Goal: Transaction & Acquisition: Book appointment/travel/reservation

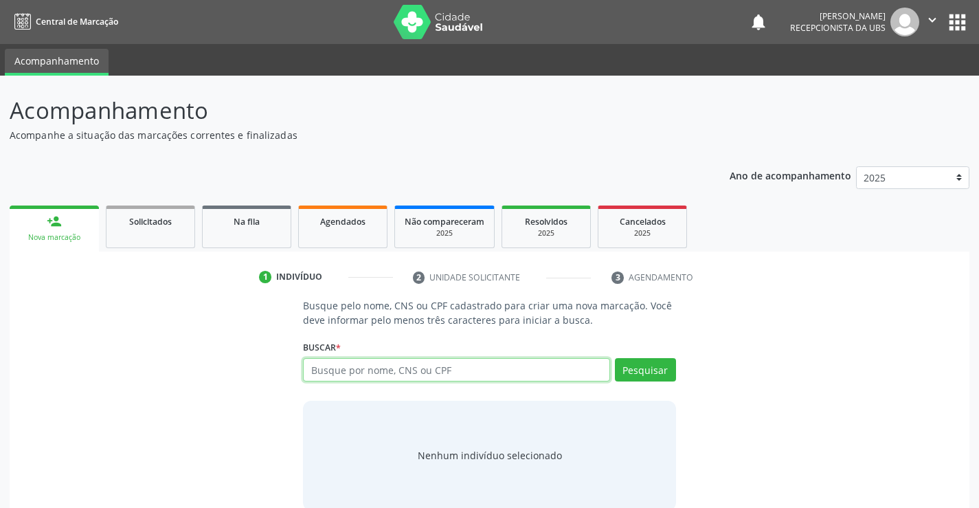
paste input "701808254866479"
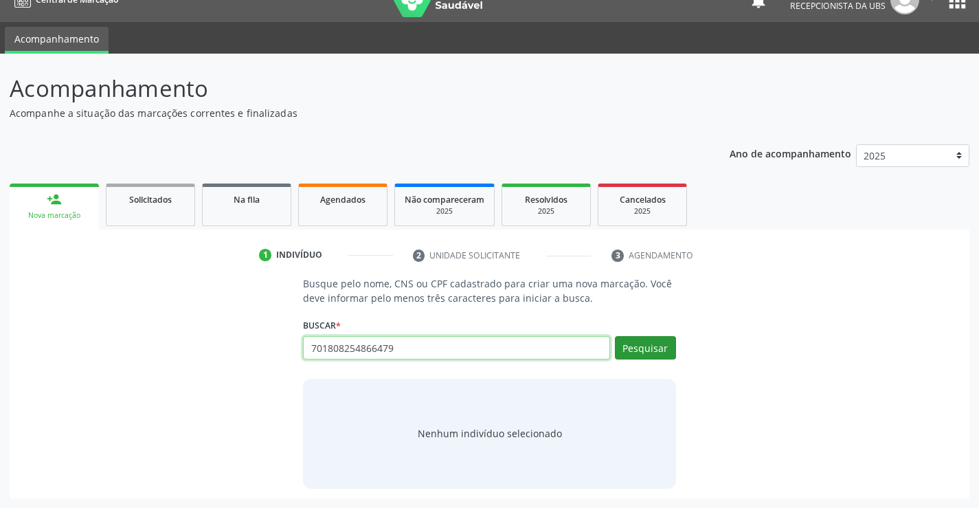
type input "701808254866479"
click at [625, 344] on button "Pesquisar" at bounding box center [645, 347] width 61 height 23
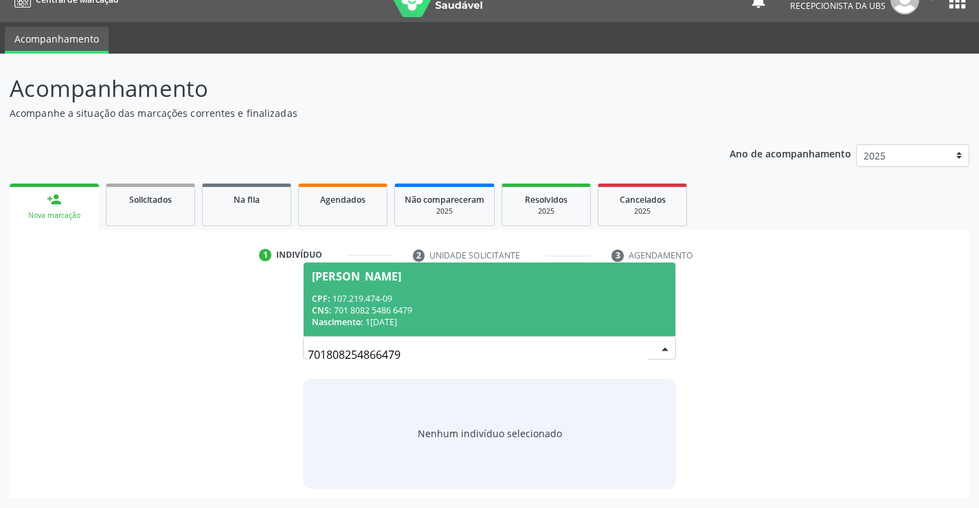
click at [477, 291] on span "Eduarda Rodrigues de Souza CPF: 107.219.474-09 CNS: 701 8082 5486 6479 Nascimen…" at bounding box center [489, 299] width 371 height 74
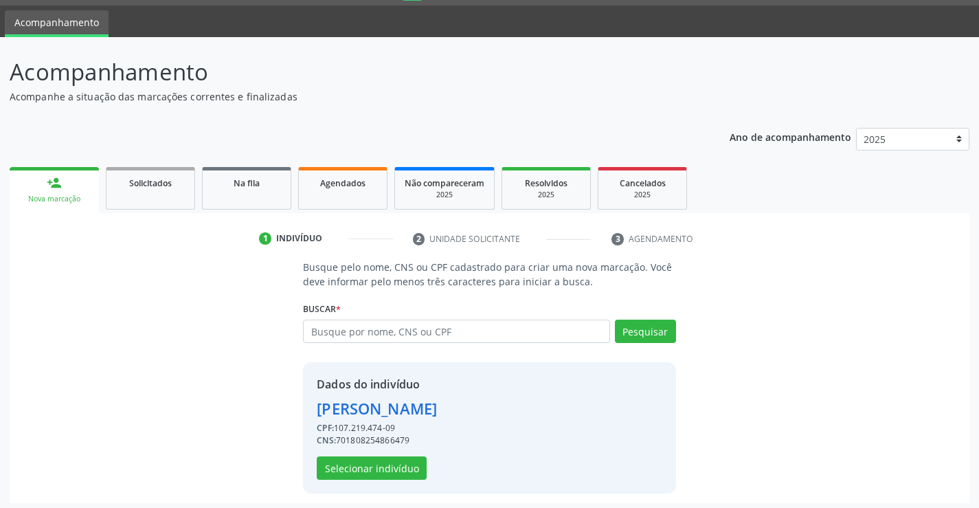
scroll to position [43, 0]
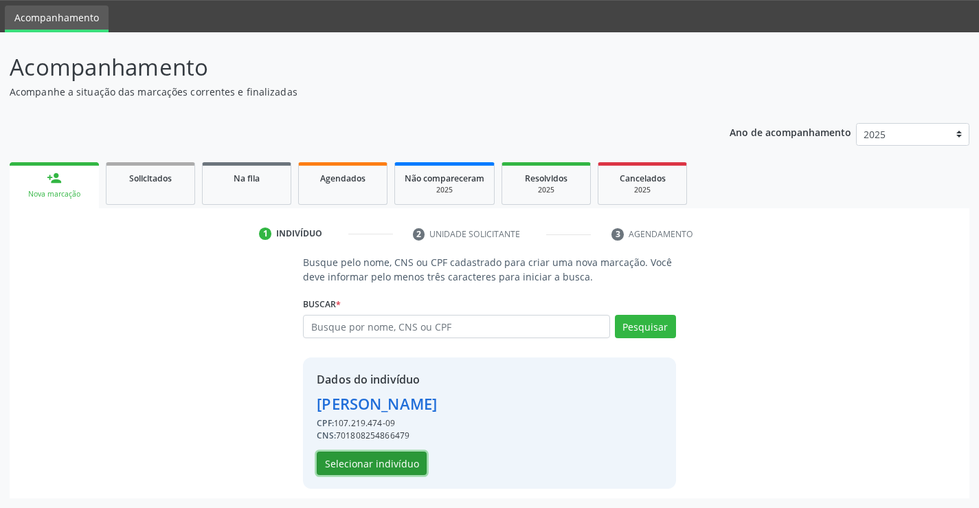
click at [340, 457] on button "Selecionar indivíduo" at bounding box center [372, 462] width 110 height 23
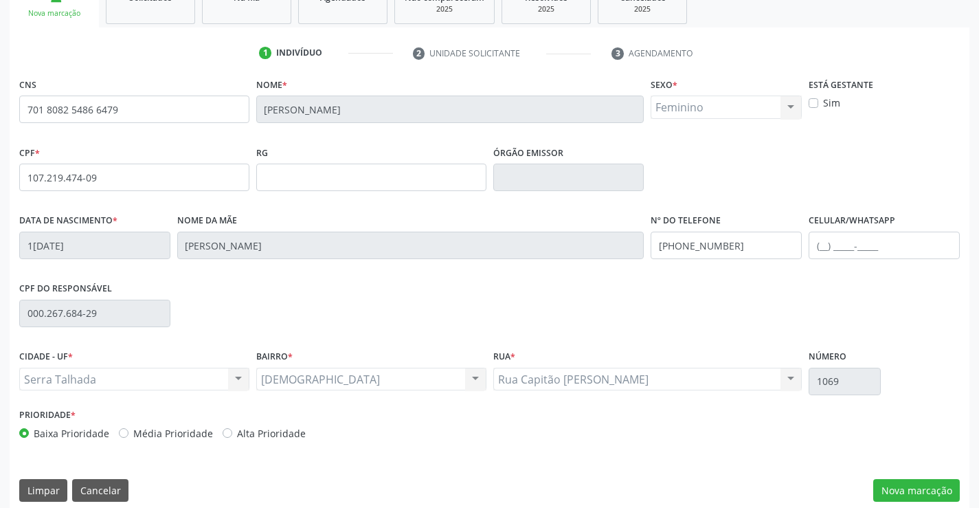
scroll to position [237, 0]
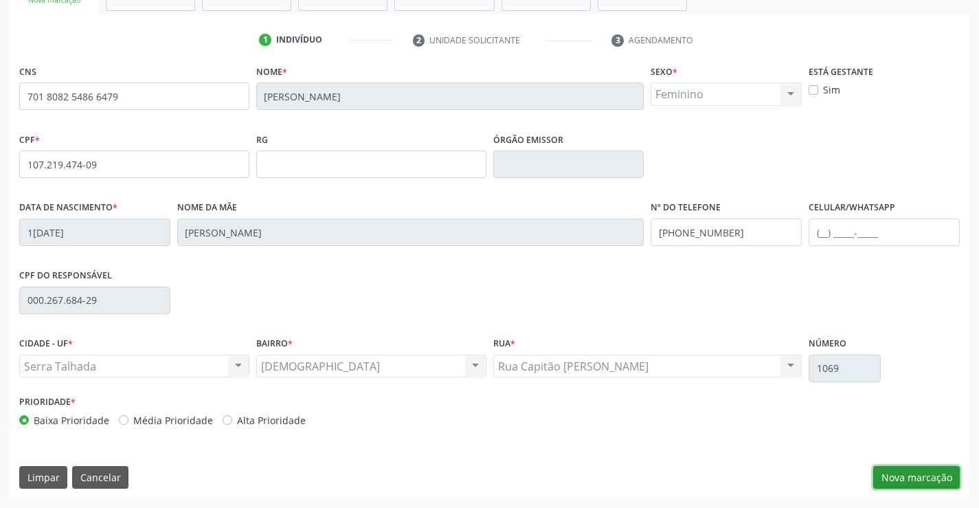
click at [940, 488] on button "Nova marcação" at bounding box center [916, 477] width 87 height 23
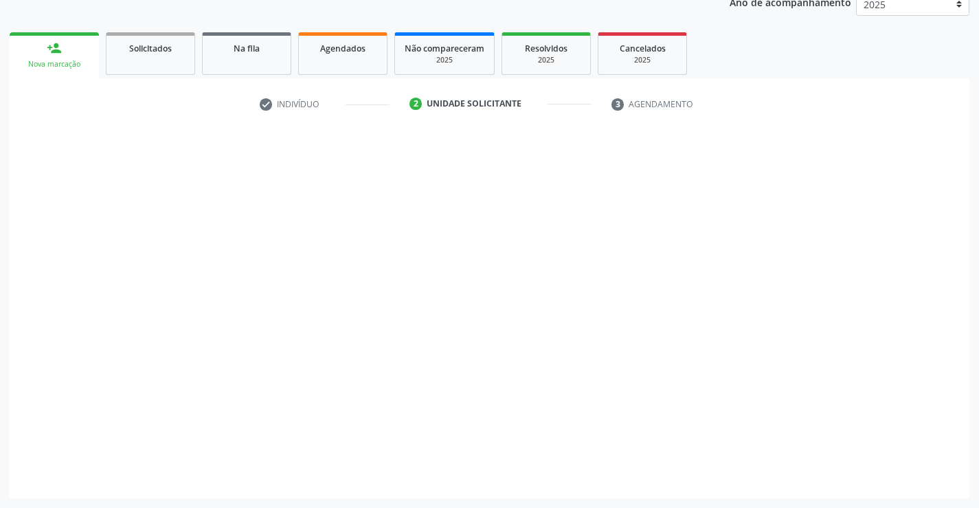
scroll to position [173, 0]
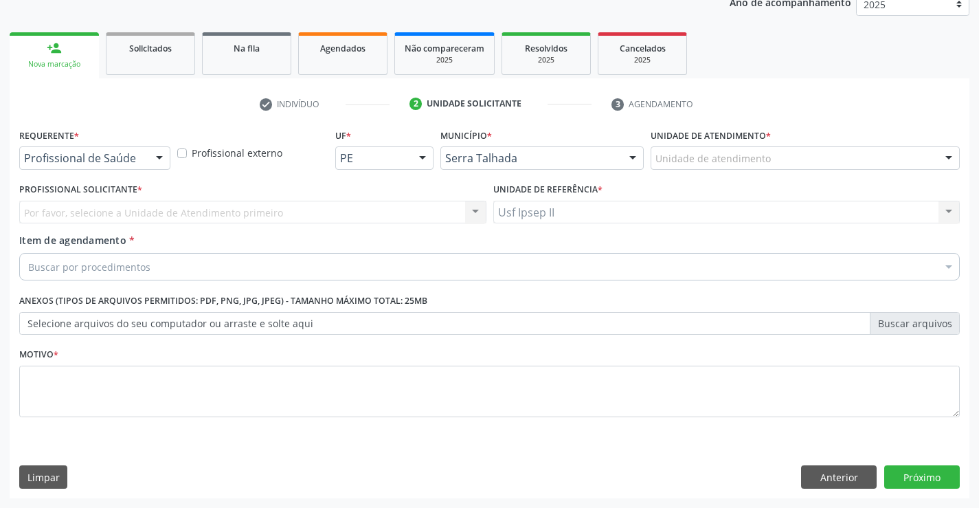
click at [828, 158] on div "Unidade de atendimento" at bounding box center [805, 157] width 309 height 23
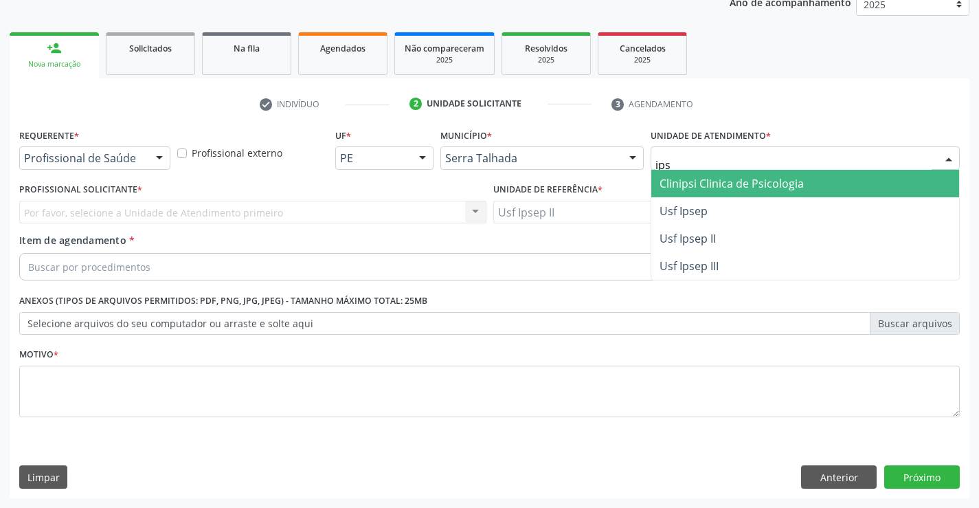
type input "ipse"
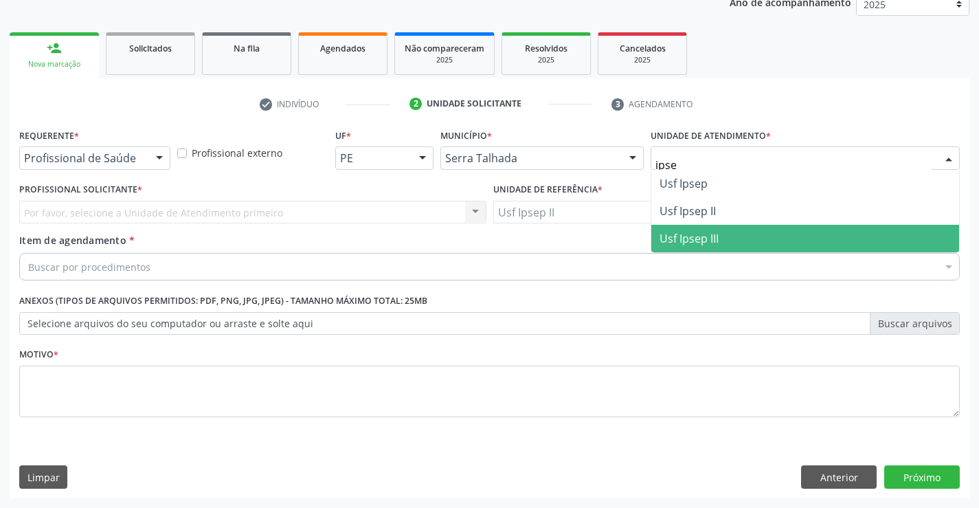
click at [742, 203] on span "Usf Ipsep II" at bounding box center [805, 210] width 308 height 27
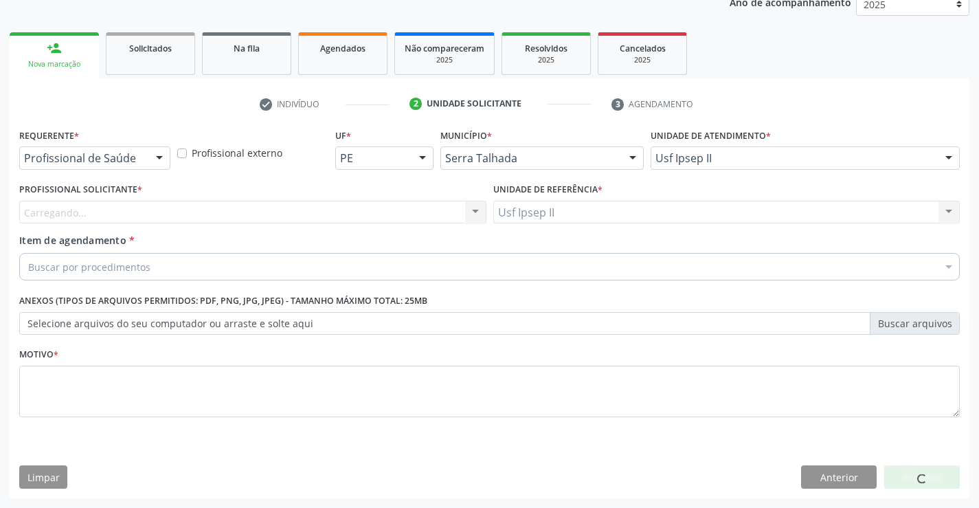
click at [225, 216] on div "Carregando... Nenhum resultado encontrado para: " " Não há nenhuma opção para s…" at bounding box center [252, 212] width 467 height 23
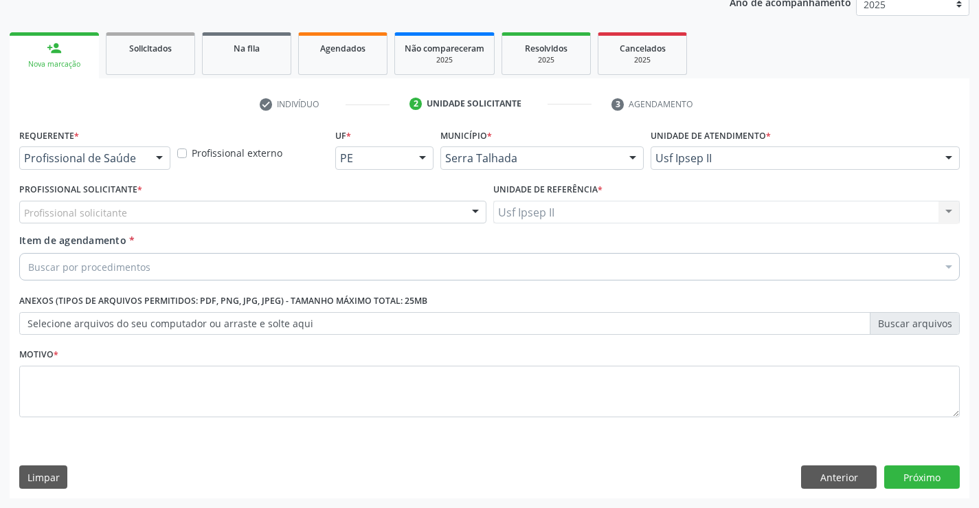
click at [224, 218] on div "Profissional solicitante" at bounding box center [252, 212] width 467 height 23
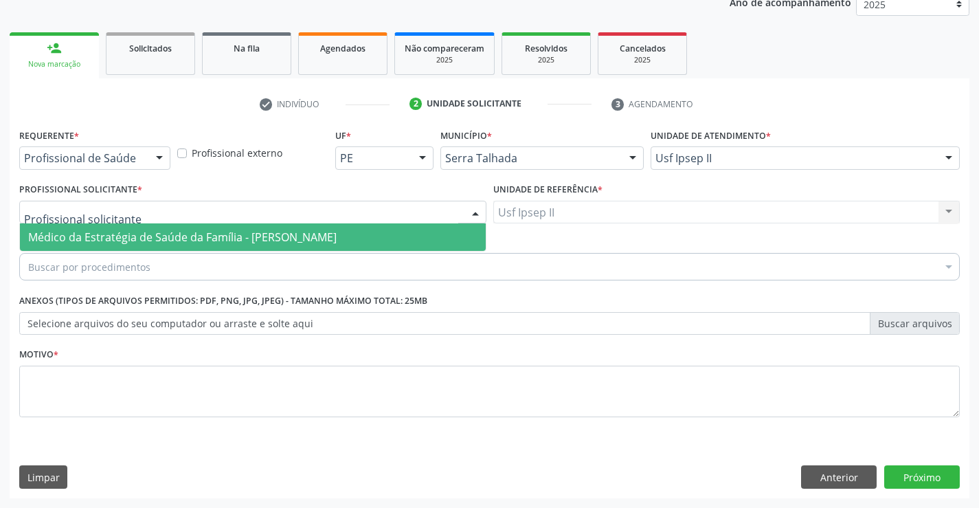
click at [210, 238] on span "Médico da Estratégia de Saúde da Família - [PERSON_NAME]" at bounding box center [182, 236] width 308 height 15
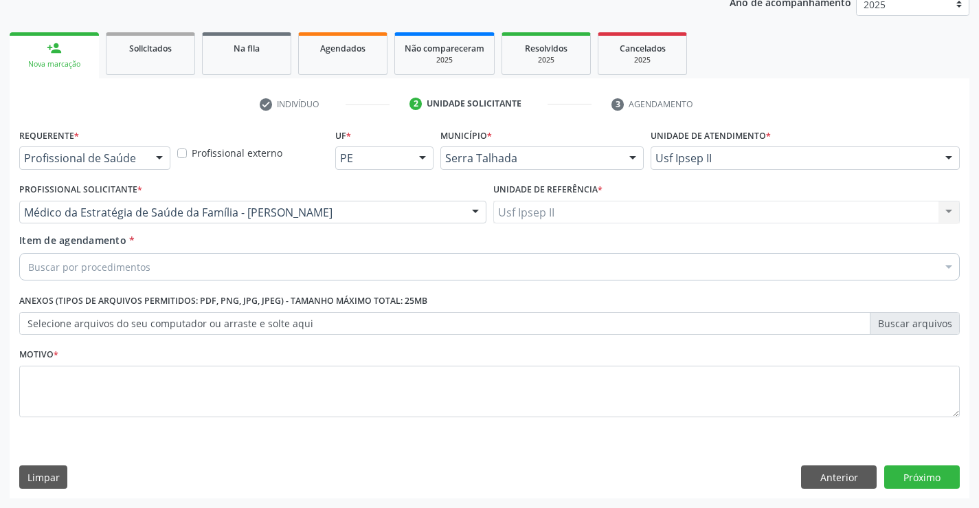
click at [199, 264] on div "Buscar por procedimentos" at bounding box center [489, 266] width 940 height 27
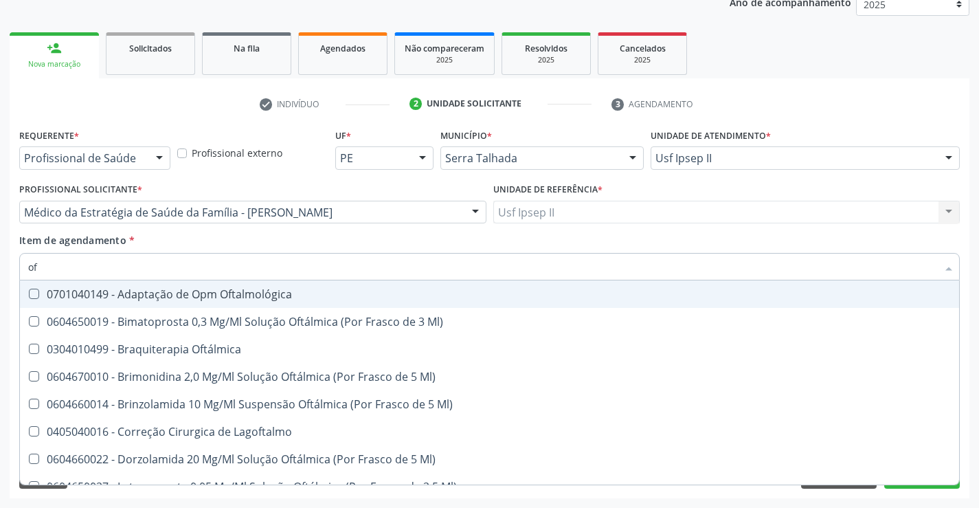
type input "o"
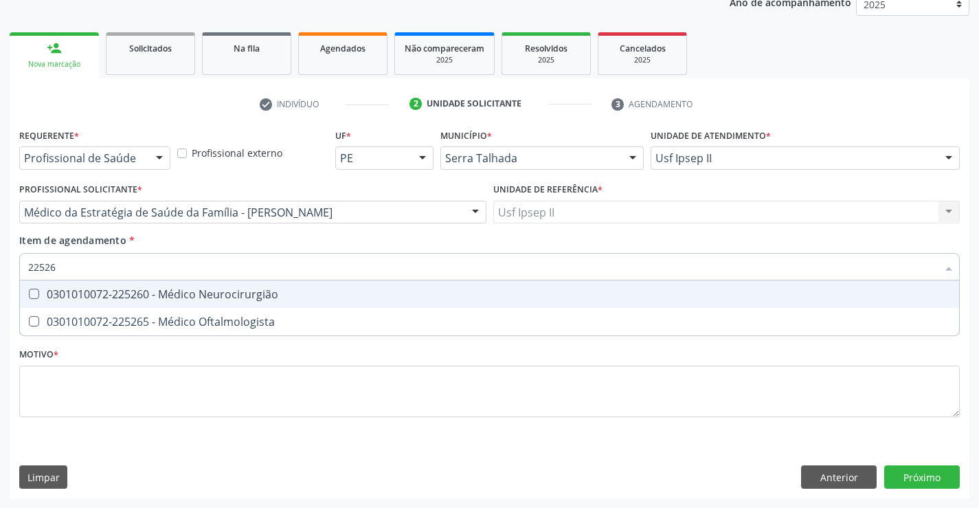
type input "225265"
click at [212, 289] on div "0301010072-225265 - Médico Oftalmologista" at bounding box center [489, 294] width 923 height 11
checkbox Oftalmologista "true"
click at [156, 370] on div "Requerente * Profissional de Saúde Profissional de Saúde Paciente Nenhum result…" at bounding box center [489, 280] width 940 height 311
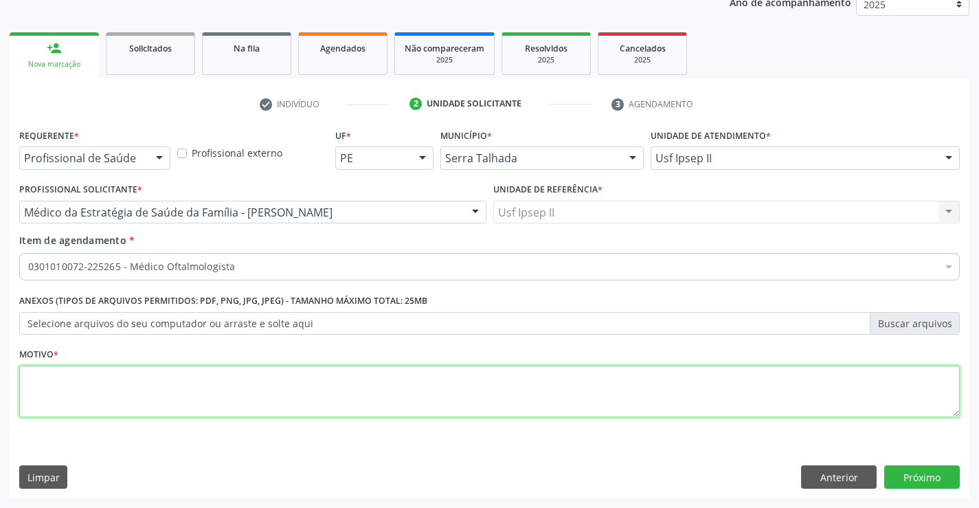
click at [183, 400] on textarea at bounding box center [489, 391] width 940 height 52
type textarea "a"
click at [917, 475] on button "Próximo" at bounding box center [922, 476] width 76 height 23
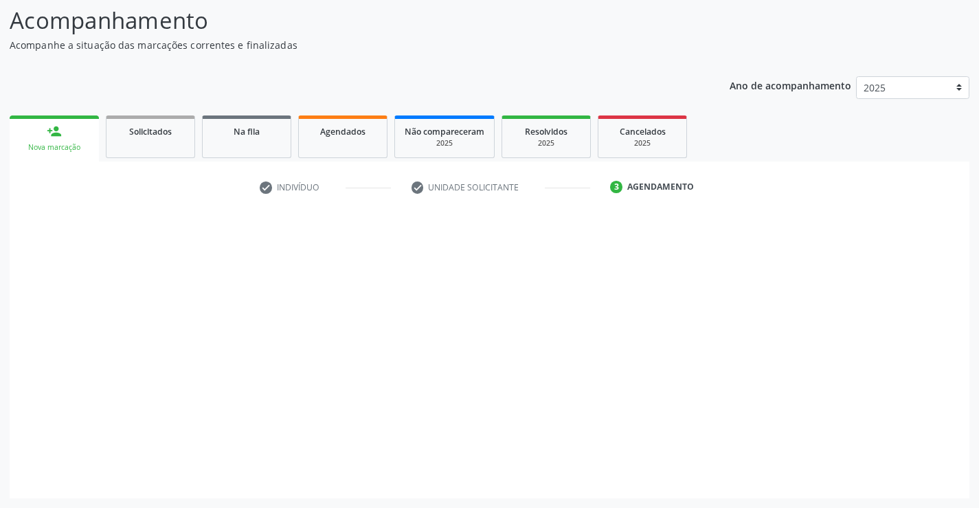
scroll to position [90, 0]
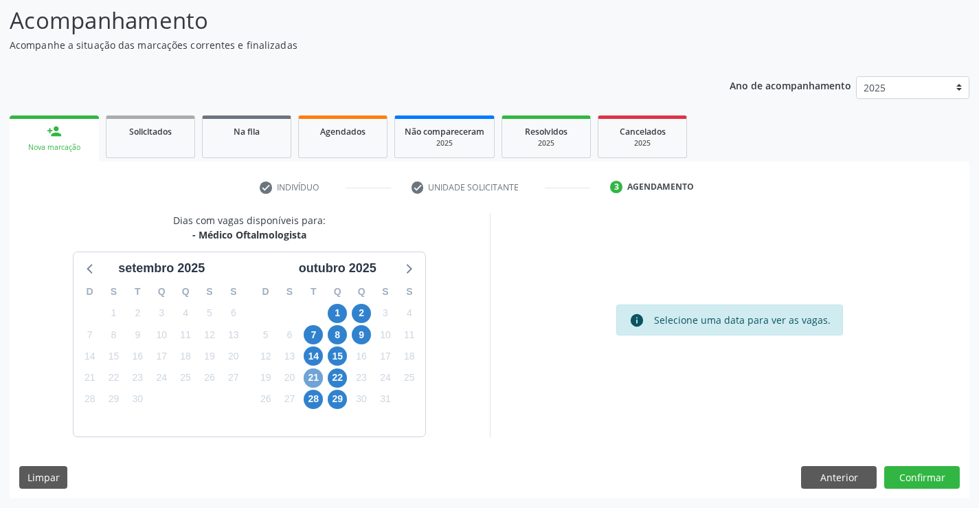
click at [310, 374] on span "21" at bounding box center [313, 377] width 19 height 19
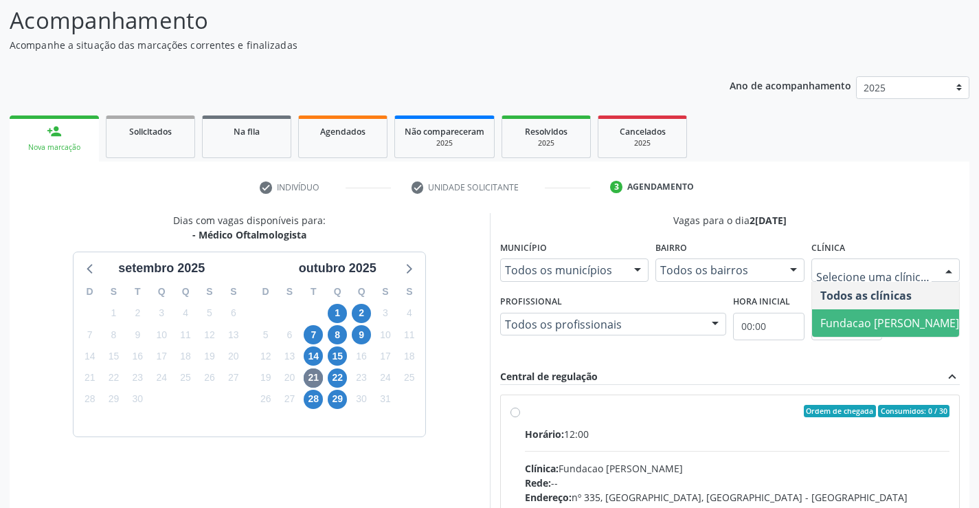
click at [882, 326] on span "Fundacao [PERSON_NAME]" at bounding box center [889, 322] width 139 height 15
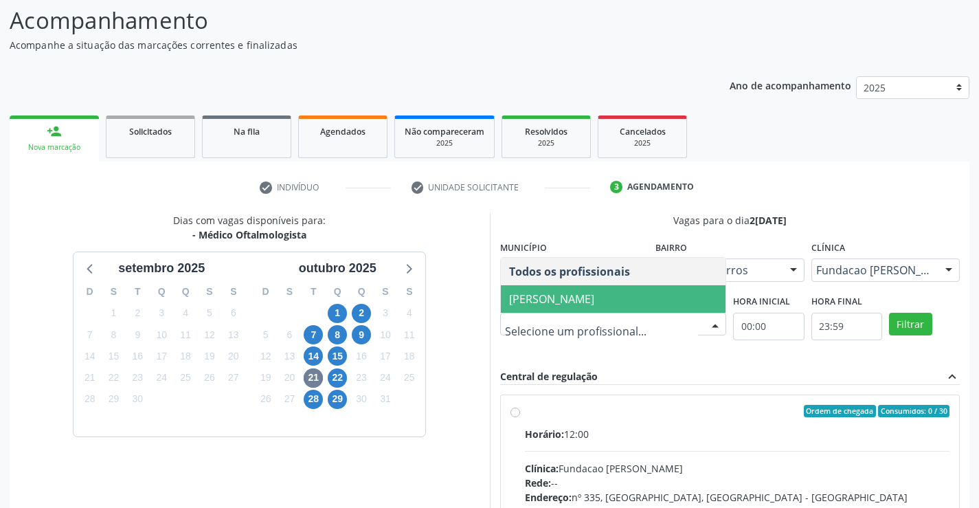
click at [594, 301] on span "Bruna Vieira Oliveira Carvalho Ventura" at bounding box center [551, 298] width 85 height 15
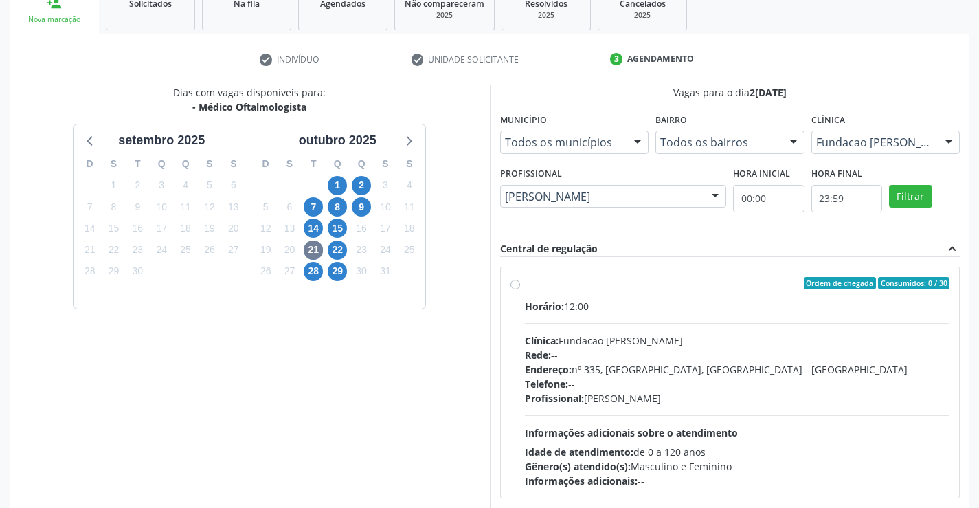
scroll to position [289, 0]
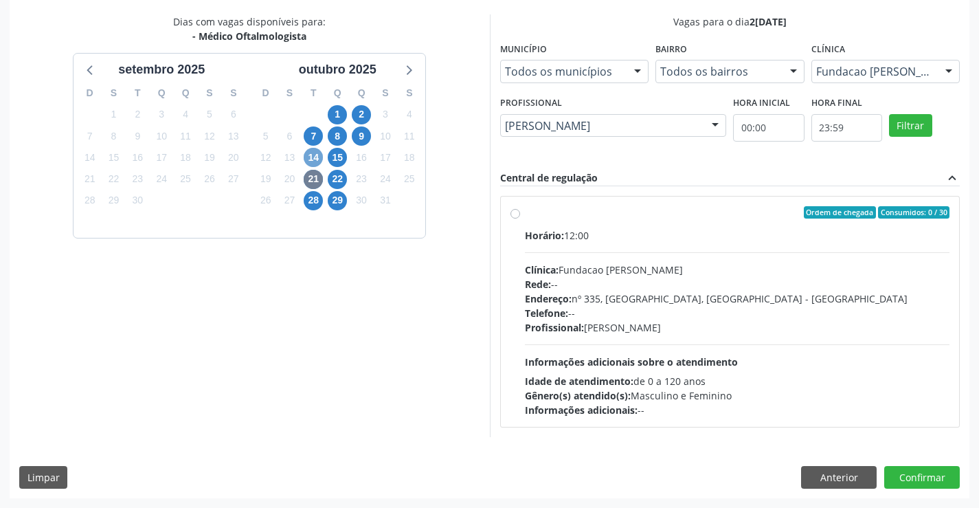
click at [313, 157] on span "14" at bounding box center [313, 157] width 19 height 19
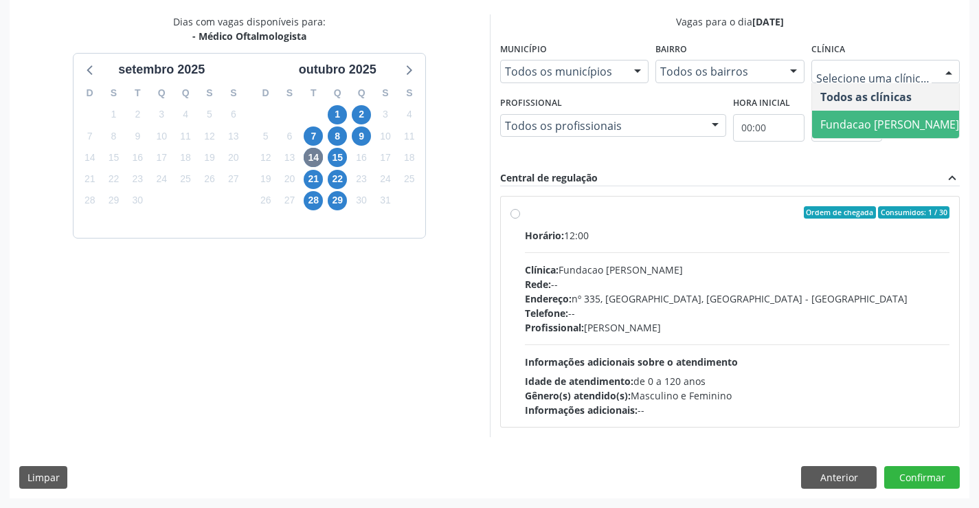
click at [885, 123] on span "Fundacao [PERSON_NAME]" at bounding box center [889, 124] width 139 height 15
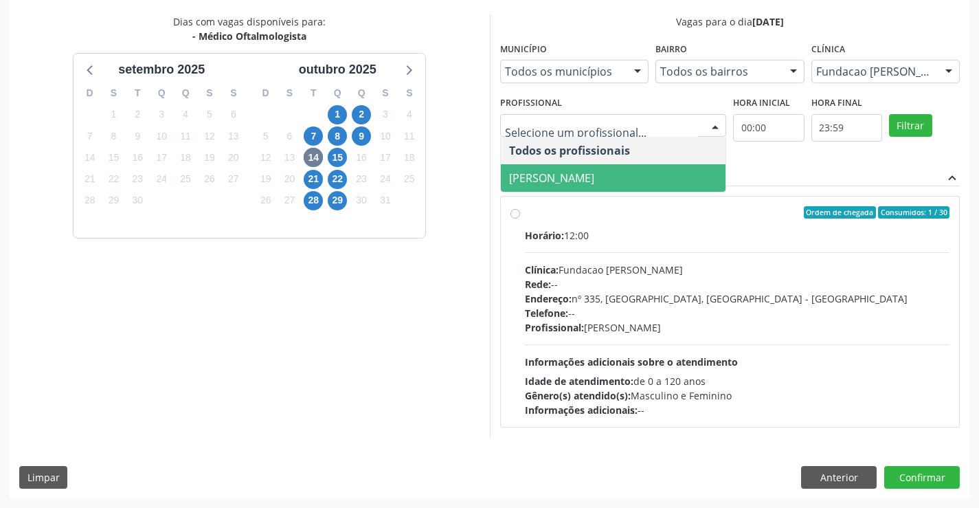
click at [567, 179] on span "Bruna Vieira Oliveira Carvalho Ventura" at bounding box center [551, 177] width 85 height 15
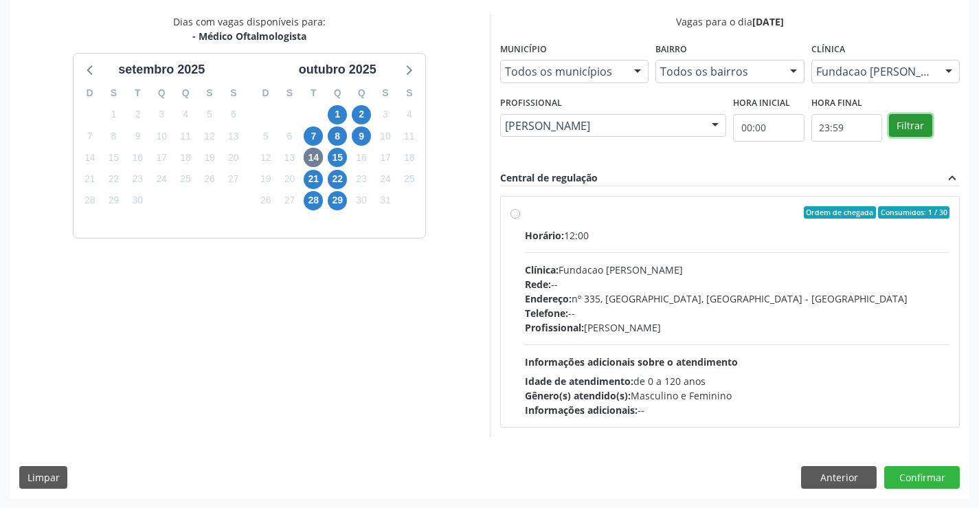
click at [916, 133] on button "Filtrar" at bounding box center [910, 125] width 43 height 23
click at [646, 247] on div "Horário: 12:00 Clínica: Fundacao Altino Ventura Rede: -- Endereço: nº 335, Noss…" at bounding box center [737, 322] width 425 height 189
click at [520, 218] on input "Ordem de chegada Consumidos: 1 / 30 Horário: 12:00 Clínica: Fundacao Altino Ven…" at bounding box center [515, 212] width 10 height 12
radio input "true"
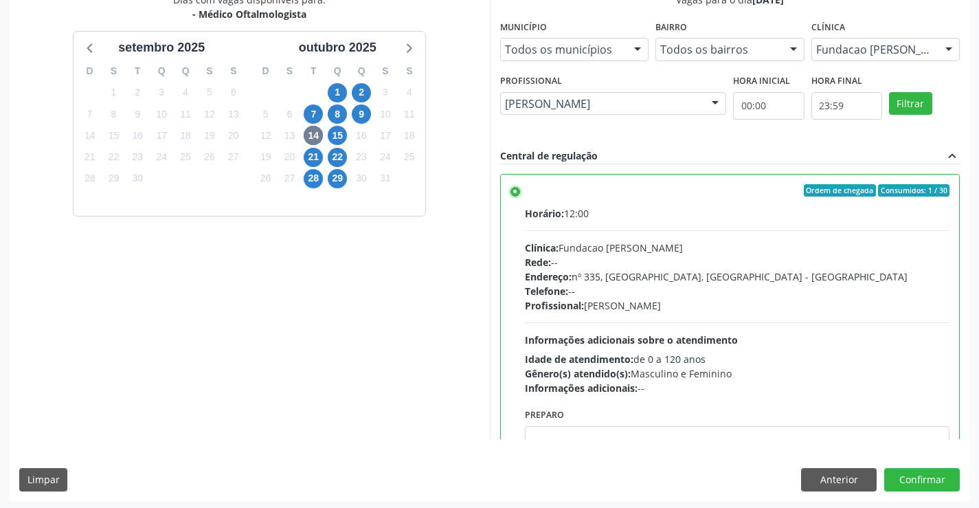
scroll to position [313, 0]
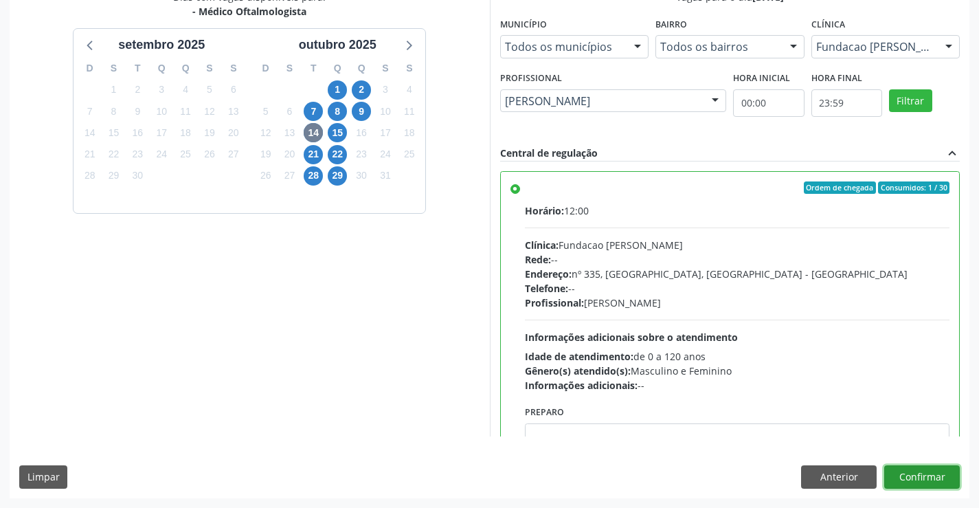
click at [911, 476] on button "Confirmar" at bounding box center [922, 476] width 76 height 23
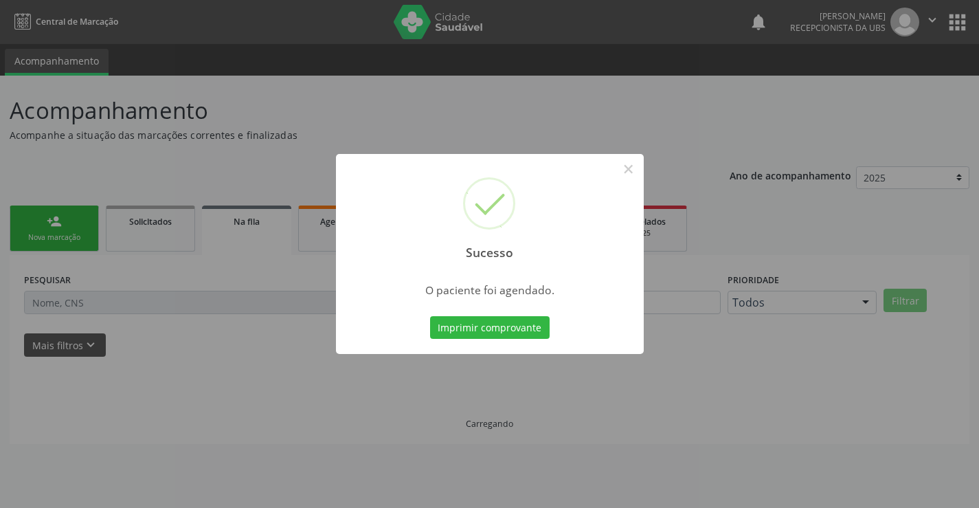
scroll to position [0, 0]
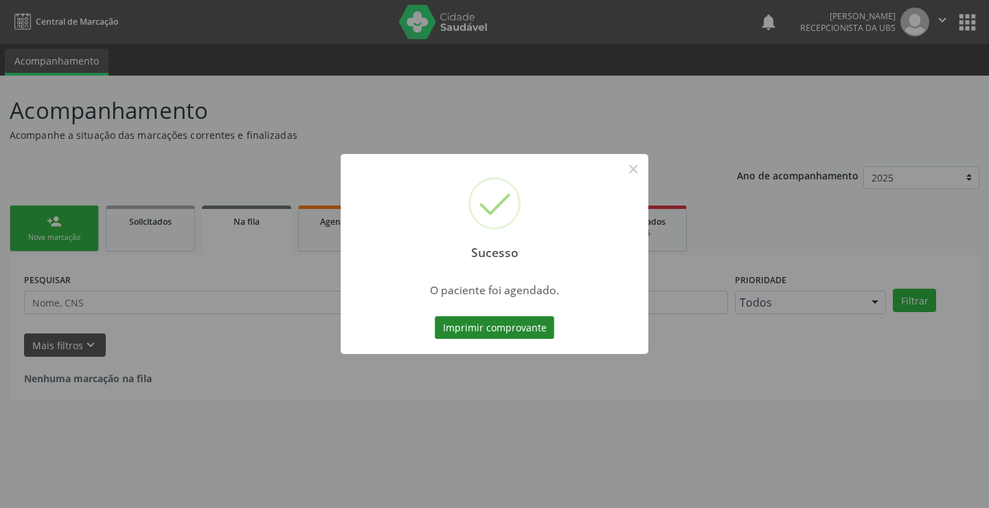
click at [524, 326] on button "Imprimir comprovante" at bounding box center [495, 327] width 120 height 23
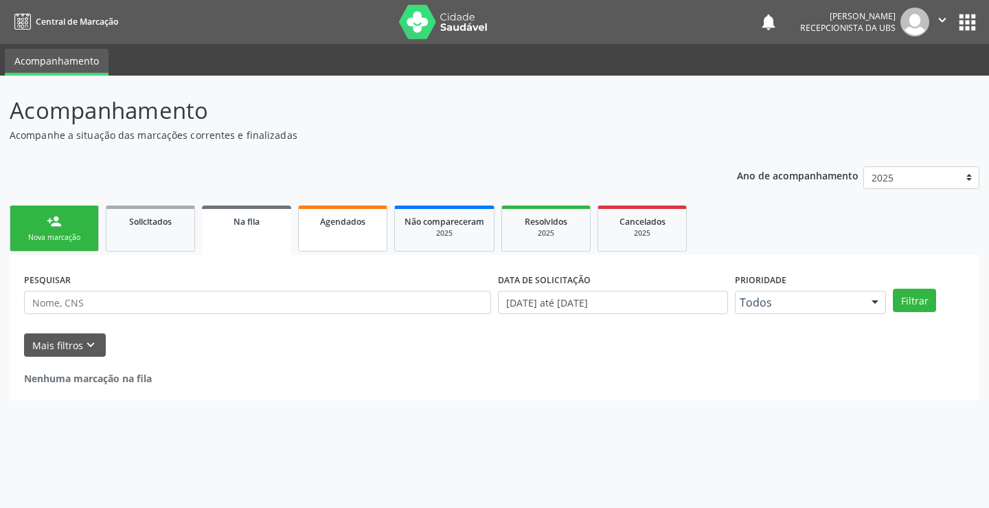
click at [354, 238] on link "Agendados" at bounding box center [342, 228] width 89 height 46
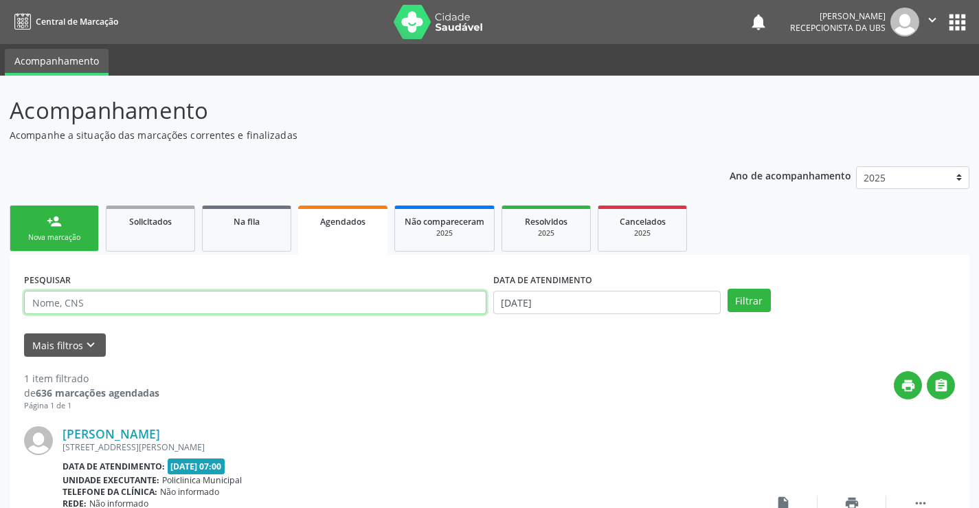
click at [271, 308] on input "text" at bounding box center [255, 302] width 462 height 23
paste input "701808254866479"
type input "701808254866479"
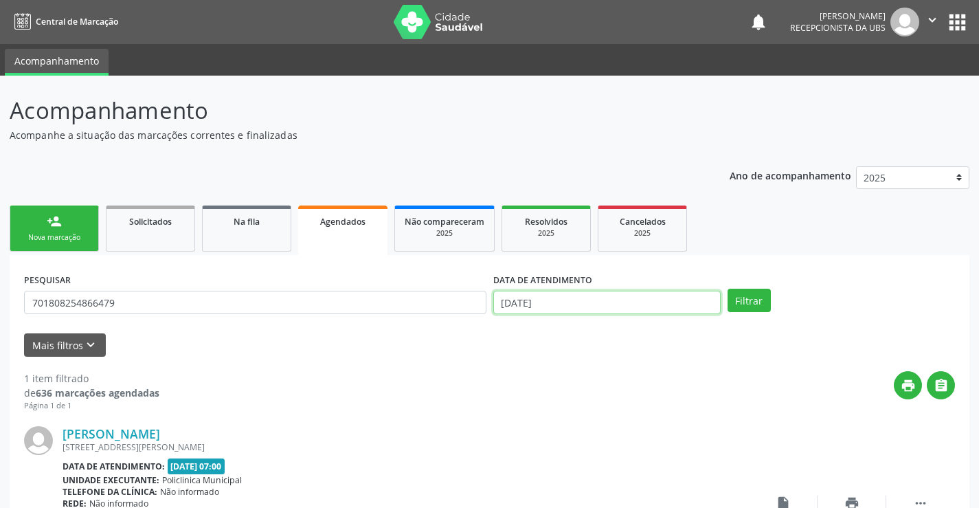
click at [587, 302] on input "26/09/2025" at bounding box center [606, 302] width 227 height 23
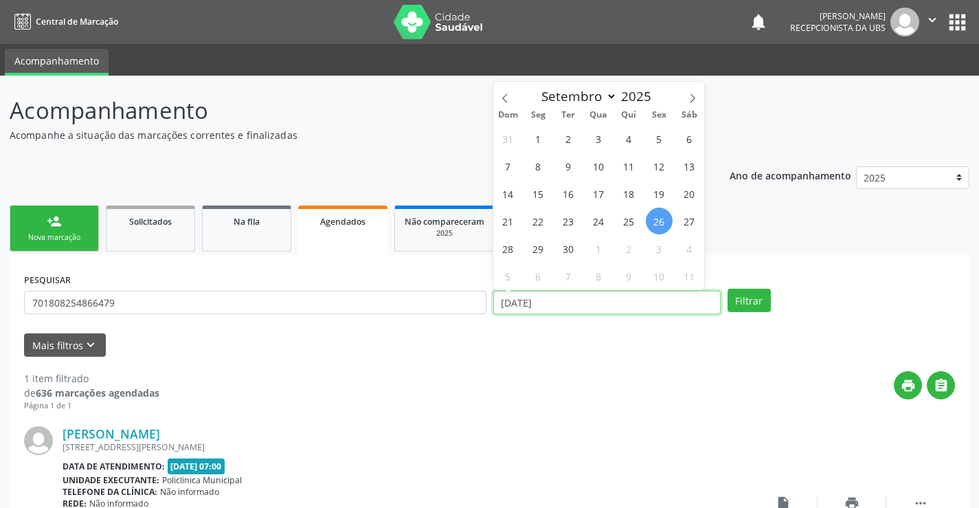
click at [587, 302] on input "26/09/2025" at bounding box center [606, 302] width 227 height 23
click at [692, 98] on icon at bounding box center [693, 98] width 10 height 10
select select "9"
click at [569, 196] on span "14" at bounding box center [568, 193] width 27 height 27
type input "14/10/2025"
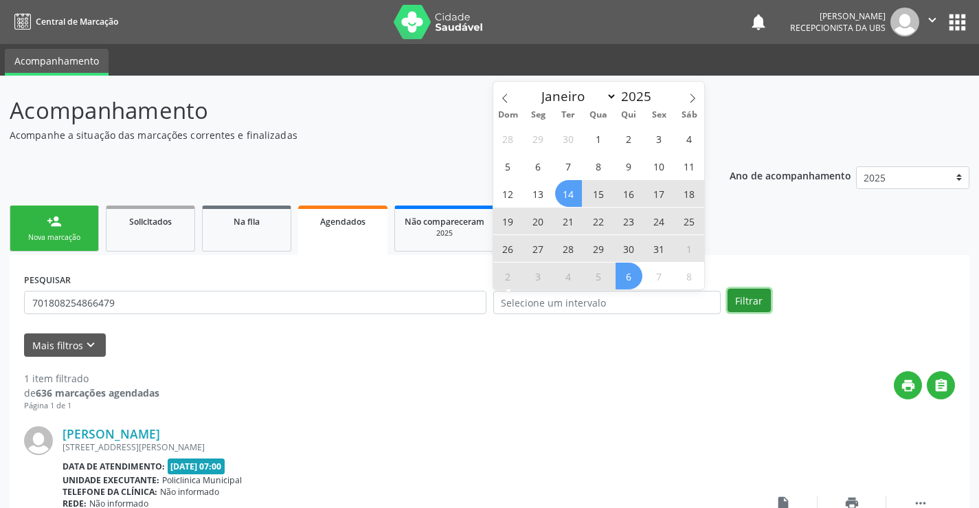
click at [759, 306] on button "Filtrar" at bounding box center [748, 300] width 43 height 23
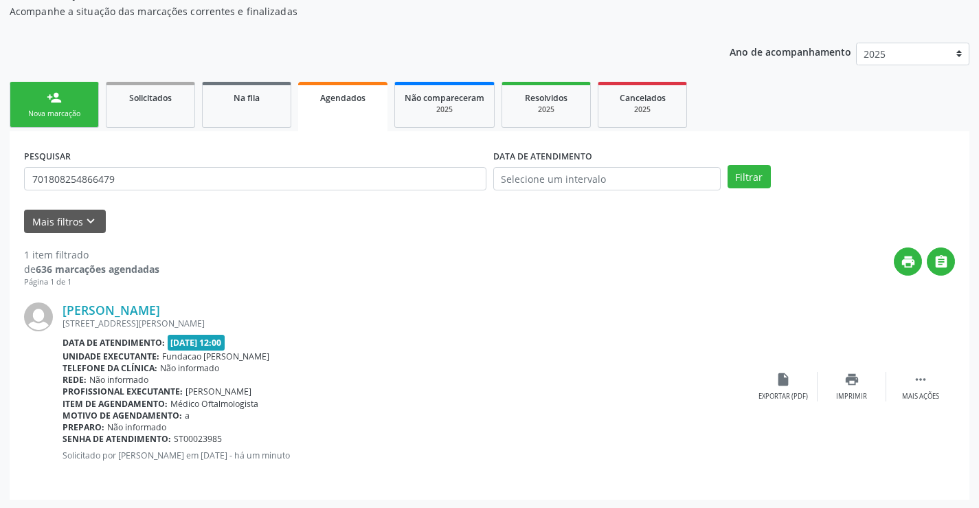
scroll to position [125, 0]
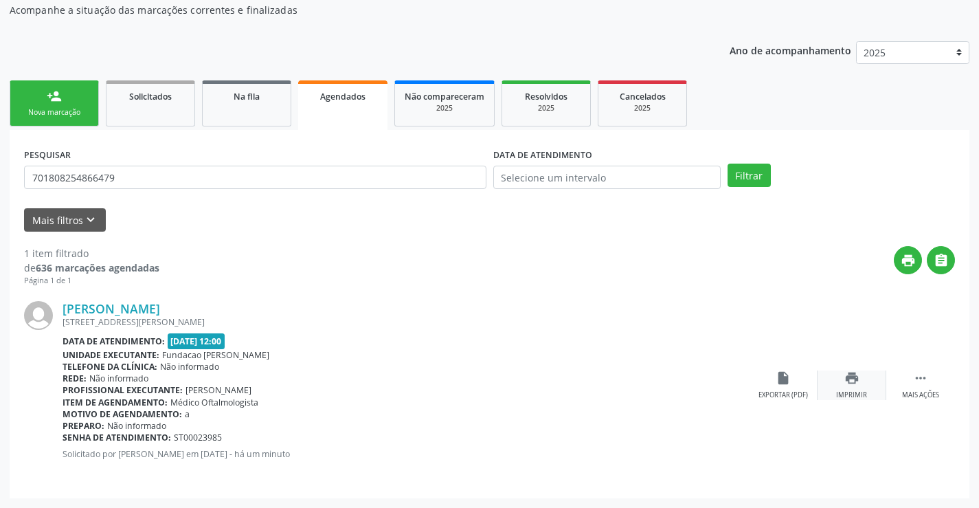
click at [859, 380] on icon "print" at bounding box center [851, 377] width 15 height 15
click at [81, 111] on div "Nova marcação" at bounding box center [54, 112] width 69 height 10
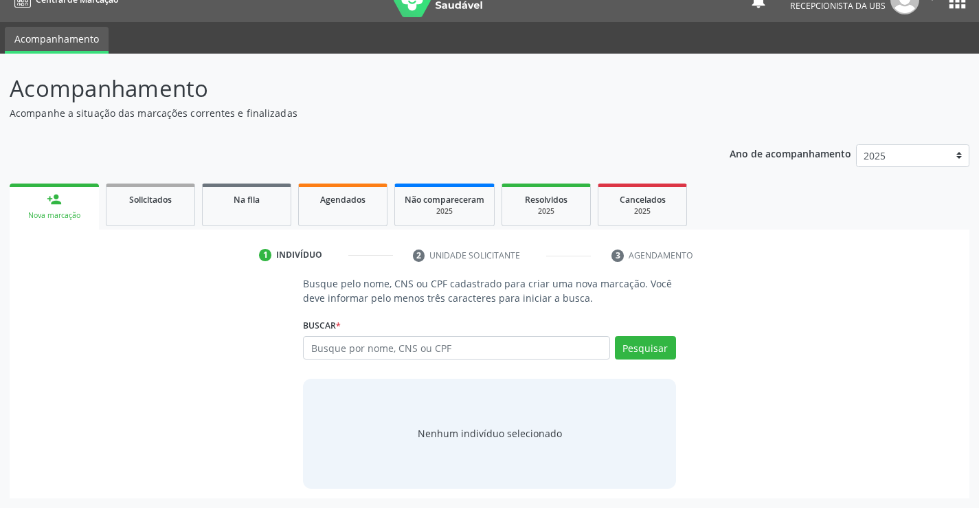
scroll to position [22, 0]
click at [394, 346] on input "text" at bounding box center [456, 347] width 306 height 23
paste input "898006416387702"
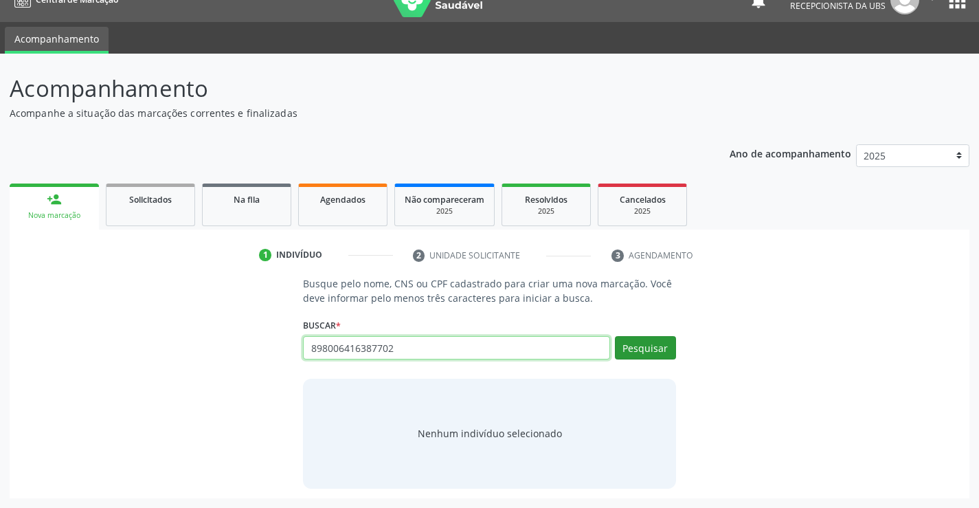
type input "898006416387702"
click at [660, 352] on button "Pesquisar" at bounding box center [645, 347] width 61 height 23
click at [360, 191] on link "Agendados" at bounding box center [342, 204] width 89 height 43
select select "8"
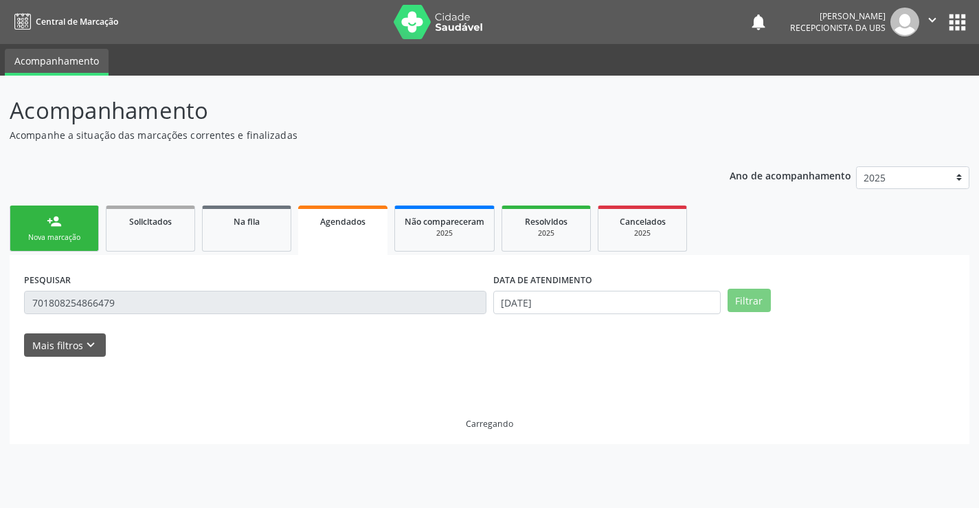
click at [357, 197] on div "Ano de acompanhamento 2025 2024 person_add Nova marcação Solicitados Na fila Ag…" at bounding box center [490, 301] width 960 height 288
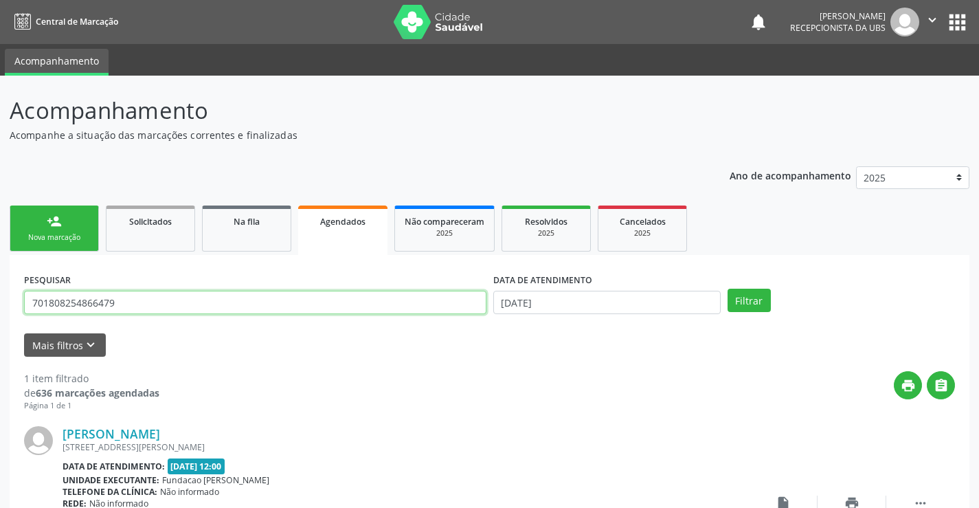
click at [329, 302] on input "701808254866479" at bounding box center [255, 302] width 462 height 23
paste input "898006416387702"
type input "898006416387702"
click at [679, 290] on div "DATA DE ATENDIMENTO" at bounding box center [606, 279] width 227 height 21
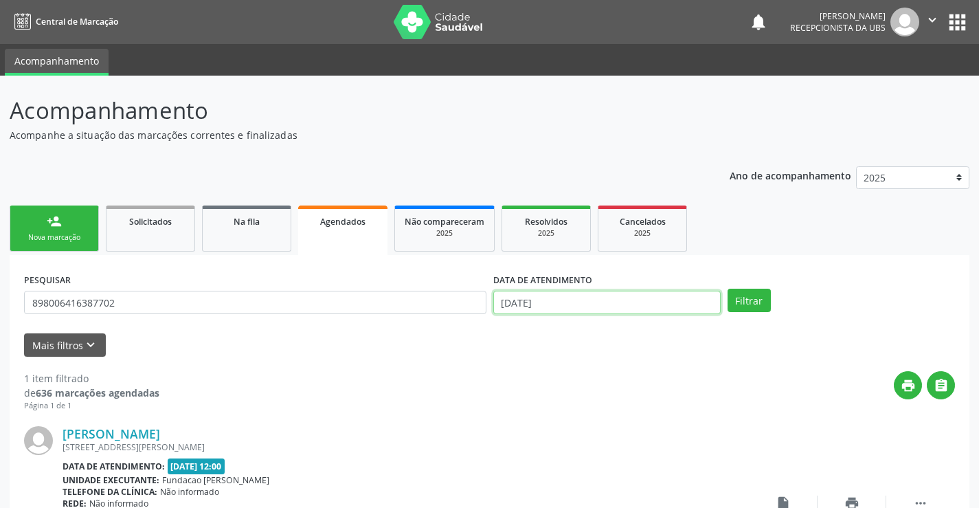
click at [670, 299] on input "26/09/2025" at bounding box center [606, 302] width 227 height 23
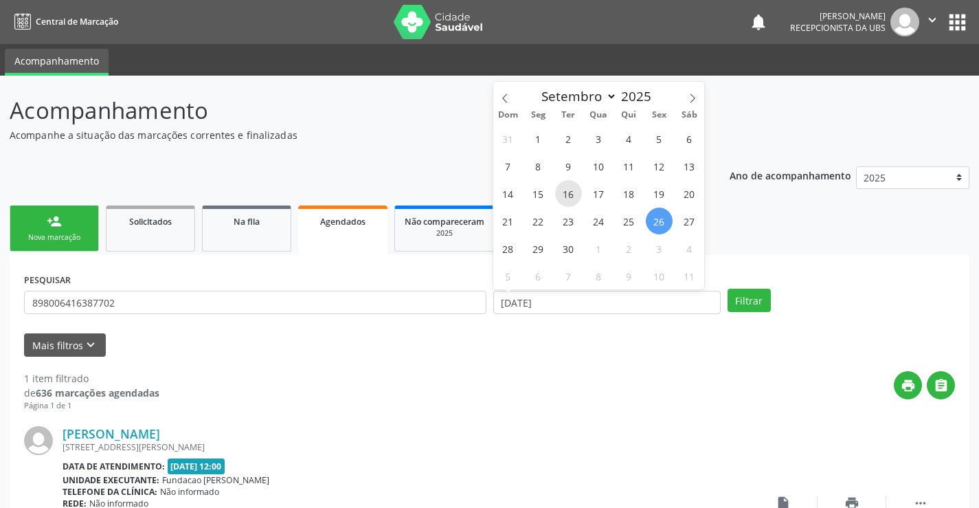
click at [565, 194] on span "16" at bounding box center [568, 193] width 27 height 27
type input "16/09/2025"
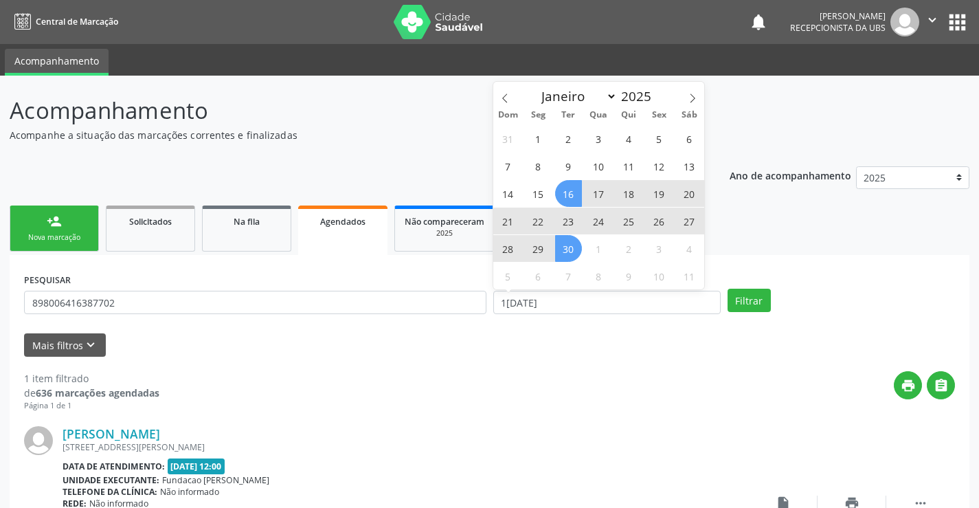
click at [565, 242] on span "30" at bounding box center [568, 248] width 27 height 27
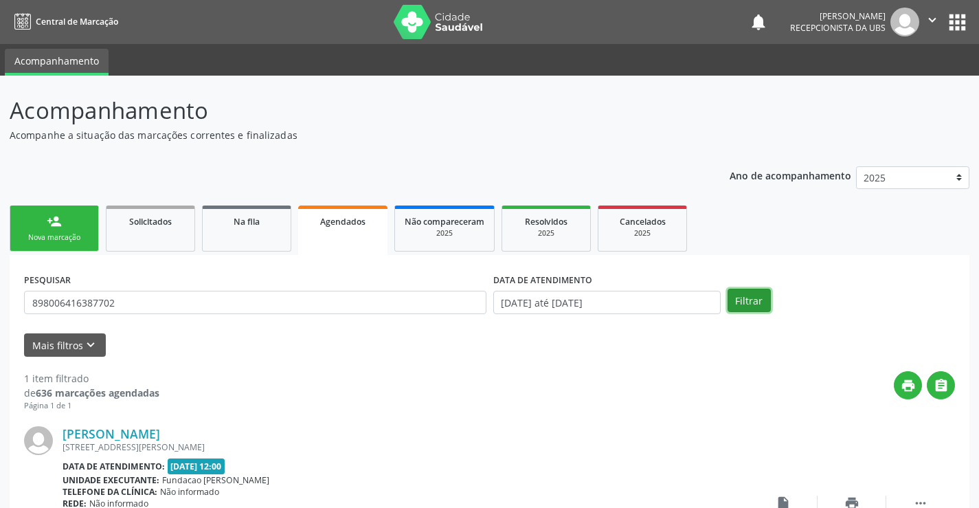
click at [738, 297] on button "Filtrar" at bounding box center [748, 300] width 43 height 23
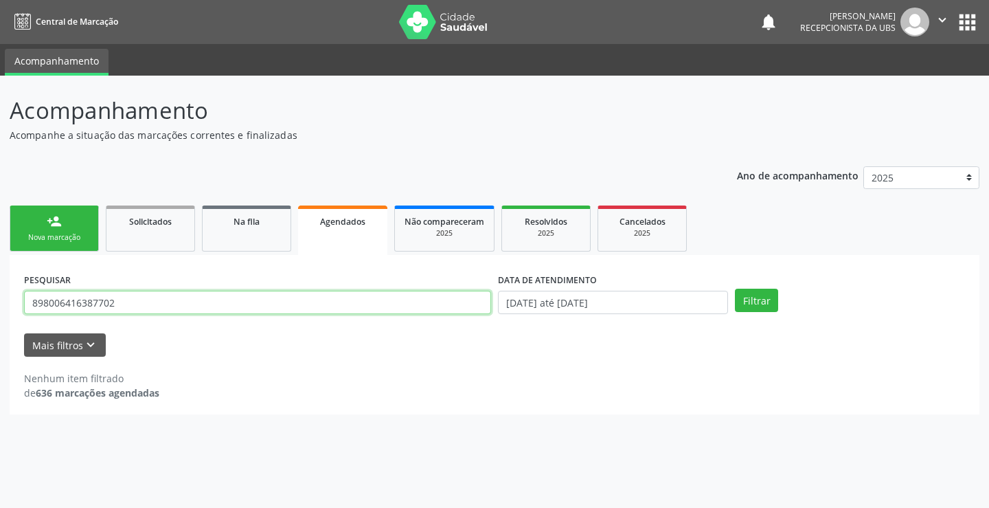
click at [245, 302] on input "898006416387702" at bounding box center [257, 302] width 467 height 23
paste input "Laura Alencar de Lacerda"
type input "Laura Alencar de Lacerda"
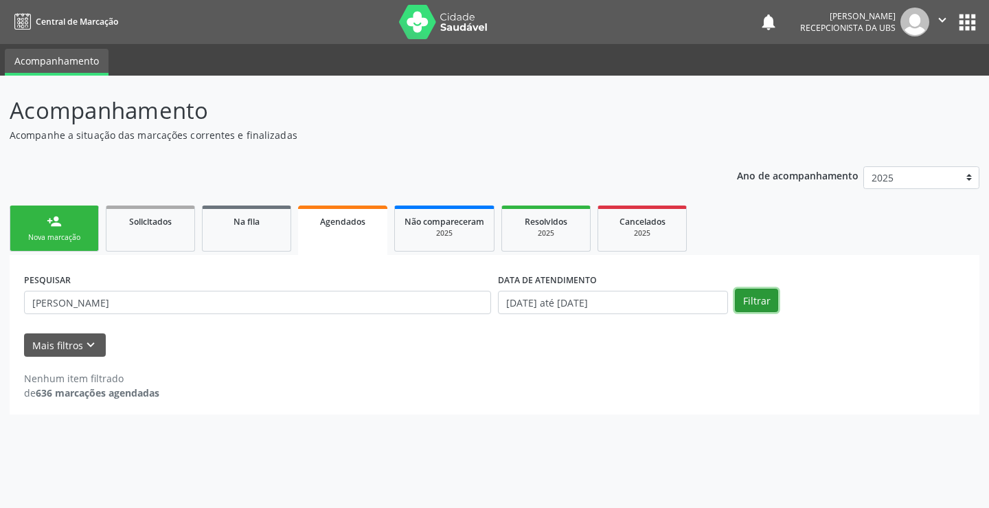
click at [752, 297] on button "Filtrar" at bounding box center [756, 300] width 43 height 23
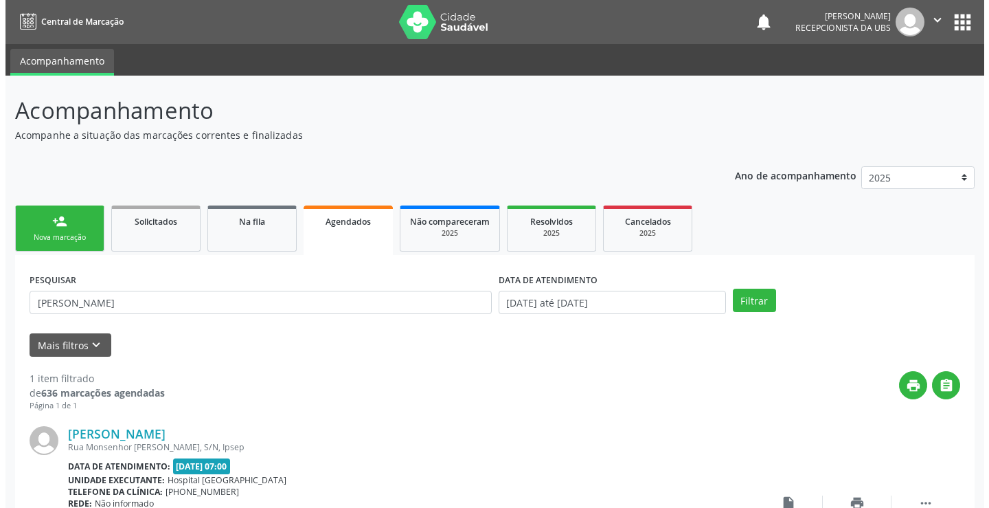
scroll to position [125, 0]
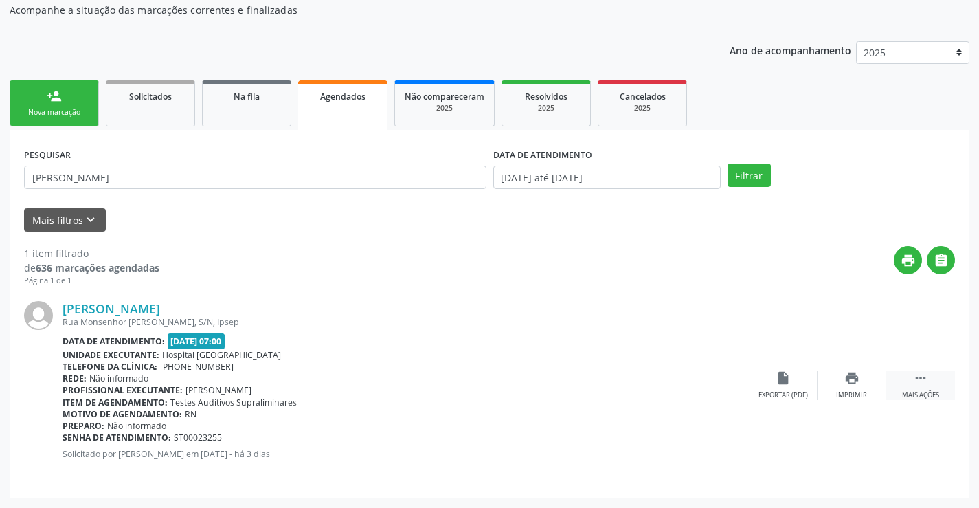
click at [922, 379] on icon "" at bounding box center [920, 377] width 15 height 15
click at [785, 387] on div "cancel Cancelar" at bounding box center [783, 385] width 69 height 30
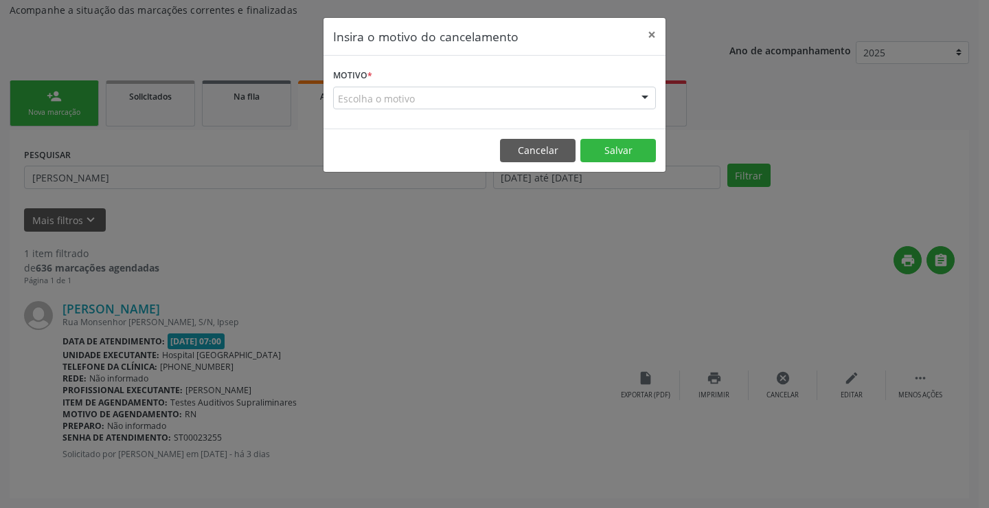
click at [576, 101] on div "Escolha o motivo" at bounding box center [494, 98] width 323 height 23
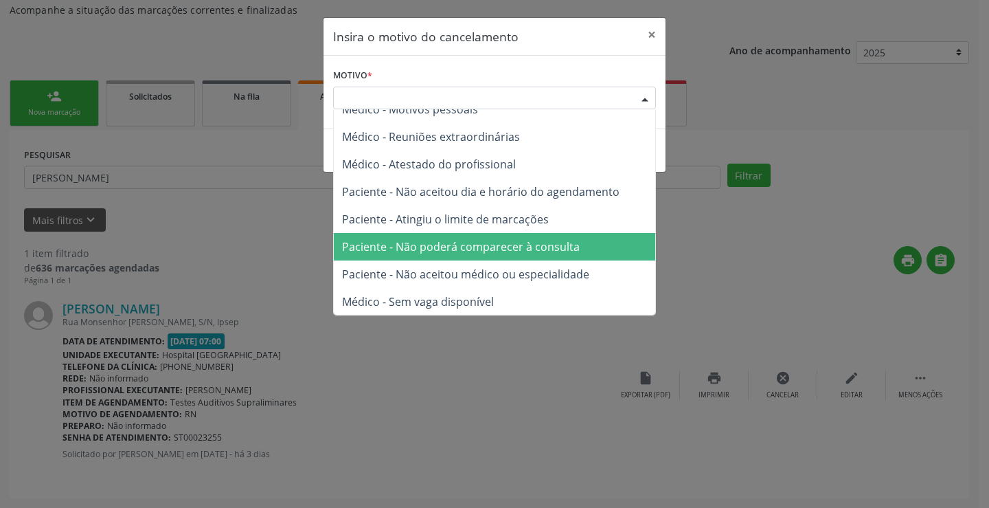
scroll to position [69, 0]
click at [477, 249] on span "Paciente - Não poderá comparecer à consulta" at bounding box center [461, 245] width 238 height 15
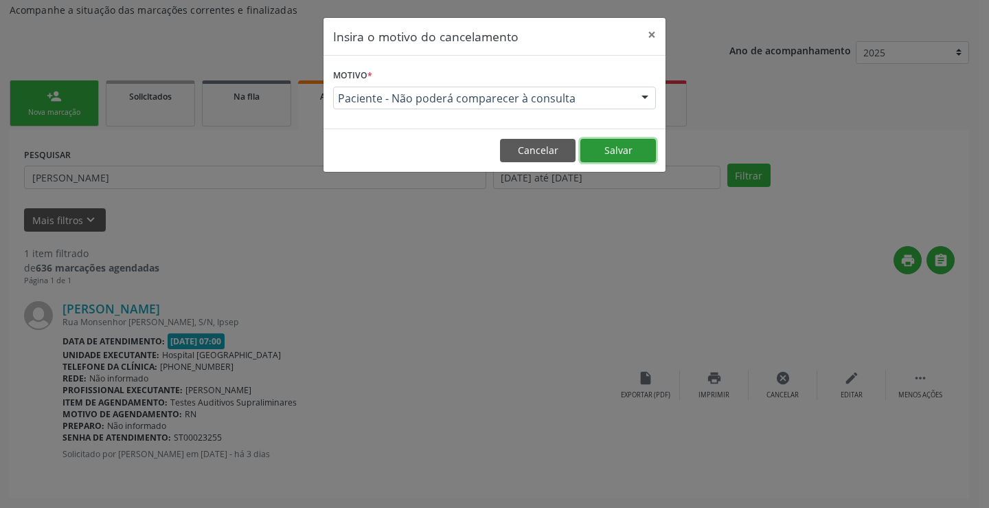
click at [618, 148] on button "Salvar" at bounding box center [618, 150] width 76 height 23
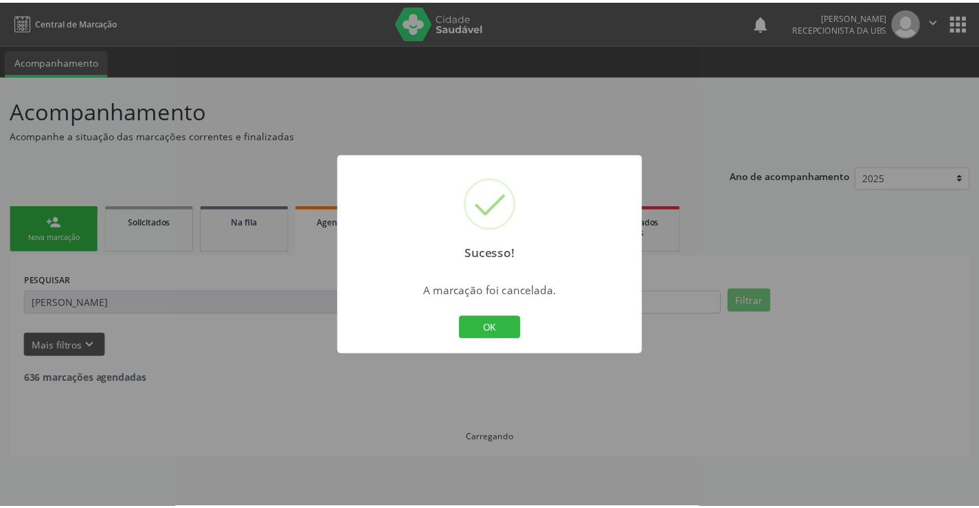
scroll to position [0, 0]
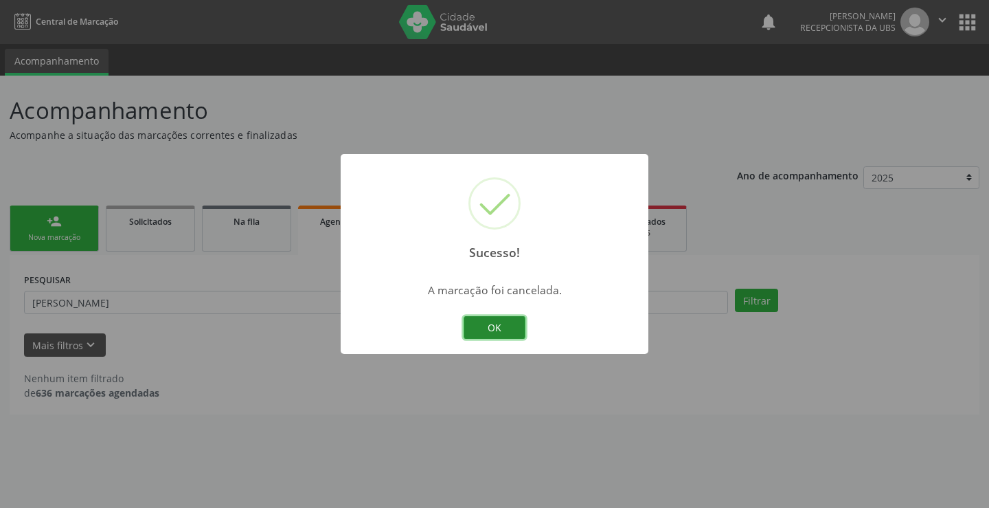
click at [520, 318] on button "OK" at bounding box center [495, 327] width 62 height 23
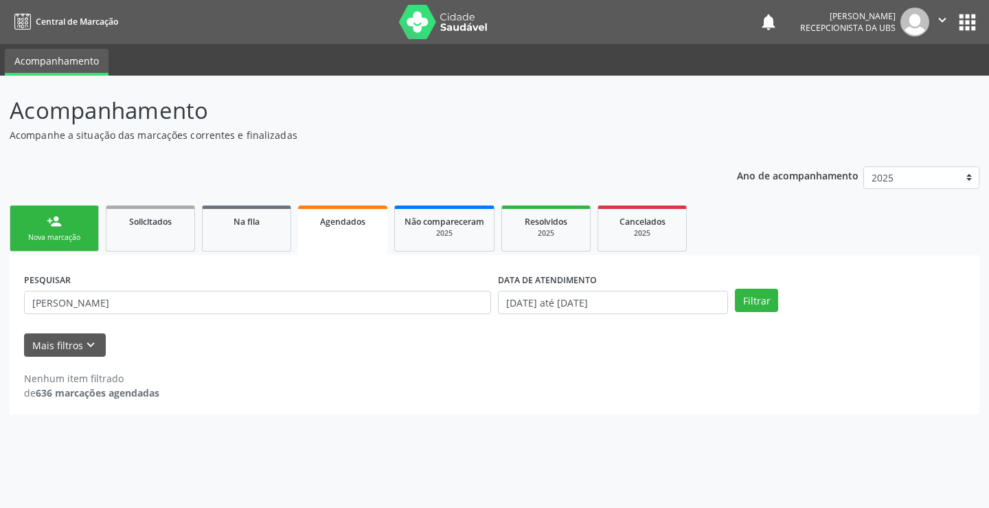
click at [44, 255] on div "PESQUISAR Laura Alencar de Lacerda DATA DE ATENDIMENTO 16/09/2025 até 30/09/202…" at bounding box center [495, 334] width 970 height 159
click at [46, 242] on div "Nova marcação" at bounding box center [54, 237] width 69 height 10
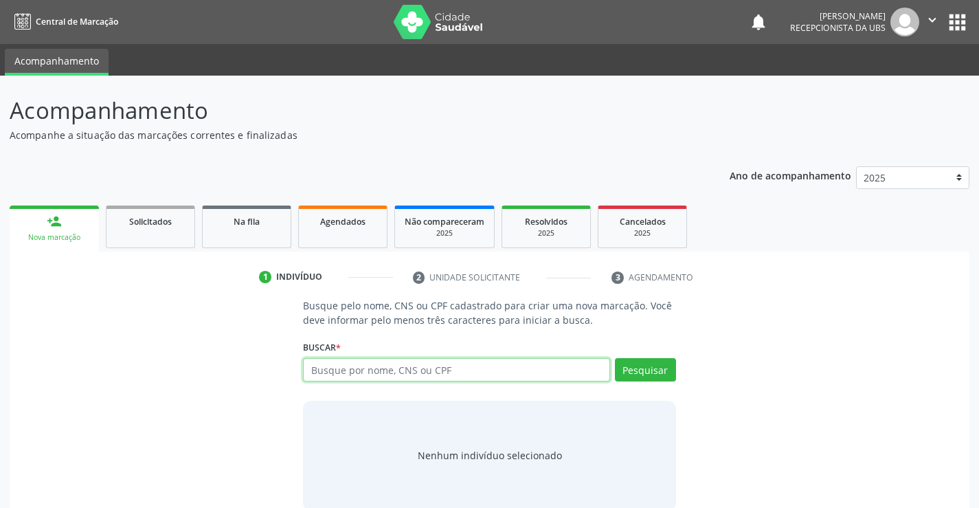
click at [431, 363] on input "text" at bounding box center [456, 369] width 306 height 23
paste input "898006318145305"
type input "898006318145305"
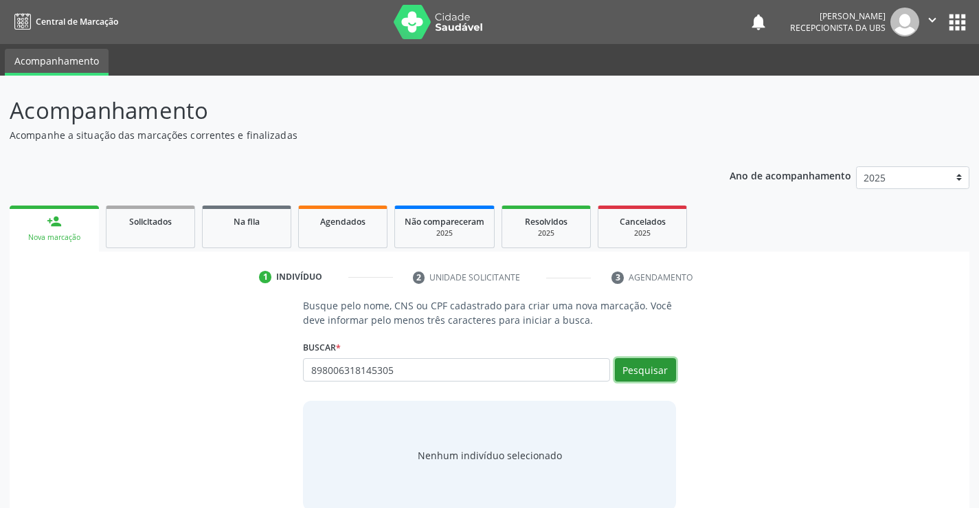
click at [633, 373] on button "Pesquisar" at bounding box center [645, 369] width 61 height 23
type input "898006318145305"
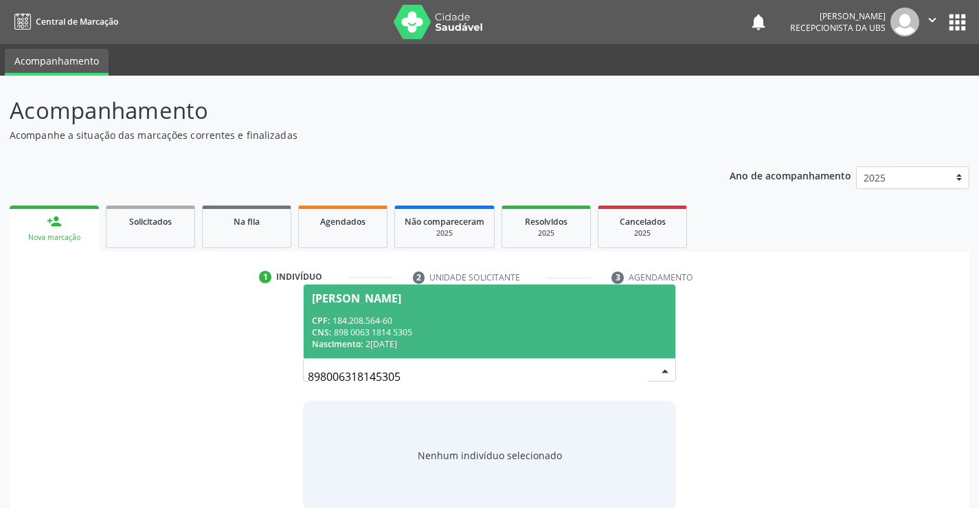
click at [416, 319] on div "CPF: 184.208.564-60" at bounding box center [489, 321] width 354 height 12
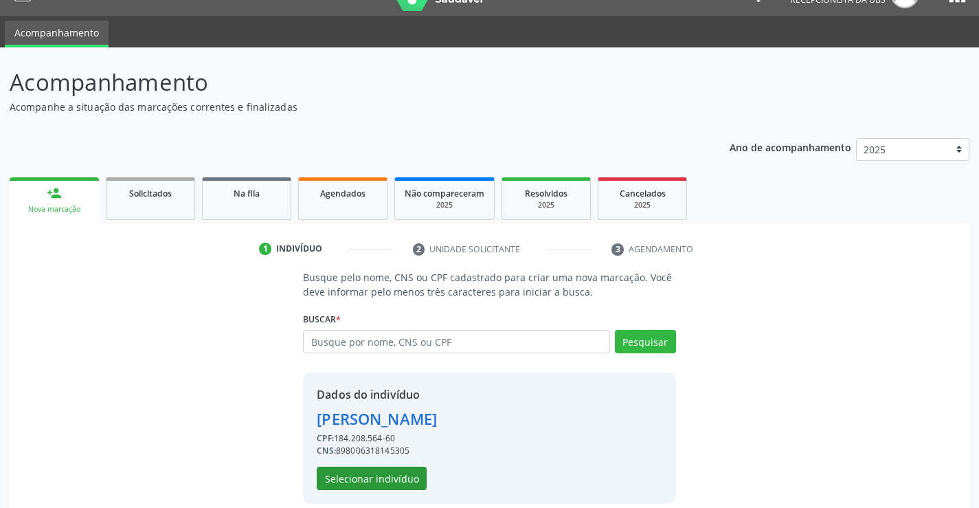
scroll to position [43, 0]
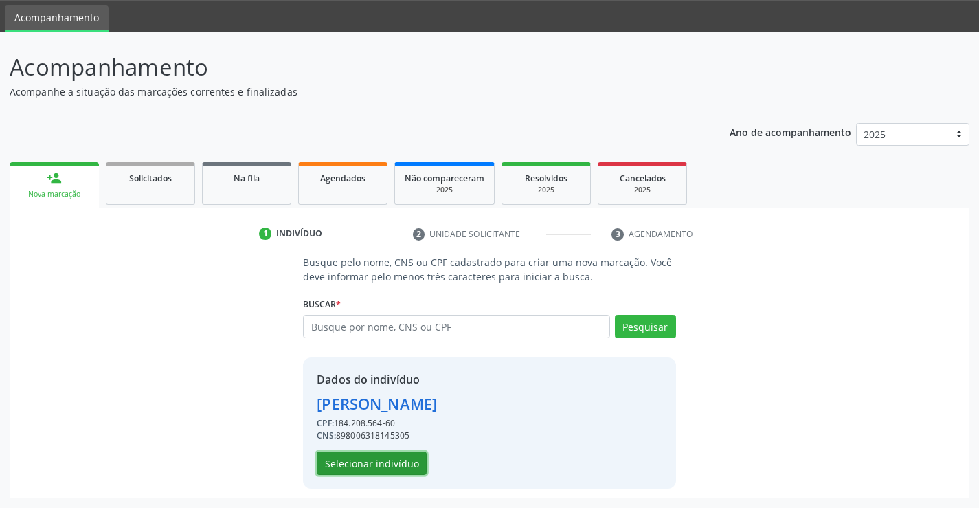
click at [415, 462] on button "Selecionar indivíduo" at bounding box center [372, 462] width 110 height 23
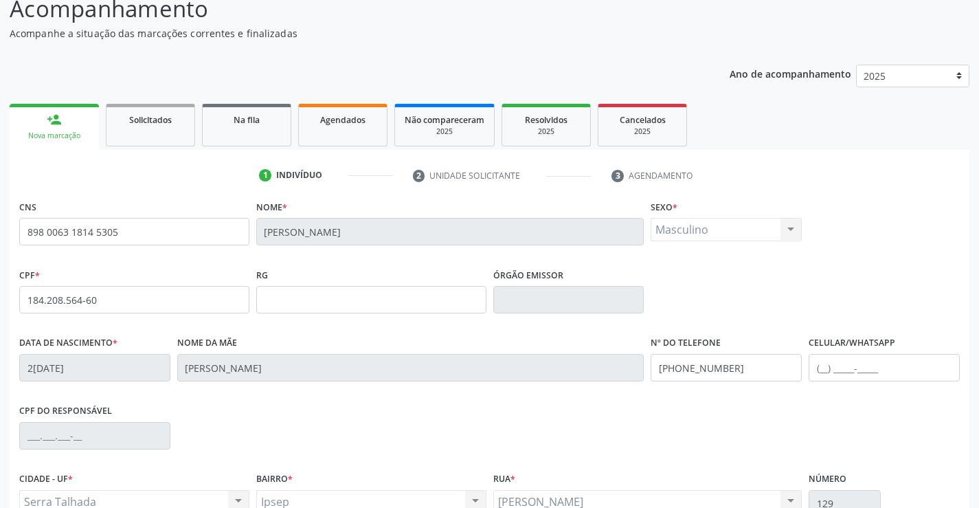
scroll to position [181, 0]
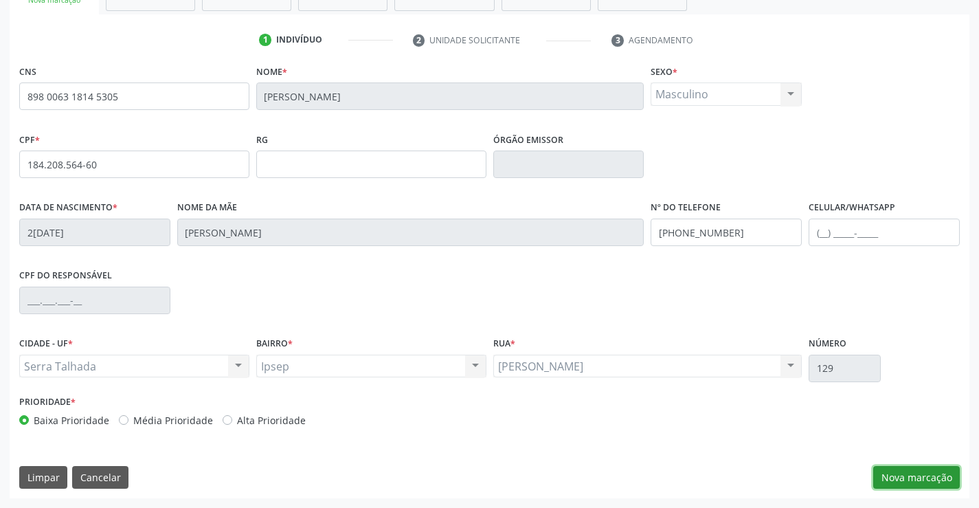
click at [892, 479] on button "Nova marcação" at bounding box center [916, 477] width 87 height 23
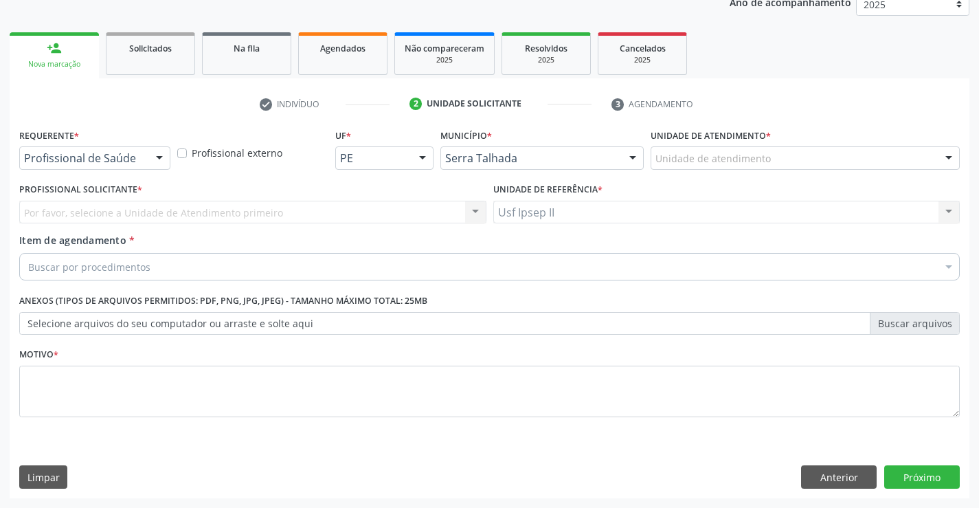
scroll to position [173, 0]
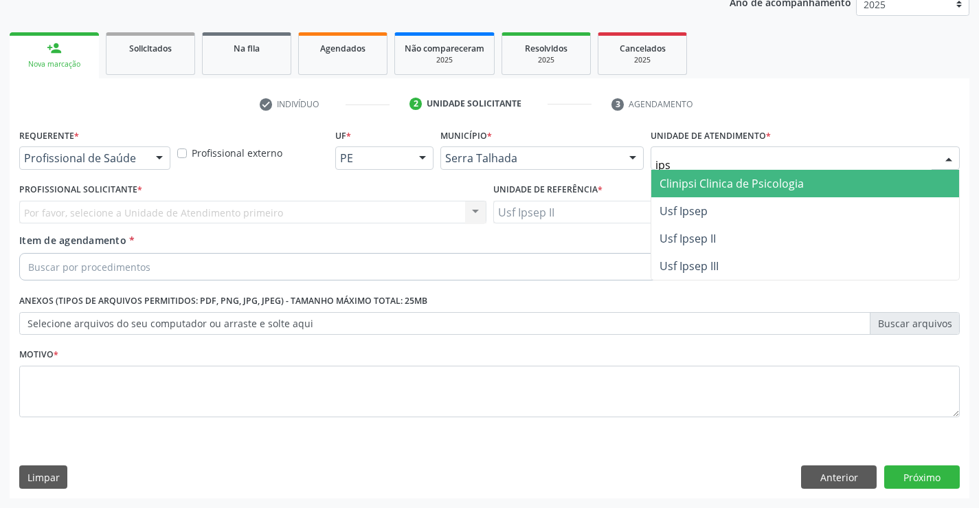
type input "ipse"
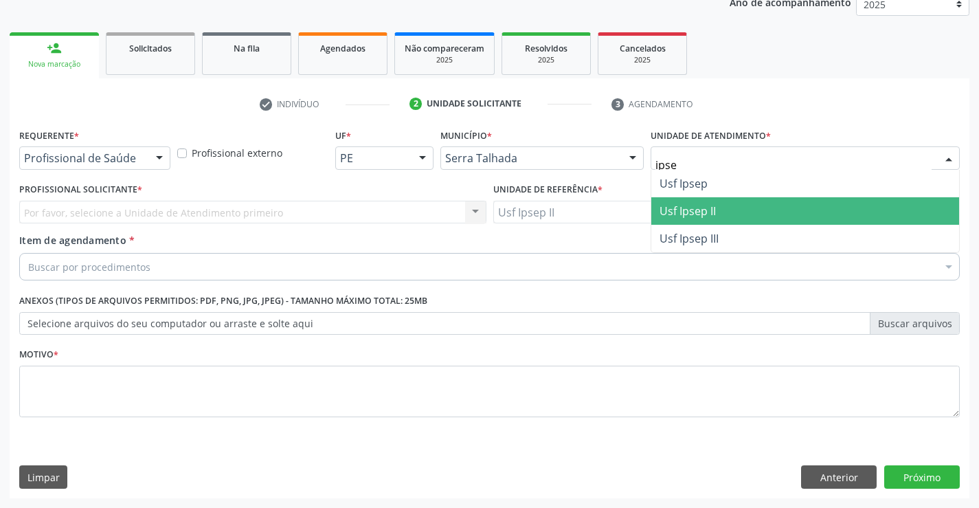
click at [694, 203] on span "Usf Ipsep II" at bounding box center [687, 210] width 56 height 15
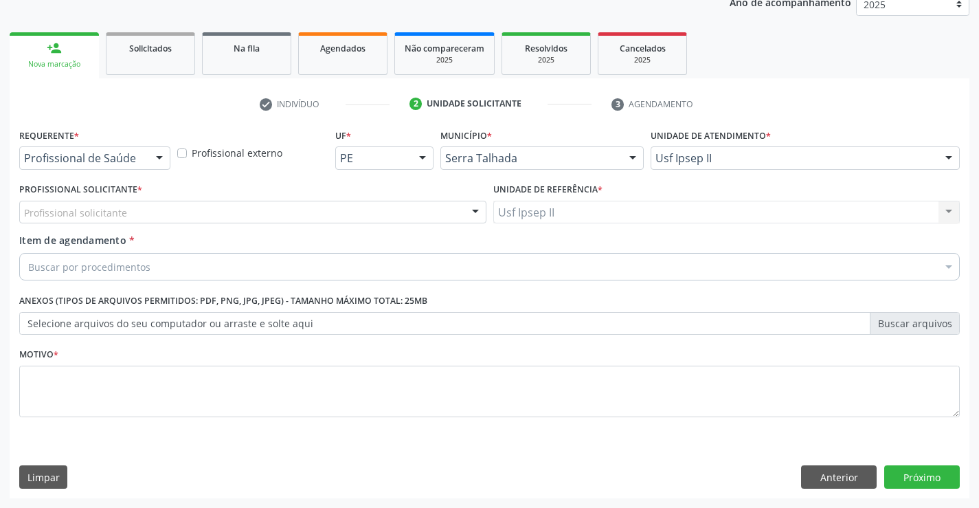
click at [211, 204] on div "Profissional solicitante" at bounding box center [252, 212] width 467 height 23
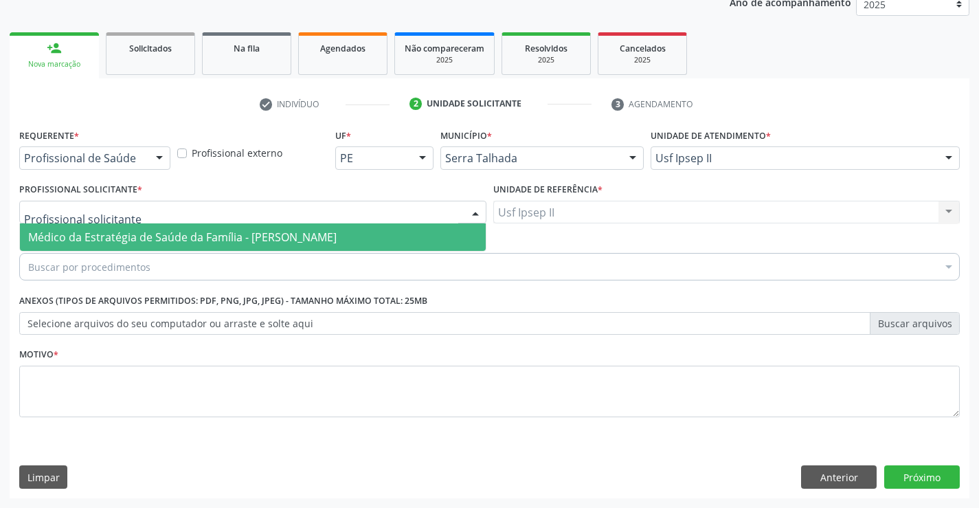
click at [199, 234] on span "Médico da Estratégia de Saúde da Família - [PERSON_NAME]" at bounding box center [182, 236] width 308 height 15
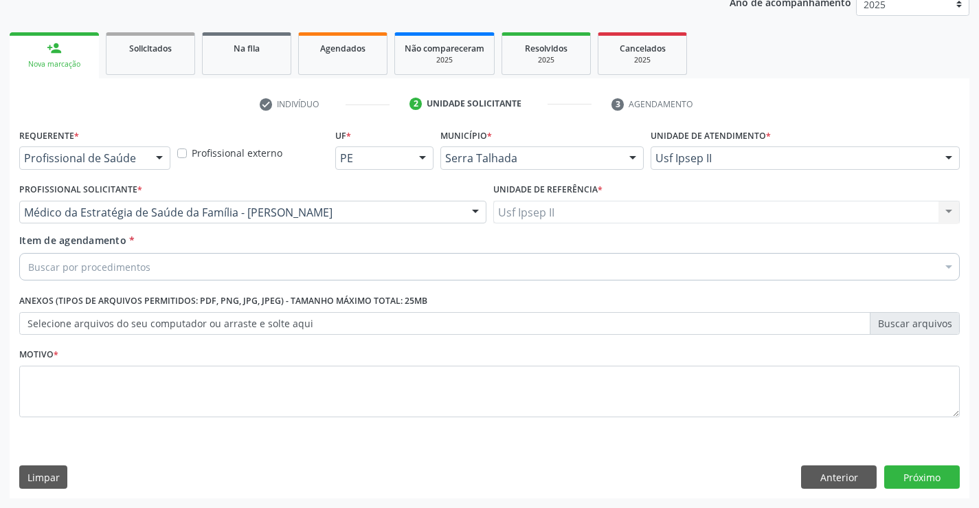
click at [172, 269] on div "Buscar por procedimentos" at bounding box center [489, 266] width 940 height 27
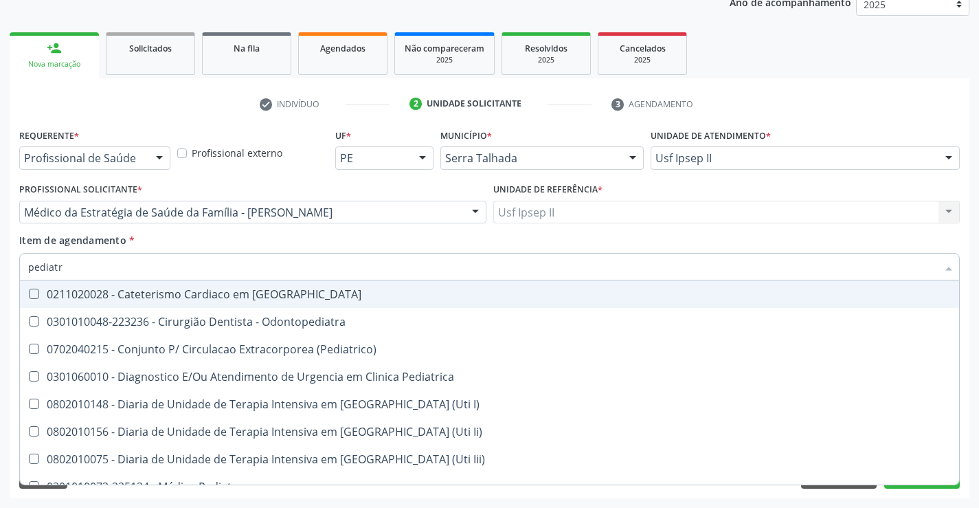
type input "pediatra"
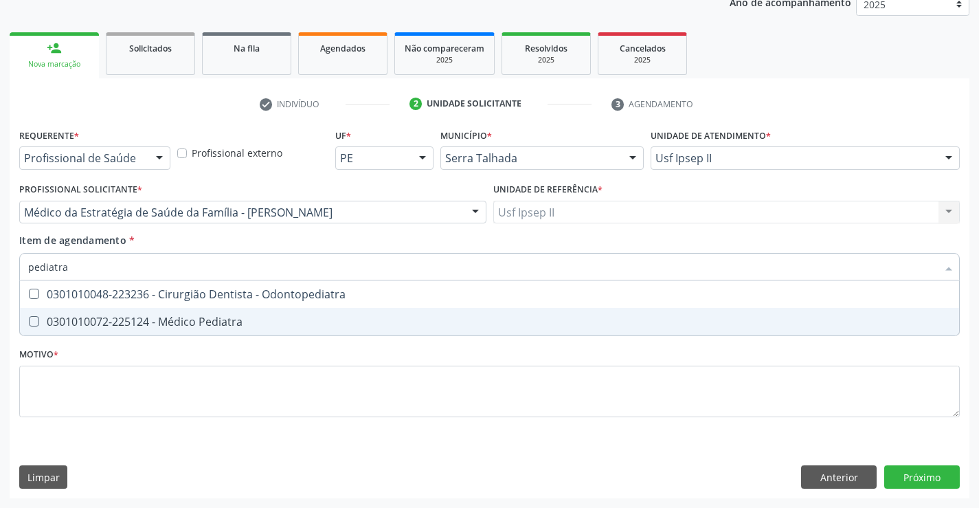
click at [194, 327] on div "0301010072-225124 - Médico Pediatra" at bounding box center [489, 321] width 923 height 11
checkbox Pediatra "true"
click at [146, 400] on div "Requerente * Profissional de Saúde Profissional de Saúde Paciente Nenhum result…" at bounding box center [489, 280] width 940 height 311
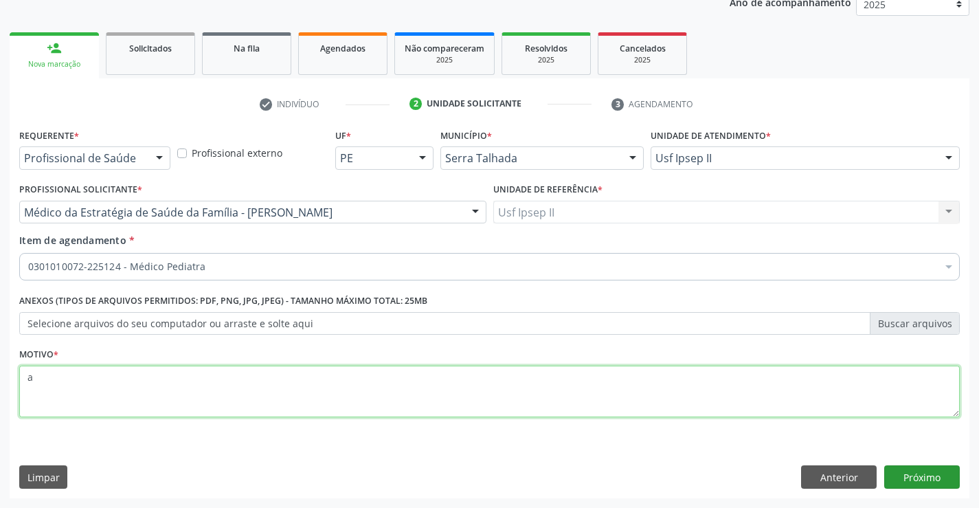
type textarea "a"
click at [940, 475] on button "Próximo" at bounding box center [922, 476] width 76 height 23
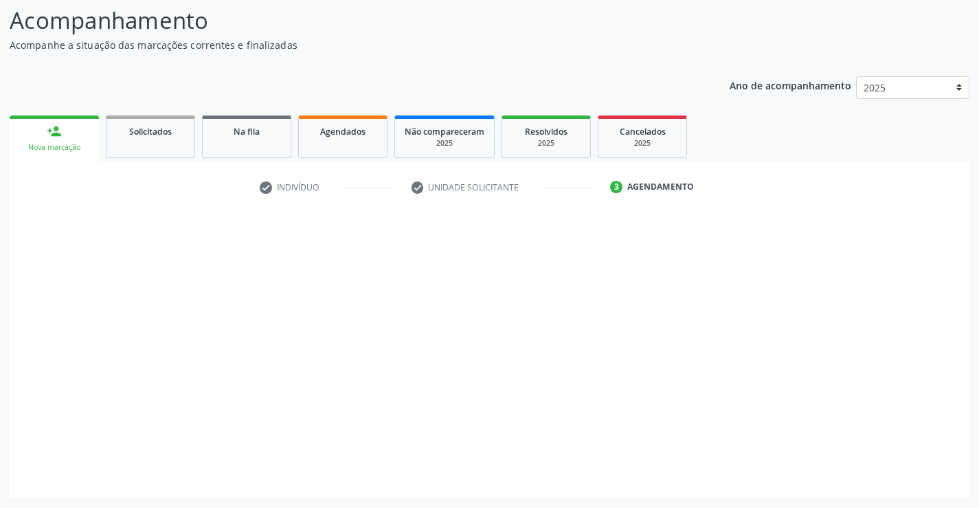
scroll to position [90, 0]
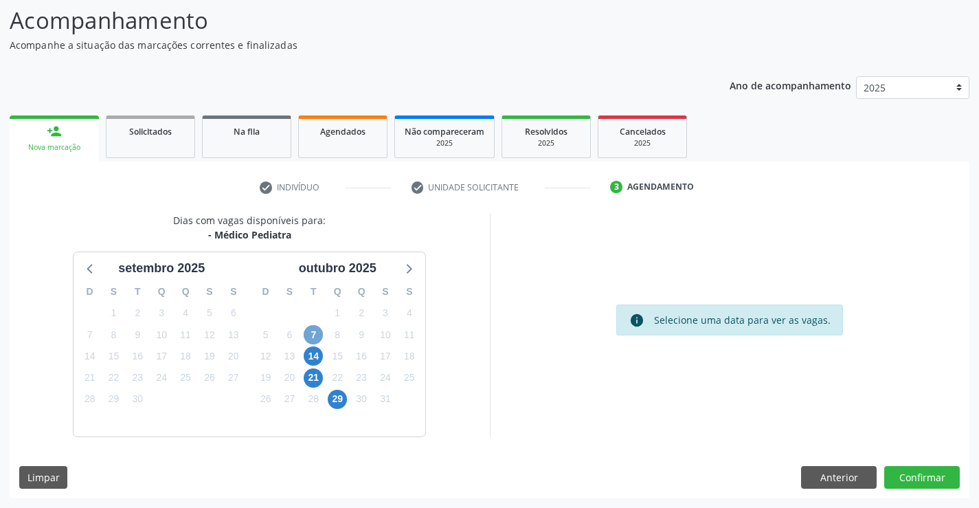
click at [313, 334] on span "7" at bounding box center [313, 334] width 19 height 19
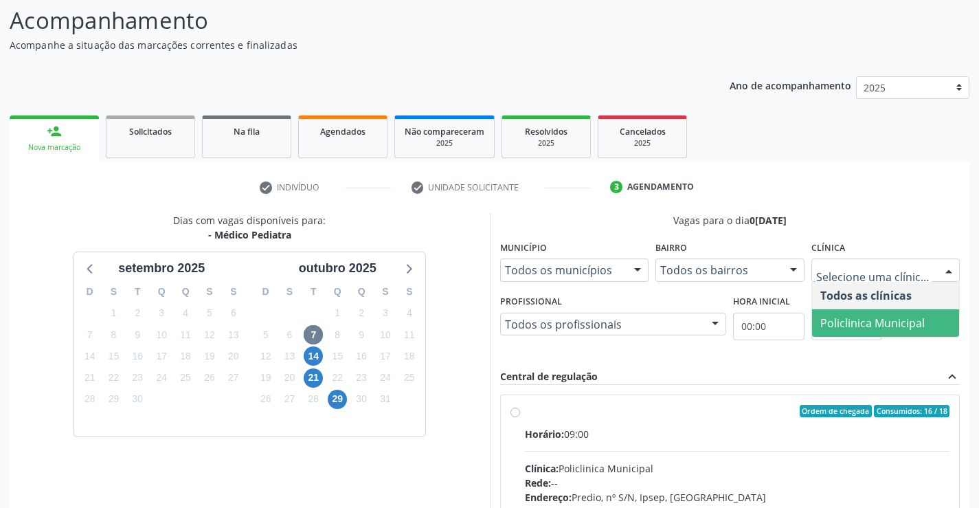
click at [844, 317] on span "Policlinica Municipal" at bounding box center [872, 322] width 104 height 15
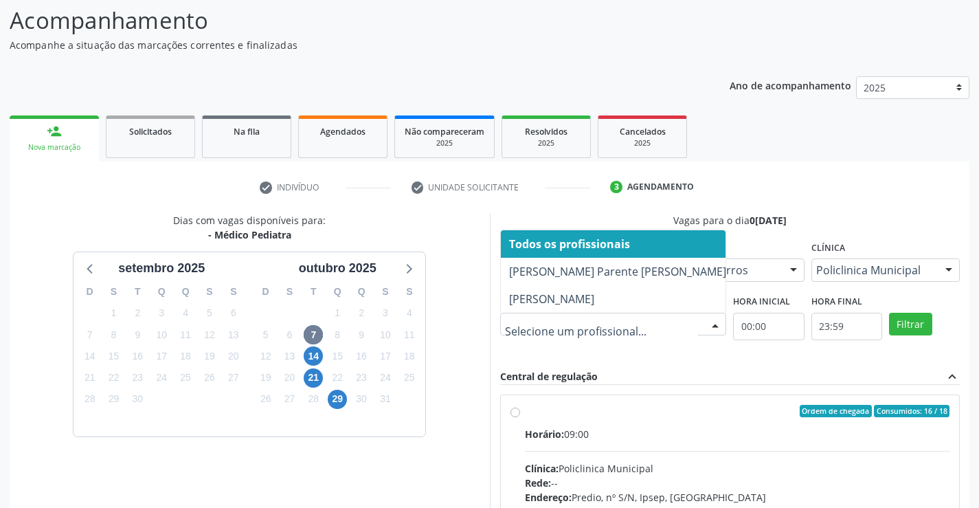
click at [702, 323] on div "Todos os profissionais Bianca de Oliveira Parente Bezerra Joanice Goncalves dos…" at bounding box center [613, 324] width 227 height 23
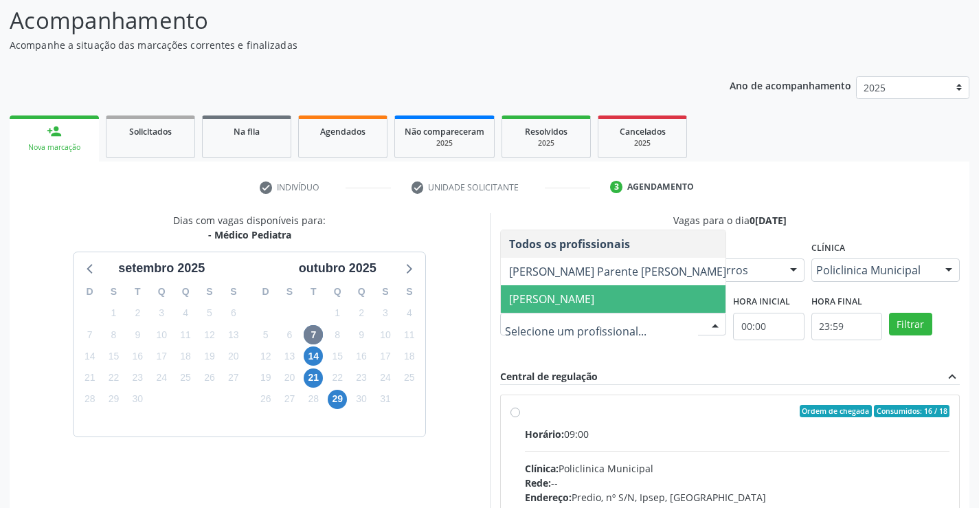
click at [582, 294] on span "Joanice Goncalves dos Santos" at bounding box center [551, 298] width 85 height 15
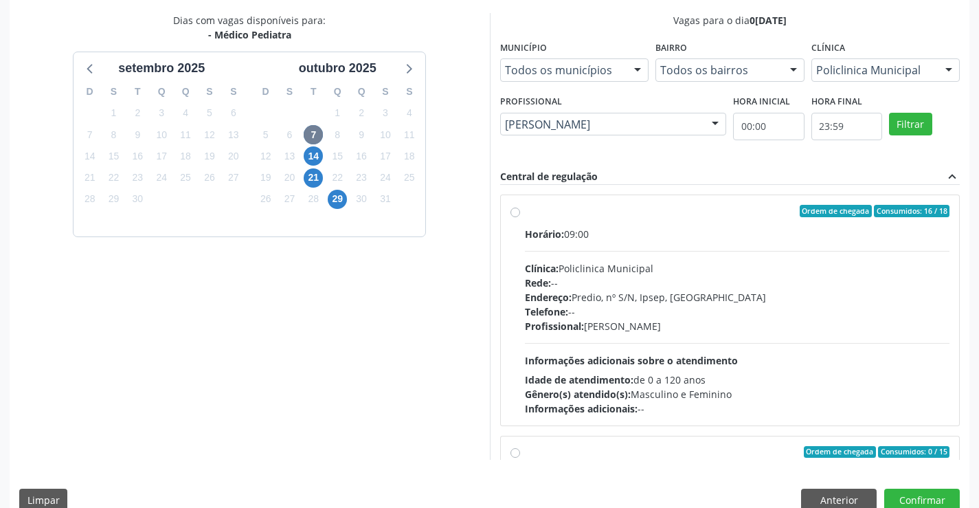
scroll to position [296, 0]
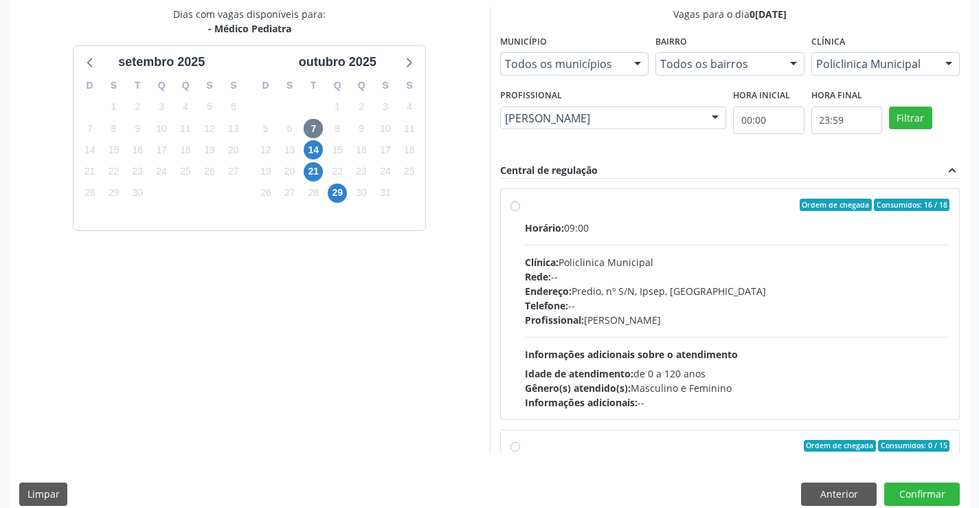
click at [565, 253] on div "Horário: 09:00 Clínica: Policlinica Municipal Rede: -- Endereço: Predio, nº S/N…" at bounding box center [737, 315] width 425 height 189
click at [520, 211] on input "Ordem de chegada Consumidos: 16 / 18 Horário: 09:00 Clínica: Policlinica Munici…" at bounding box center [515, 205] width 10 height 12
radio input "true"
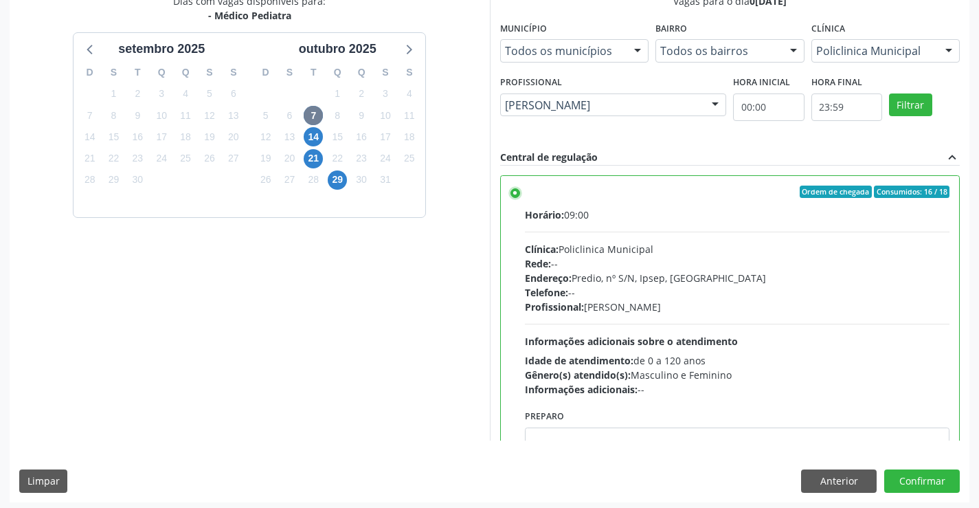
scroll to position [313, 0]
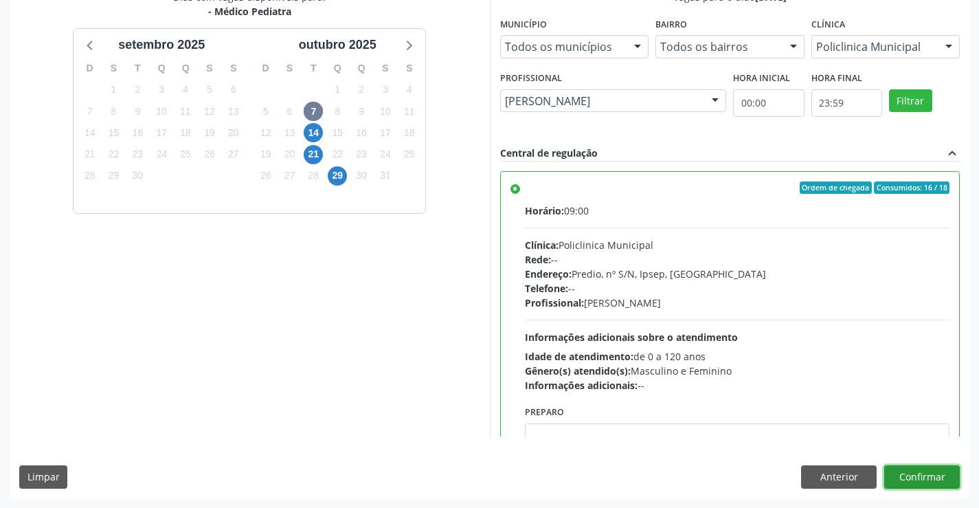
click at [927, 480] on button "Confirmar" at bounding box center [922, 476] width 76 height 23
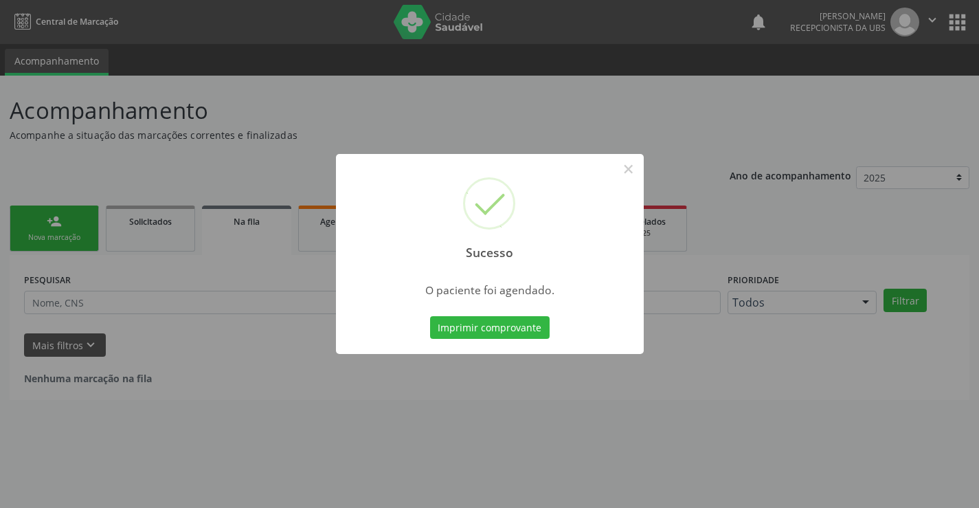
scroll to position [0, 0]
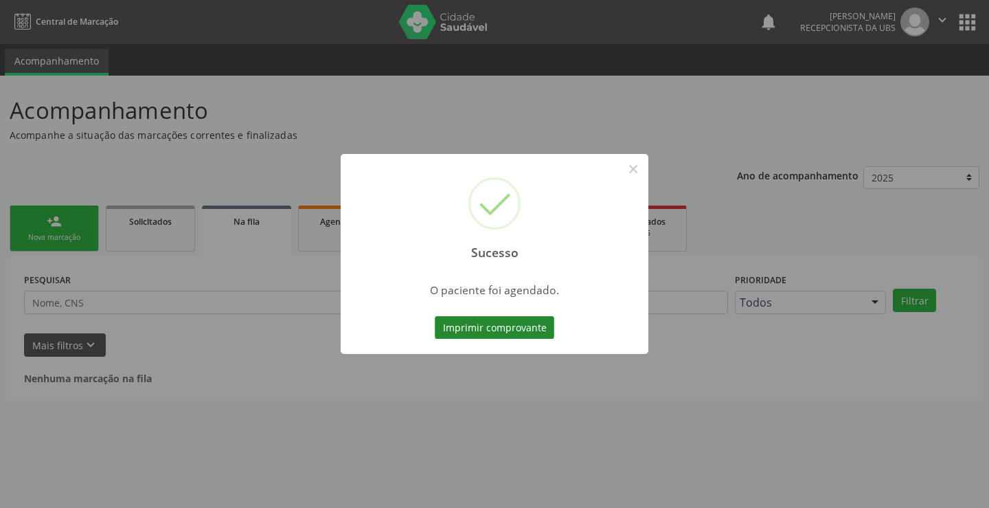
click at [528, 323] on button "Imprimir comprovante" at bounding box center [495, 327] width 120 height 23
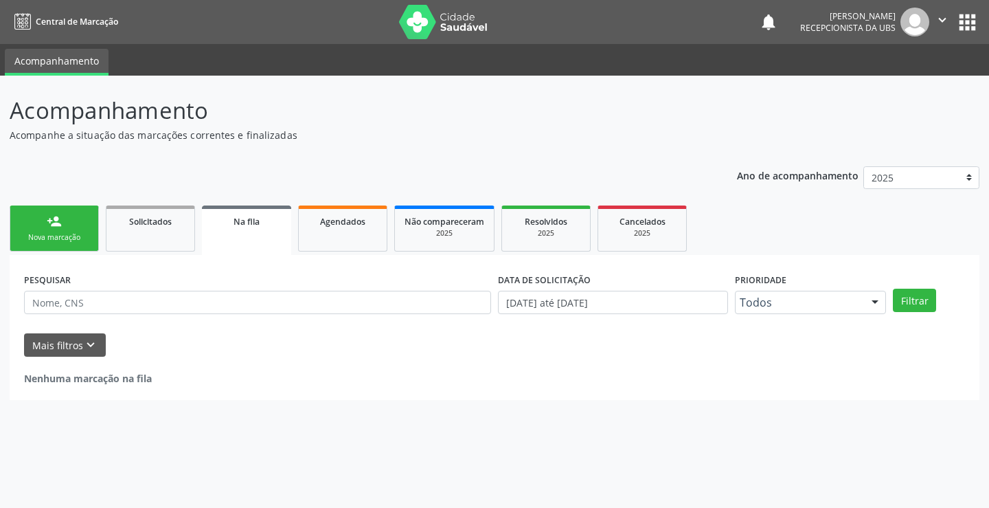
click at [79, 219] on link "person_add Nova marcação" at bounding box center [54, 228] width 89 height 46
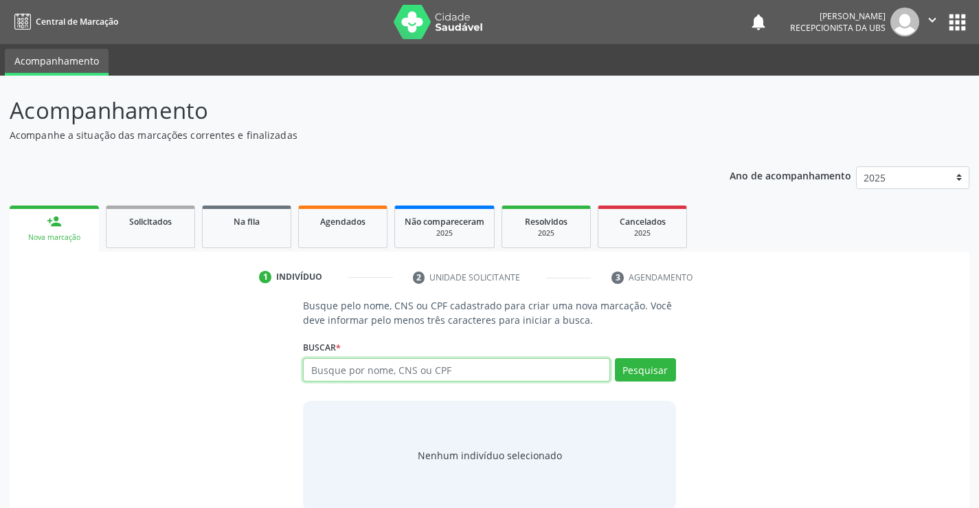
click at [348, 363] on input "text" at bounding box center [456, 369] width 306 height 23
paste input "700007449252702"
type input "700007449252702"
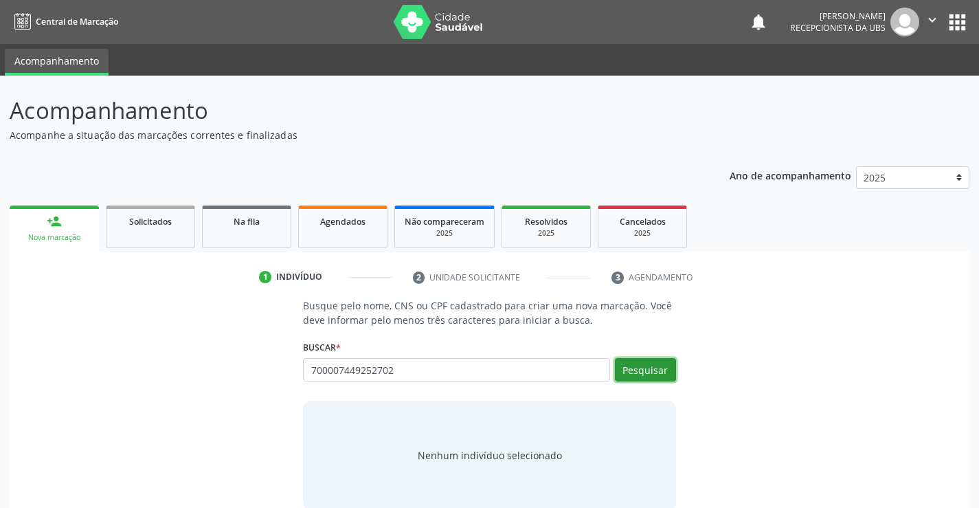
click at [658, 368] on button "Pesquisar" at bounding box center [645, 369] width 61 height 23
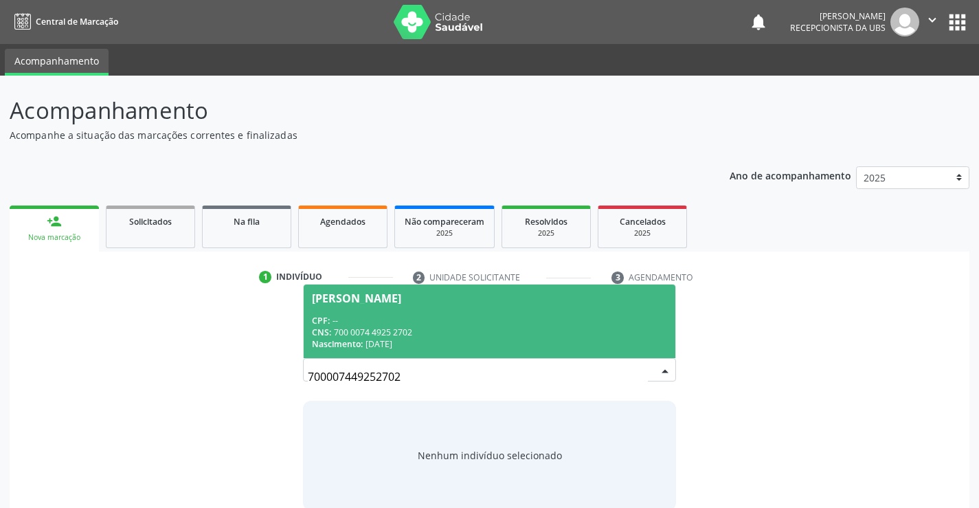
click at [465, 321] on div "CPF: --" at bounding box center [489, 321] width 354 height 12
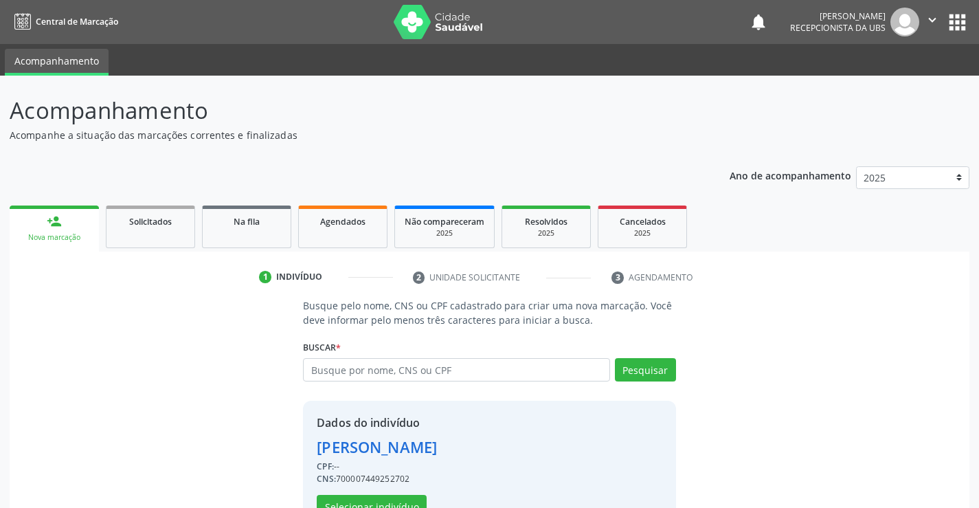
scroll to position [43, 0]
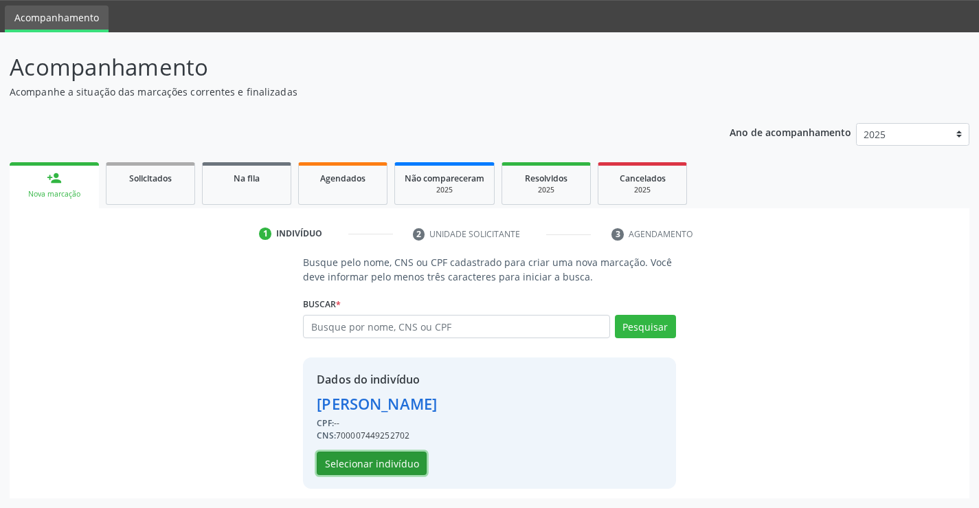
click at [396, 460] on button "Selecionar indivíduo" at bounding box center [372, 462] width 110 height 23
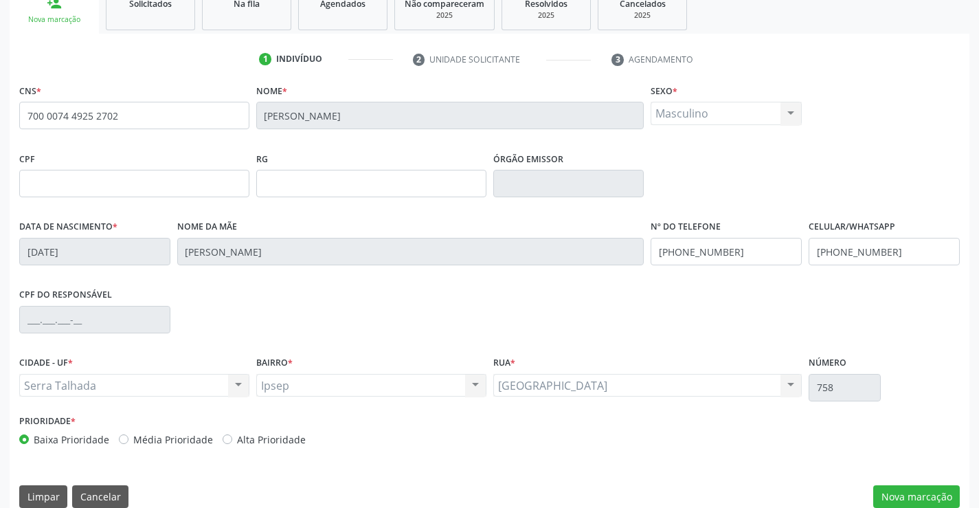
scroll to position [237, 0]
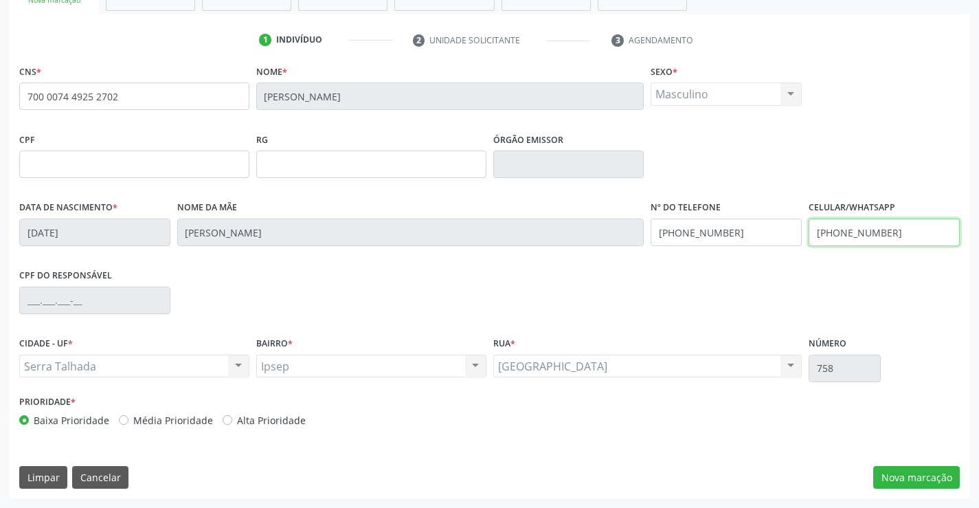
click at [861, 235] on input "(99) 99999-9999" at bounding box center [884, 231] width 151 height 27
click at [707, 230] on input "(87) 99965-4589" at bounding box center [726, 231] width 151 height 27
type input "(87) 99660-5455"
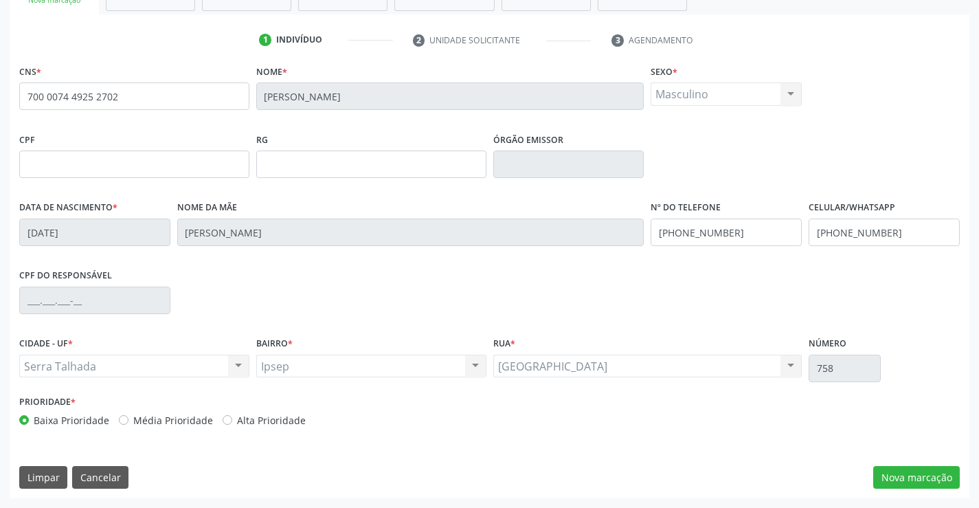
click at [734, 260] on div "Nº do Telefone (87) 99660-5455" at bounding box center [726, 231] width 158 height 68
click at [897, 467] on button "Nova marcação" at bounding box center [916, 477] width 87 height 23
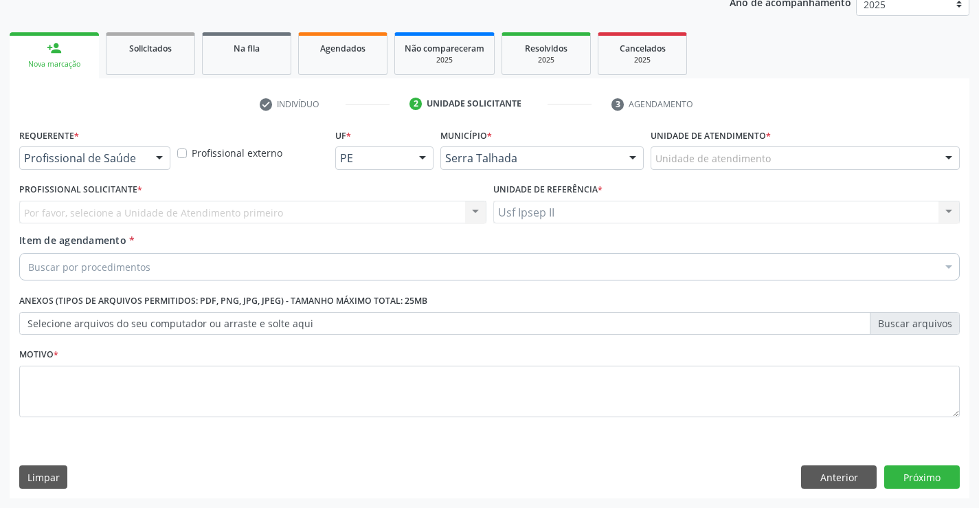
scroll to position [173, 0]
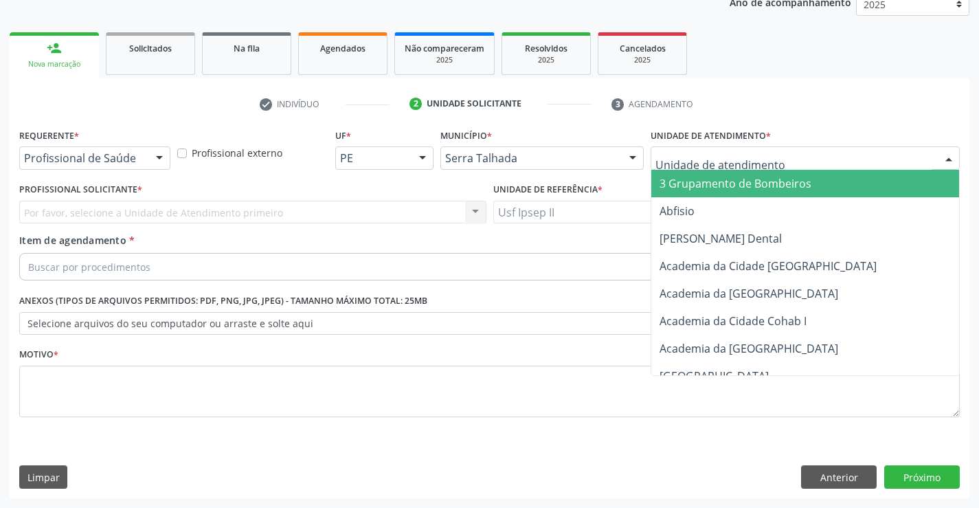
click at [785, 152] on div at bounding box center [805, 157] width 309 height 23
type input "ips"
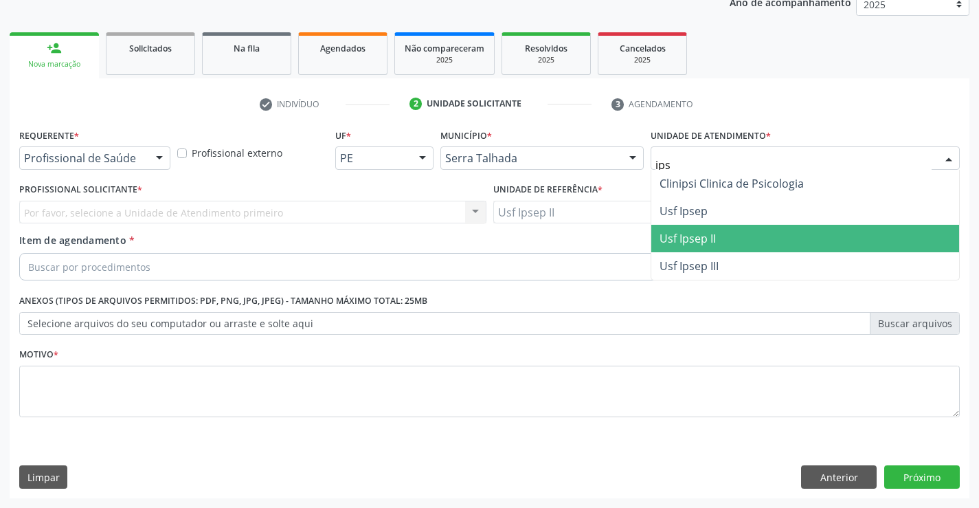
click at [694, 234] on span "Usf Ipsep II" at bounding box center [687, 238] width 56 height 15
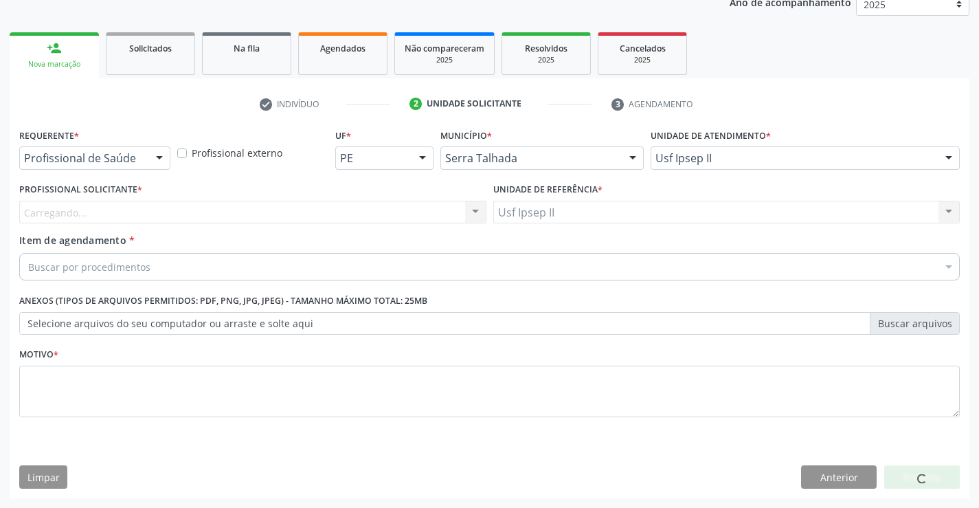
click at [225, 216] on div "Carregando... Nenhum resultado encontrado para: " " Não há nenhuma opção para s…" at bounding box center [252, 212] width 467 height 23
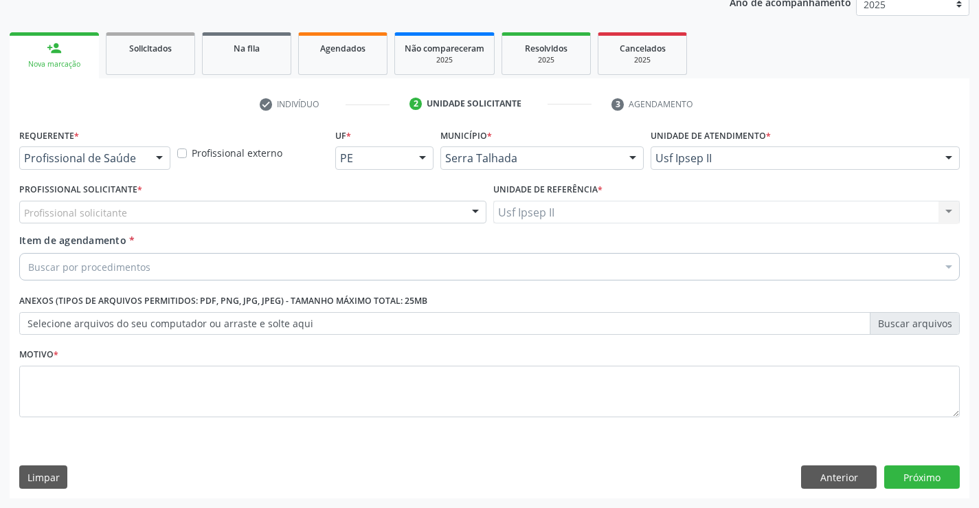
click at [223, 214] on div "Profissional solicitante" at bounding box center [252, 212] width 467 height 23
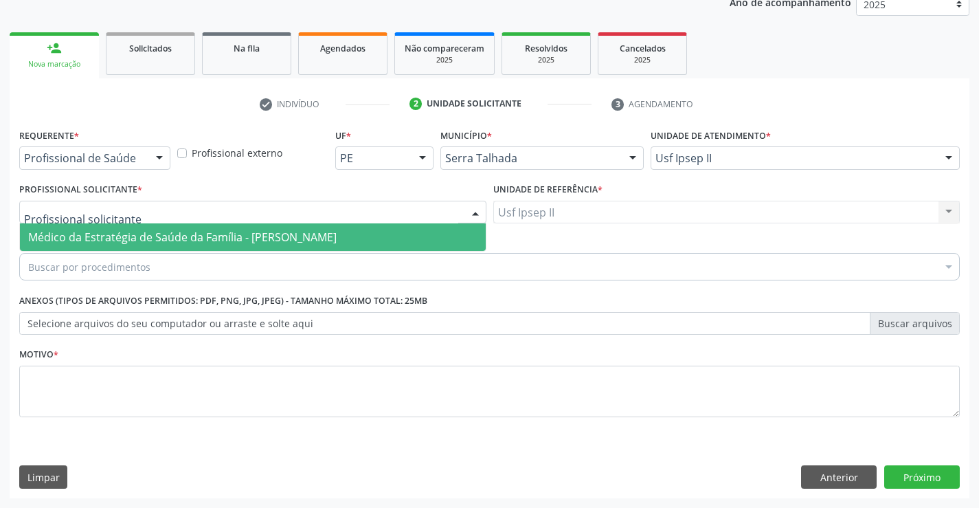
click at [217, 241] on span "Médico da Estratégia de Saúde da Família - [PERSON_NAME]" at bounding box center [182, 236] width 308 height 15
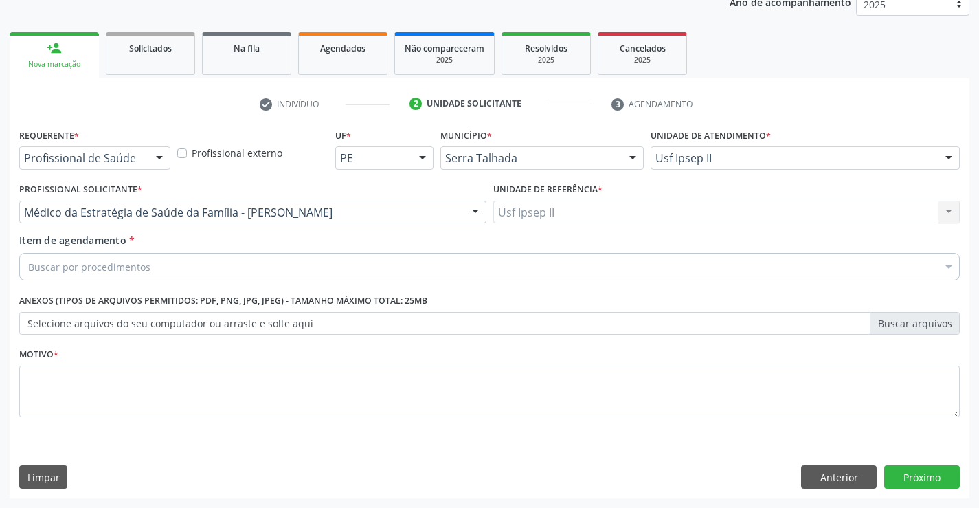
click at [210, 268] on div "Buscar por procedimentos" at bounding box center [489, 266] width 940 height 27
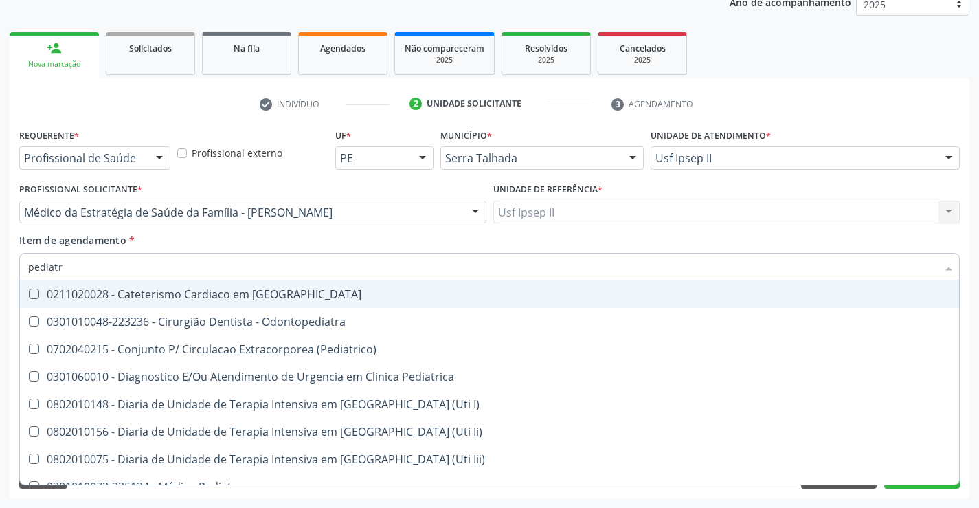
type input "pediatra"
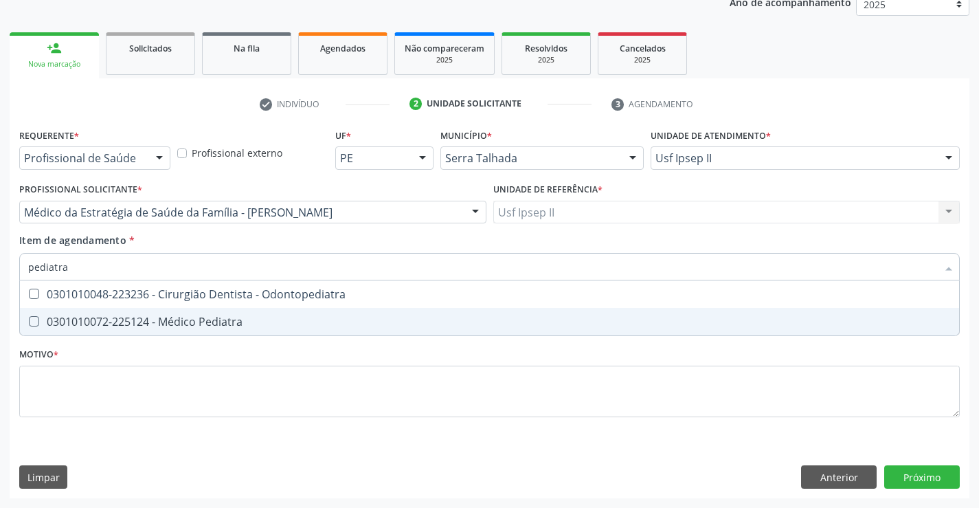
click at [199, 332] on span "0301010072-225124 - Médico Pediatra" at bounding box center [489, 321] width 939 height 27
checkbox Pediatra "true"
click at [177, 394] on div "Requerente * Profissional de Saúde Profissional de Saúde Paciente Nenhum result…" at bounding box center [489, 280] width 940 height 311
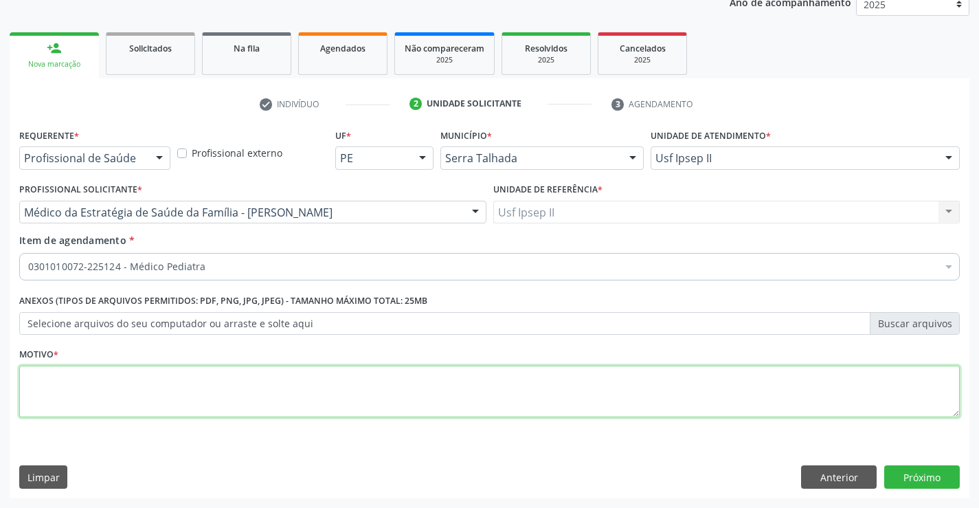
type textarea "a"
type textarea "retorno"
click at [894, 472] on button "Próximo" at bounding box center [922, 476] width 76 height 23
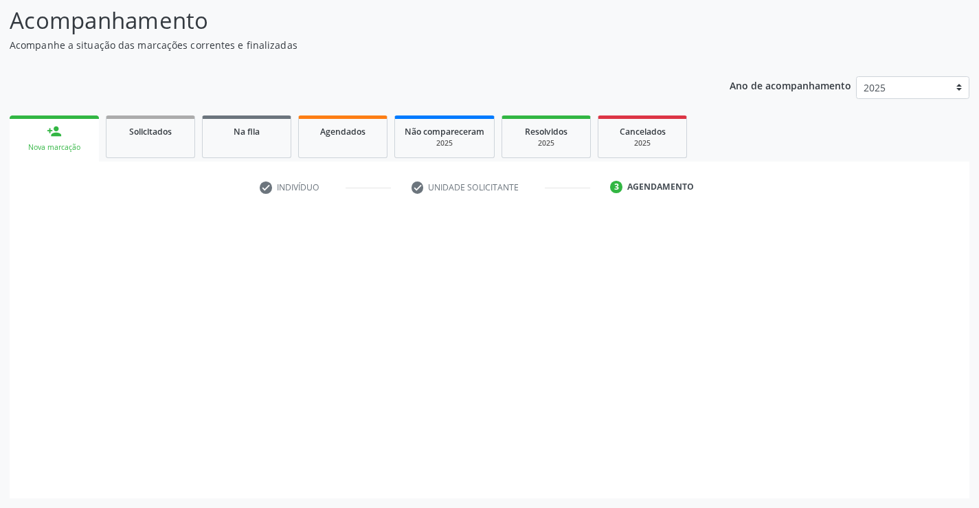
scroll to position [90, 0]
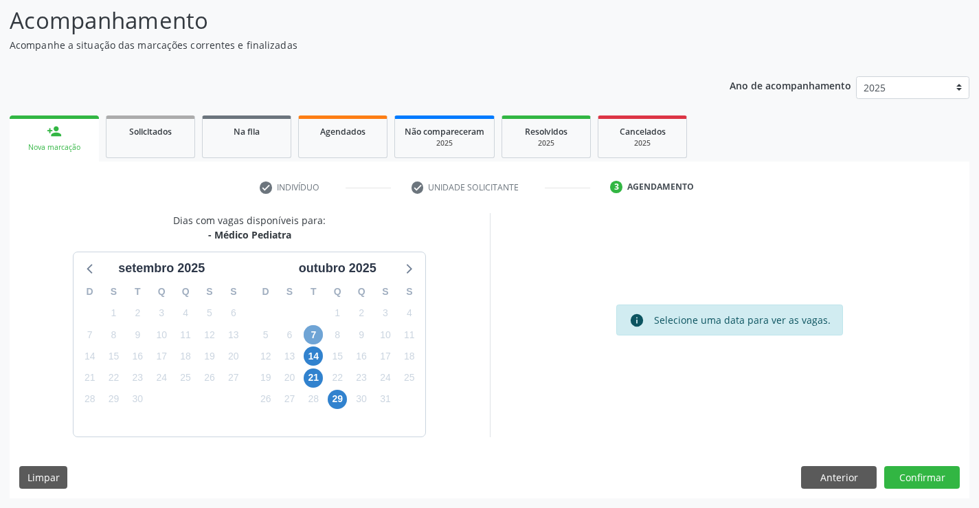
click at [314, 337] on span "7" at bounding box center [313, 334] width 19 height 19
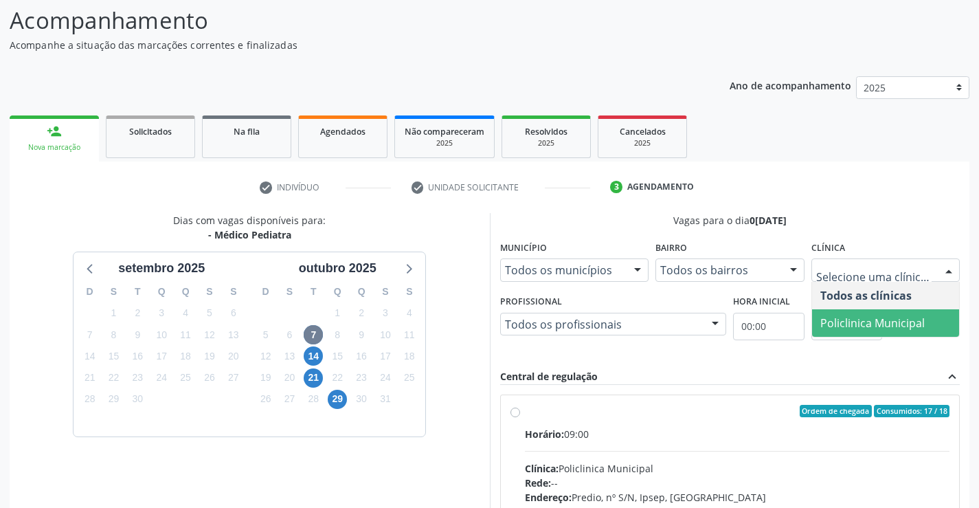
click at [859, 313] on span "Policlinica Municipal" at bounding box center [886, 322] width 148 height 27
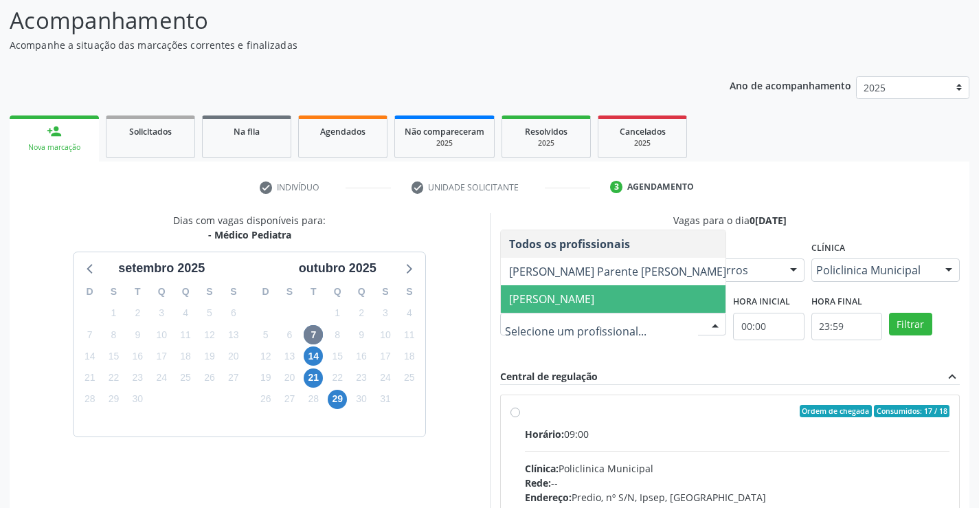
click at [554, 289] on span "Joanice Goncalves dos Santos" at bounding box center [618, 298] width 234 height 27
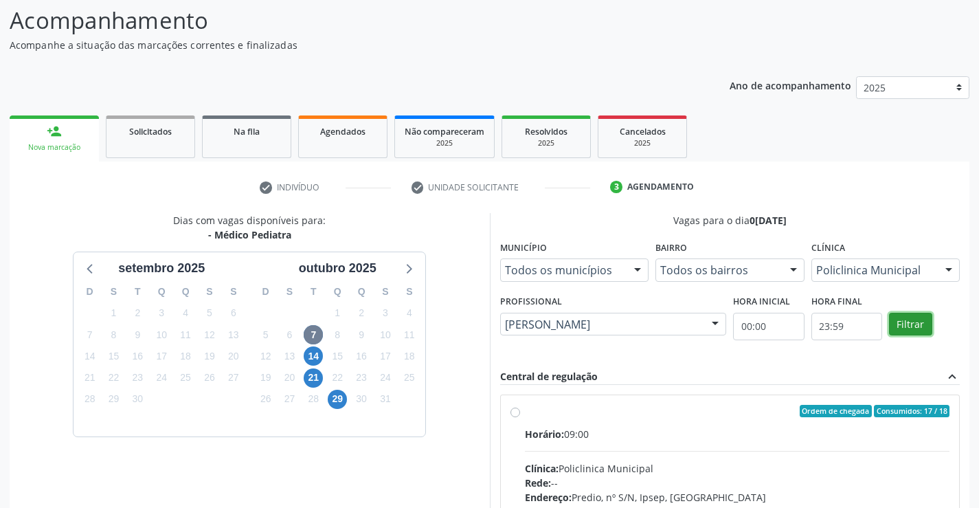
click at [903, 326] on button "Filtrar" at bounding box center [910, 324] width 43 height 23
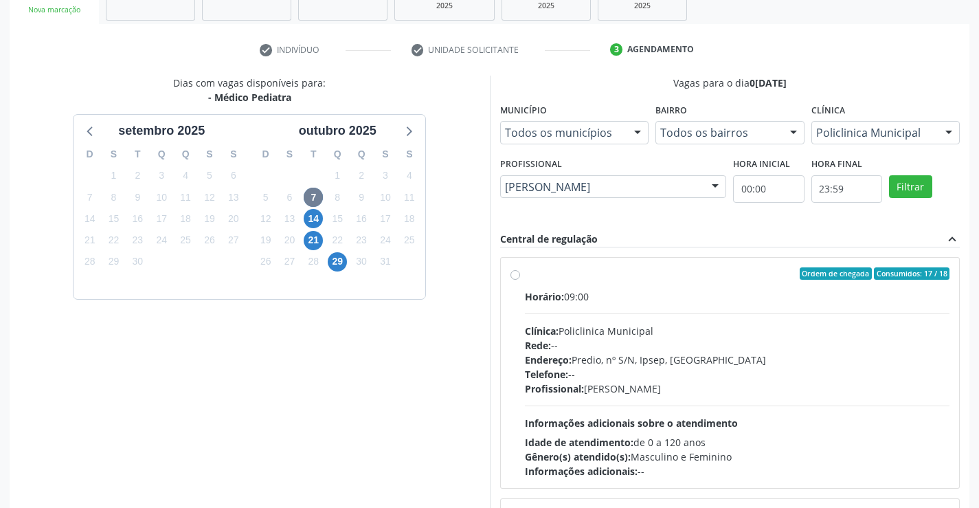
click at [667, 335] on div "Clínica: Policlinica Municipal" at bounding box center [737, 331] width 425 height 14
click at [520, 280] on input "Ordem de chegada Consumidos: 17 / 18 Horário: 09:00 Clínica: Policlinica Munici…" at bounding box center [515, 273] width 10 height 12
radio input "true"
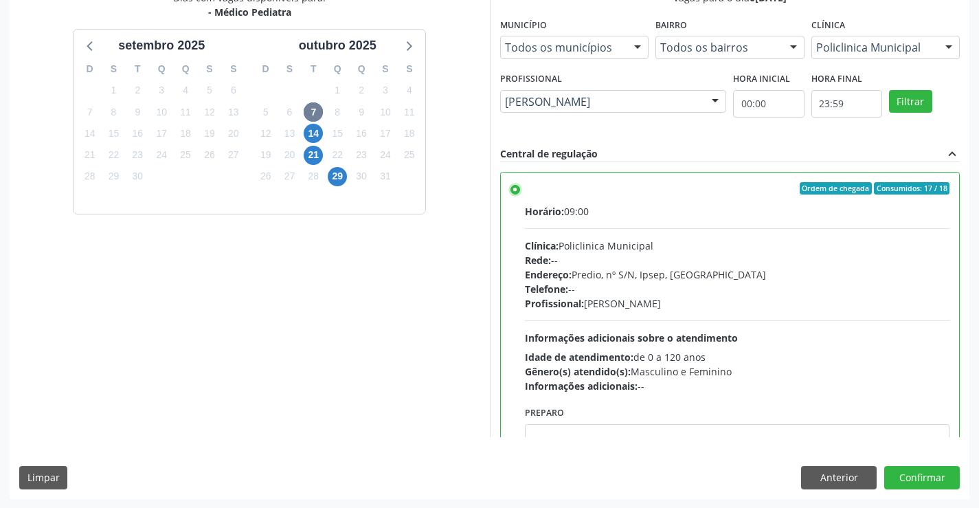
scroll to position [313, 0]
click at [923, 476] on button "Confirmar" at bounding box center [922, 476] width 76 height 23
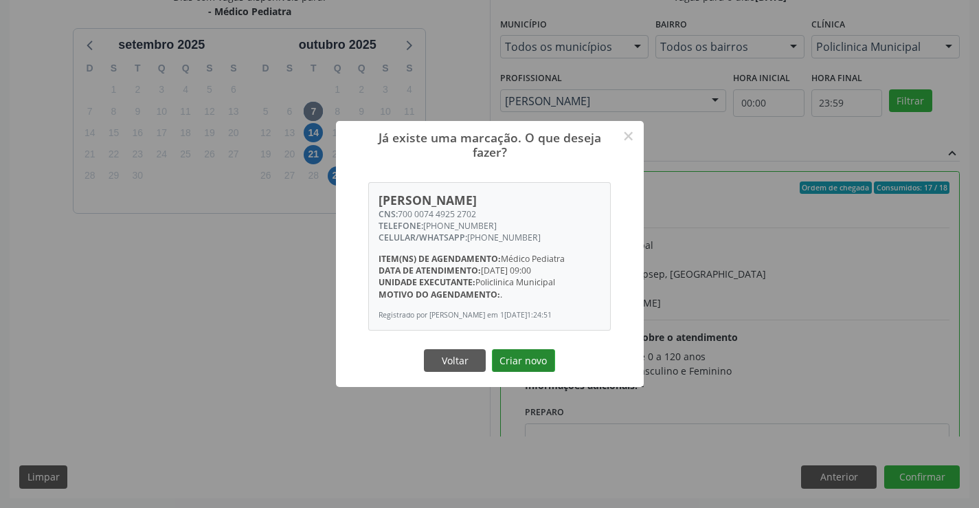
click at [526, 361] on button "Criar novo" at bounding box center [523, 360] width 63 height 23
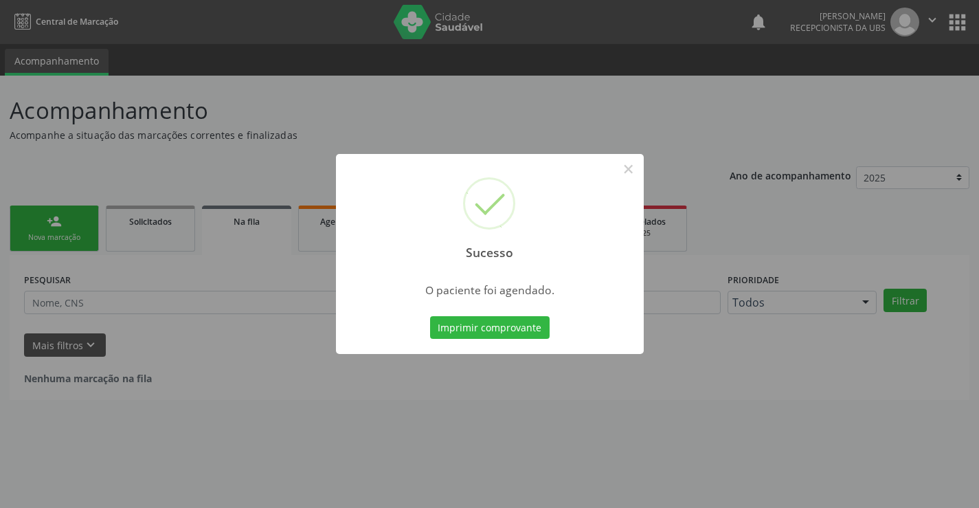
scroll to position [0, 0]
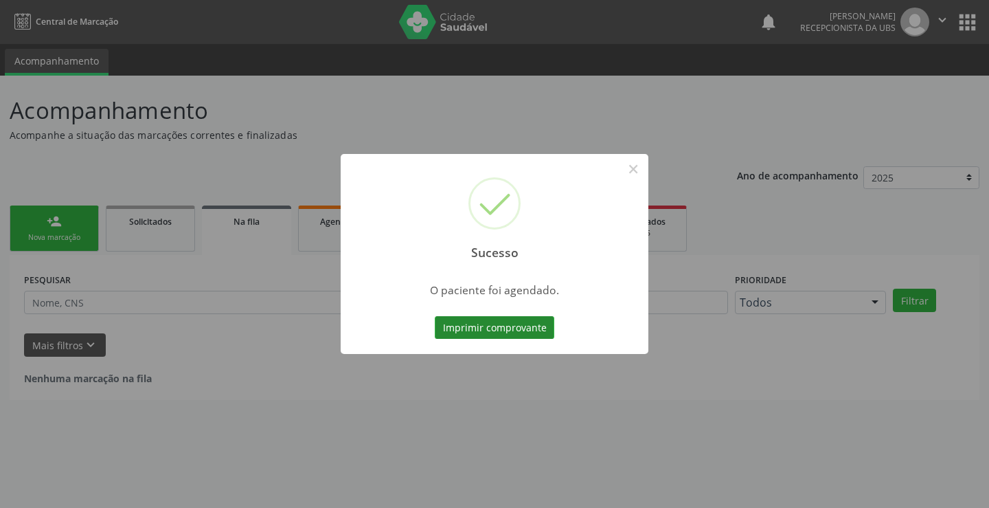
click at [519, 335] on button "Imprimir comprovante" at bounding box center [495, 327] width 120 height 23
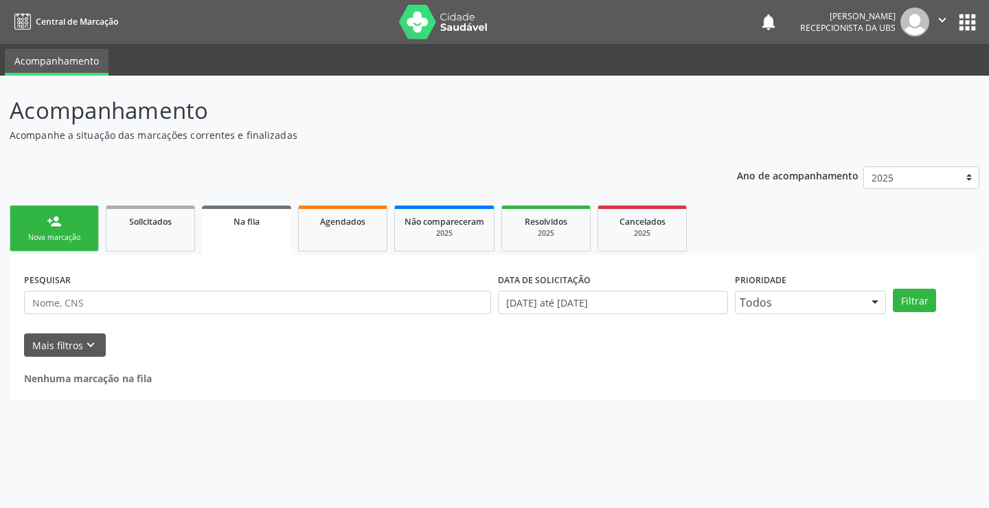
click at [53, 210] on link "person_add Nova marcação" at bounding box center [54, 228] width 89 height 46
click at [32, 229] on link "person_add Nova marcação" at bounding box center [54, 228] width 89 height 46
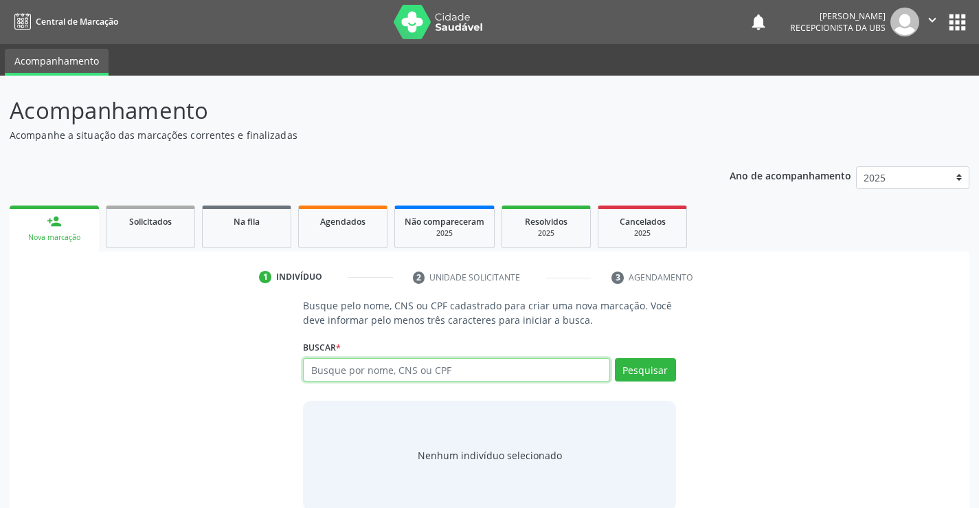
click at [341, 374] on input "text" at bounding box center [456, 369] width 306 height 23
paste input "898006371687591"
type input "898006371687591"
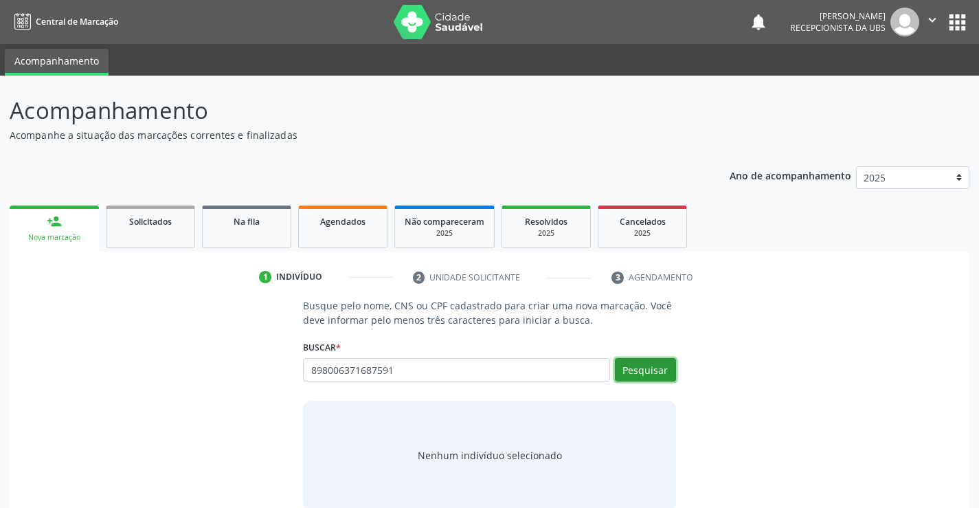
click at [643, 374] on button "Pesquisar" at bounding box center [645, 369] width 61 height 23
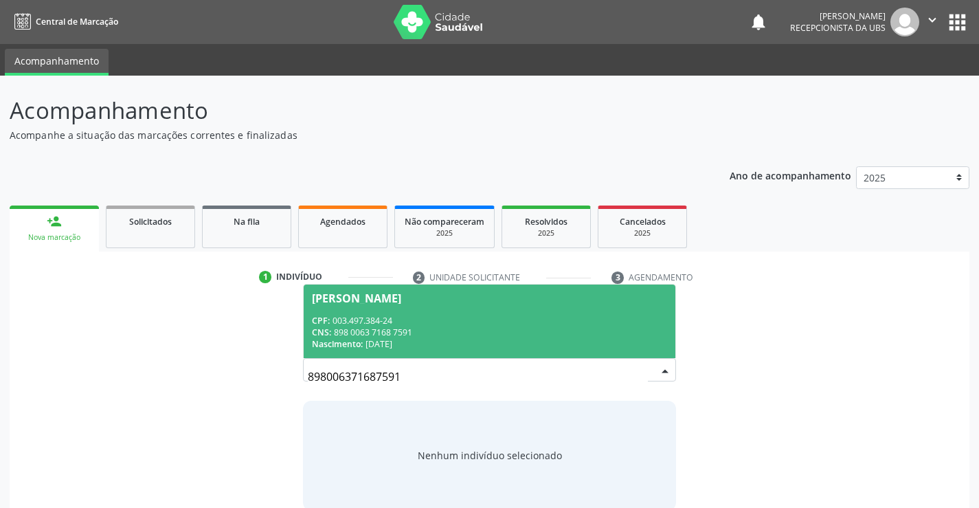
click at [439, 319] on div "CPF: 003.497.384-24" at bounding box center [489, 321] width 354 height 12
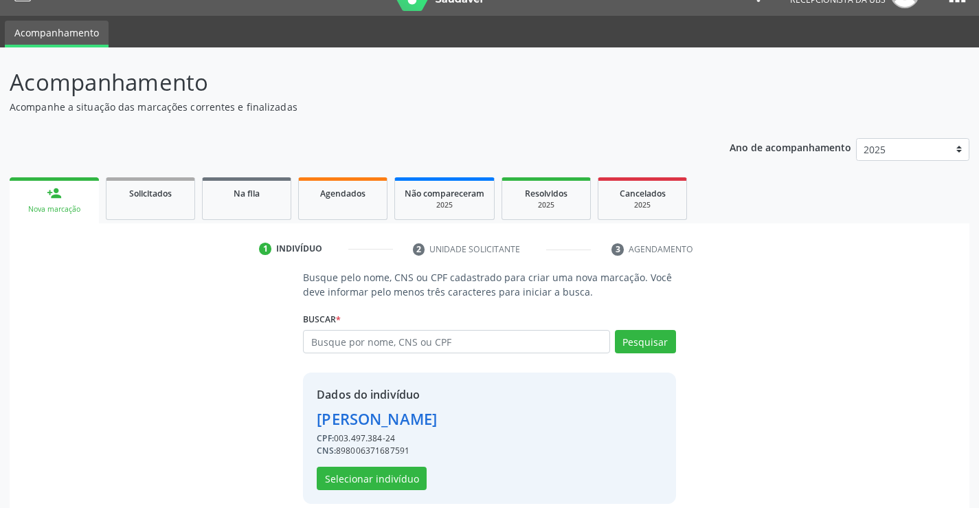
scroll to position [43, 0]
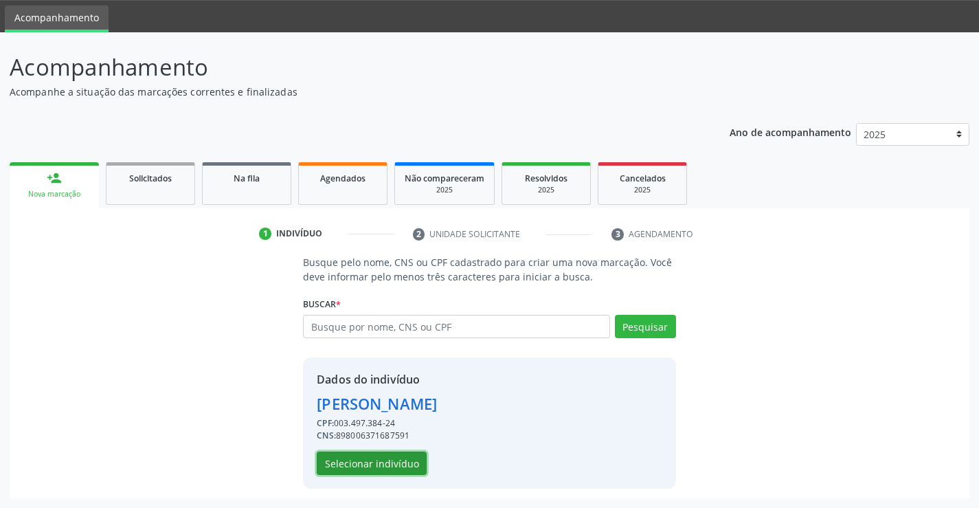
click at [392, 464] on button "Selecionar indivíduo" at bounding box center [372, 462] width 110 height 23
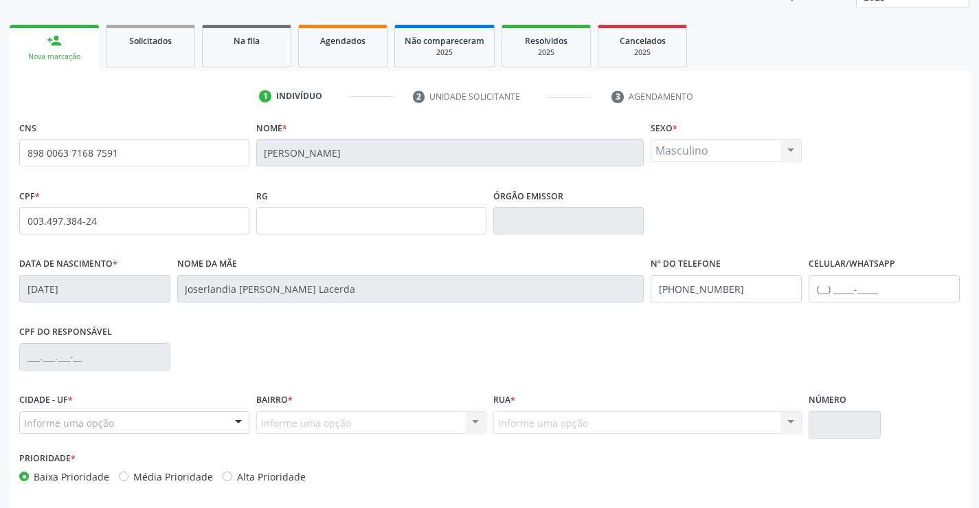
scroll to position [237, 0]
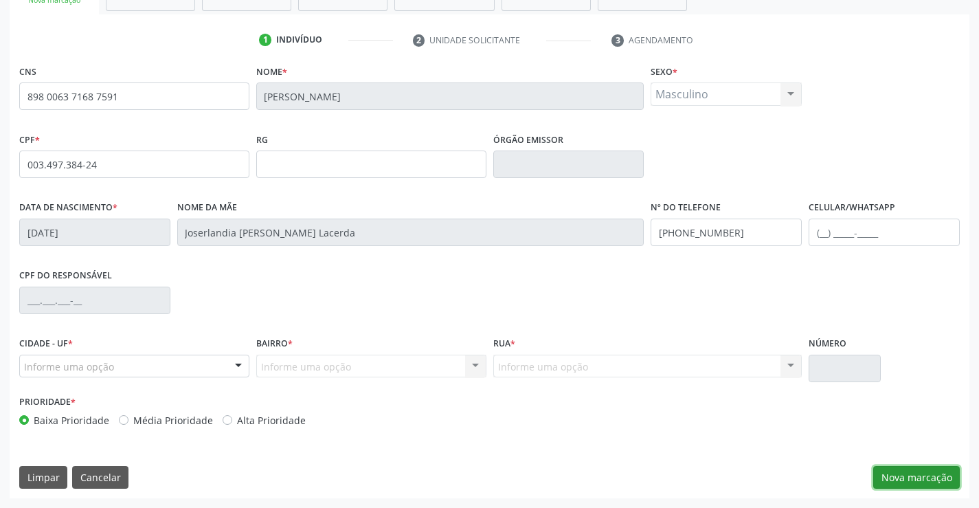
click at [916, 475] on button "Nova marcação" at bounding box center [916, 477] width 87 height 23
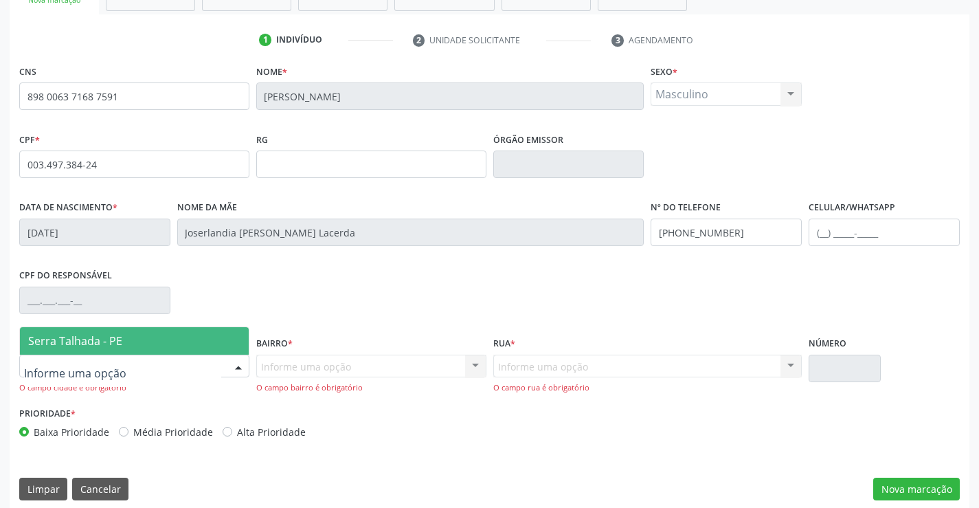
click at [209, 362] on div at bounding box center [134, 365] width 230 height 23
click at [199, 339] on span "Serra Talhada - PE" at bounding box center [134, 340] width 229 height 27
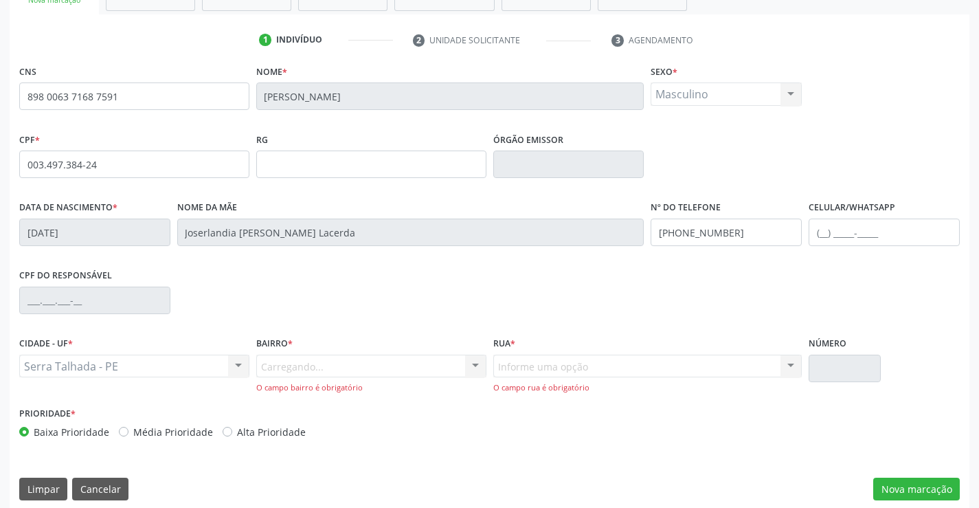
click at [287, 371] on div "Carregando... Nenhum resultado encontrado para: " " Nenhuma opção encontrada. D…" at bounding box center [371, 373] width 230 height 39
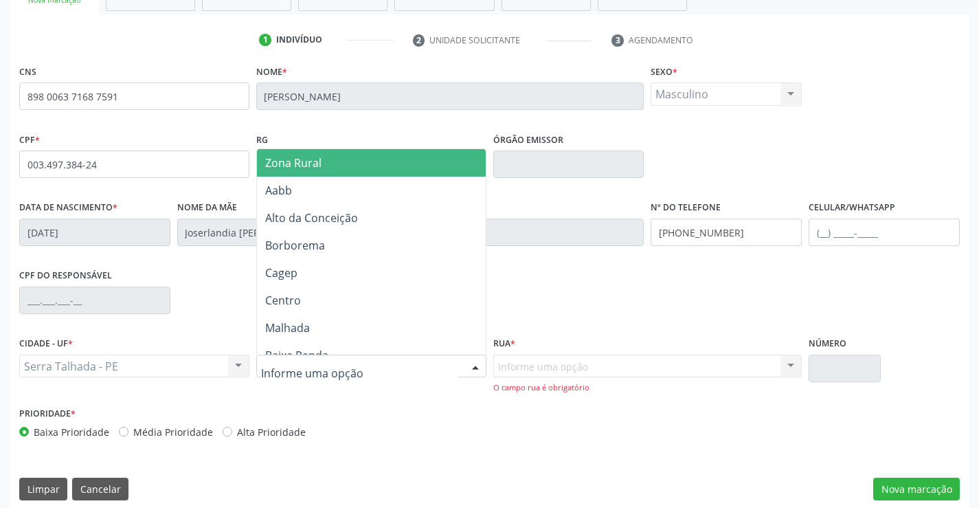
click at [365, 372] on div at bounding box center [371, 365] width 230 height 23
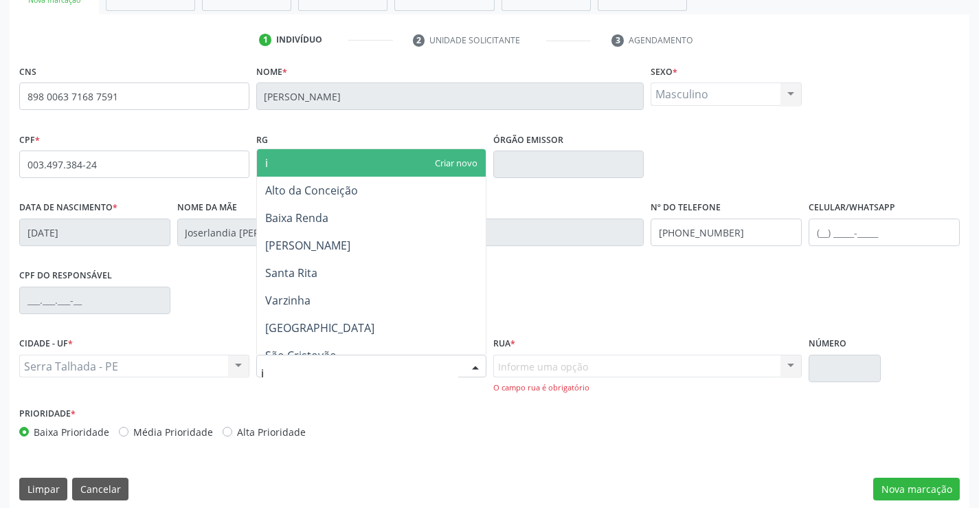
type input "ip"
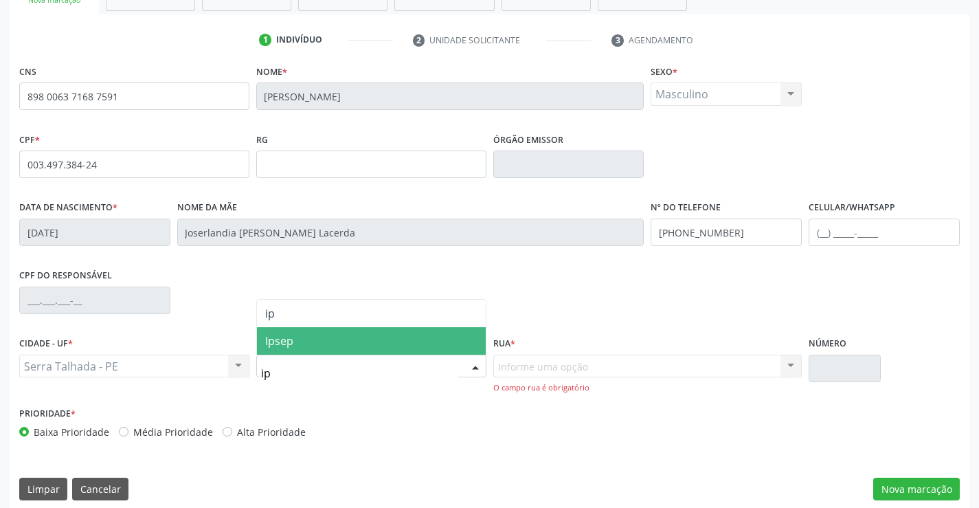
click at [370, 345] on span "Ipsep" at bounding box center [371, 340] width 229 height 27
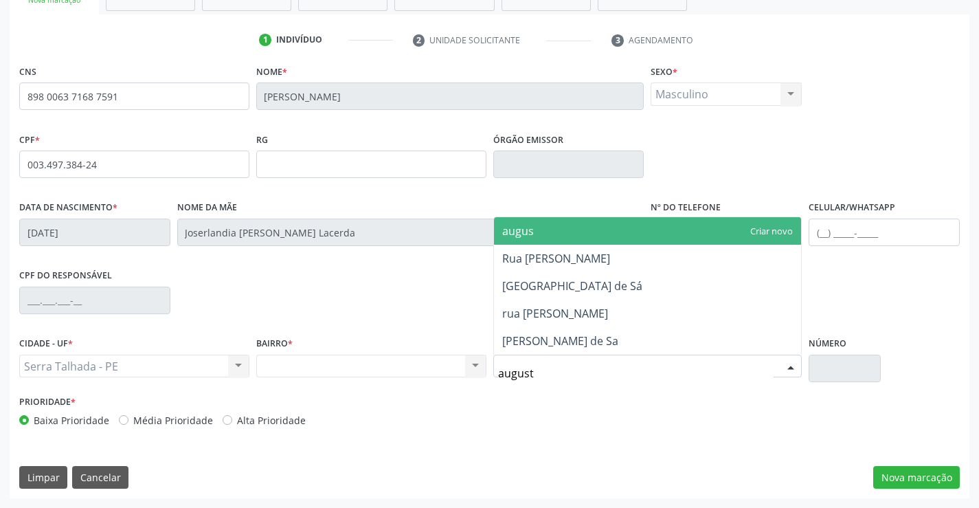
type input "augusto"
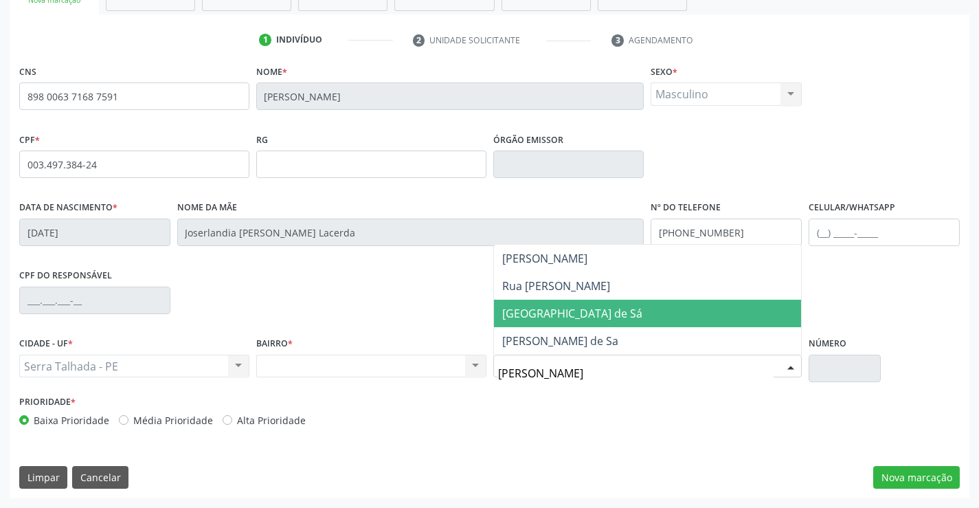
click at [597, 308] on span "Rua Augusto Alípio de Sá" at bounding box center [572, 313] width 140 height 15
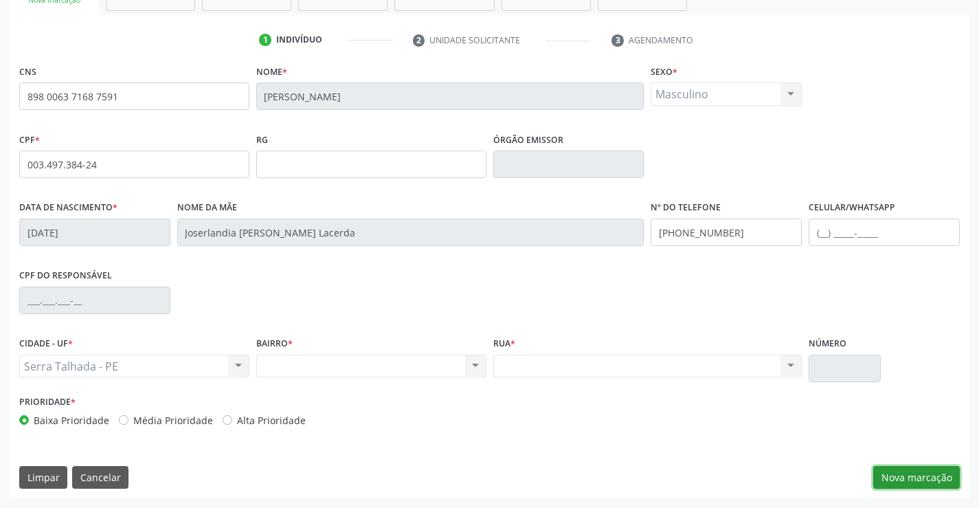
click at [897, 485] on button "Nova marcação" at bounding box center [916, 477] width 87 height 23
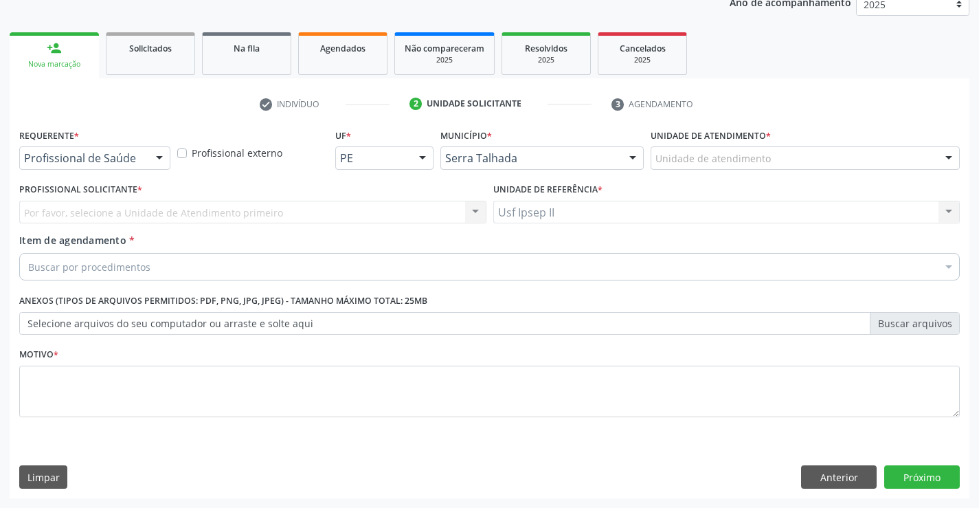
scroll to position [173, 0]
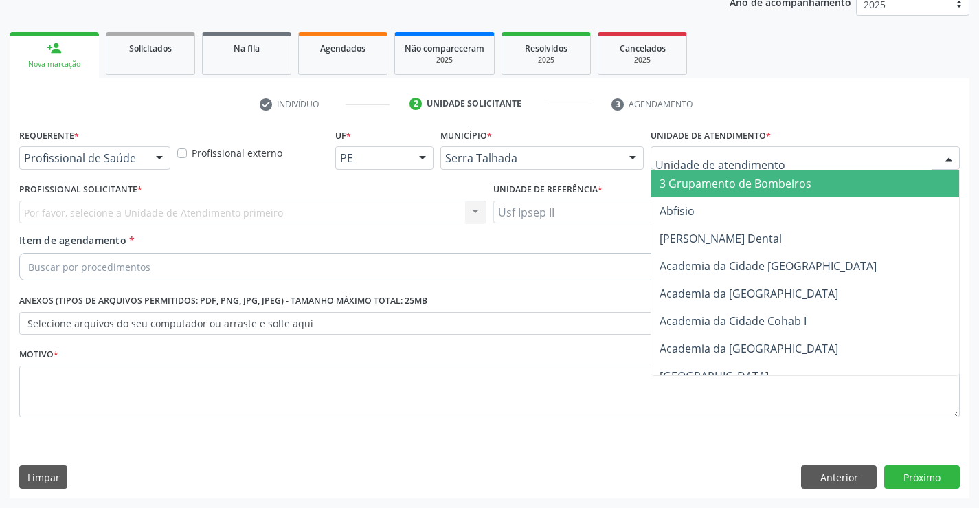
click at [789, 159] on div at bounding box center [805, 157] width 309 height 23
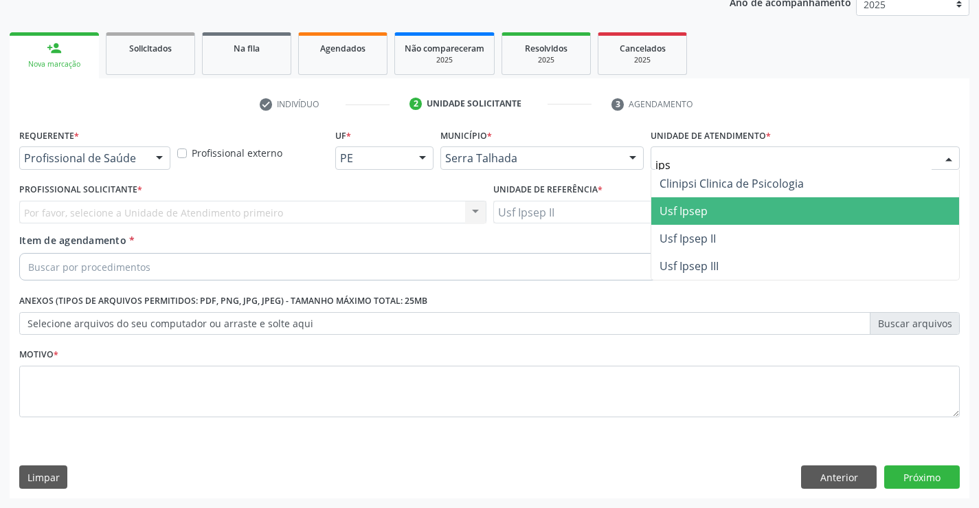
type input "ipse"
click at [730, 214] on span "Usf Ipsep II" at bounding box center [805, 210] width 308 height 27
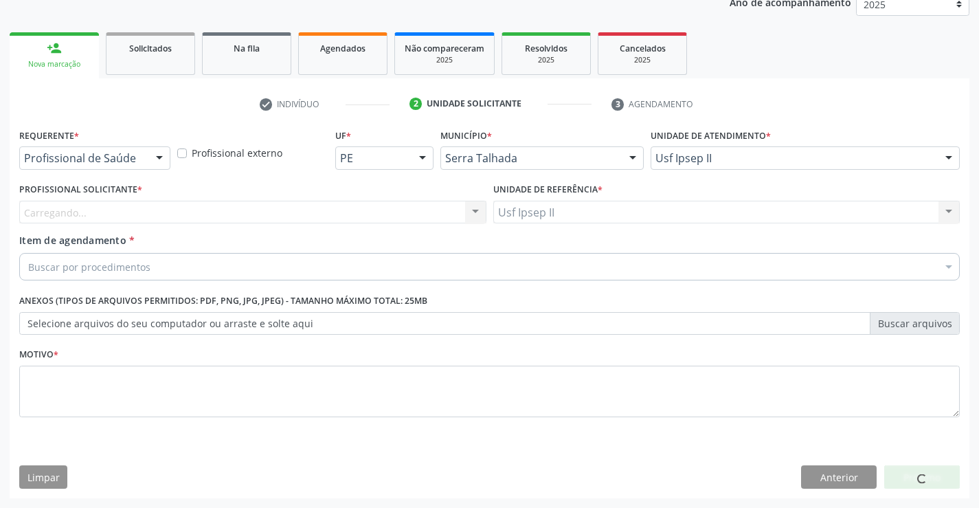
click at [273, 214] on div "Carregando... Nenhum resultado encontrado para: " " Não há nenhuma opção para s…" at bounding box center [252, 212] width 467 height 23
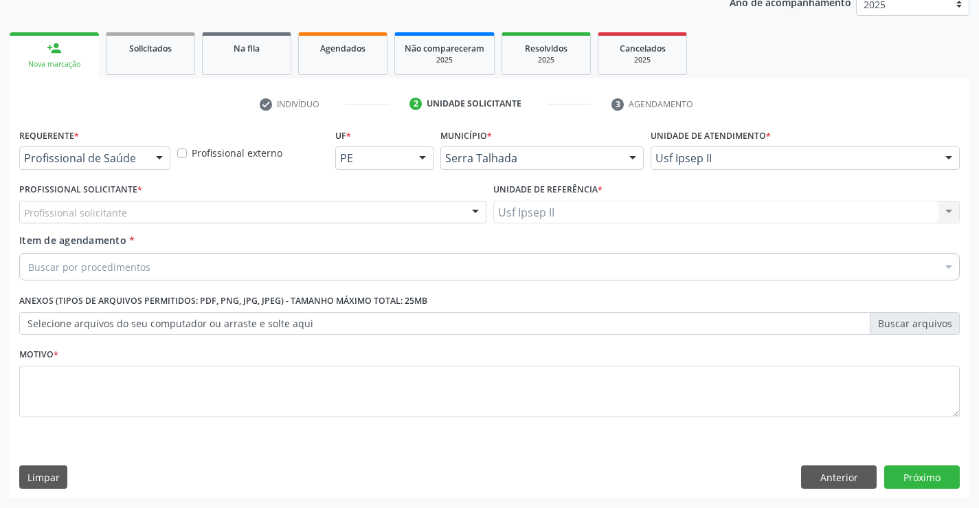
click at [286, 210] on div "Profissional solicitante" at bounding box center [252, 212] width 467 height 23
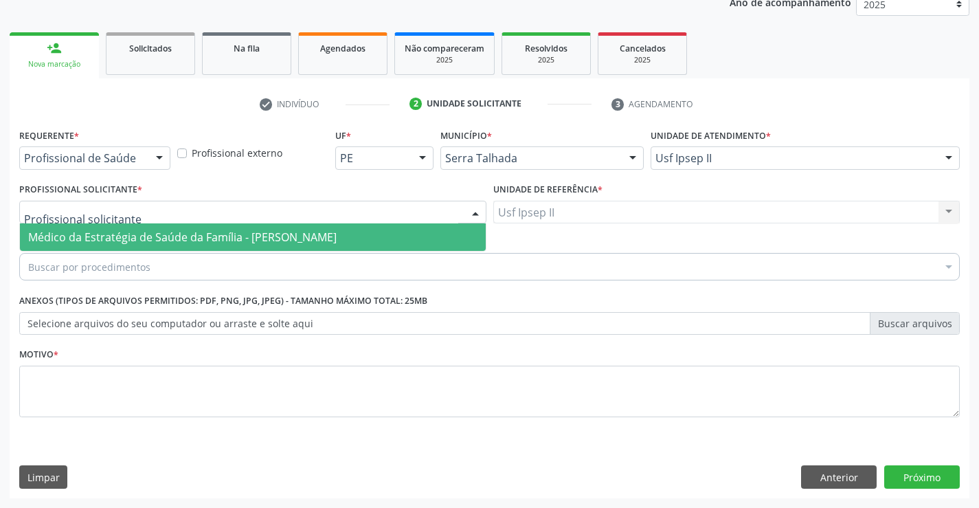
click at [276, 231] on span "Médico da Estratégia de Saúde da Família - [PERSON_NAME]" at bounding box center [182, 236] width 308 height 15
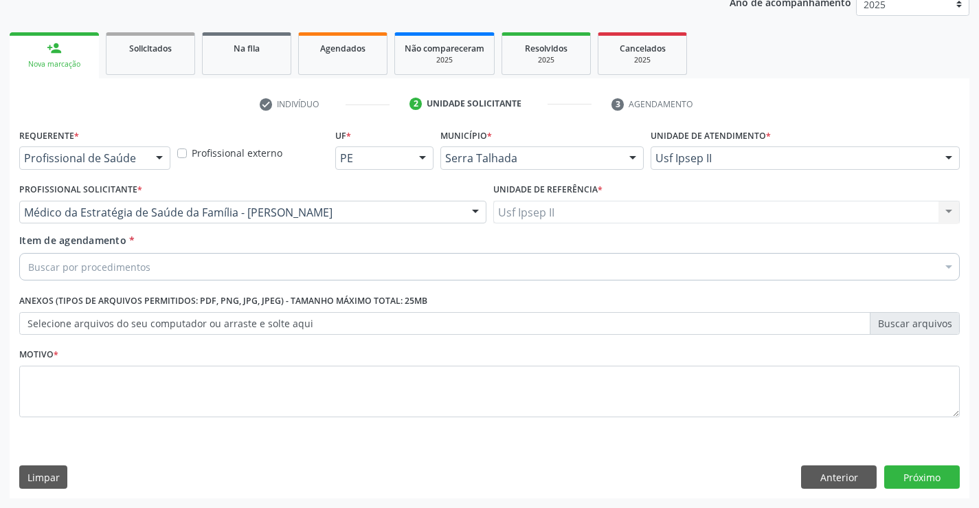
click at [231, 267] on div "Buscar por procedimentos" at bounding box center [489, 266] width 940 height 27
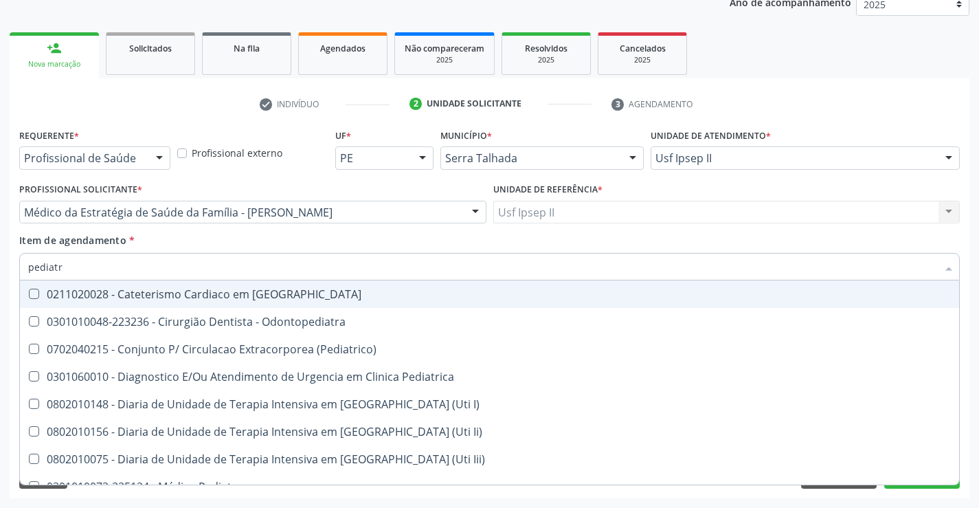
type input "pediatra"
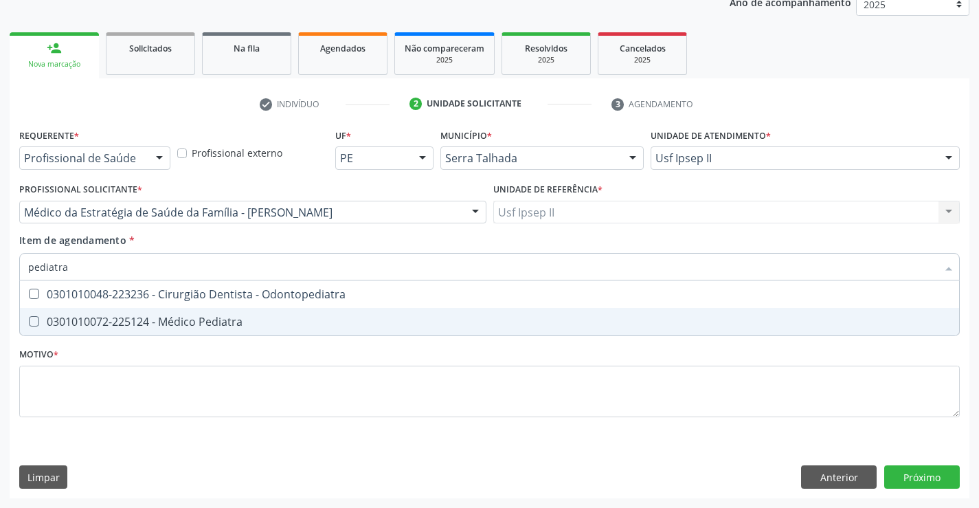
click at [199, 324] on div "0301010072-225124 - Médico Pediatra" at bounding box center [489, 321] width 923 height 11
checkbox Pediatra "true"
click at [134, 396] on div "Requerente * Profissional de Saúde Profissional de Saúde Paciente Nenhum result…" at bounding box center [489, 280] width 940 height 311
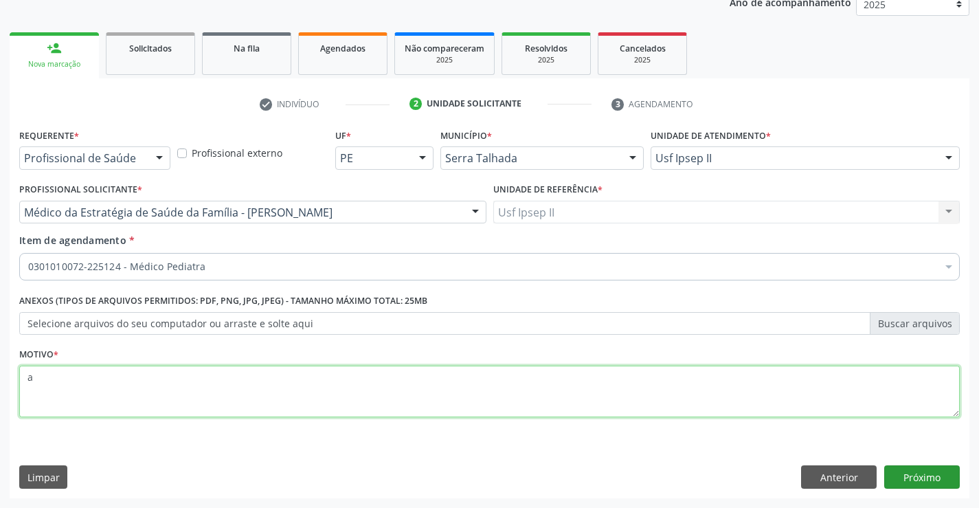
type textarea "a"
click at [939, 484] on button "Próximo" at bounding box center [922, 476] width 76 height 23
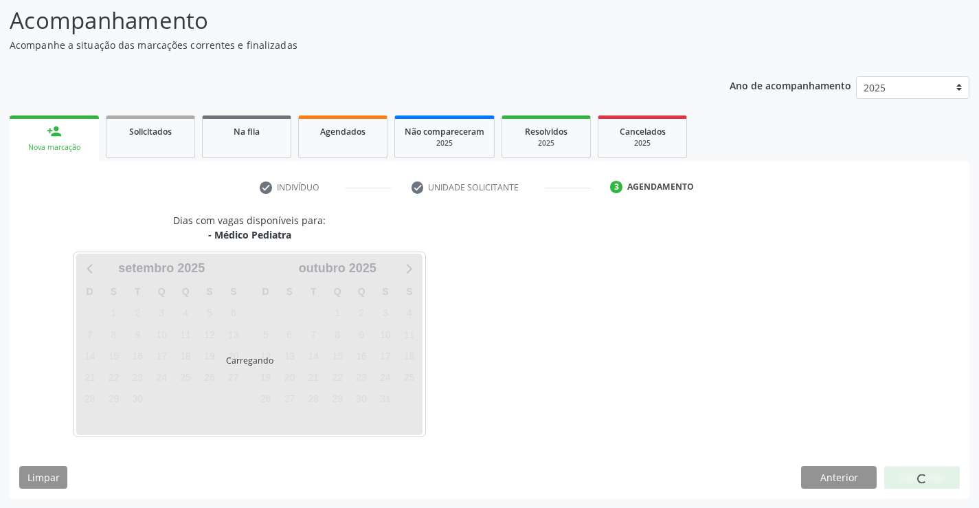
scroll to position [90, 0]
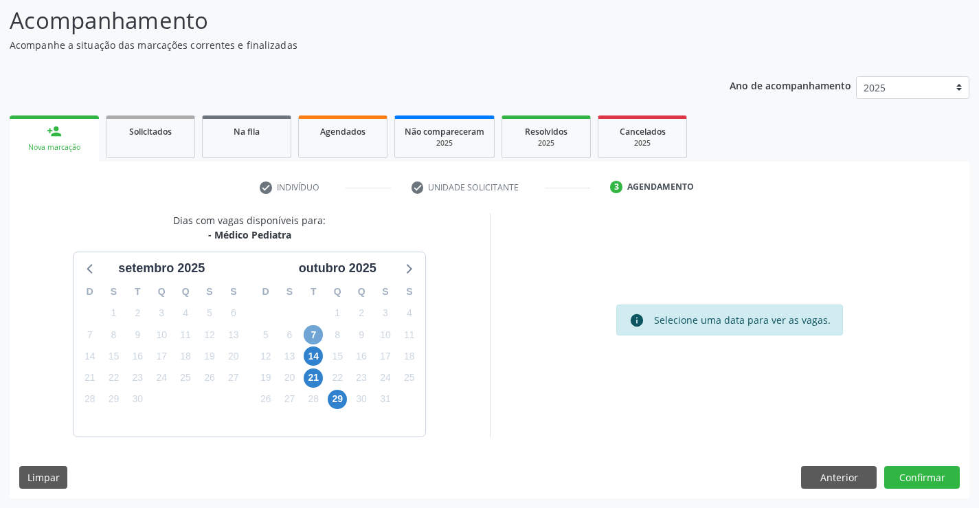
click at [320, 337] on span "7" at bounding box center [313, 334] width 19 height 19
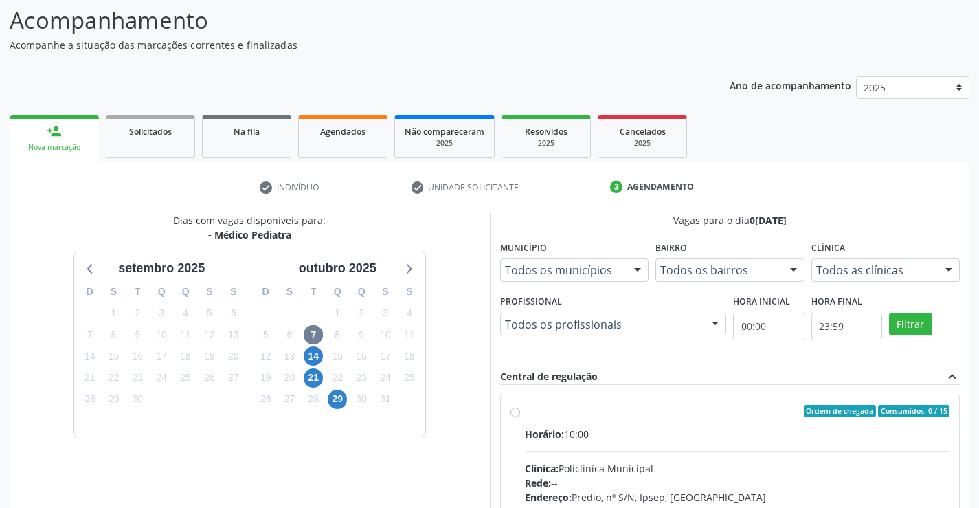
click at [945, 272] on div at bounding box center [948, 270] width 21 height 23
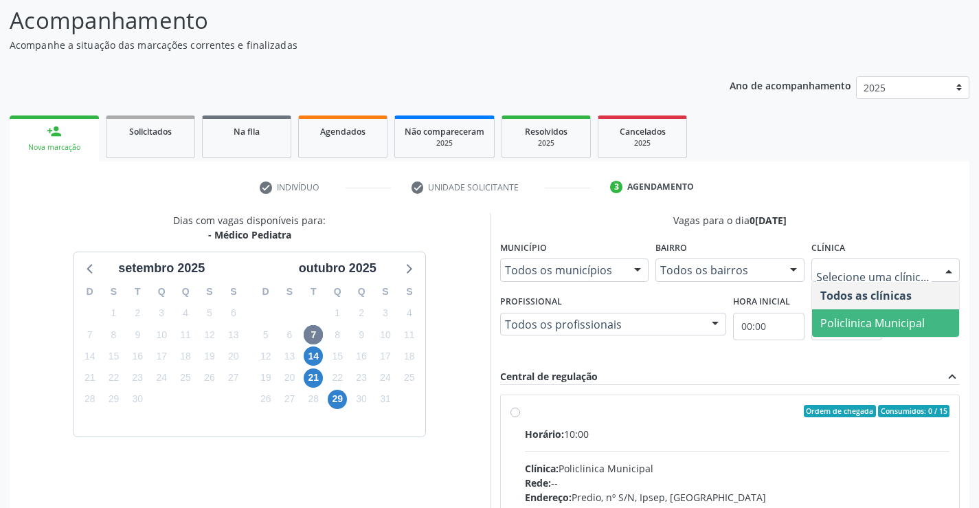
click at [887, 315] on span "Policlinica Municipal" at bounding box center [872, 322] width 104 height 15
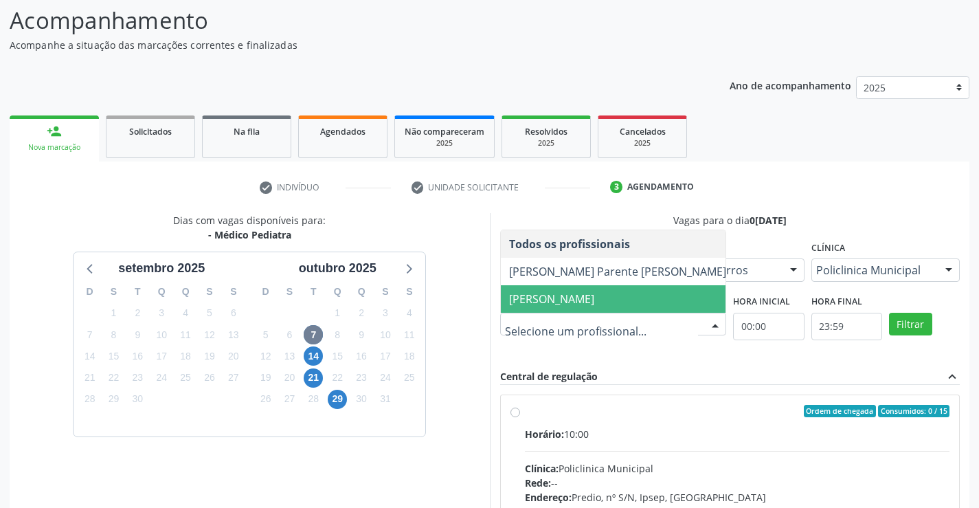
click at [546, 302] on span "Joanice Goncalves dos Santos" at bounding box center [551, 298] width 85 height 15
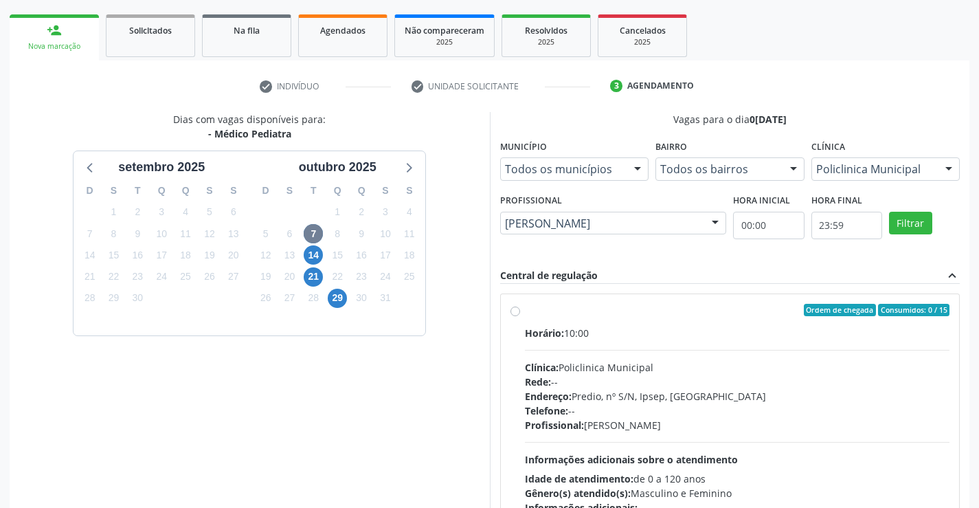
scroll to position [227, 0]
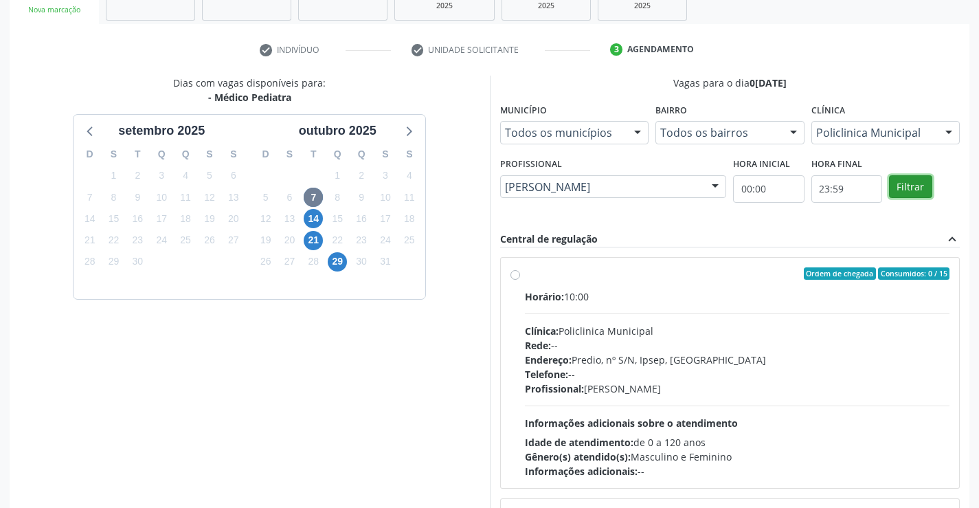
click at [916, 190] on button "Filtrar" at bounding box center [910, 186] width 43 height 23
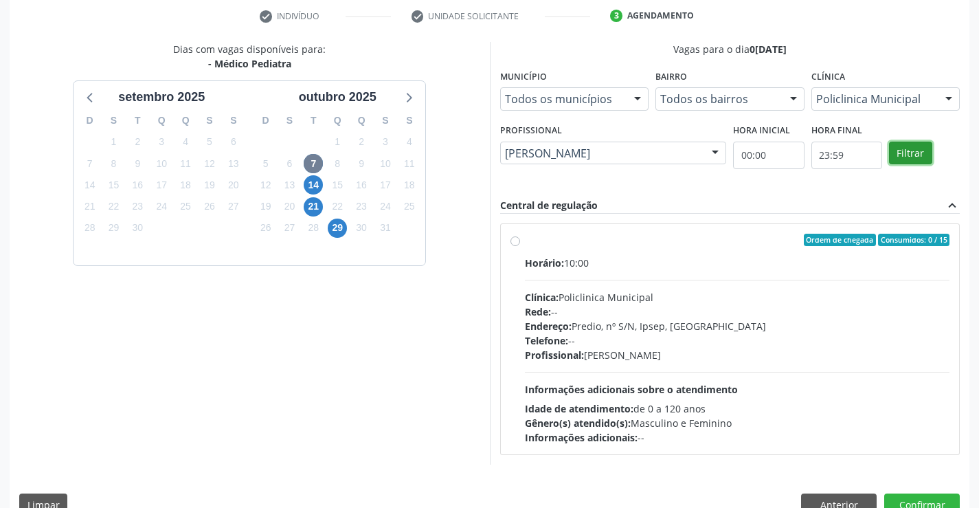
scroll to position [289, 0]
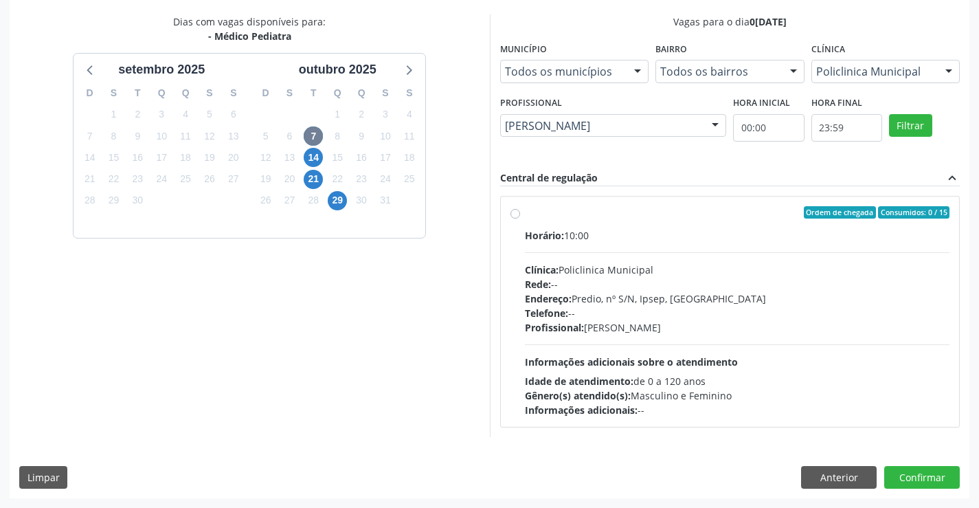
click at [779, 291] on div "Endereço: Predio, nº S/N, Ipsep, Serra Talhada - PE" at bounding box center [737, 298] width 425 height 14
click at [520, 218] on input "Ordem de chegada Consumidos: 0 / 15 Horário: 10:00 Clínica: Policlinica Municip…" at bounding box center [515, 212] width 10 height 12
radio input "true"
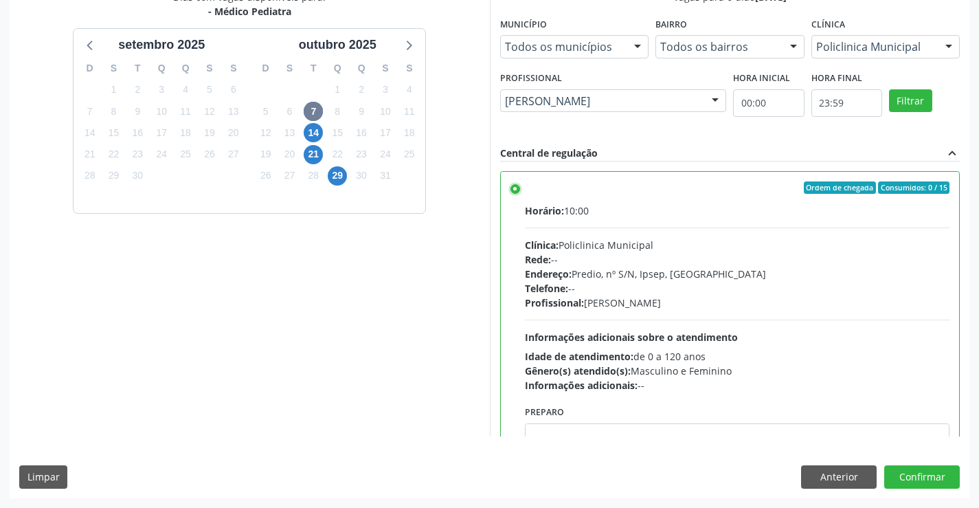
scroll to position [68, 0]
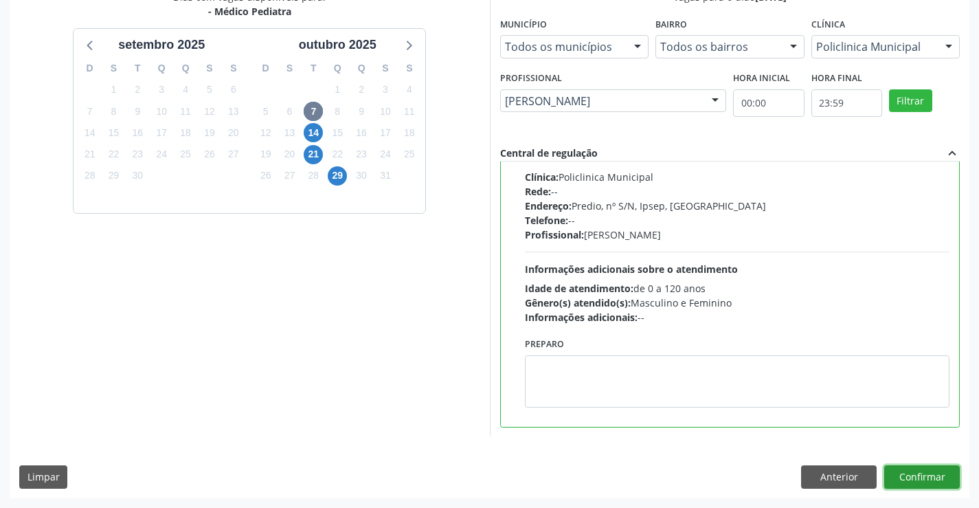
click at [905, 479] on button "Confirmar" at bounding box center [922, 476] width 76 height 23
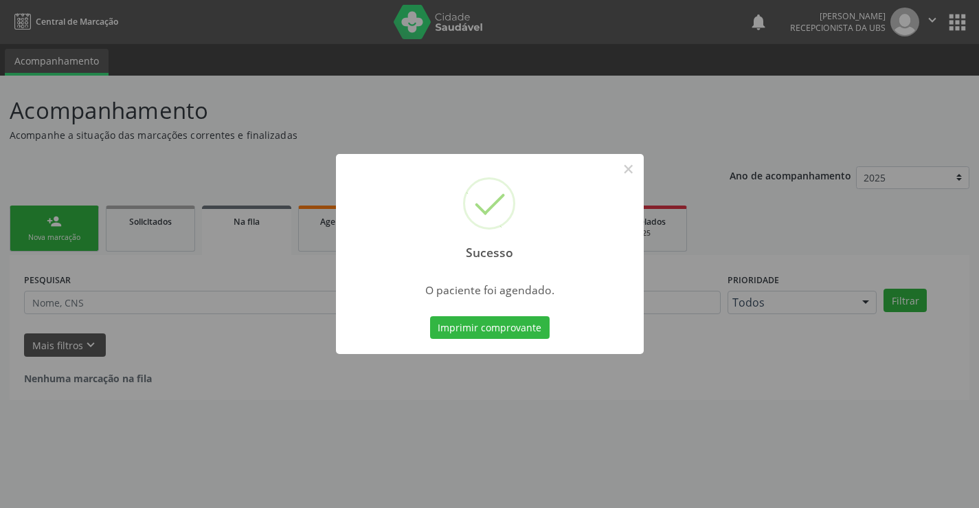
scroll to position [0, 0]
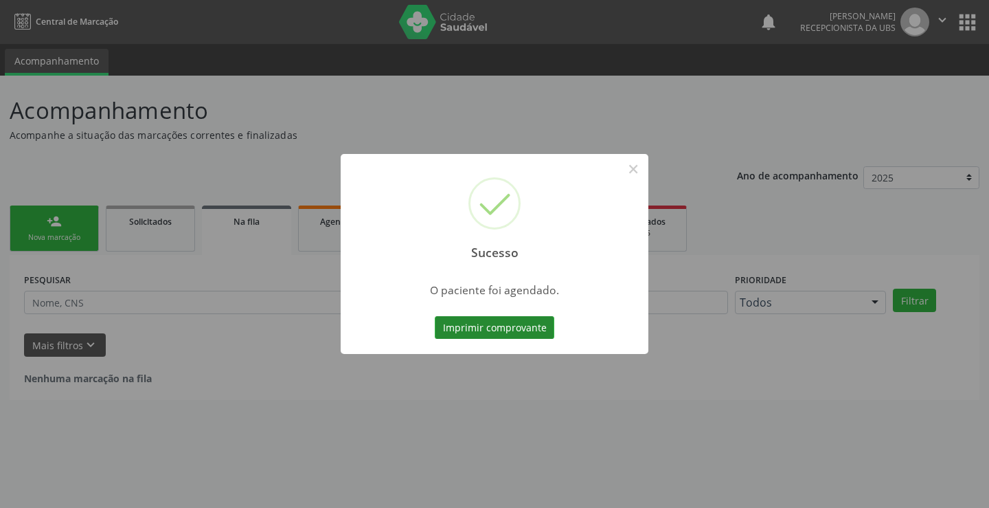
click at [532, 328] on button "Imprimir comprovante" at bounding box center [495, 327] width 120 height 23
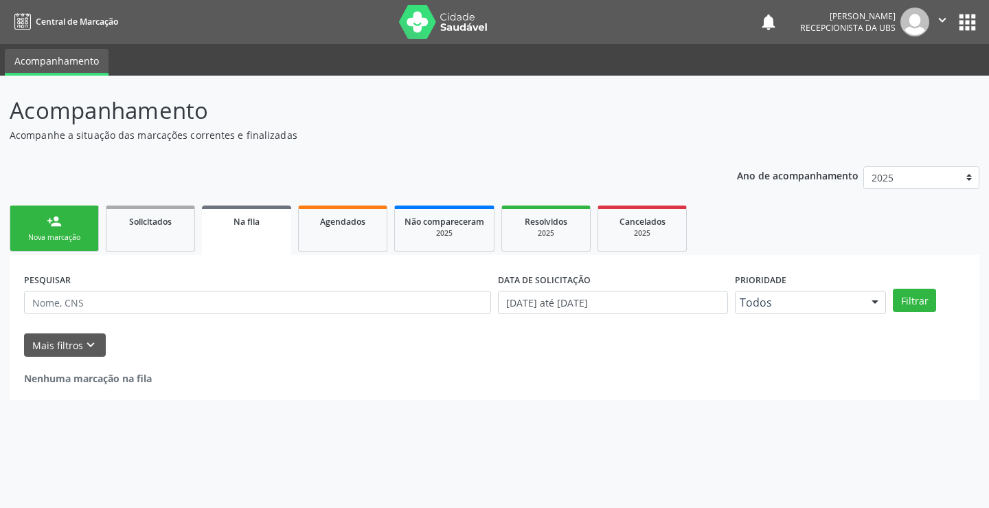
click at [609, 117] on p "Acompanhamento" at bounding box center [349, 110] width 679 height 34
click at [515, 365] on div "Nenhuma marcação na fila" at bounding box center [494, 371] width 941 height 29
click at [672, 406] on div "Acompanhamento Acompanhe a situação das marcações correntes e finalizadas Relat…" at bounding box center [494, 292] width 989 height 432
click at [67, 223] on link "person_add Nova marcação" at bounding box center [54, 228] width 89 height 46
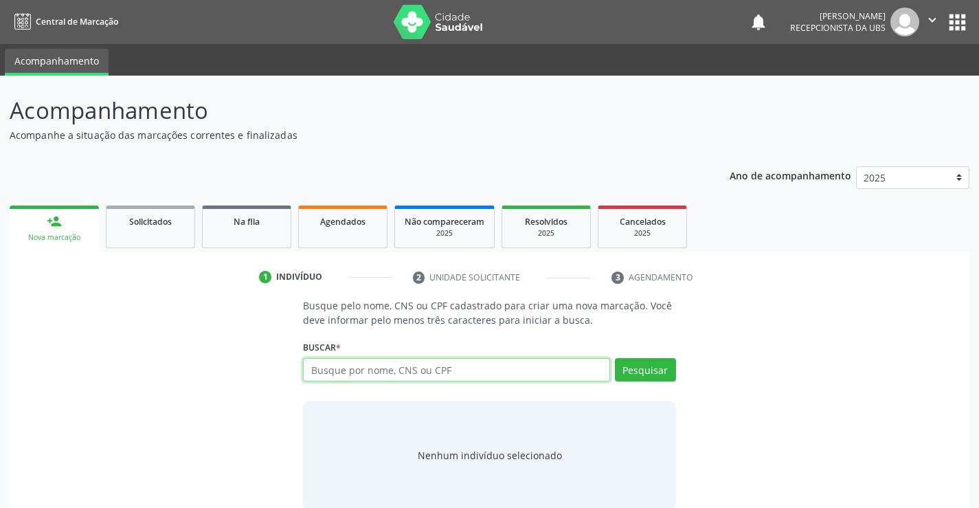
click at [403, 372] on input "text" at bounding box center [456, 369] width 306 height 23
paste input "898006419453021"
type input "898006419453021"
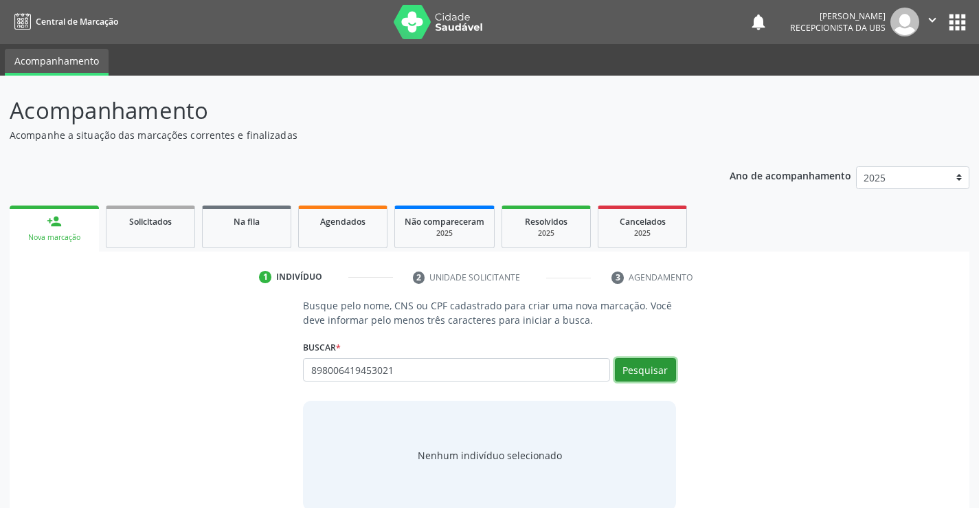
click at [661, 373] on button "Pesquisar" at bounding box center [645, 369] width 61 height 23
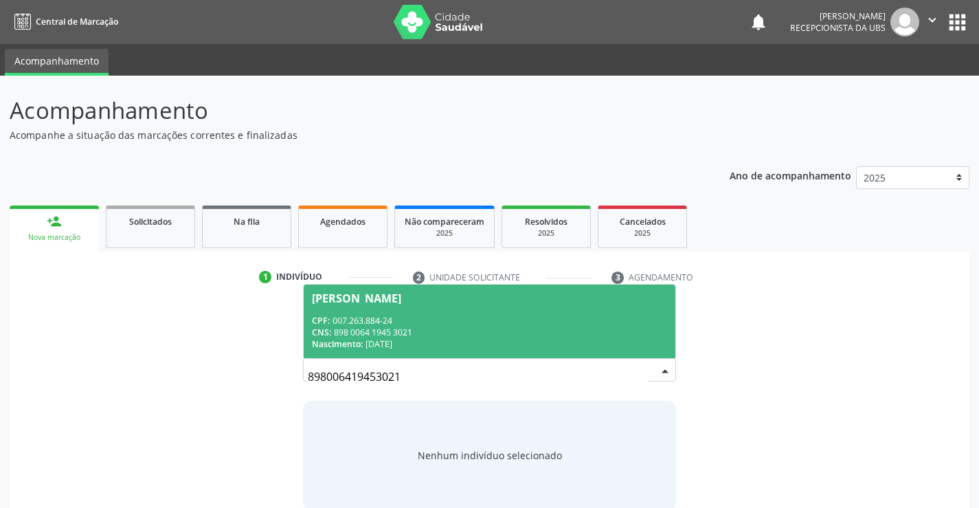
click at [484, 302] on div "Anthony Ramos Aquino" at bounding box center [489, 298] width 354 height 11
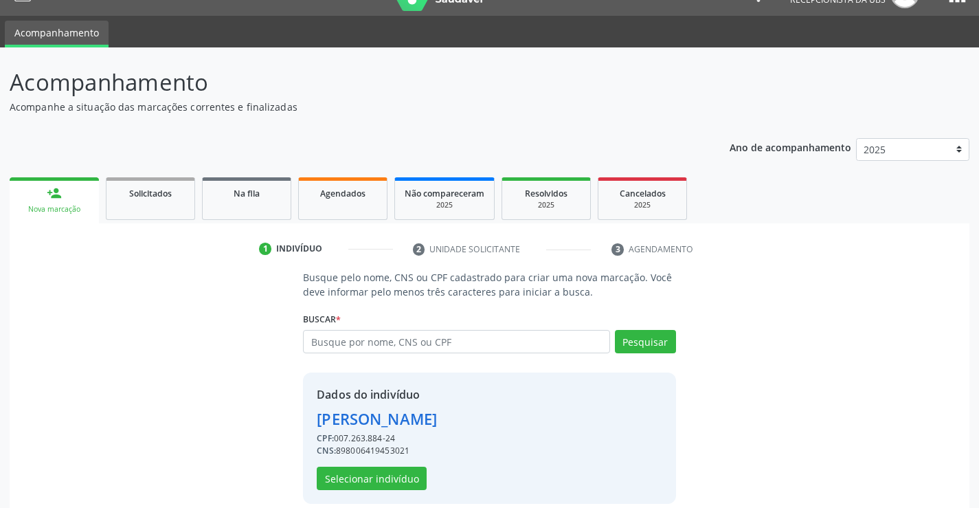
scroll to position [43, 0]
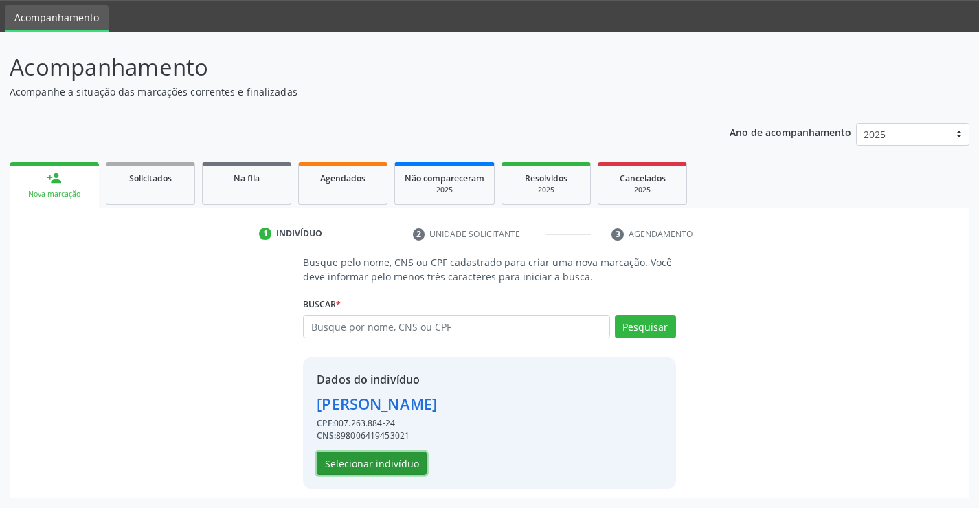
click at [379, 465] on button "Selecionar indivíduo" at bounding box center [372, 462] width 110 height 23
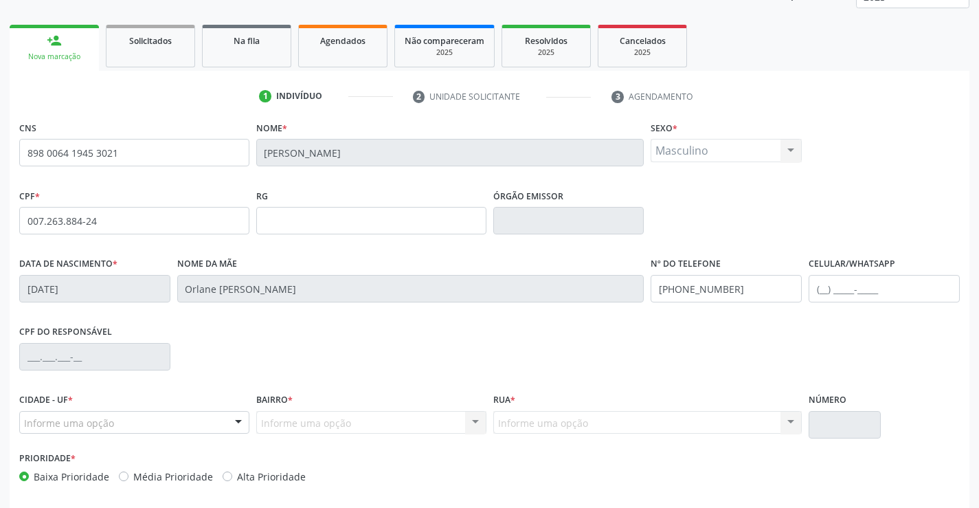
scroll to position [237, 0]
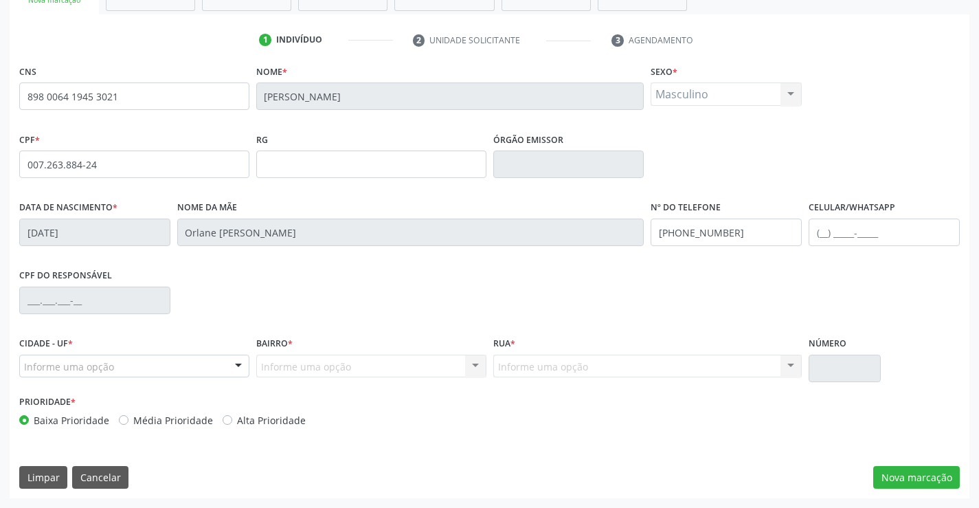
click at [220, 365] on div "Informe uma opção" at bounding box center [134, 365] width 230 height 23
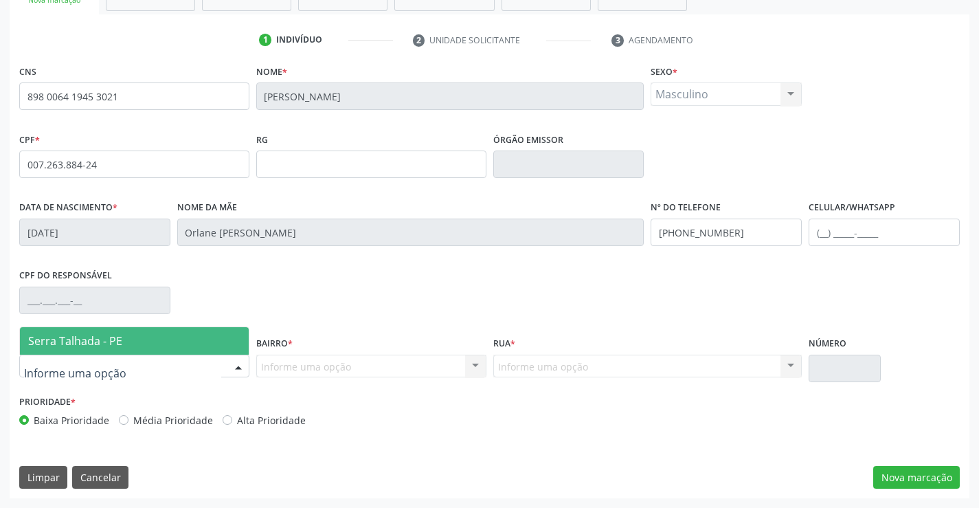
click at [217, 339] on span "Serra Talhada - PE" at bounding box center [134, 340] width 229 height 27
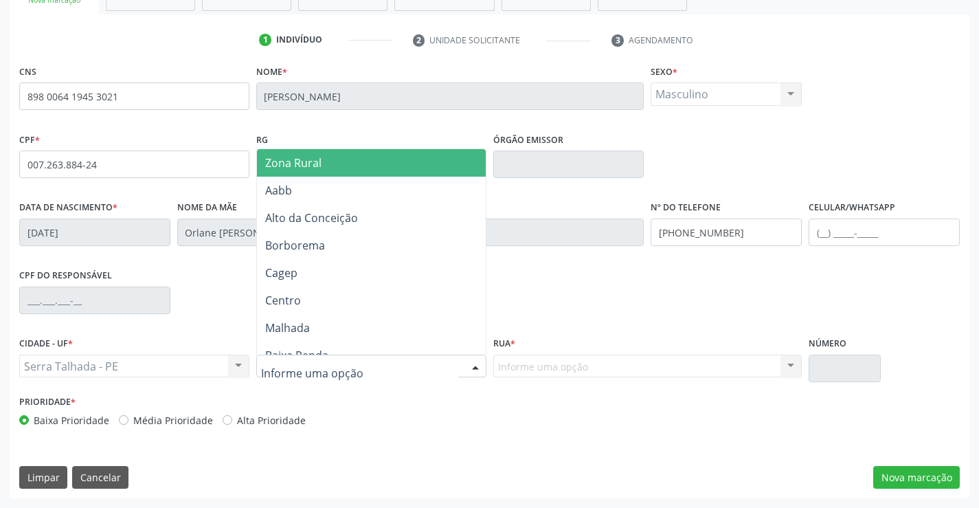
type input "p"
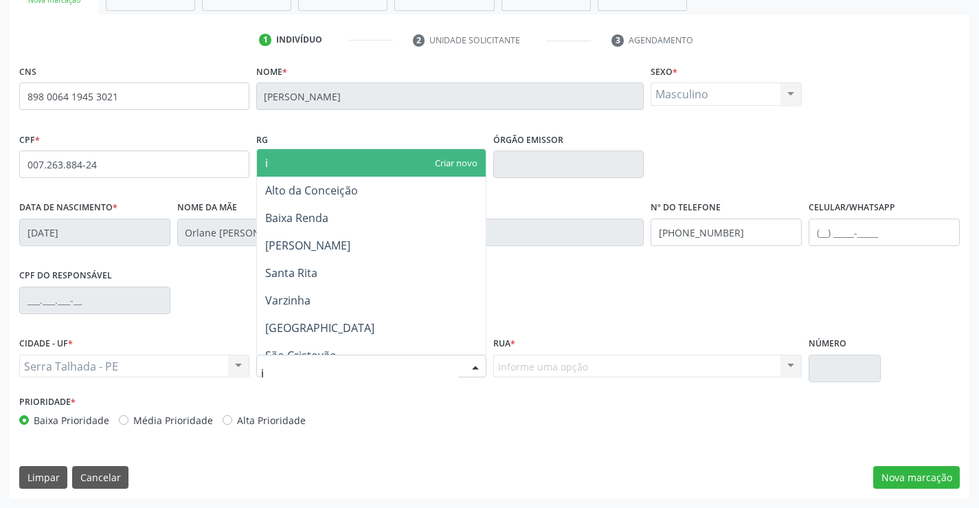
type input "ip"
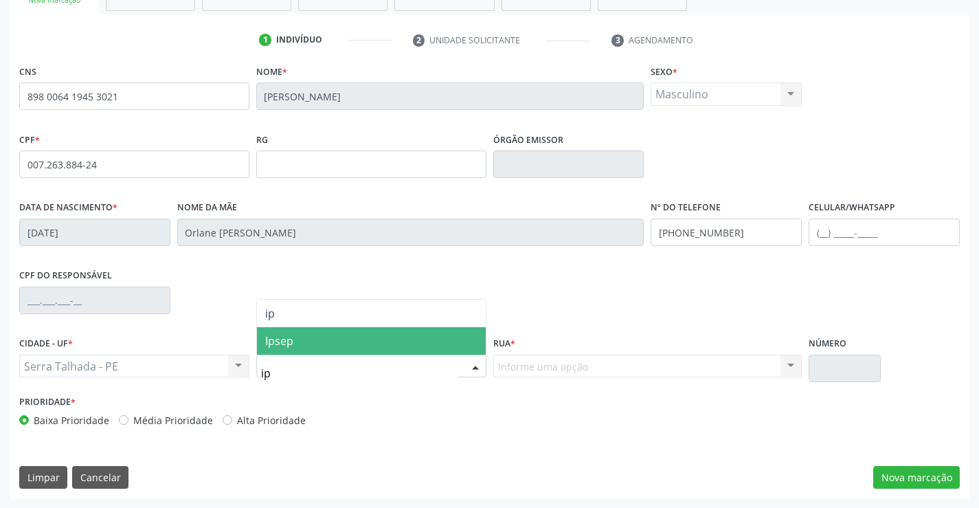
click at [307, 339] on span "Ipsep" at bounding box center [371, 340] width 229 height 27
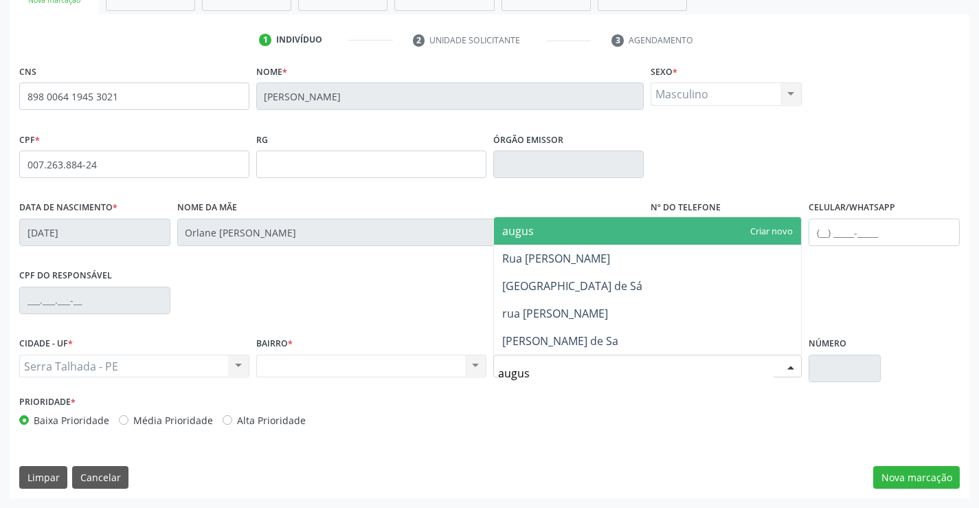
type input "august"
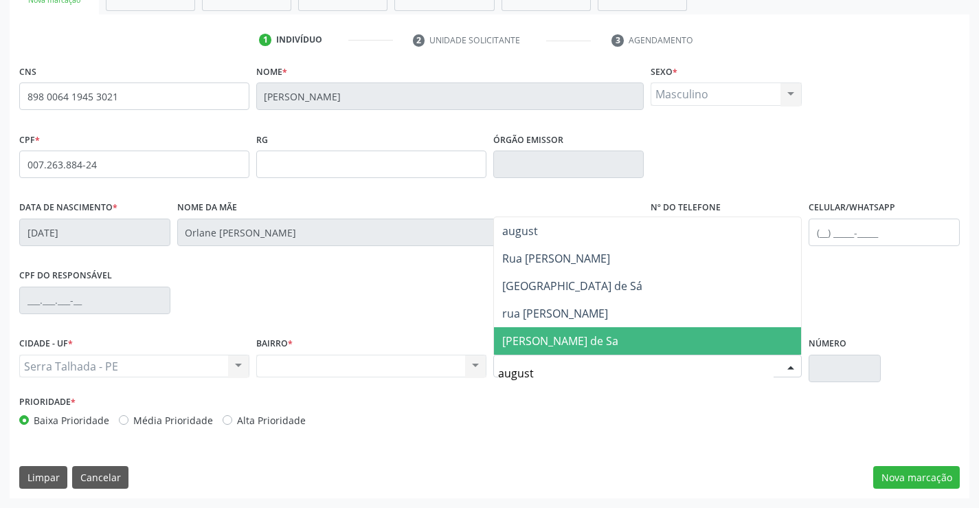
click at [583, 341] on span "Augusto Alimpio de Sa" at bounding box center [560, 340] width 116 height 15
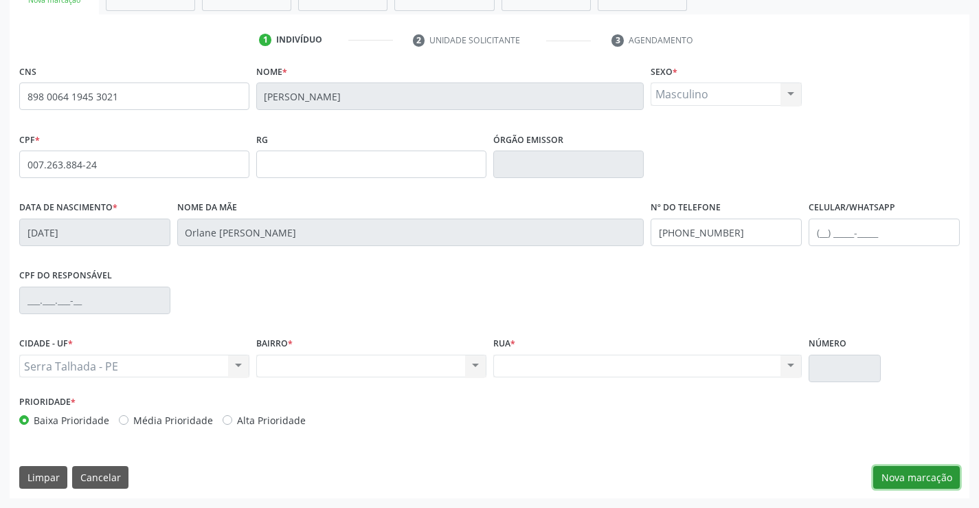
click at [911, 477] on button "Nova marcação" at bounding box center [916, 477] width 87 height 23
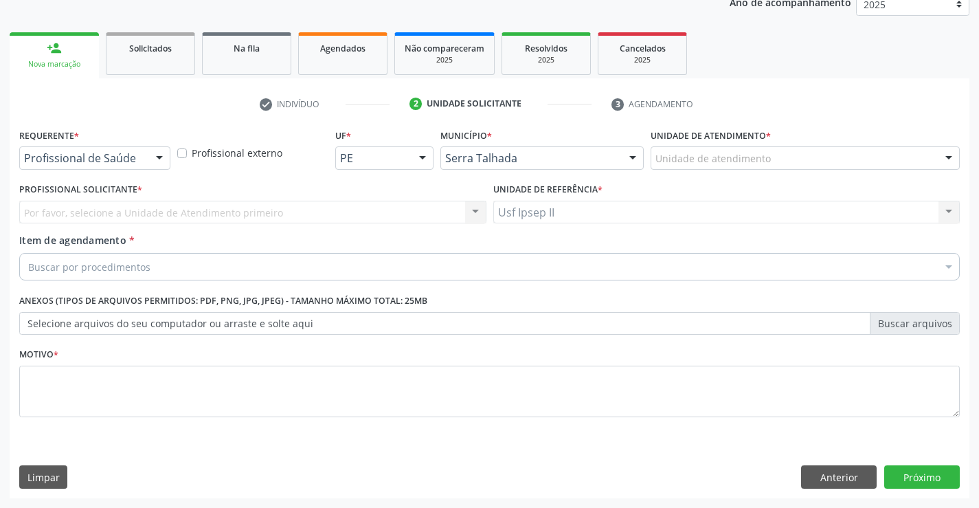
scroll to position [173, 0]
click at [831, 157] on div "Unidade de atendimento" at bounding box center [805, 157] width 309 height 23
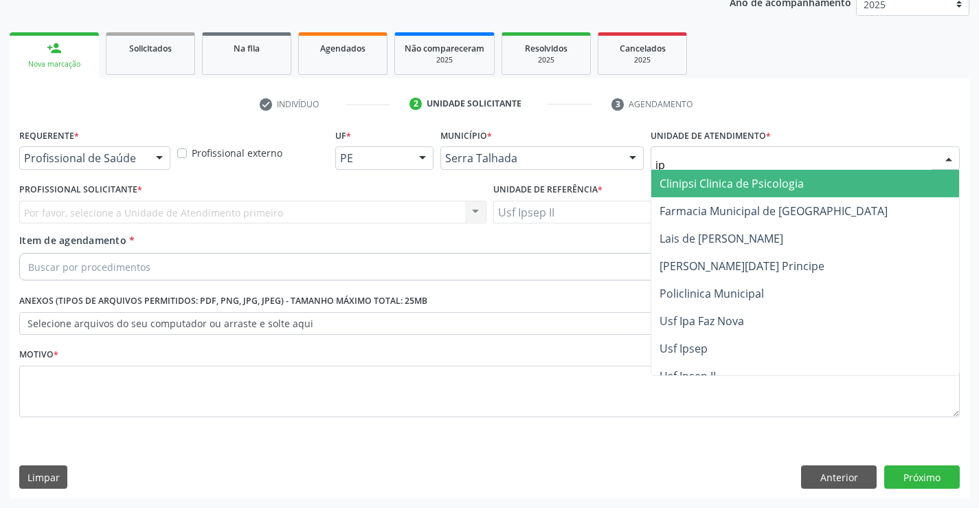
type input "ips"
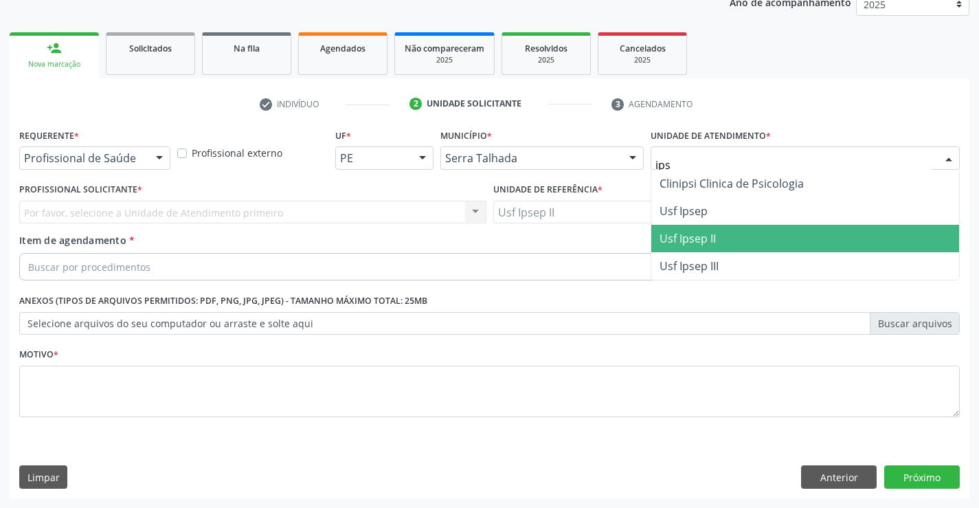
click at [711, 231] on span "Usf Ipsep II" at bounding box center [687, 238] width 56 height 15
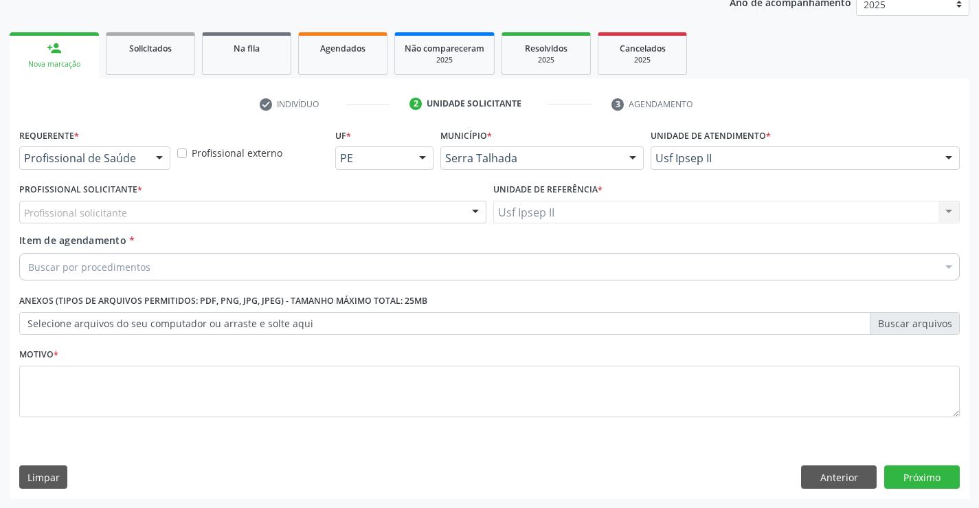
click at [190, 210] on div "Profissional solicitante" at bounding box center [252, 212] width 467 height 23
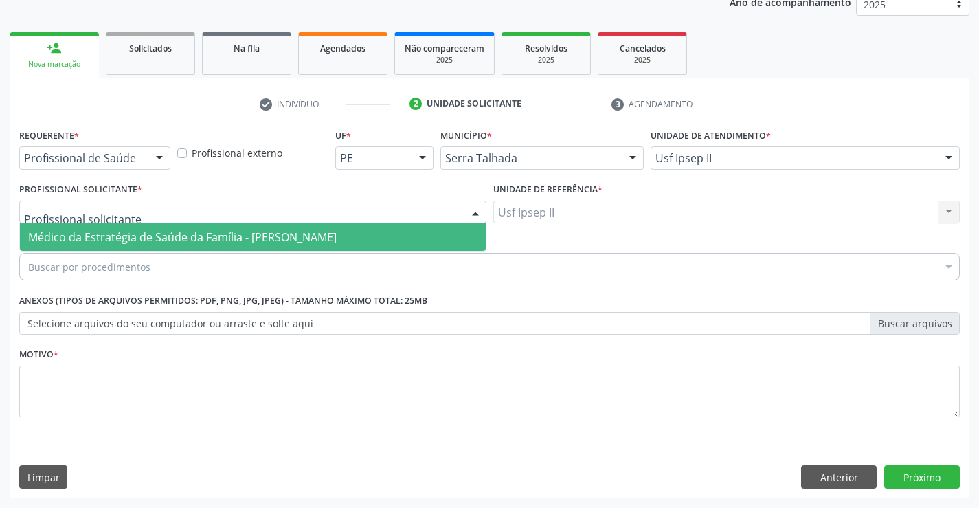
click at [196, 231] on span "Médico da Estratégia de Saúde da Família - [PERSON_NAME]" at bounding box center [182, 236] width 308 height 15
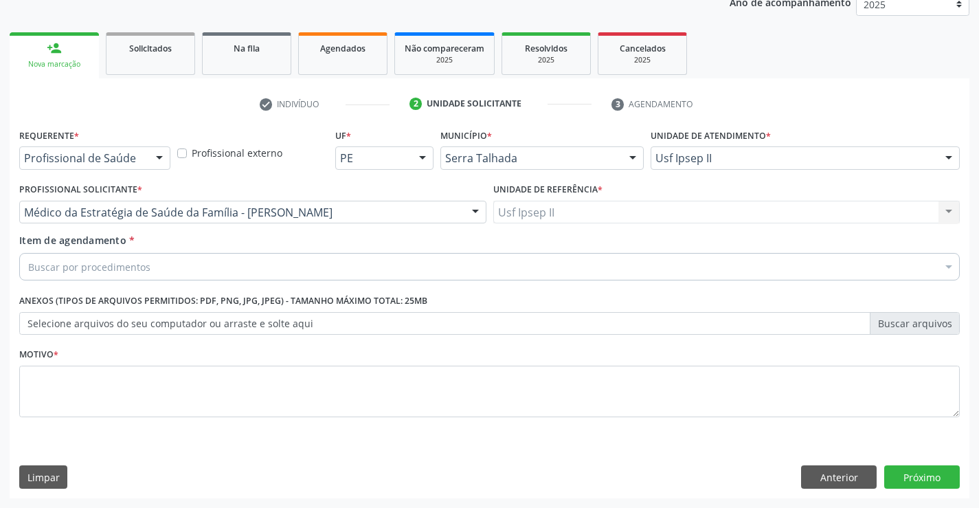
click at [196, 231] on div "Profissional Solicitante * Médico da Estratégia de Saúde da Família - Nadjane N…" at bounding box center [253, 206] width 474 height 54
click at [199, 274] on div "Buscar por procedimentos" at bounding box center [489, 266] width 940 height 27
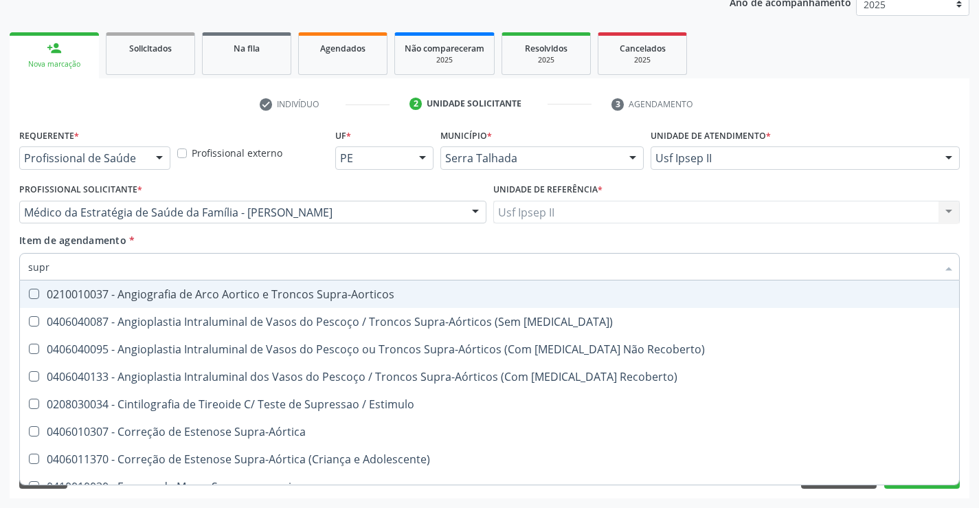
type input "supra"
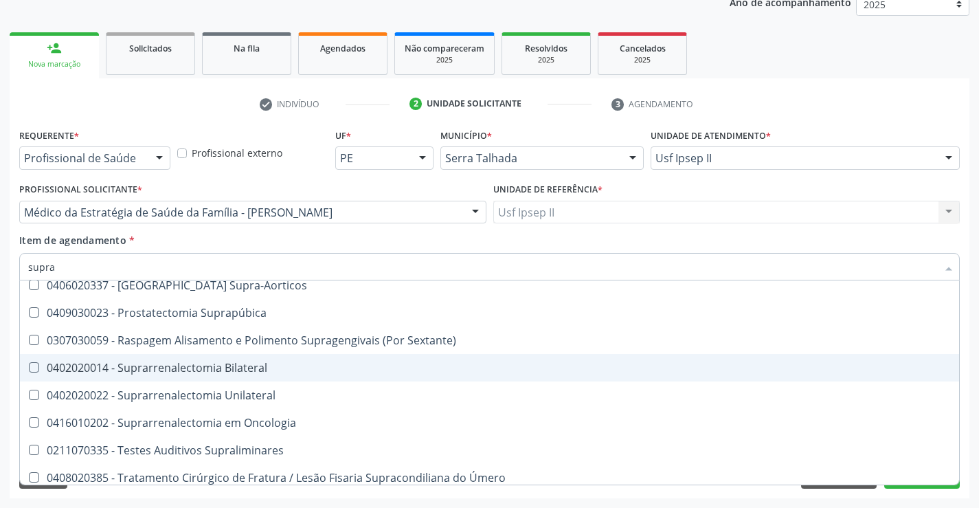
scroll to position [343, 0]
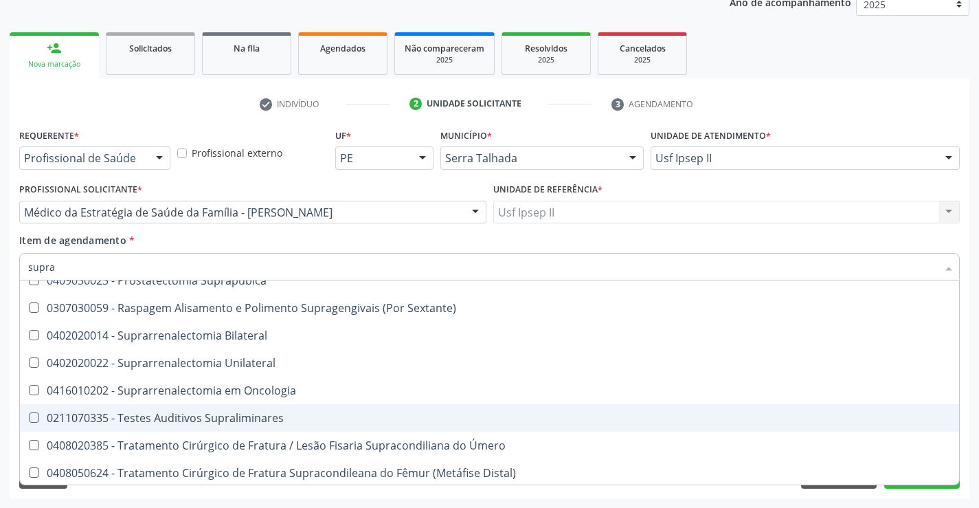
click at [203, 416] on div "0211070335 - Testes Auditivos Supraliminares" at bounding box center [489, 417] width 923 height 11
checkbox Supraliminares "true"
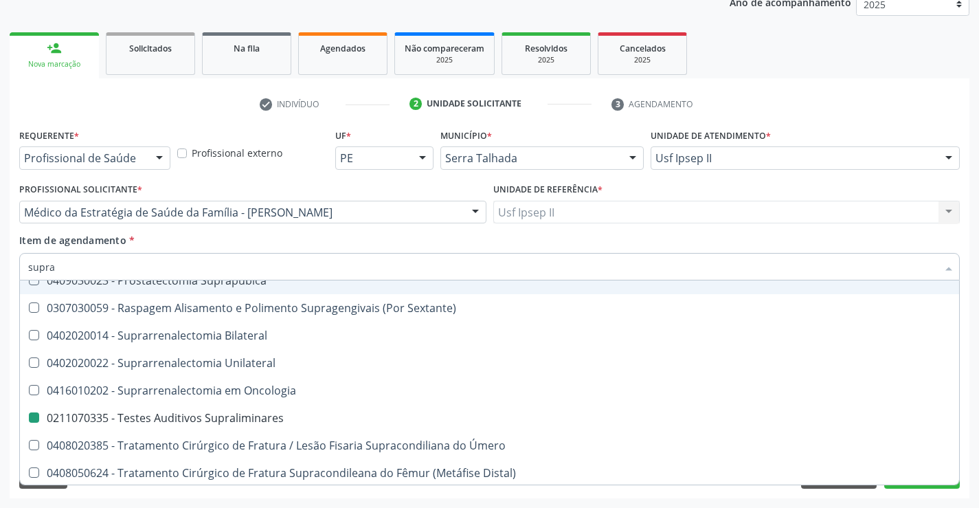
click at [231, 236] on div "Item de agendamento * supra Desfazer seleção 0210010037 - Angiografia de Arco A…" at bounding box center [489, 254] width 940 height 43
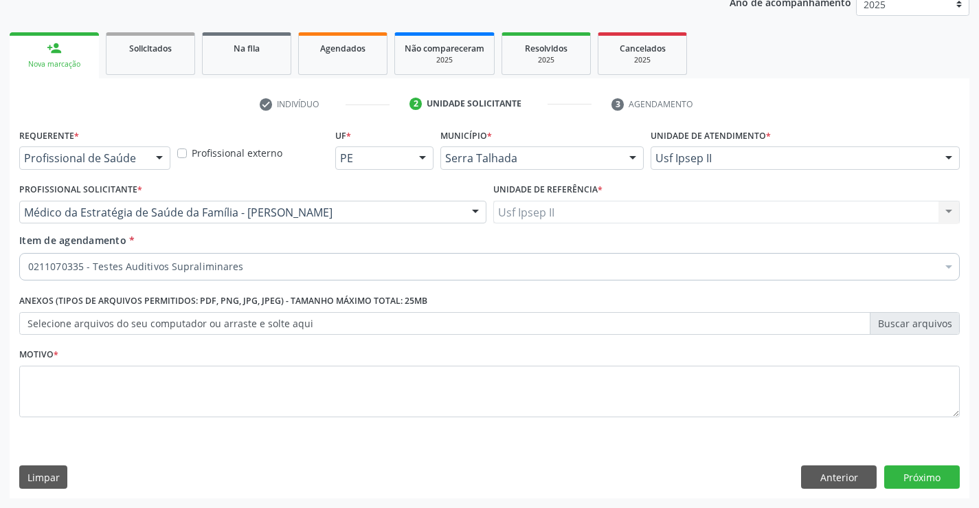
scroll to position [0, 0]
click at [171, 396] on textarea at bounding box center [489, 391] width 940 height 52
type textarea "RN"
click at [901, 469] on button "Próximo" at bounding box center [922, 476] width 76 height 23
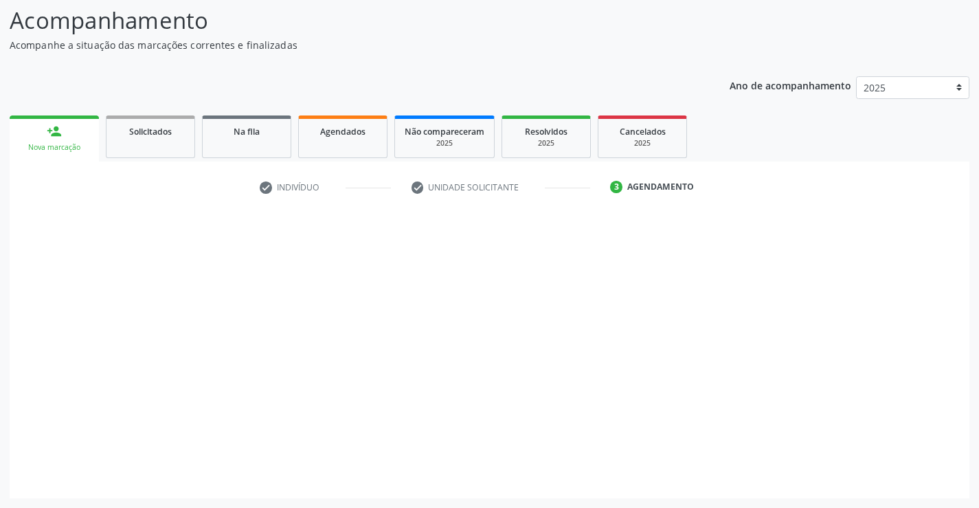
scroll to position [90, 0]
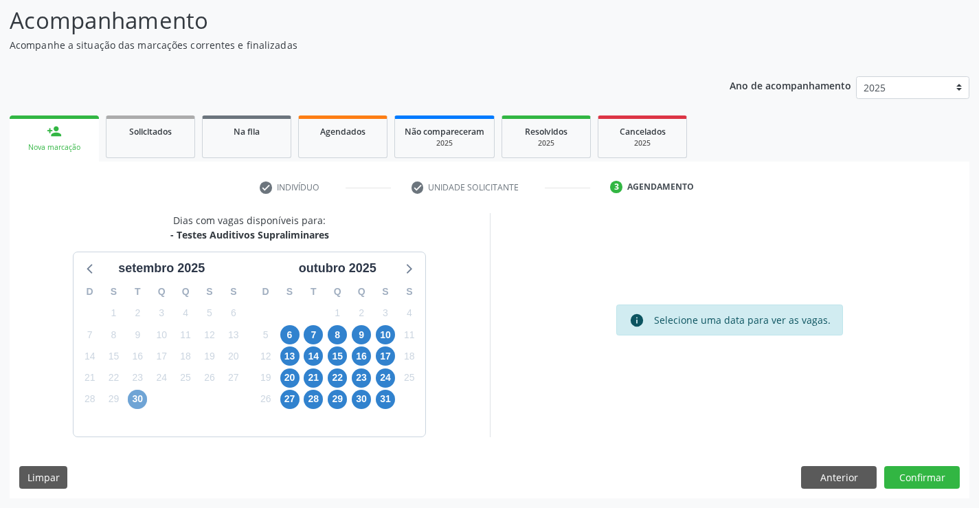
click at [134, 395] on span "30" at bounding box center [137, 398] width 19 height 19
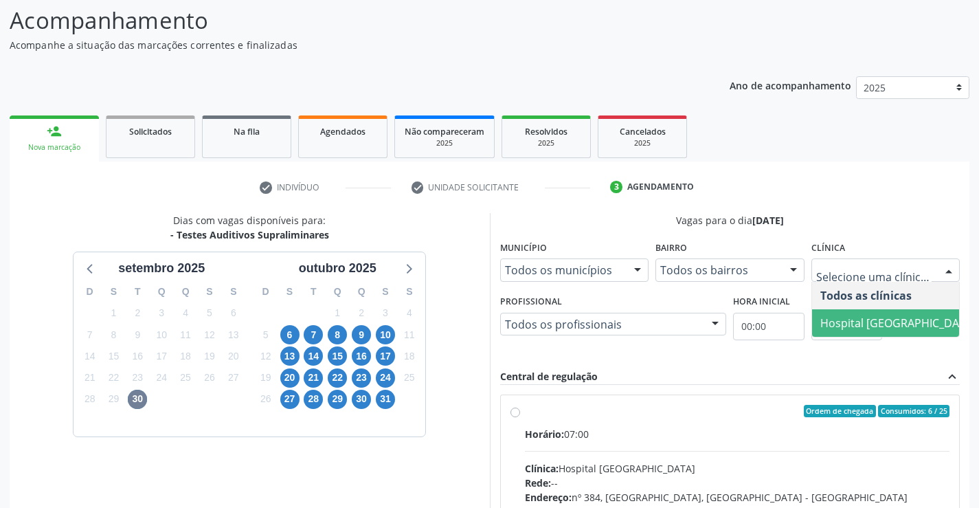
click at [858, 320] on span "Hospital [GEOGRAPHIC_DATA]" at bounding box center [897, 322] width 155 height 15
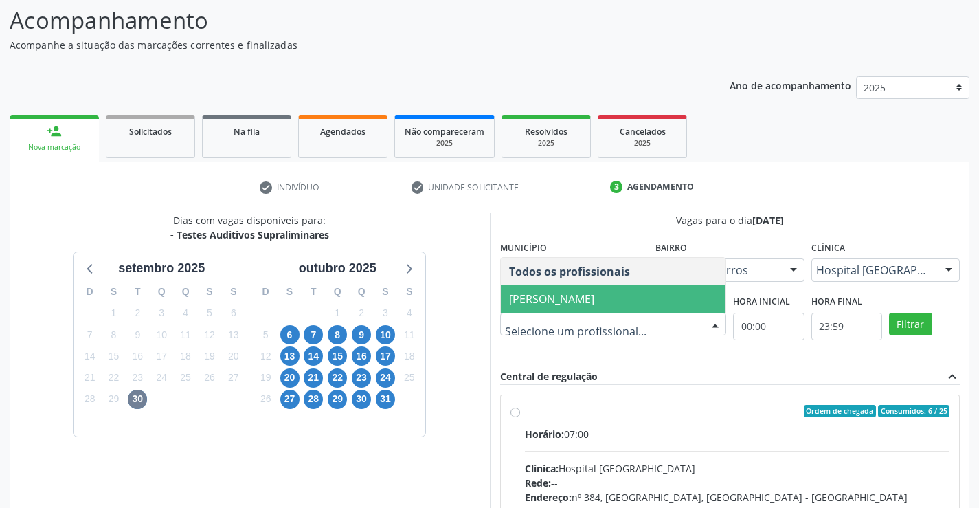
click at [540, 299] on span "Cibelly de Souza Brandao" at bounding box center [551, 298] width 85 height 15
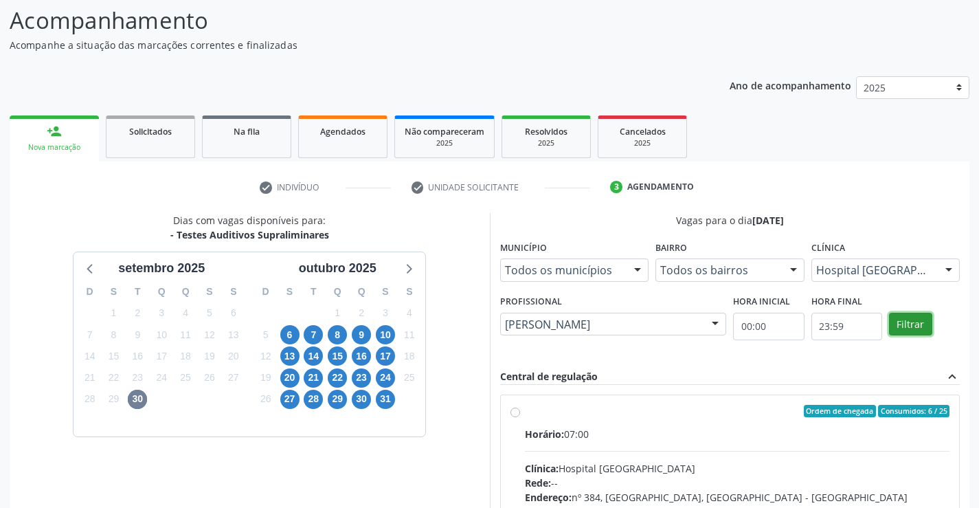
click at [912, 327] on button "Filtrar" at bounding box center [910, 324] width 43 height 23
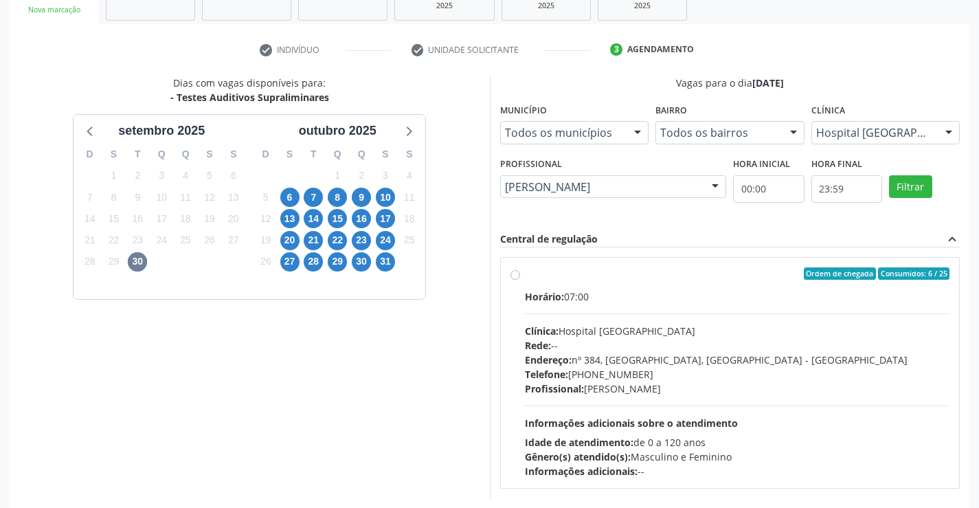
click at [605, 332] on div "Clínica: Hospital Sao Francisco" at bounding box center [737, 331] width 425 height 14
click at [520, 280] on input "Ordem de chegada Consumidos: 6 / 25 Horário: 07:00 Clínica: Hospital Sao Franci…" at bounding box center [515, 273] width 10 height 12
radio input "true"
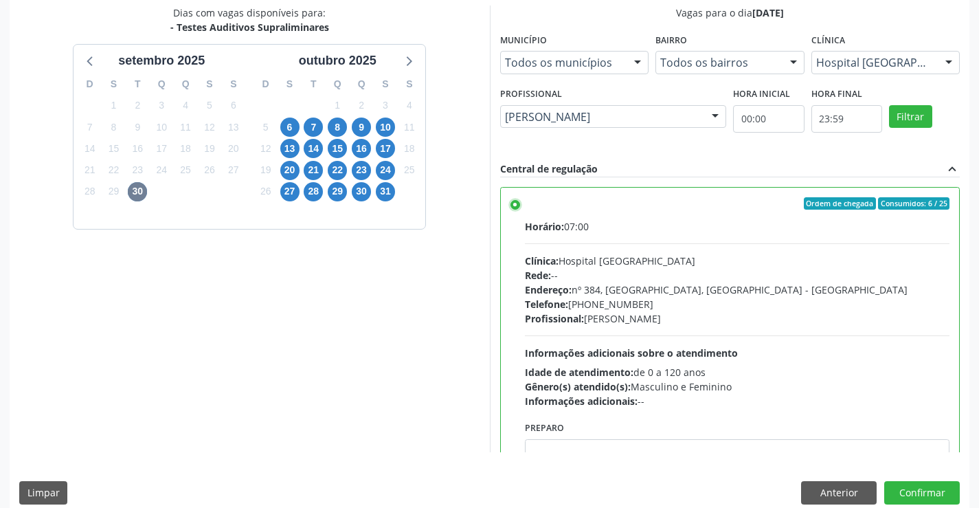
scroll to position [313, 0]
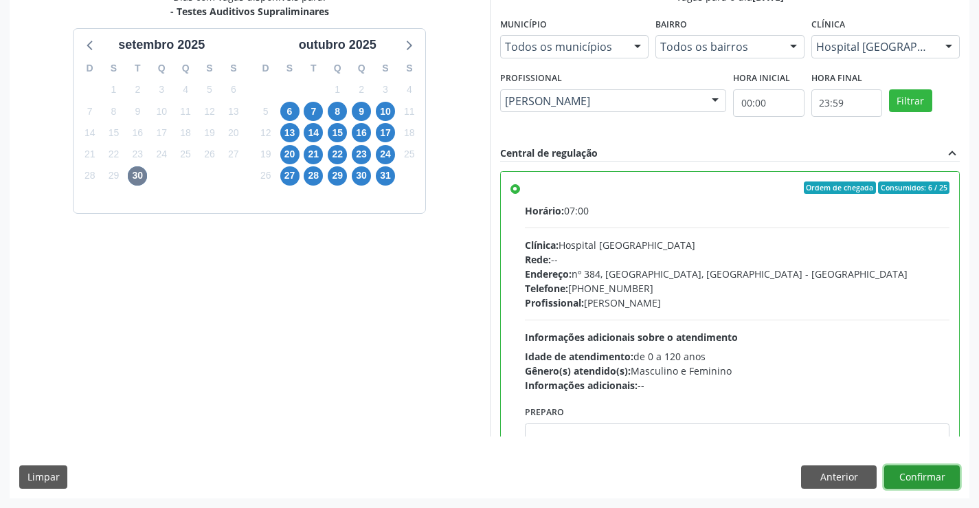
click at [940, 479] on button "Confirmar" at bounding box center [922, 476] width 76 height 23
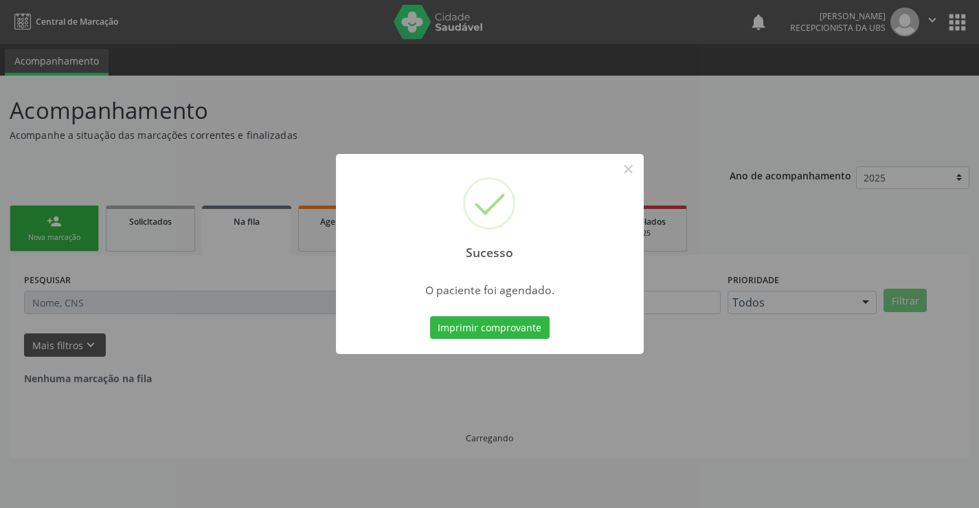
scroll to position [0, 0]
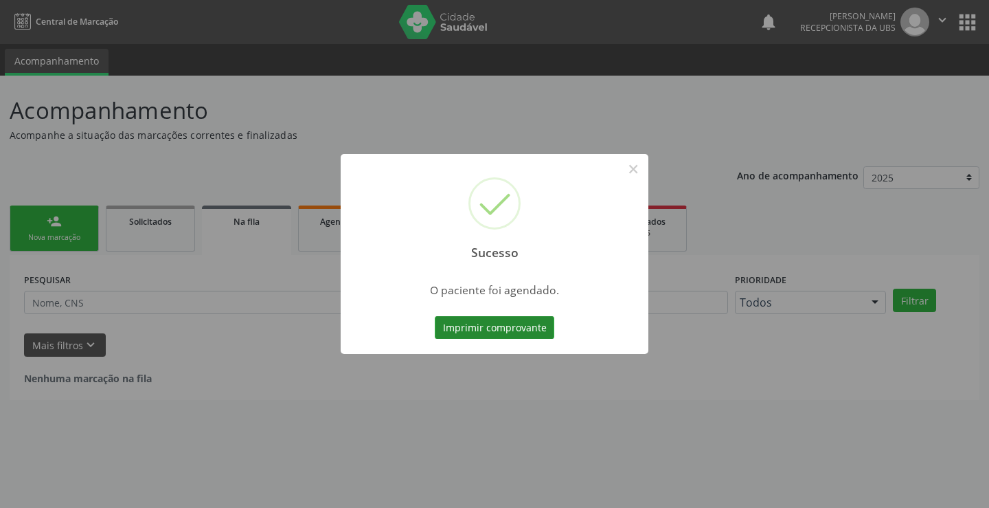
click at [490, 326] on button "Imprimir comprovante" at bounding box center [495, 327] width 120 height 23
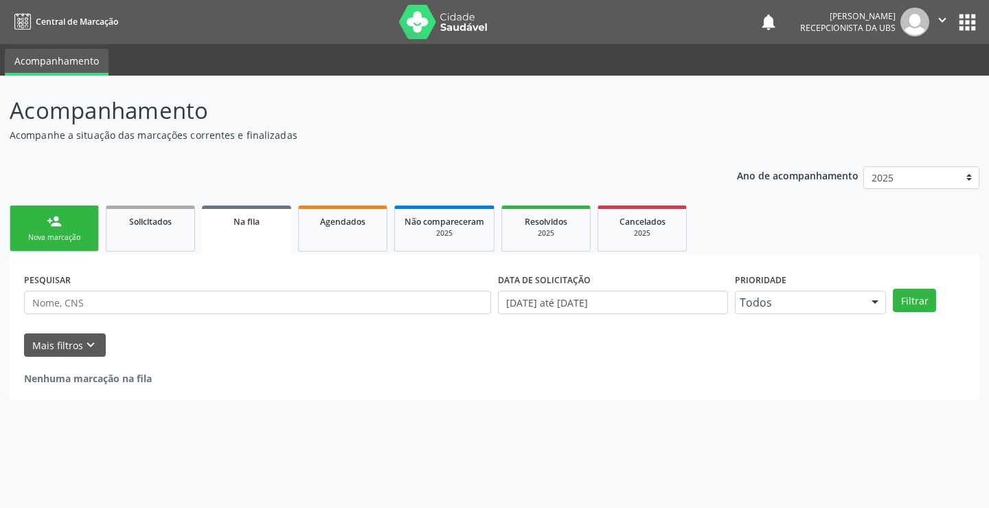
click at [73, 235] on div "Nova marcação" at bounding box center [54, 237] width 69 height 10
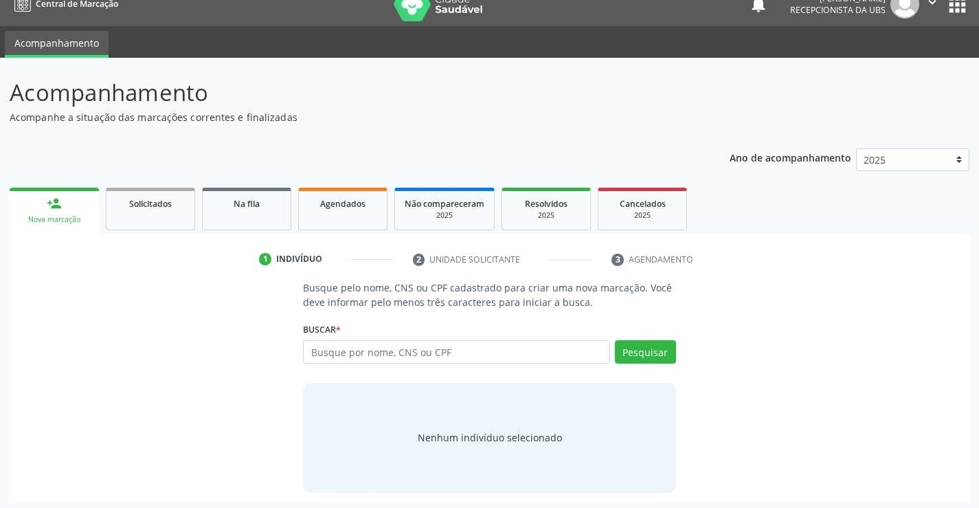
scroll to position [22, 0]
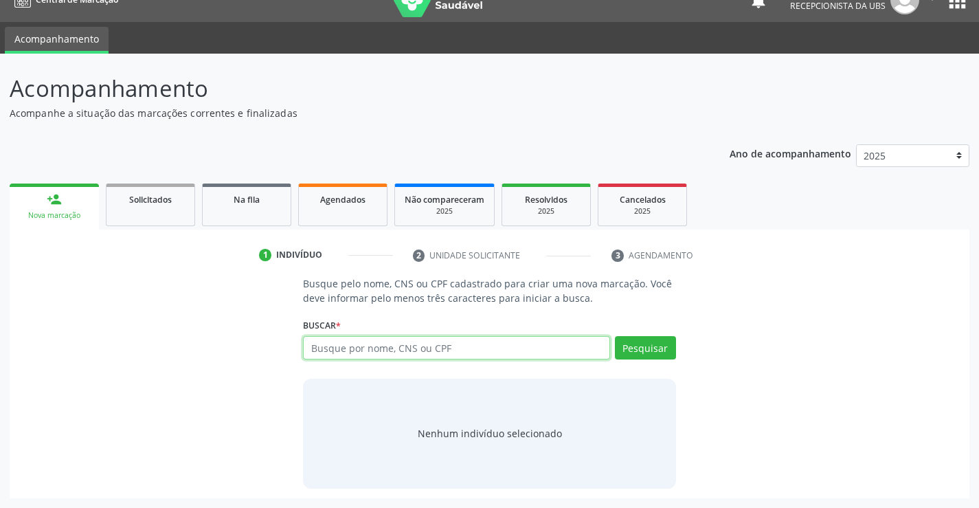
click at [370, 342] on input "text" at bounding box center [456, 347] width 306 height 23
paste input "898006419825786"
type input "898006419825786"
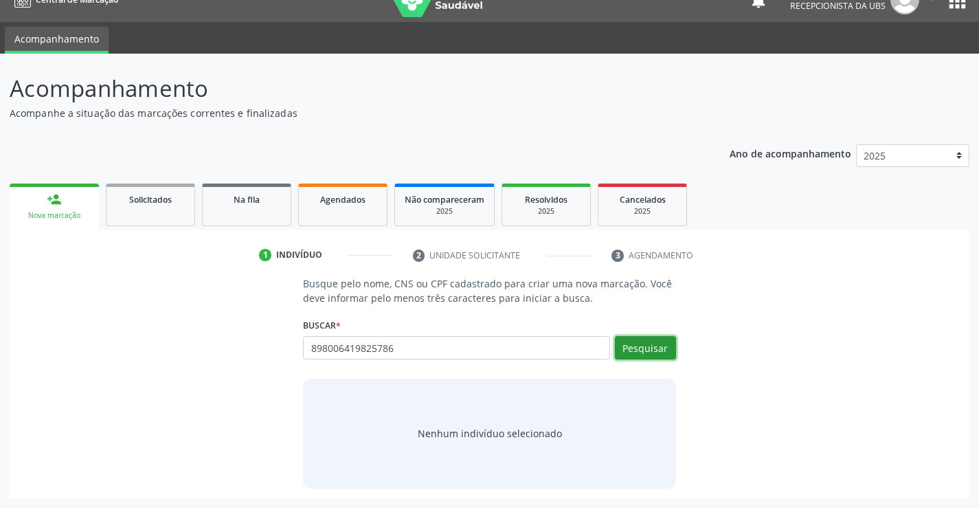
click at [629, 356] on button "Pesquisar" at bounding box center [645, 347] width 61 height 23
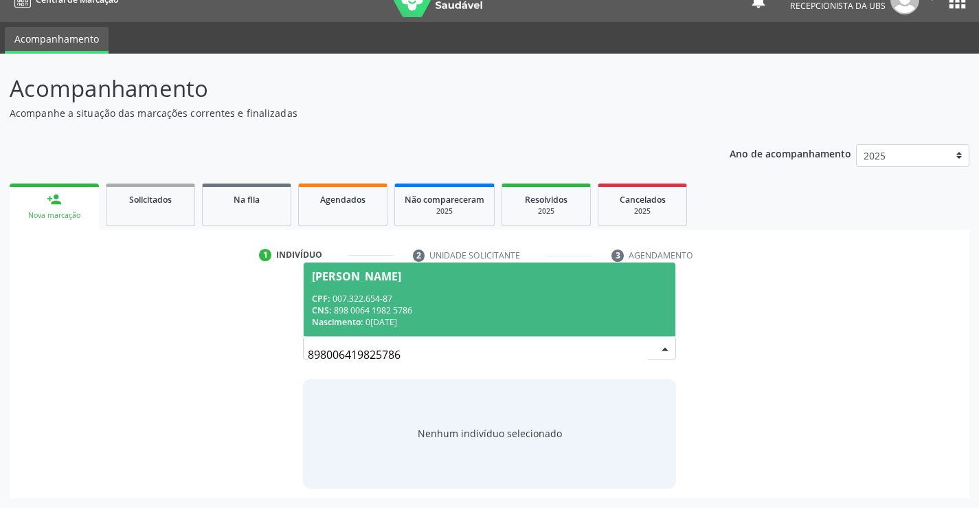
click at [505, 293] on div "CPF: 007.322.654-87" at bounding box center [489, 299] width 354 height 12
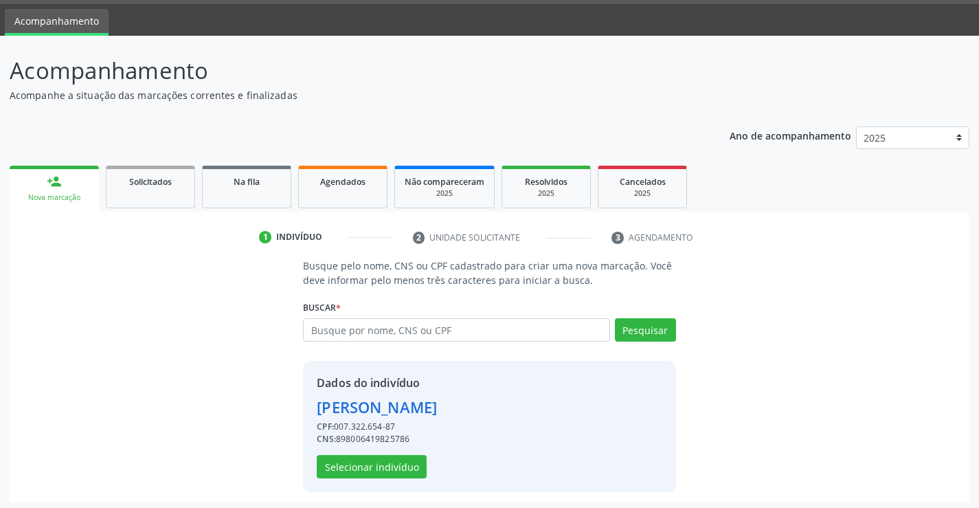
scroll to position [43, 0]
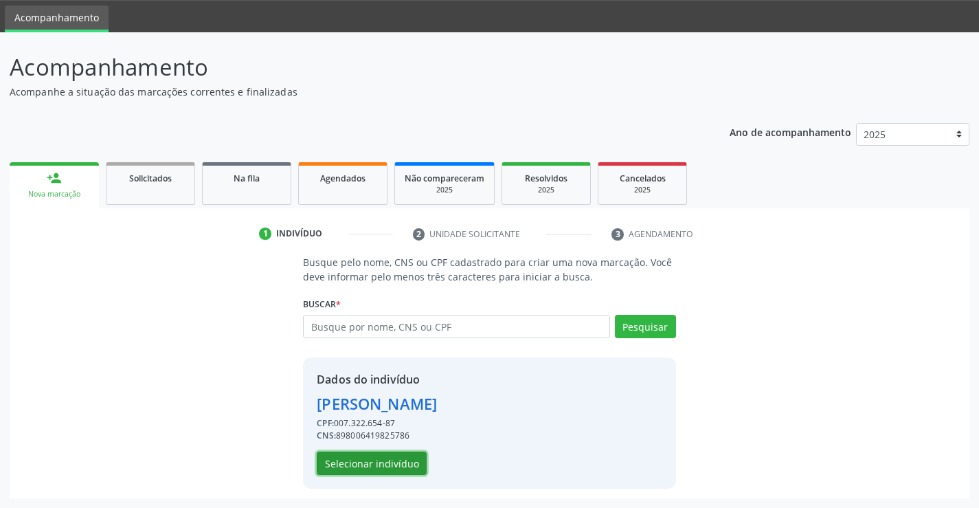
click at [399, 463] on button "Selecionar indivíduo" at bounding box center [372, 462] width 110 height 23
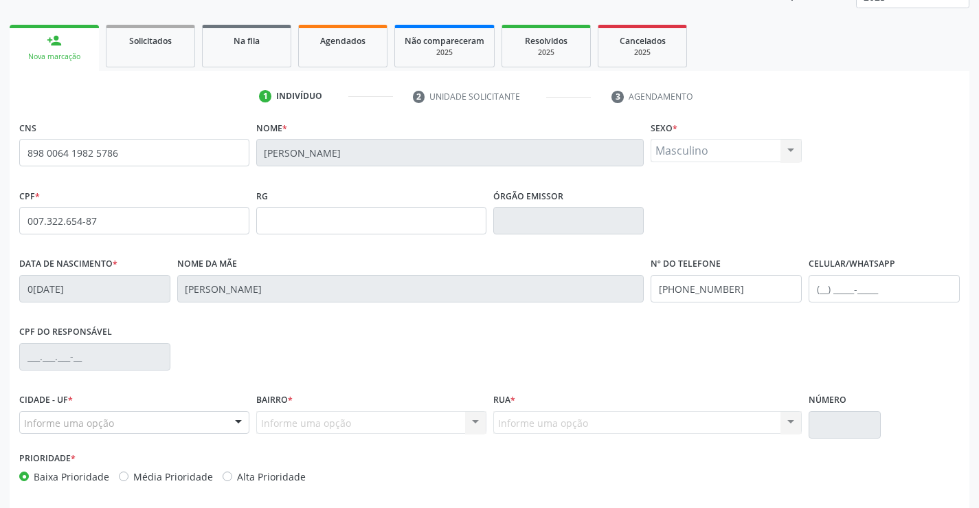
scroll to position [237, 0]
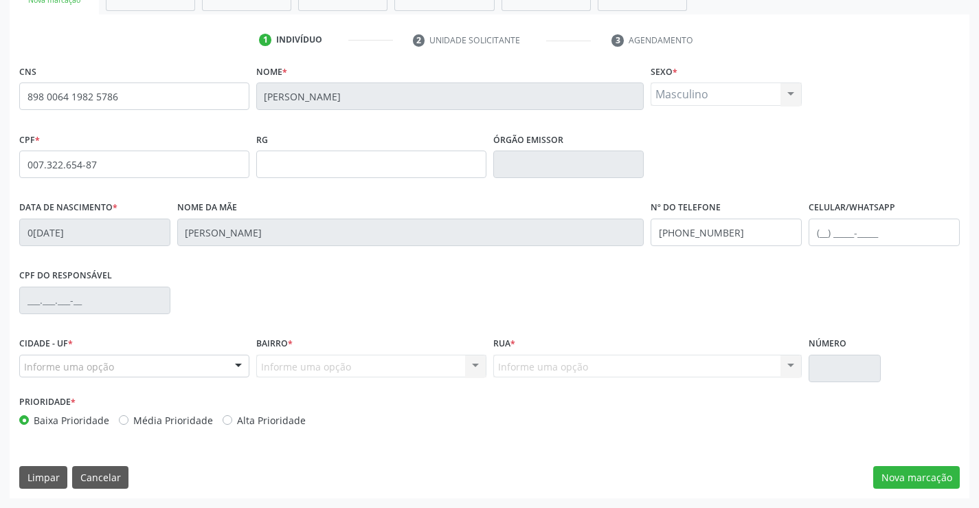
click at [146, 370] on div "Informe uma opção" at bounding box center [134, 365] width 230 height 23
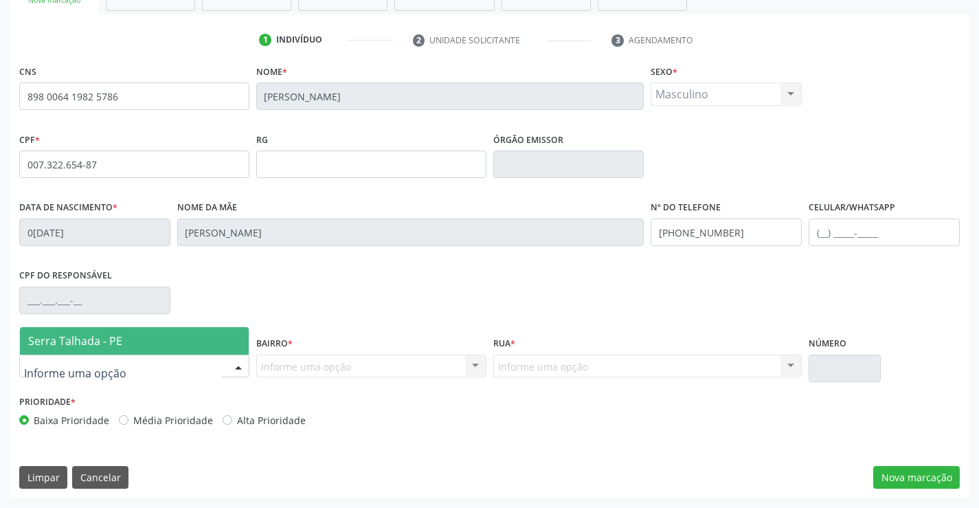
click at [142, 338] on span "Serra Talhada - PE" at bounding box center [134, 340] width 229 height 27
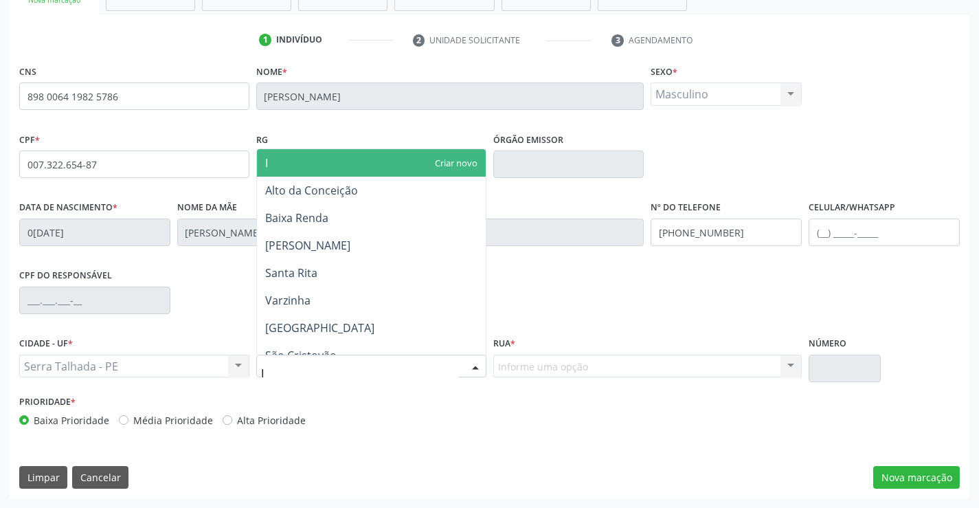
type input "IP"
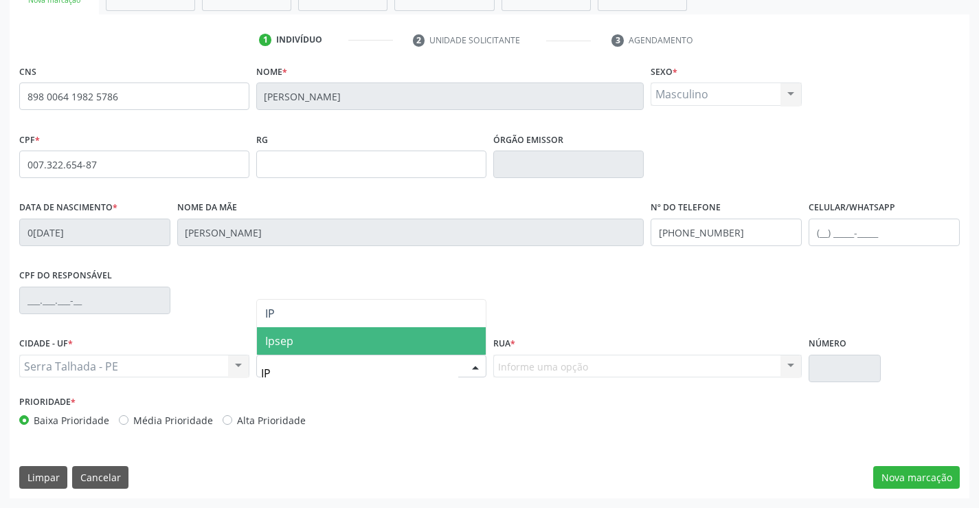
click at [332, 339] on span "Ipsep" at bounding box center [371, 340] width 229 height 27
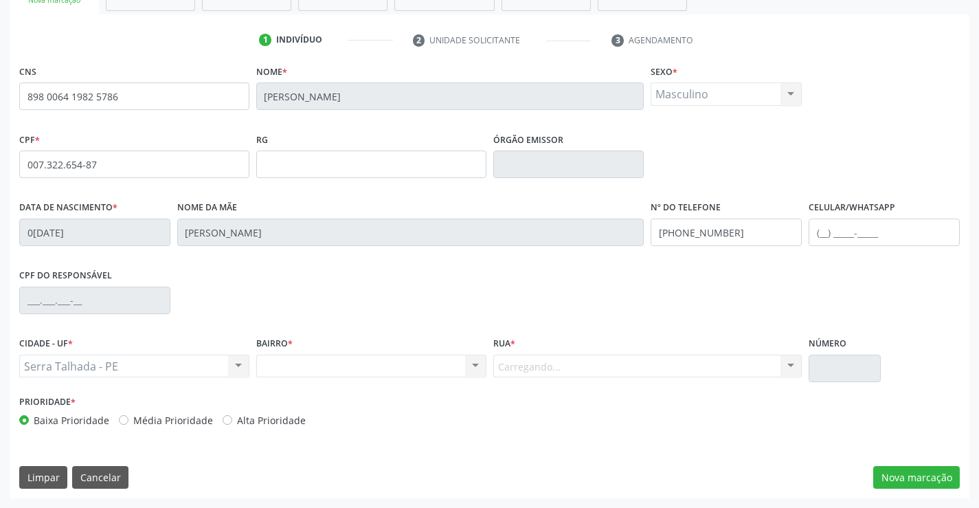
click at [534, 365] on div "Carregando... Nenhum resultado encontrado para: " " Nenhuma opção encontrada. D…" at bounding box center [647, 365] width 309 height 23
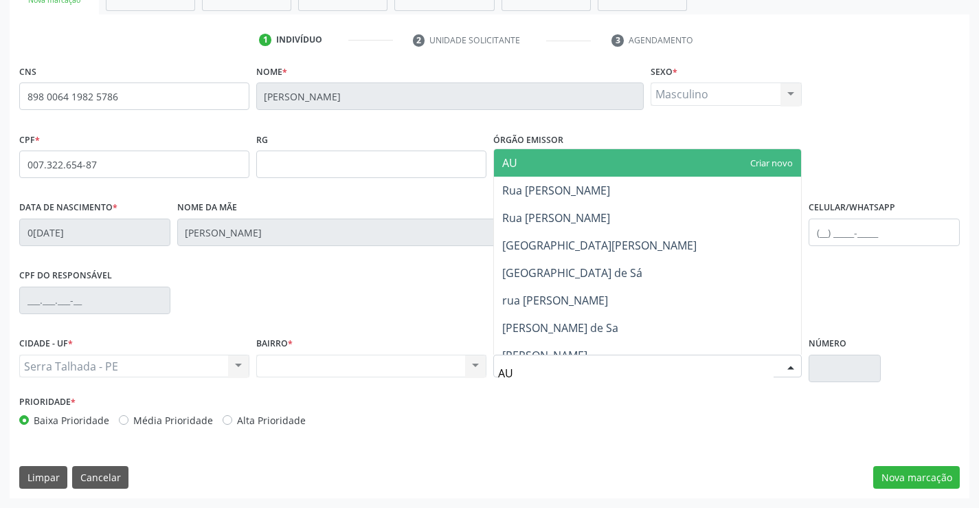
type input "AUG"
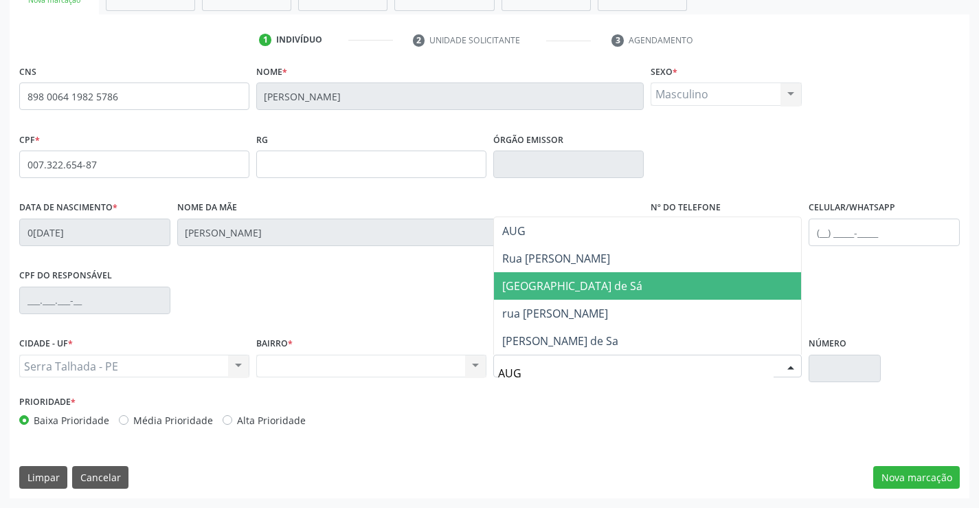
click at [575, 289] on span "Rua Augusto Alípio de Sá" at bounding box center [572, 285] width 140 height 15
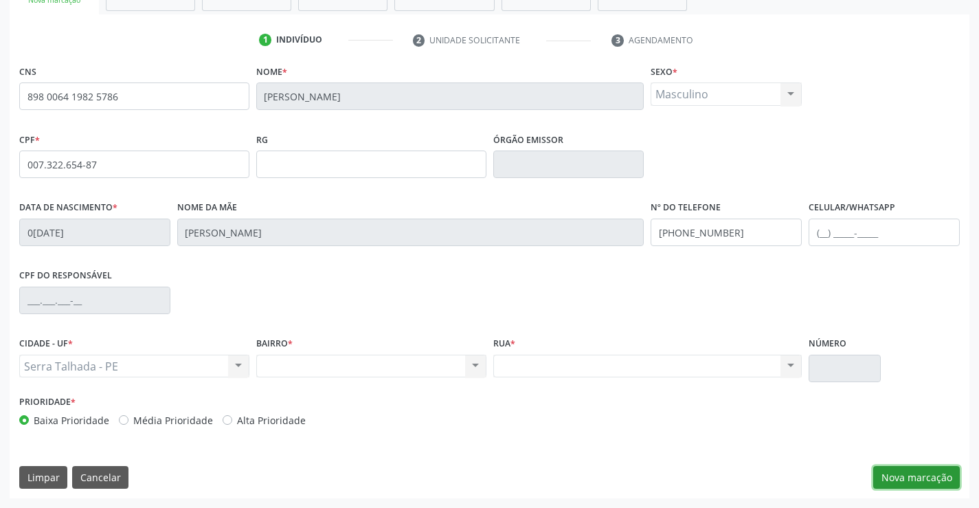
click at [910, 467] on button "Nova marcação" at bounding box center [916, 477] width 87 height 23
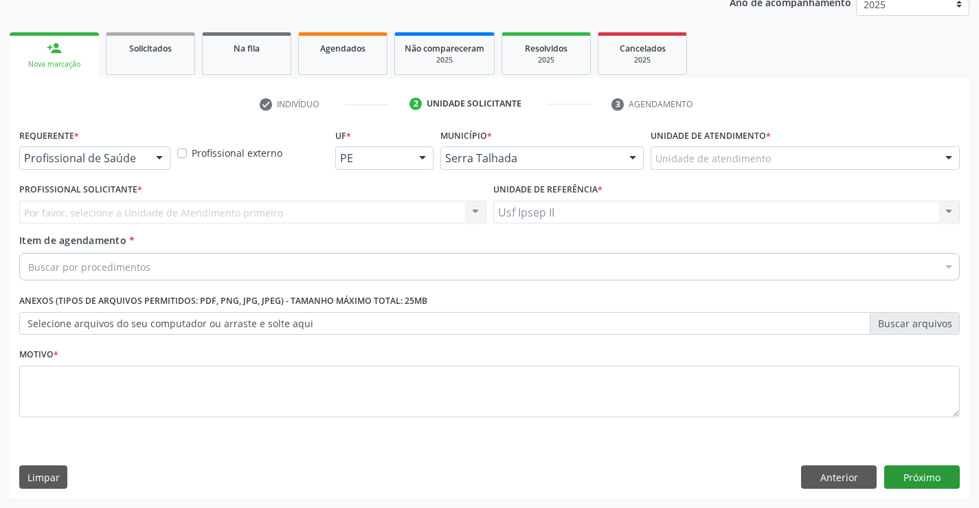
scroll to position [173, 0]
click at [813, 163] on div "Unidade de atendimento" at bounding box center [805, 157] width 309 height 23
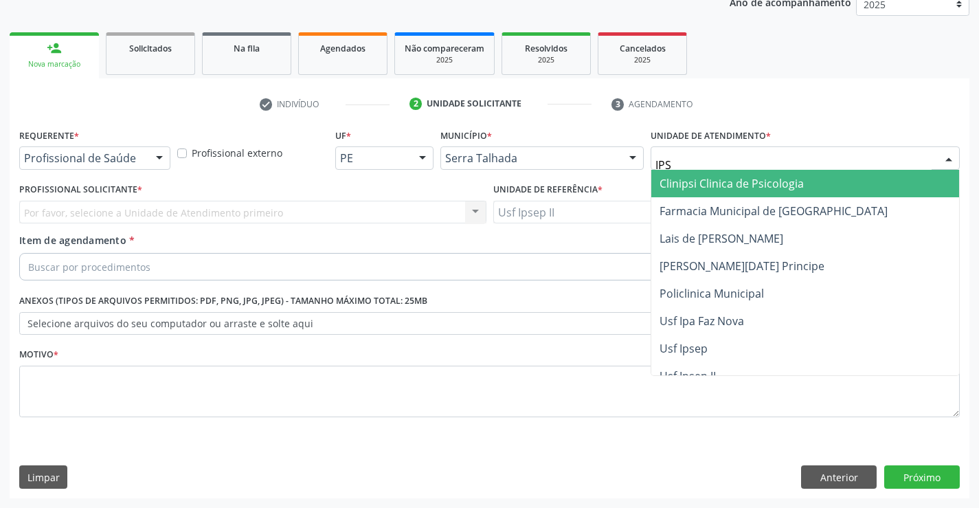
type input "IPSE"
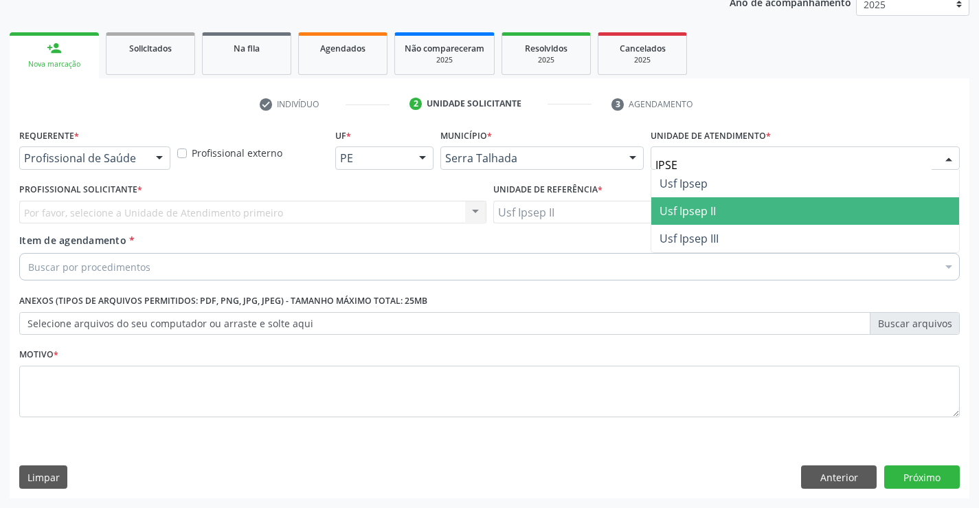
click at [720, 205] on span "Usf Ipsep II" at bounding box center [805, 210] width 308 height 27
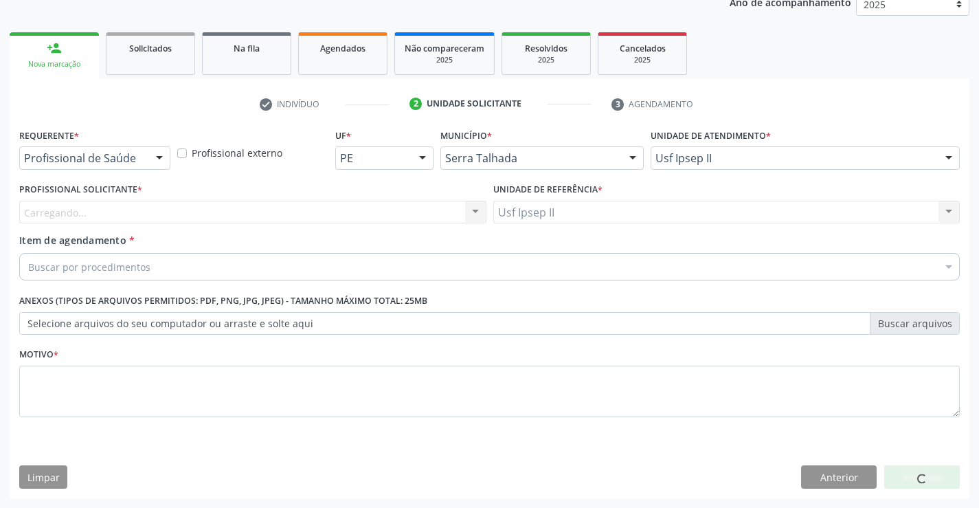
click at [185, 209] on div "Carregando... Nenhum resultado encontrado para: " " Não há nenhuma opção para s…" at bounding box center [252, 212] width 467 height 23
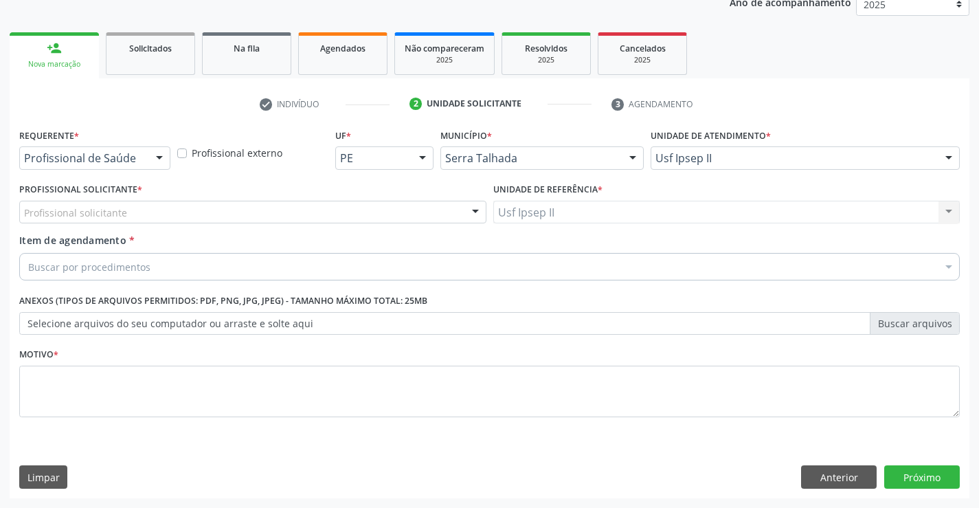
click at [185, 209] on div "Profissional solicitante" at bounding box center [252, 212] width 467 height 23
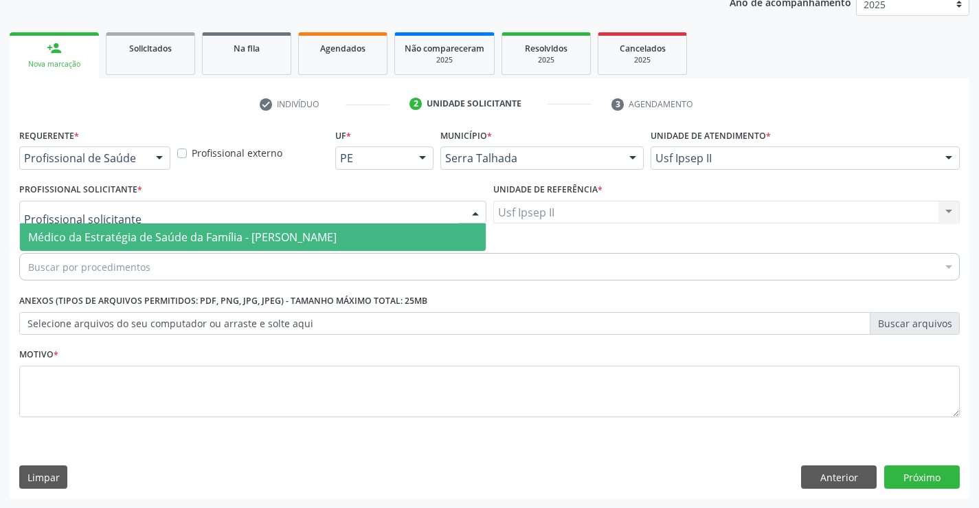
click at [185, 229] on span "Médico da Estratégia de Saúde da Família - [PERSON_NAME]" at bounding box center [253, 236] width 466 height 27
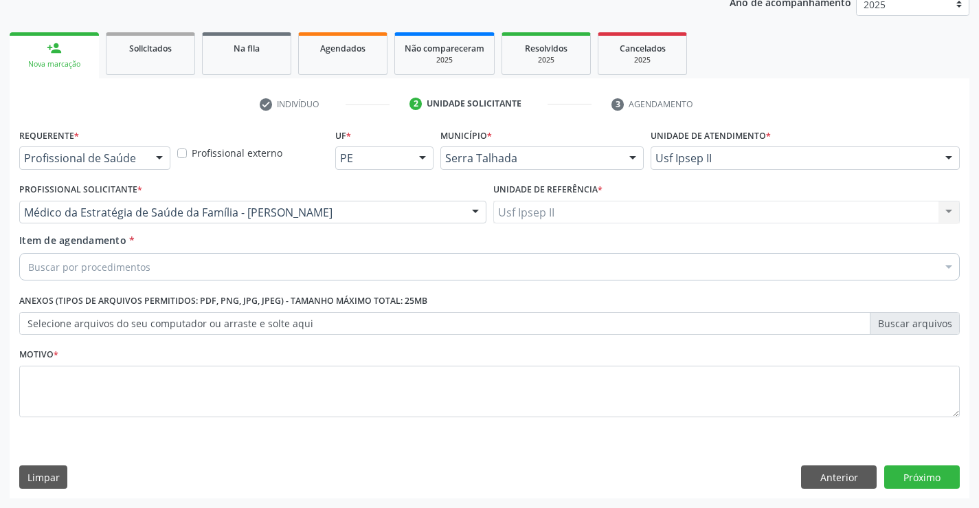
click at [166, 266] on div "Buscar por procedimentos" at bounding box center [489, 266] width 940 height 27
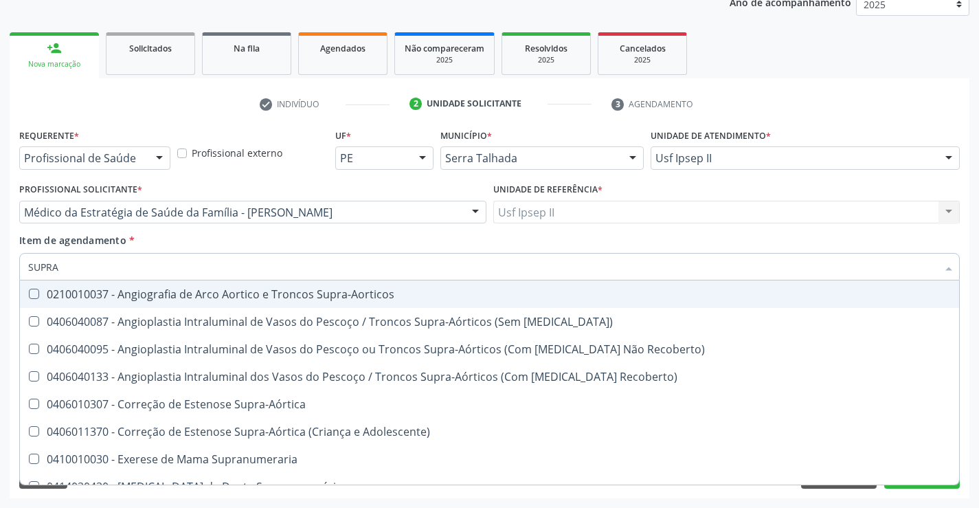
type input "SUPRA"
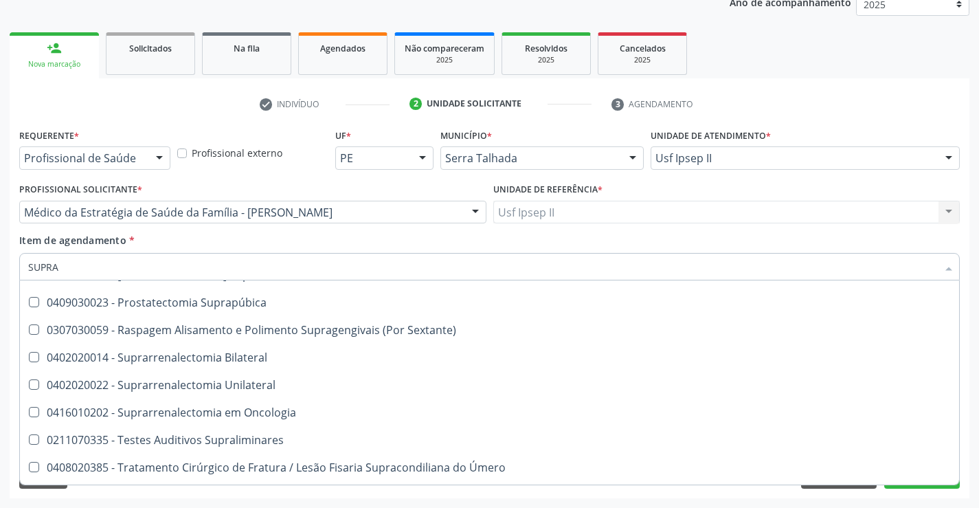
scroll to position [343, 0]
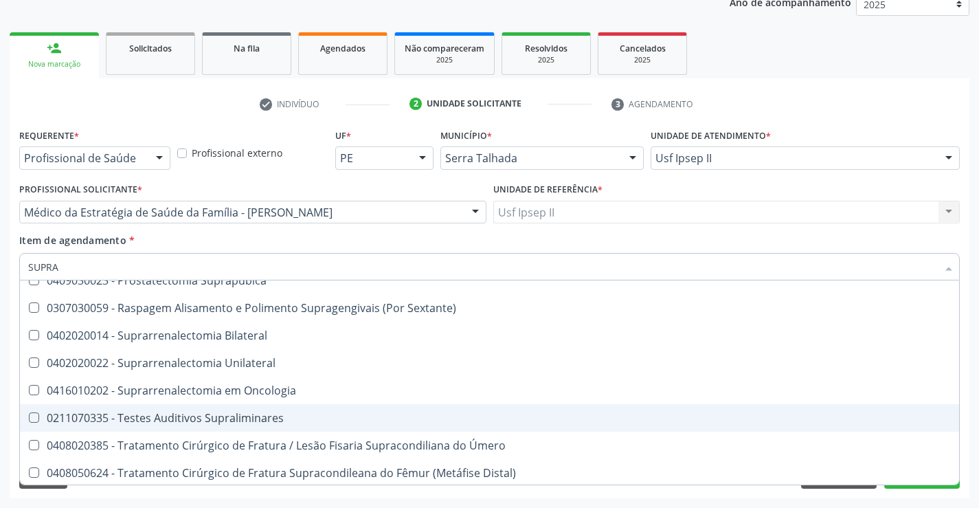
click at [240, 416] on div "0211070335 - Testes Auditivos Supraliminares" at bounding box center [489, 417] width 923 height 11
checkbox Supraliminares "true"
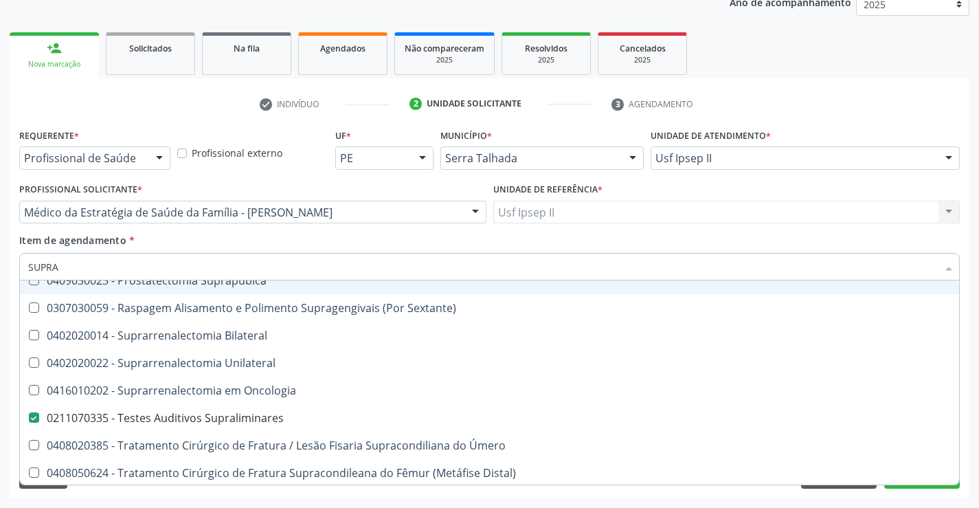
click at [257, 240] on div "Item de agendamento * SUPRA Desfazer seleção 0210010037 - Angiografia de Arco A…" at bounding box center [489, 254] width 940 height 43
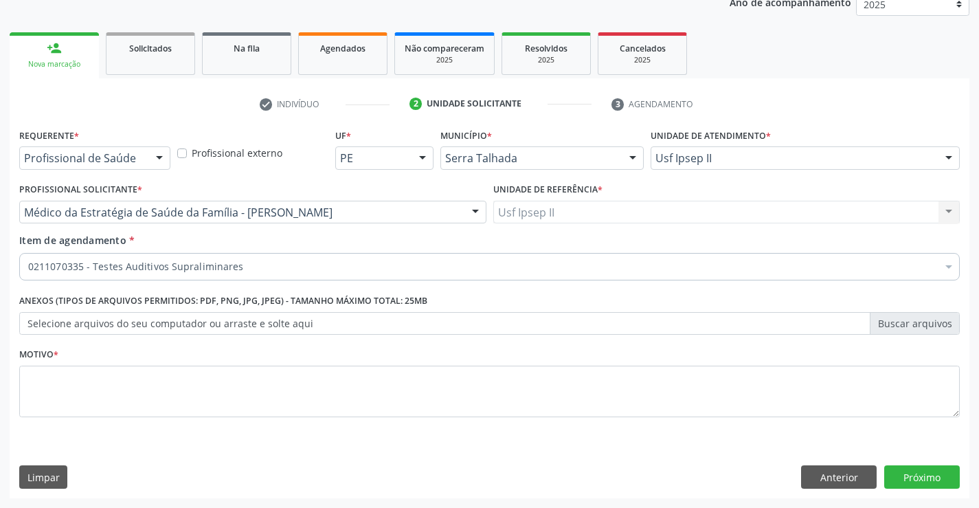
scroll to position [0, 0]
click at [114, 381] on textarea at bounding box center [489, 391] width 940 height 52
type textarea "RN"
click at [912, 470] on button "Próximo" at bounding box center [922, 476] width 76 height 23
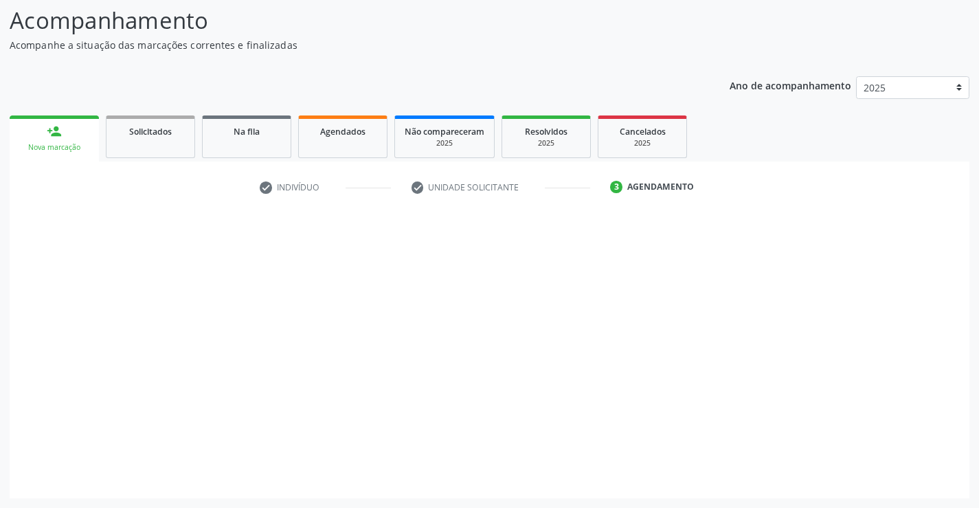
scroll to position [90, 0]
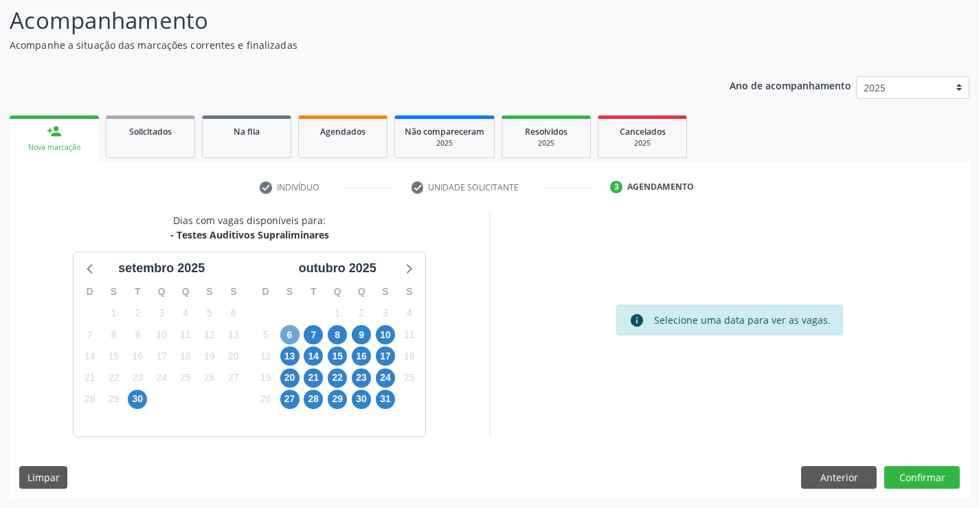
click at [293, 334] on span "6" at bounding box center [289, 334] width 19 height 19
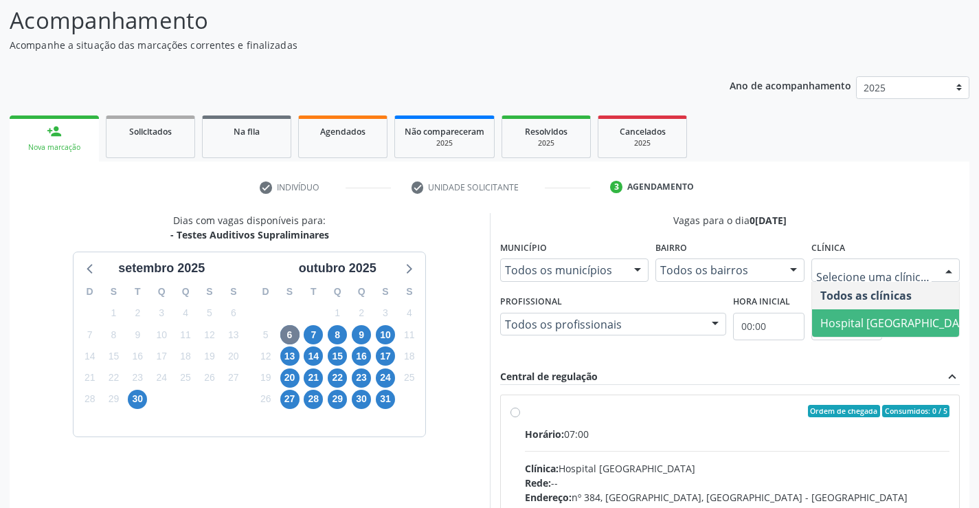
click at [855, 316] on span "Hospital [GEOGRAPHIC_DATA]" at bounding box center [897, 322] width 155 height 15
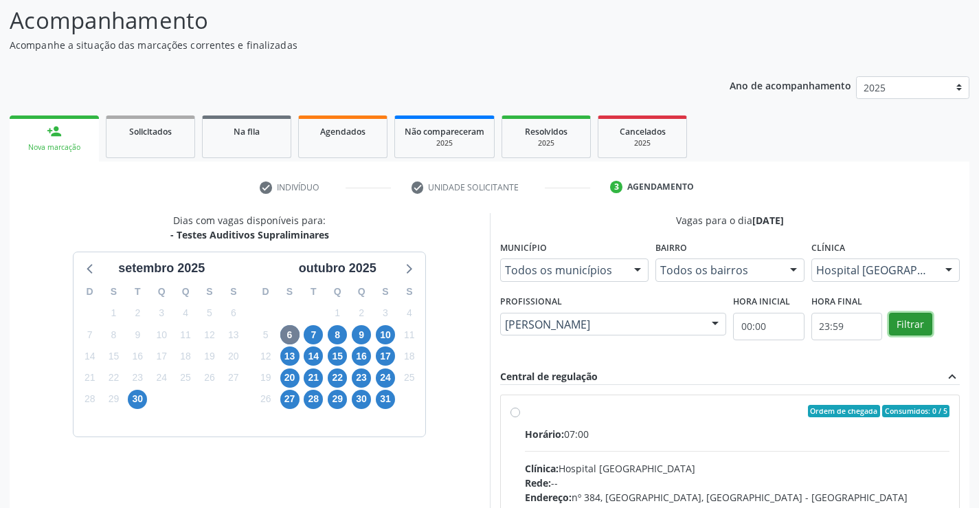
click at [905, 328] on button "Filtrar" at bounding box center [910, 324] width 43 height 23
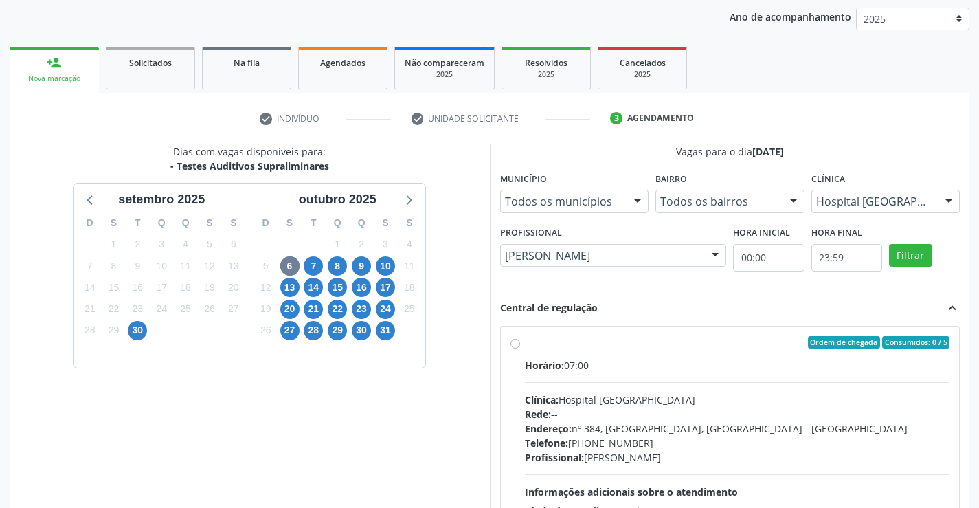
drag, startPoint x: 568, startPoint y: 346, endPoint x: 504, endPoint y: 375, distance: 70.7
click at [569, 346] on div "Ordem de chegada Consumidos: 0 / 5" at bounding box center [737, 342] width 425 height 12
click at [520, 346] on input "Ordem de chegada Consumidos: 0 / 5 Horário: 07:00 Clínica: Hospital Sao Francis…" at bounding box center [515, 342] width 10 height 12
radio input "true"
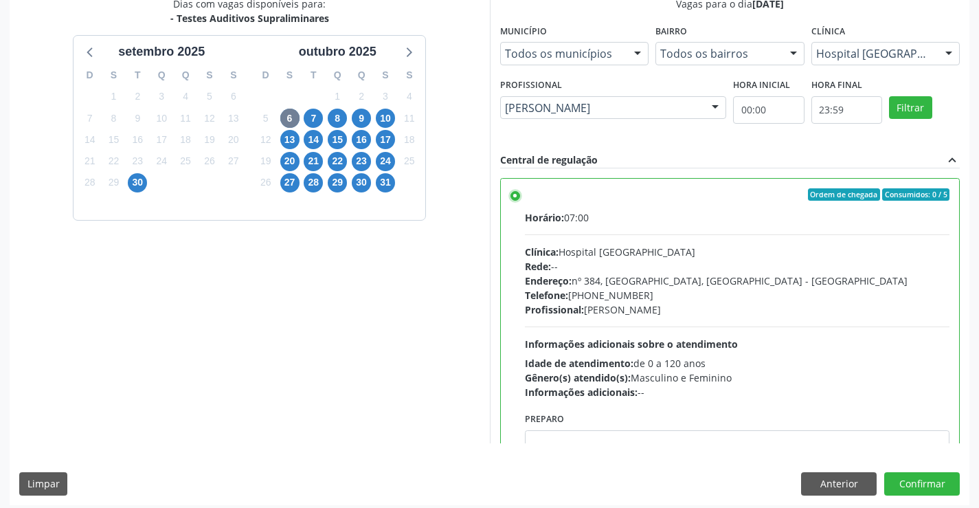
scroll to position [313, 0]
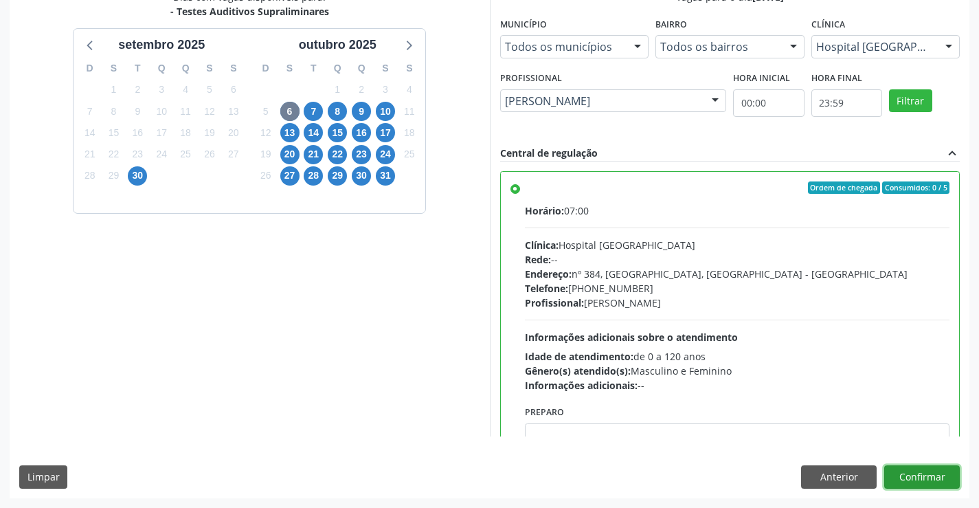
click at [907, 480] on button "Confirmar" at bounding box center [922, 476] width 76 height 23
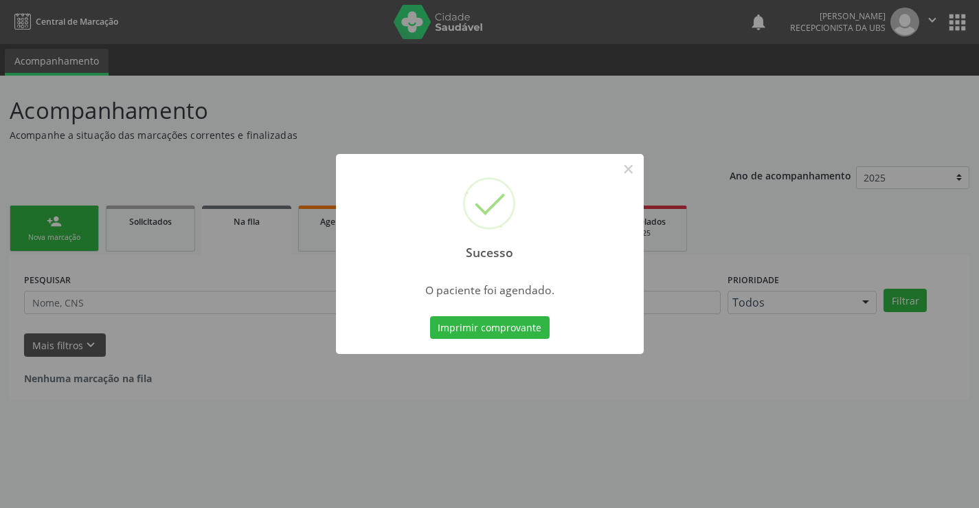
scroll to position [0, 0]
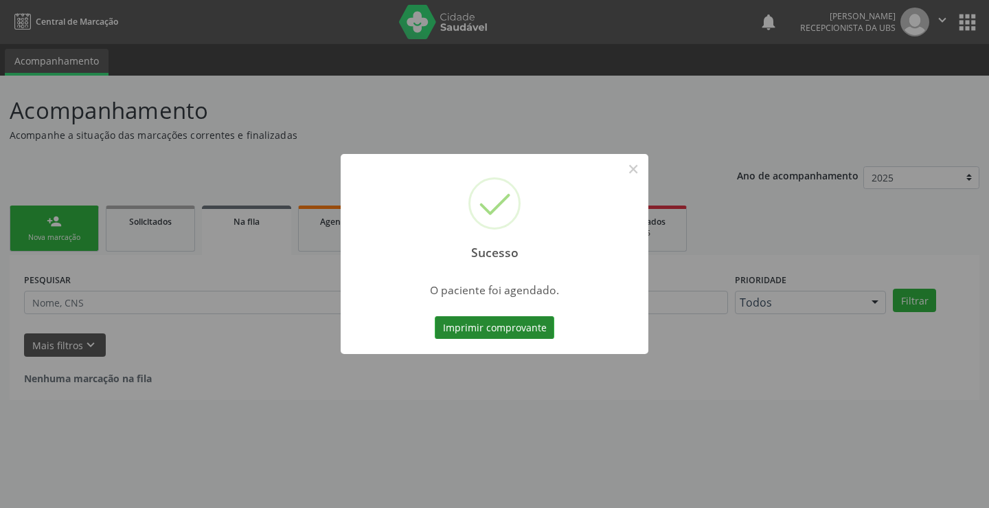
click at [526, 328] on button "Imprimir comprovante" at bounding box center [495, 327] width 120 height 23
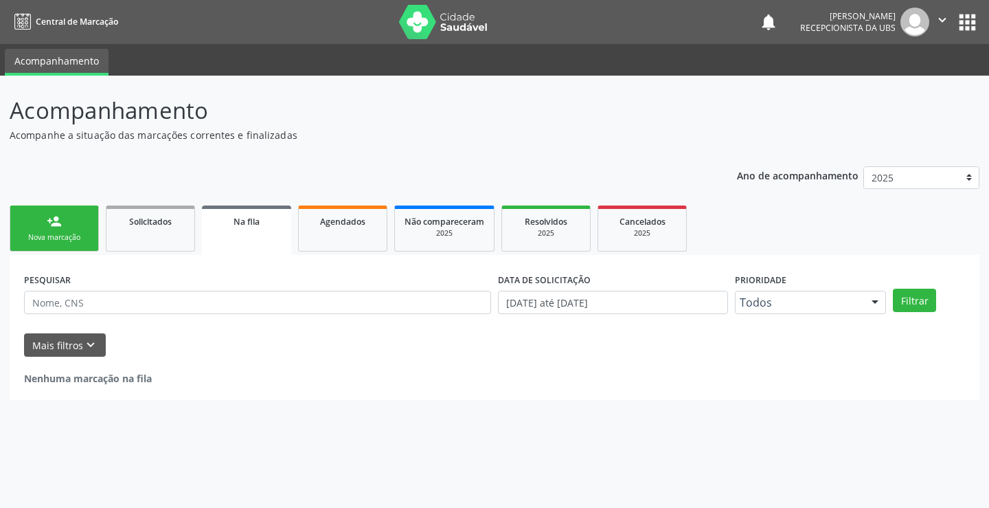
click at [95, 229] on link "person_add Nova marcação" at bounding box center [54, 228] width 89 height 46
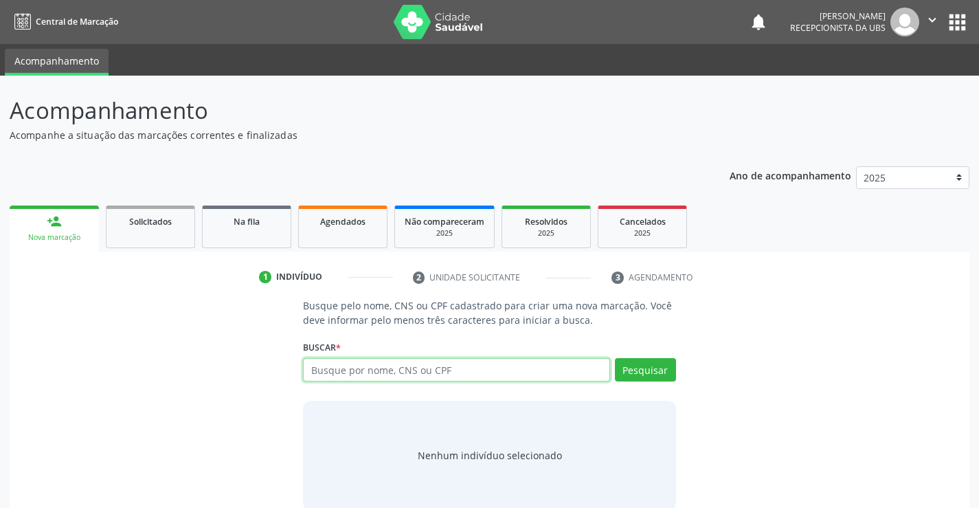
click at [335, 374] on input "text" at bounding box center [456, 369] width 306 height 23
paste input "898006386398442"
type input "898006386398442"
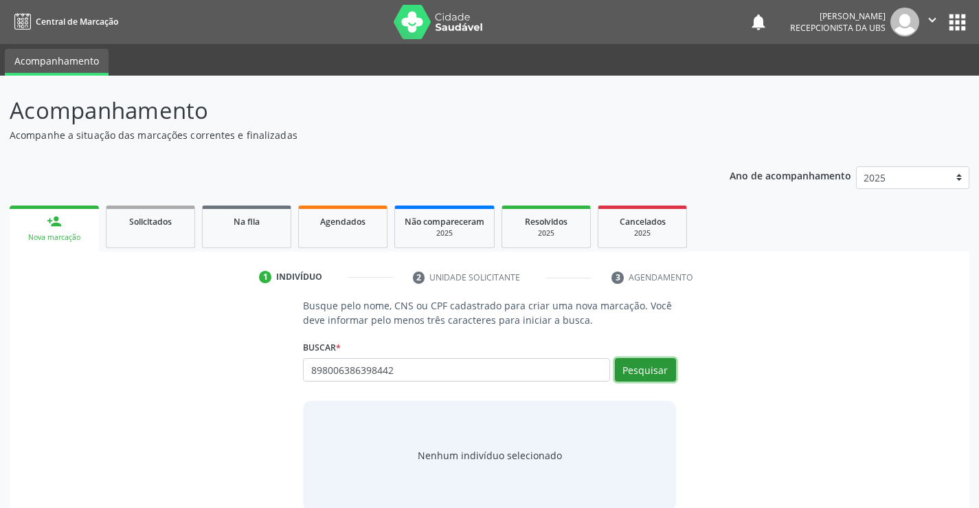
click at [638, 372] on button "Pesquisar" at bounding box center [645, 369] width 61 height 23
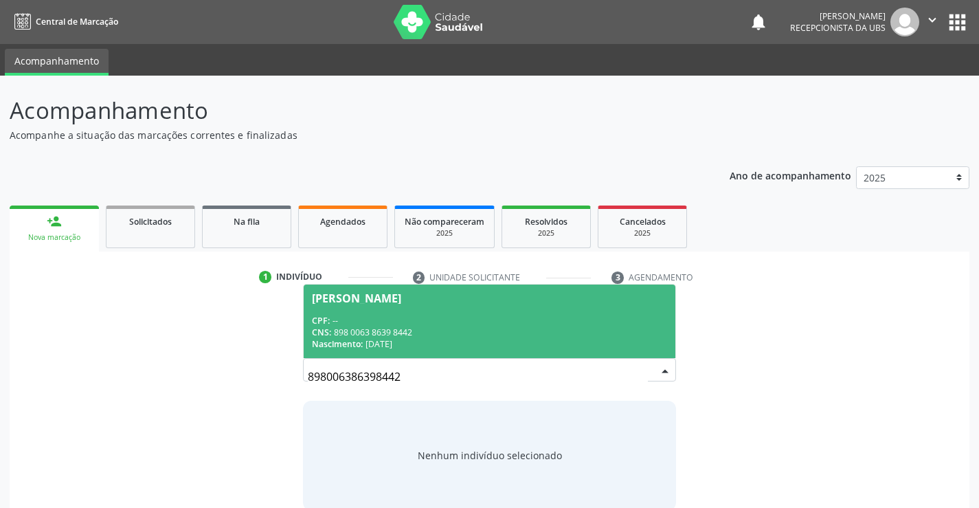
click at [551, 323] on div "CPF: --" at bounding box center [489, 321] width 354 height 12
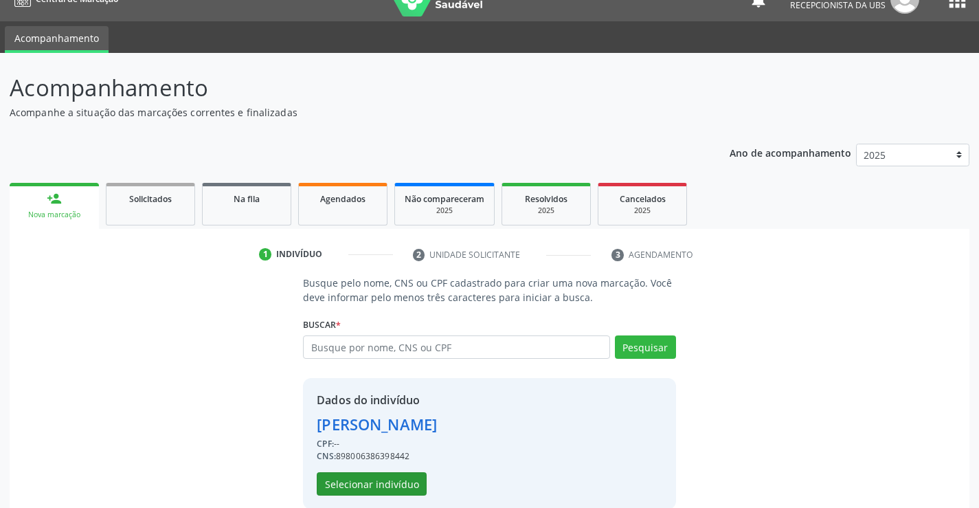
scroll to position [43, 0]
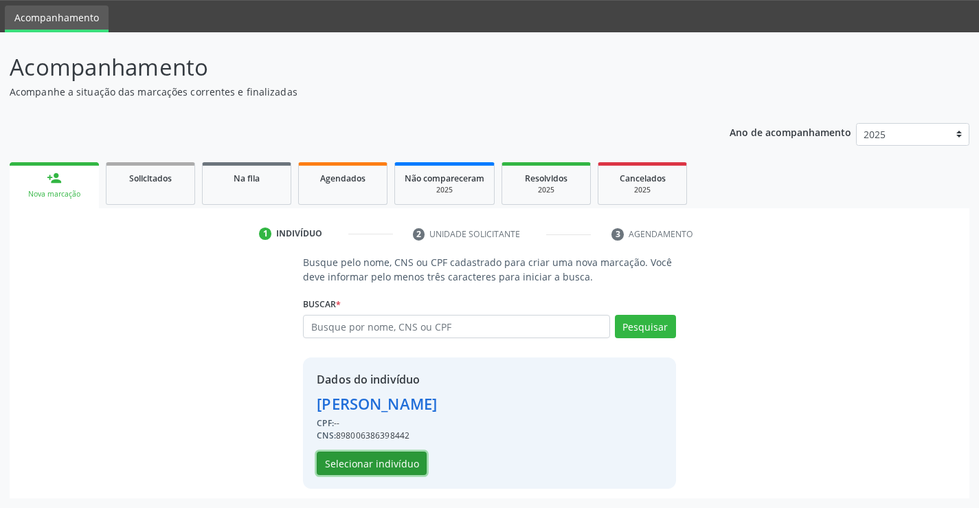
click at [400, 455] on button "Selecionar indivíduo" at bounding box center [372, 462] width 110 height 23
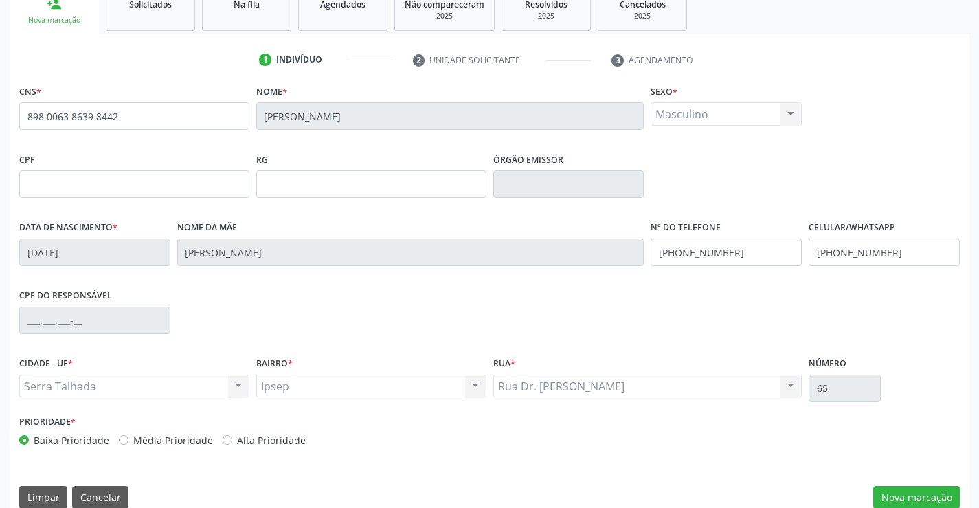
scroll to position [237, 0]
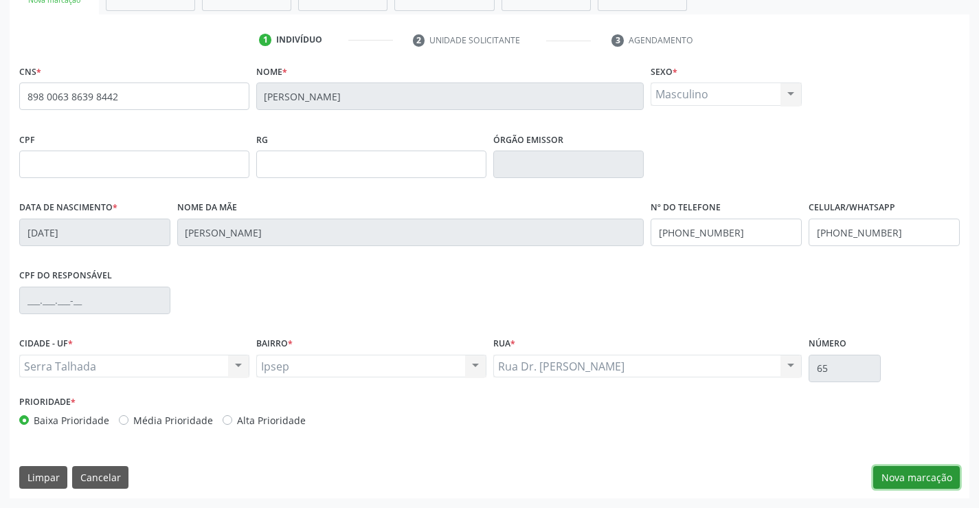
click at [883, 471] on button "Nova marcação" at bounding box center [916, 477] width 87 height 23
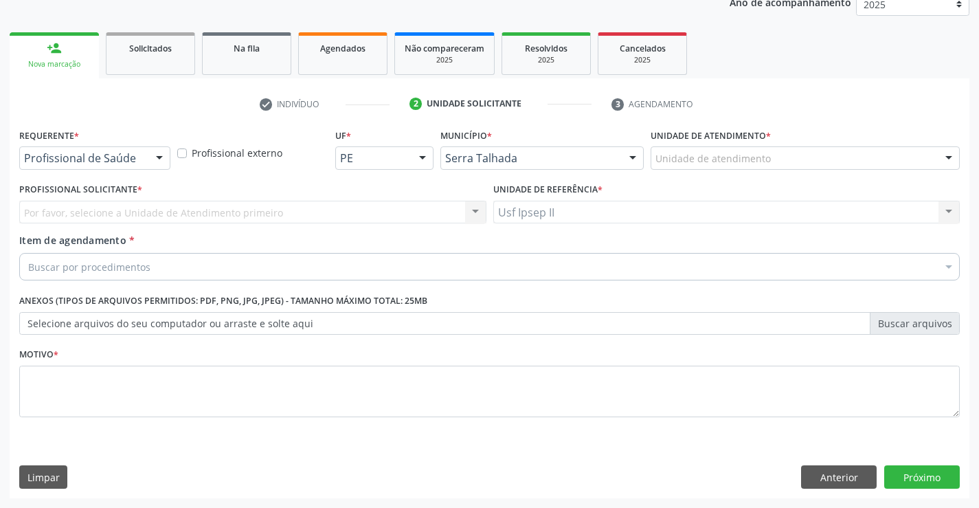
scroll to position [173, 0]
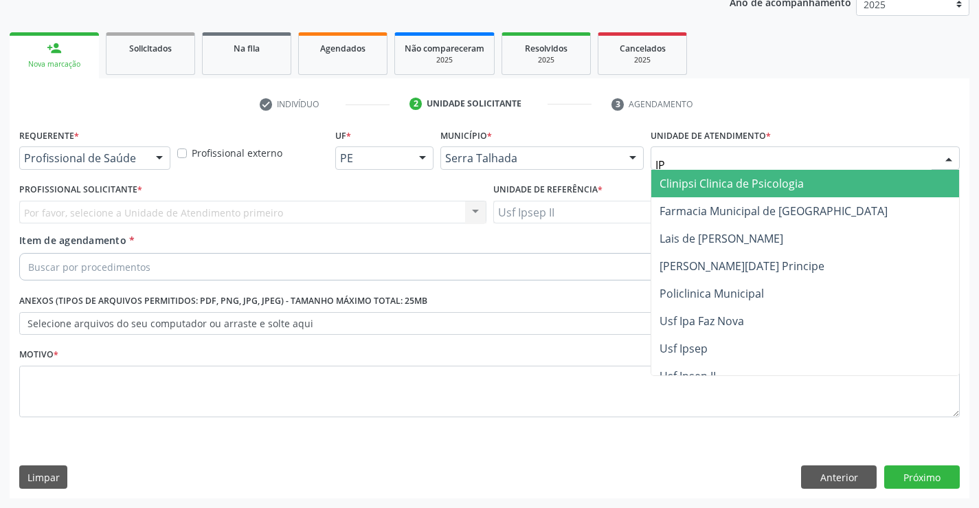
type input "IPS"
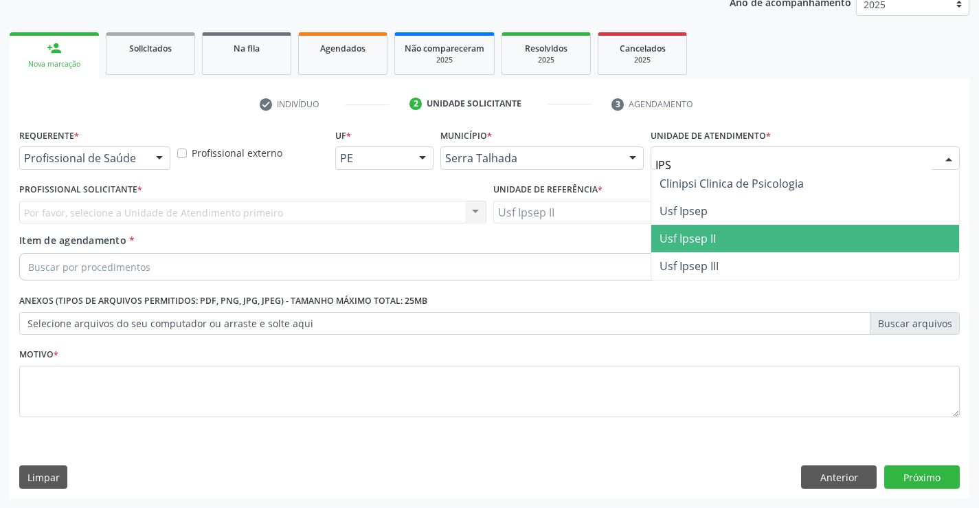
click at [697, 245] on span "Usf Ipsep II" at bounding box center [687, 238] width 56 height 15
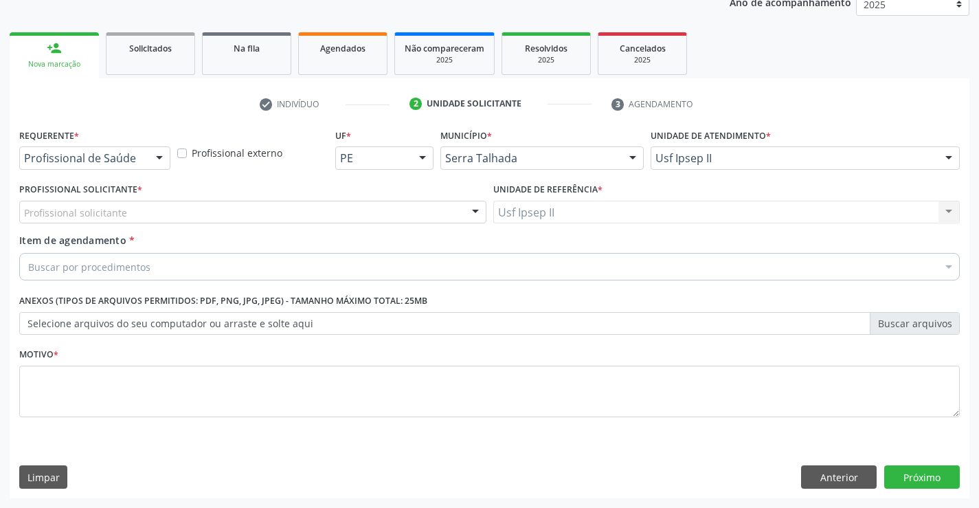
click at [236, 212] on div "Profissional solicitante" at bounding box center [252, 212] width 467 height 23
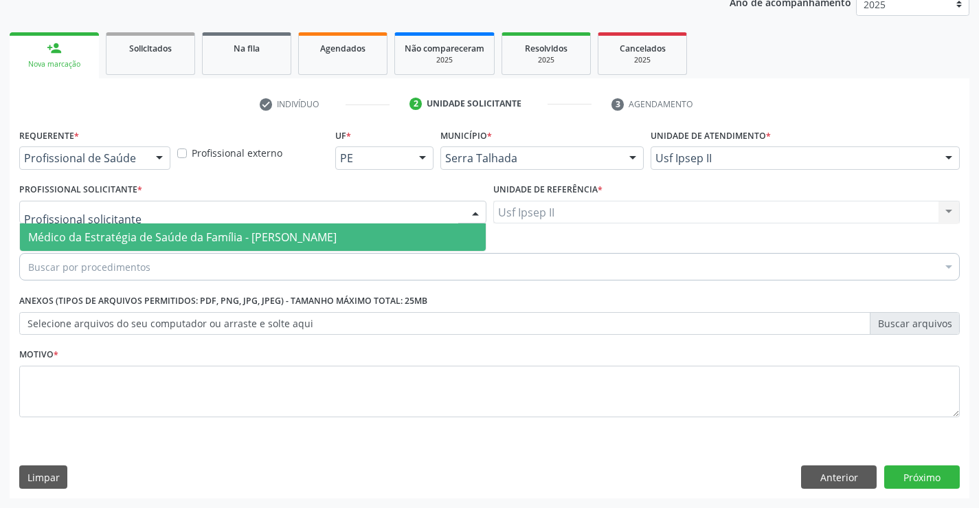
click at [229, 234] on span "Médico da Estratégia de Saúde da Família - [PERSON_NAME]" at bounding box center [182, 236] width 308 height 15
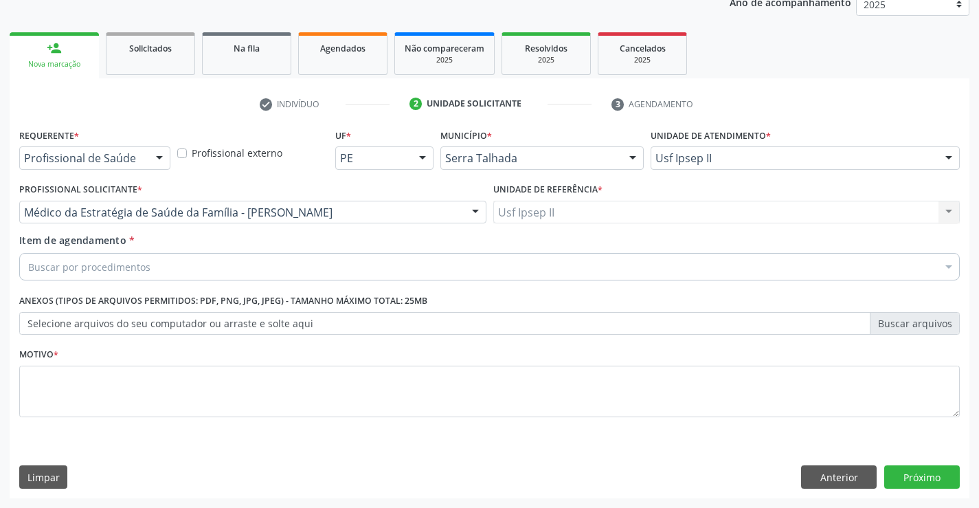
click at [201, 264] on div "Buscar por procedimentos" at bounding box center [489, 266] width 940 height 27
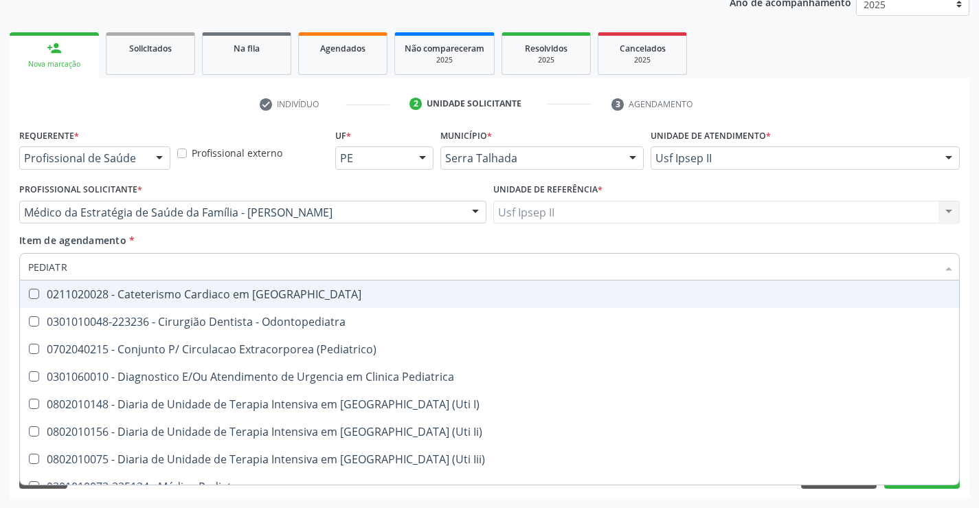
type input "PEDIATRA"
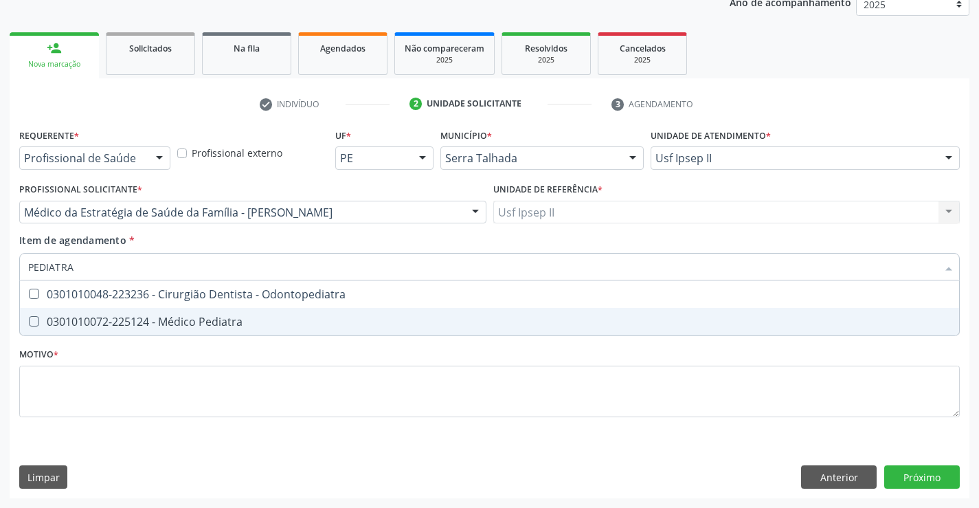
click at [183, 319] on div "0301010072-225124 - Médico Pediatra" at bounding box center [489, 321] width 923 height 11
checkbox Pediatra "true"
click at [137, 374] on div "Requerente * Profissional de Saúde Profissional de Saúde Paciente Nenhum result…" at bounding box center [489, 280] width 940 height 311
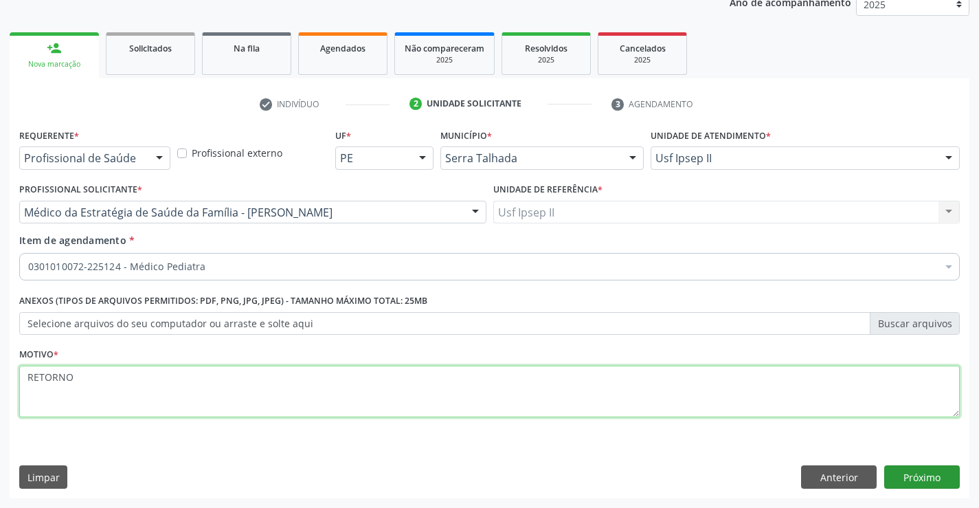
type textarea "RETORNO"
click at [894, 475] on button "Próximo" at bounding box center [922, 476] width 76 height 23
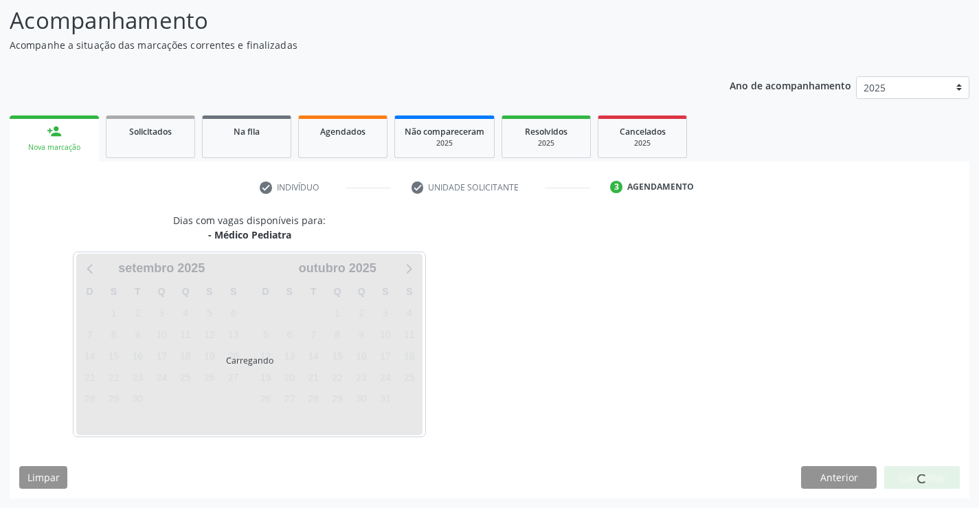
scroll to position [90, 0]
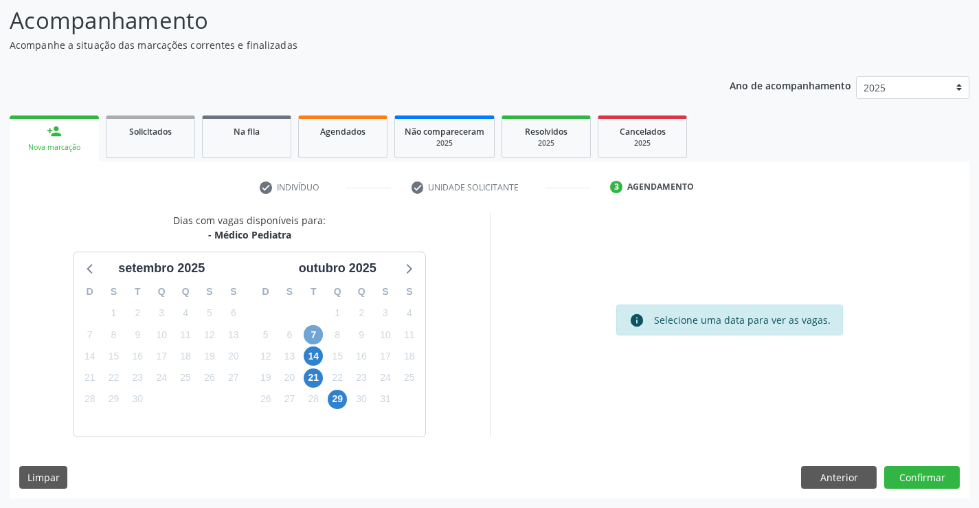
click at [318, 338] on span "7" at bounding box center [313, 334] width 19 height 19
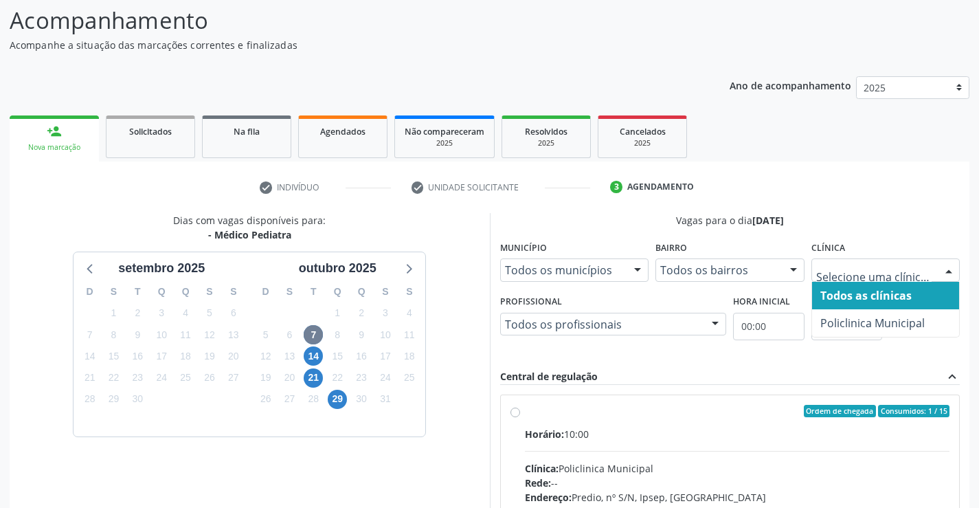
click at [896, 278] on div at bounding box center [885, 269] width 149 height 23
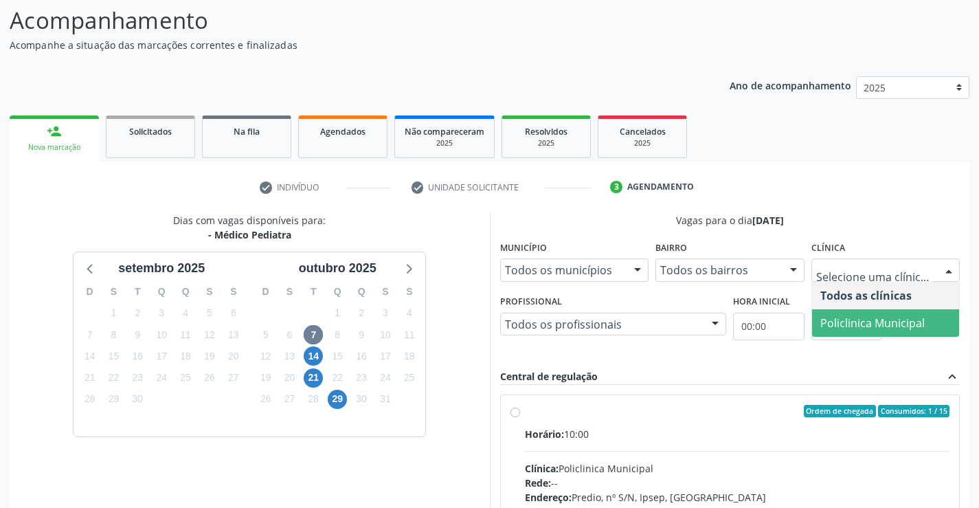
click at [858, 312] on span "Policlinica Municipal" at bounding box center [886, 322] width 148 height 27
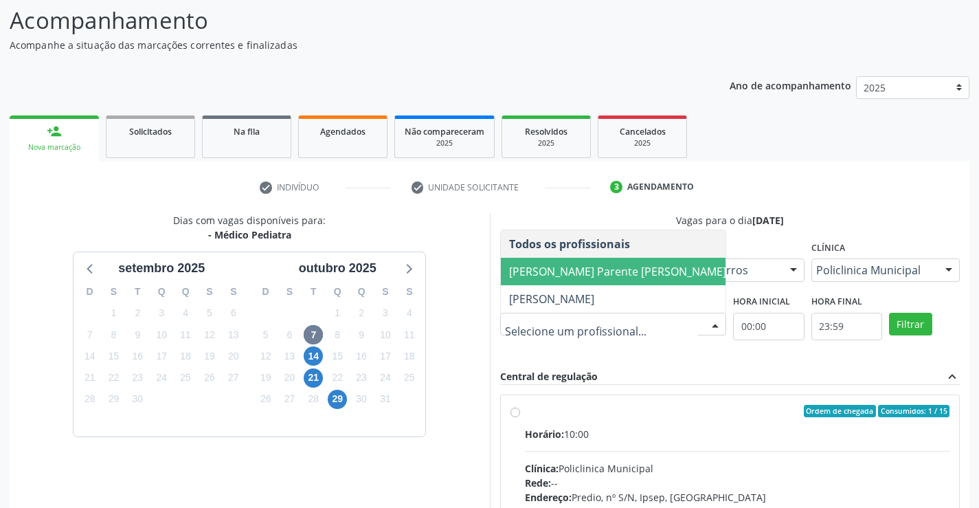
click at [565, 278] on span "Bianca de Oliveira Parente Bezerra" at bounding box center [617, 271] width 217 height 15
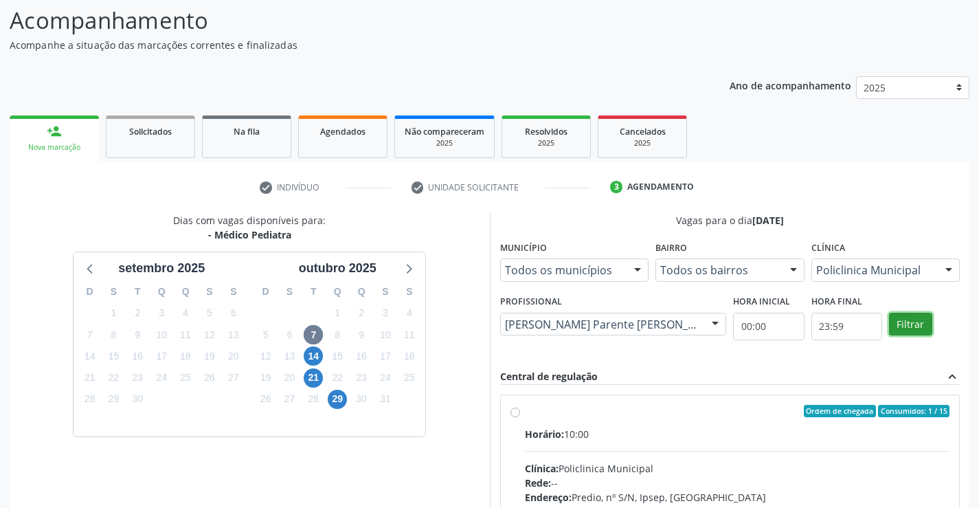
click at [908, 330] on button "Filtrar" at bounding box center [910, 324] width 43 height 23
click at [520, 417] on input "Ordem de chegada Consumidos: 3 / 15 Horário: 13:00 Clínica: Policlinica Municip…" at bounding box center [515, 411] width 10 height 12
radio input "true"
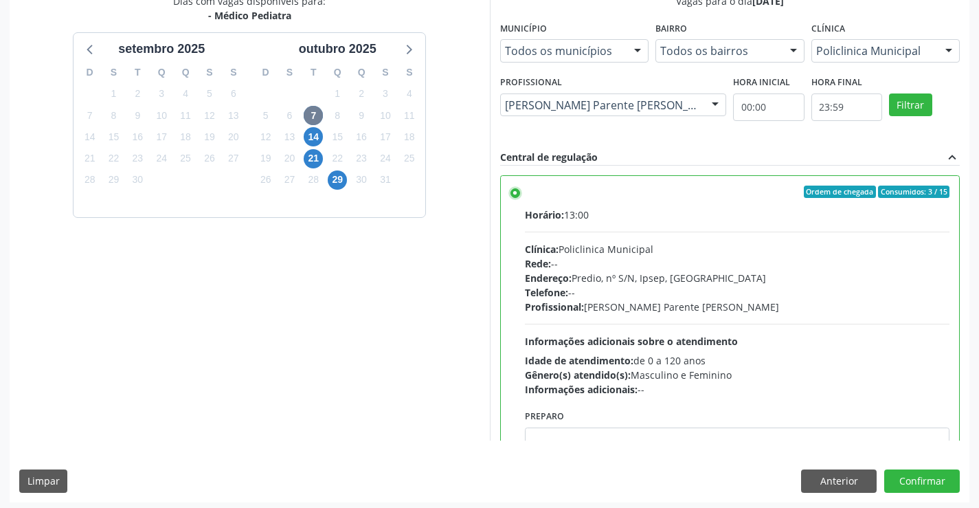
scroll to position [313, 0]
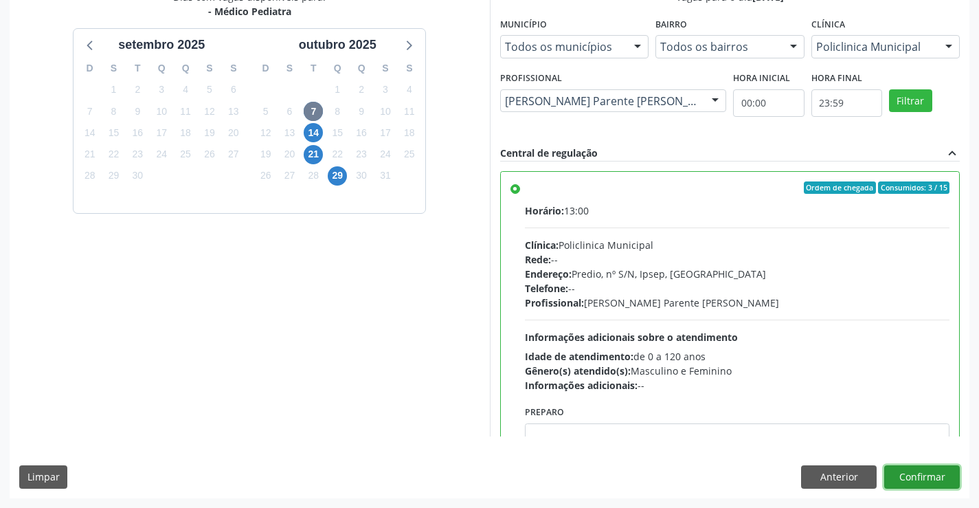
click at [905, 468] on button "Confirmar" at bounding box center [922, 476] width 76 height 23
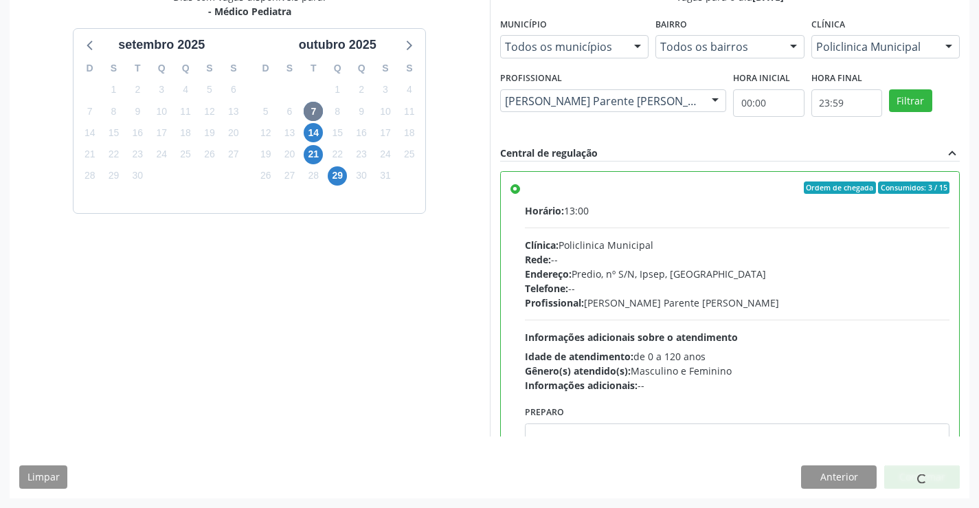
scroll to position [0, 0]
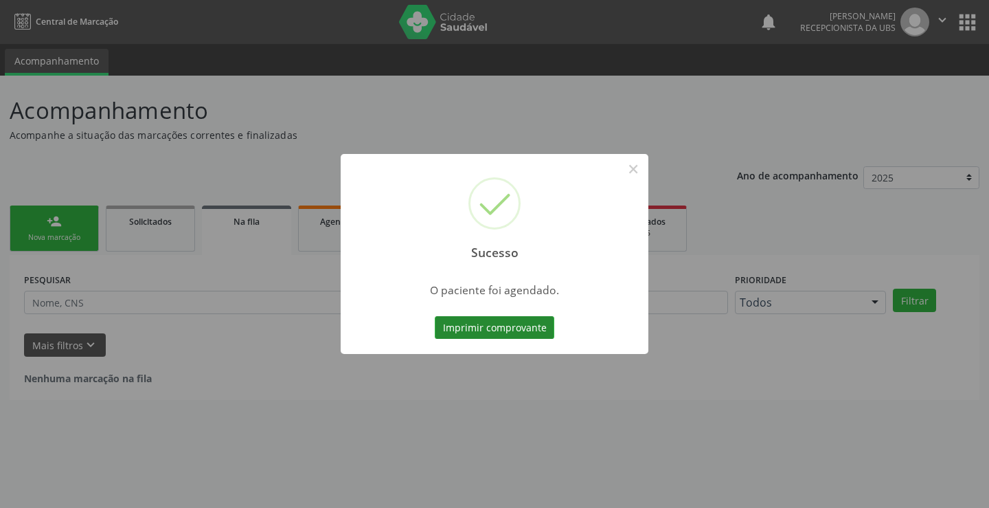
click at [530, 329] on button "Imprimir comprovante" at bounding box center [495, 327] width 120 height 23
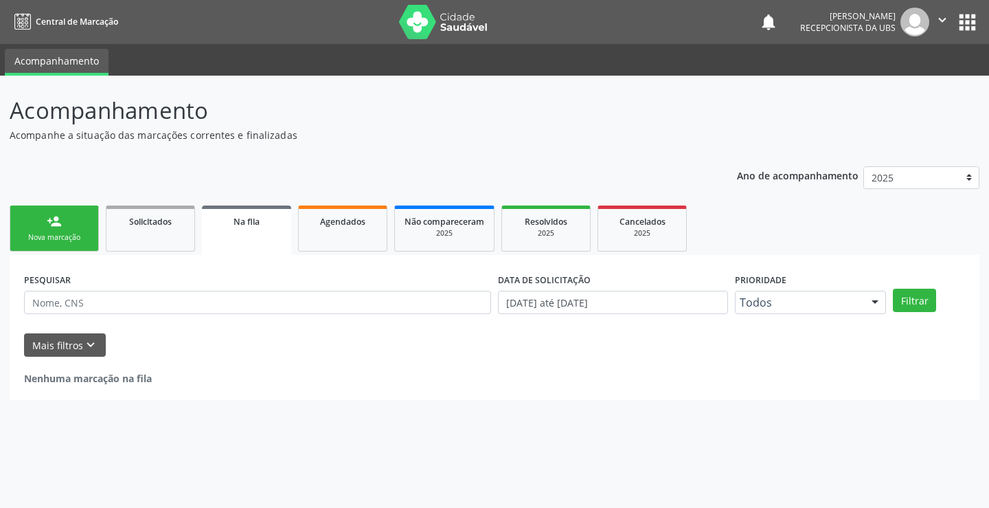
click at [23, 219] on link "person_add Nova marcação" at bounding box center [54, 228] width 89 height 46
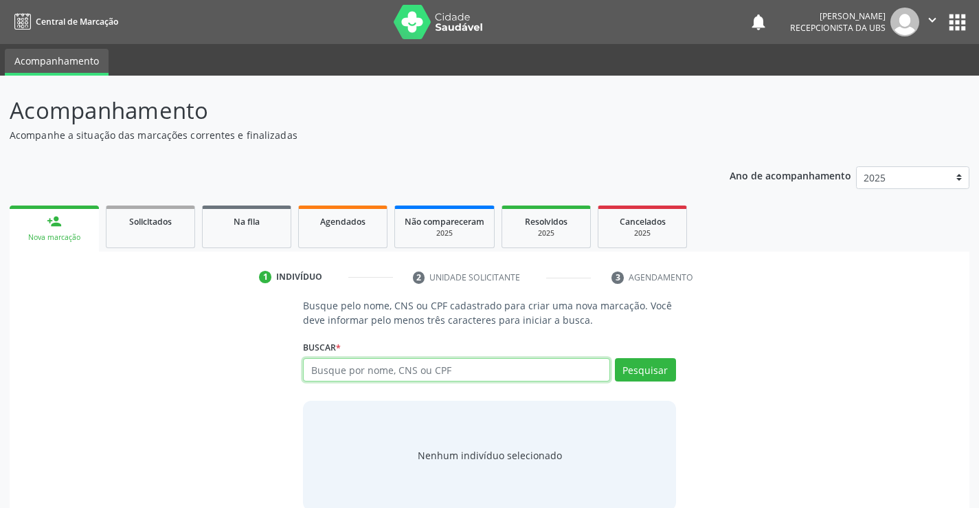
click at [369, 364] on input "text" at bounding box center [456, 369] width 306 height 23
paste input "898006330789047"
type input "898006330789047"
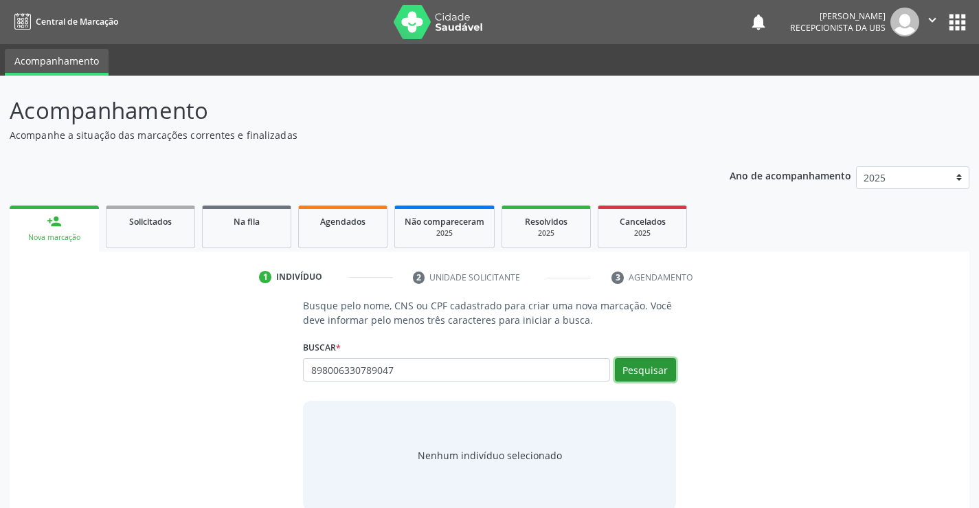
click at [629, 368] on button "Pesquisar" at bounding box center [645, 369] width 61 height 23
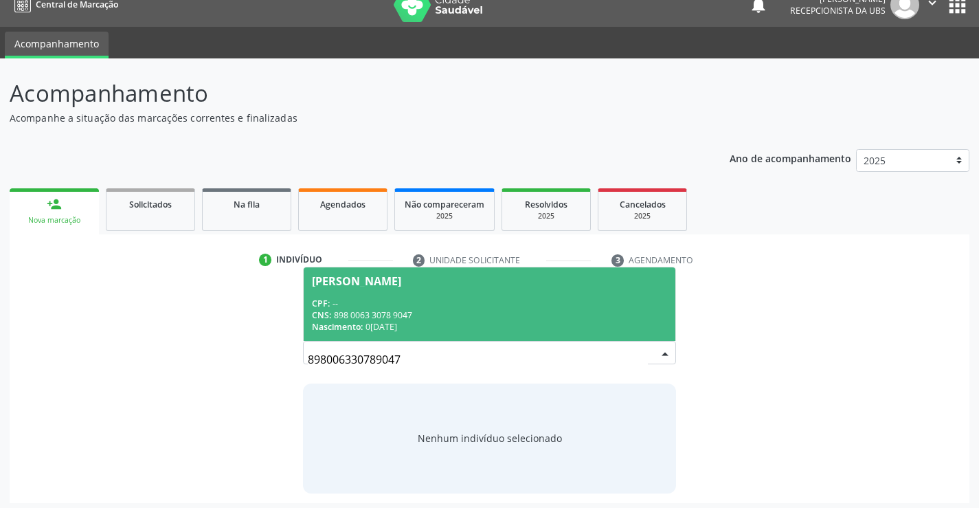
scroll to position [22, 0]
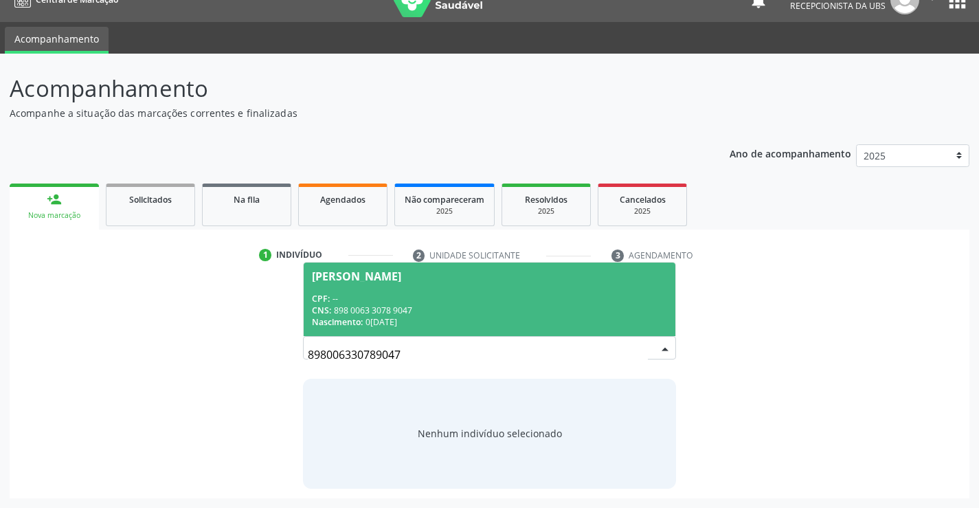
click at [527, 286] on span "Oliver Ravi da Silva Marques CPF: -- CNS: 898 0063 3078 9047 Nascimento: 09/10/…" at bounding box center [489, 299] width 371 height 74
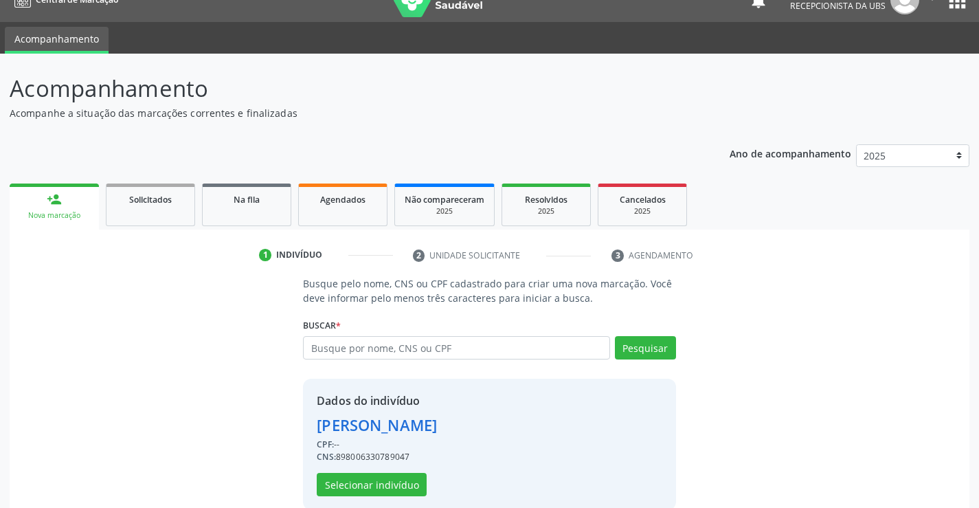
scroll to position [43, 0]
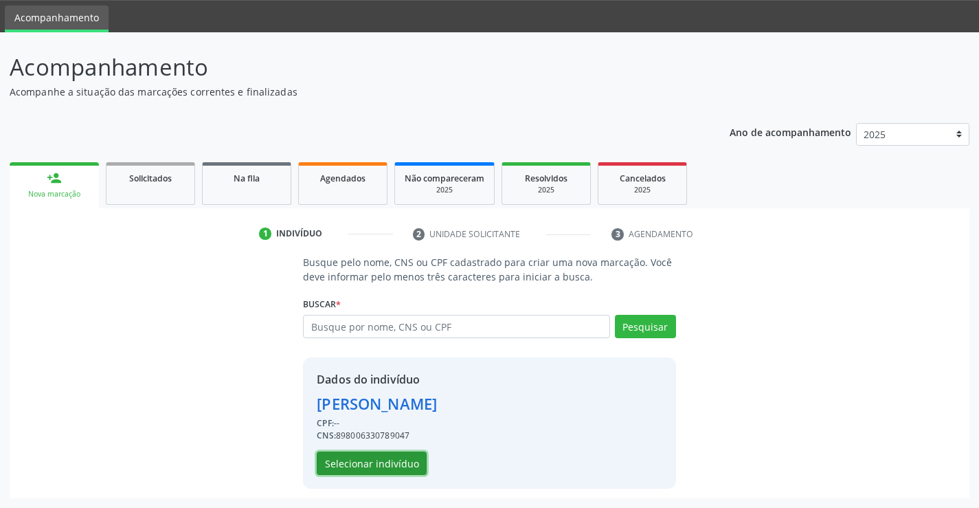
click at [411, 458] on button "Selecionar indivíduo" at bounding box center [372, 462] width 110 height 23
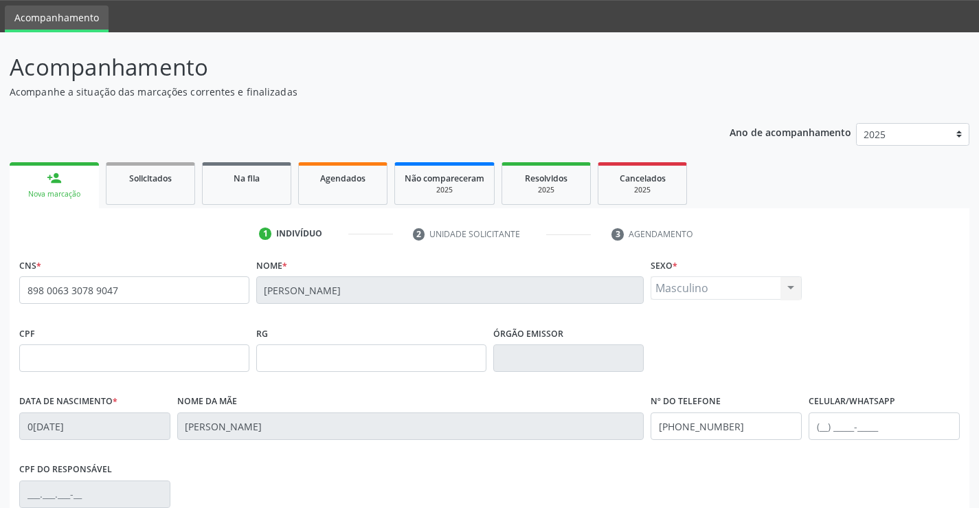
click at [677, 291] on div "Masculino Masculino Feminino Nenhum resultado encontrado para: " " Não há nenhu…" at bounding box center [726, 287] width 151 height 23
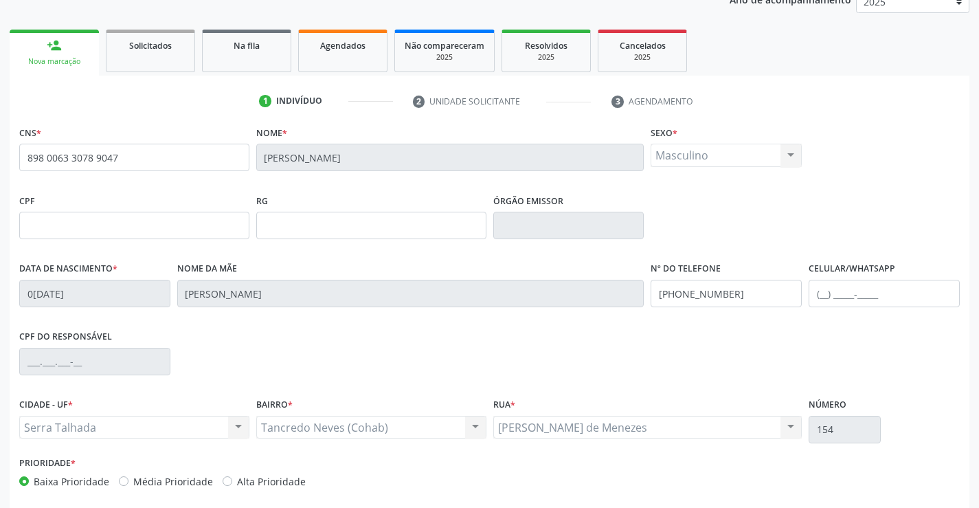
scroll to position [181, 0]
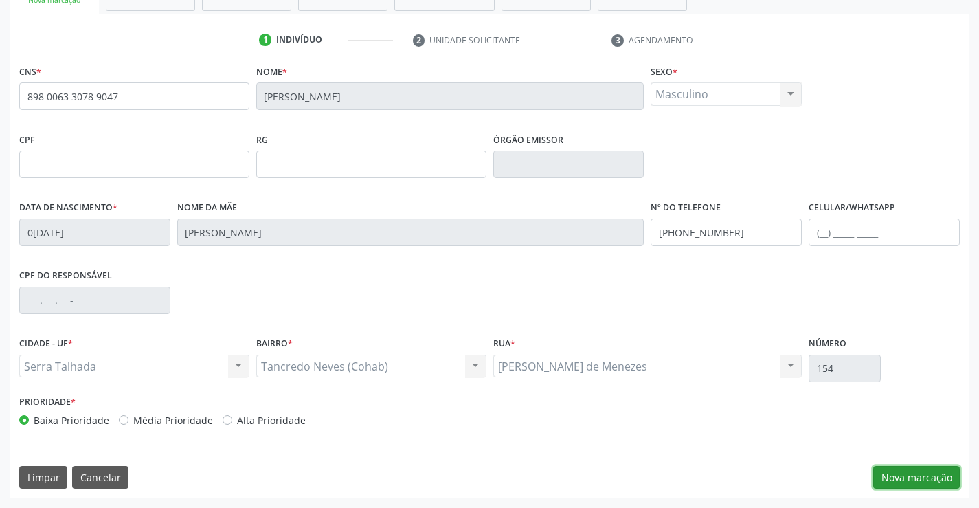
click at [891, 476] on button "Nova marcação" at bounding box center [916, 477] width 87 height 23
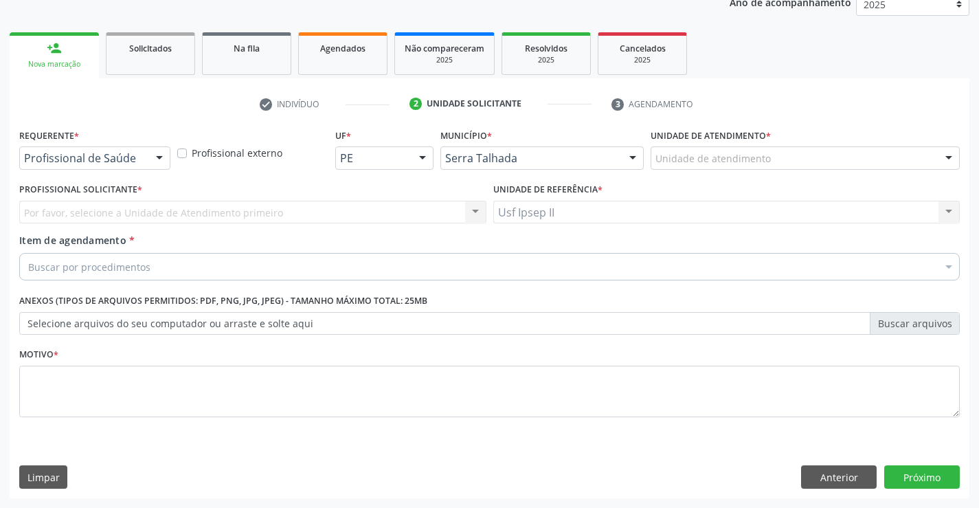
scroll to position [173, 0]
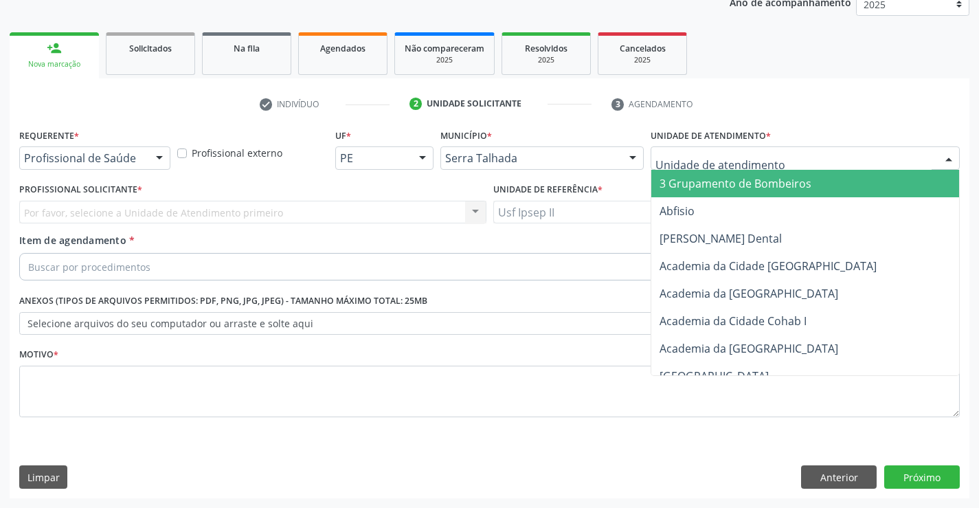
click at [787, 155] on div at bounding box center [805, 157] width 309 height 23
type input "IPS"
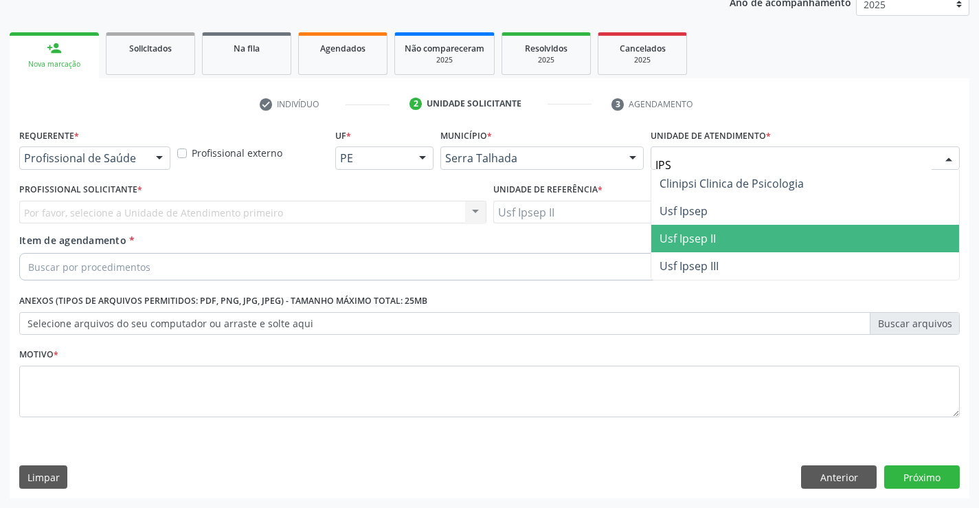
click at [722, 228] on span "Usf Ipsep II" at bounding box center [805, 238] width 308 height 27
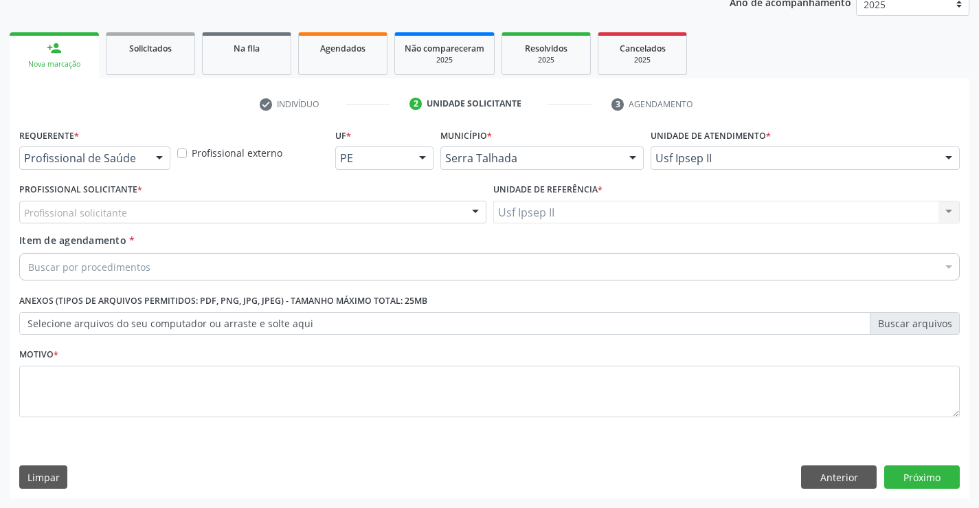
click at [128, 215] on div "Profissional solicitante" at bounding box center [252, 212] width 467 height 23
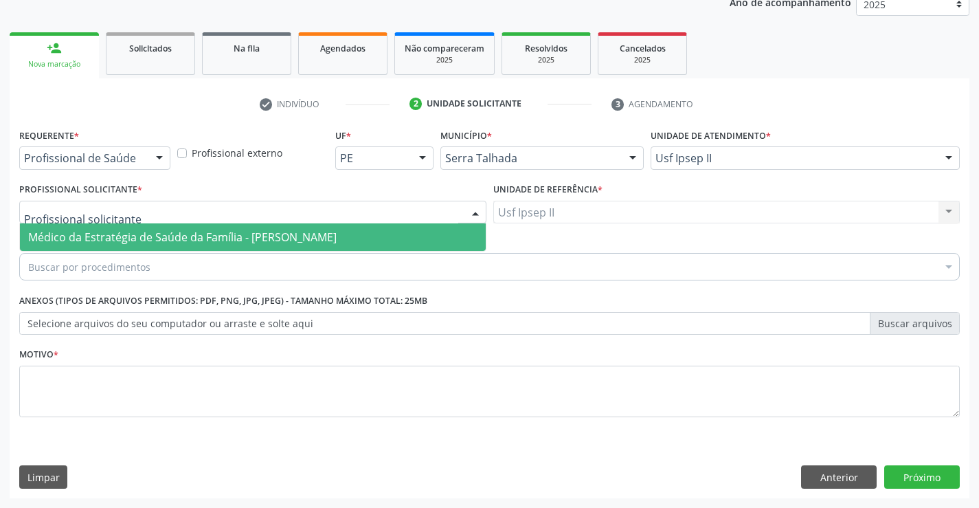
click at [128, 236] on span "Médico da Estratégia de Saúde da Família - [PERSON_NAME]" at bounding box center [182, 236] width 308 height 15
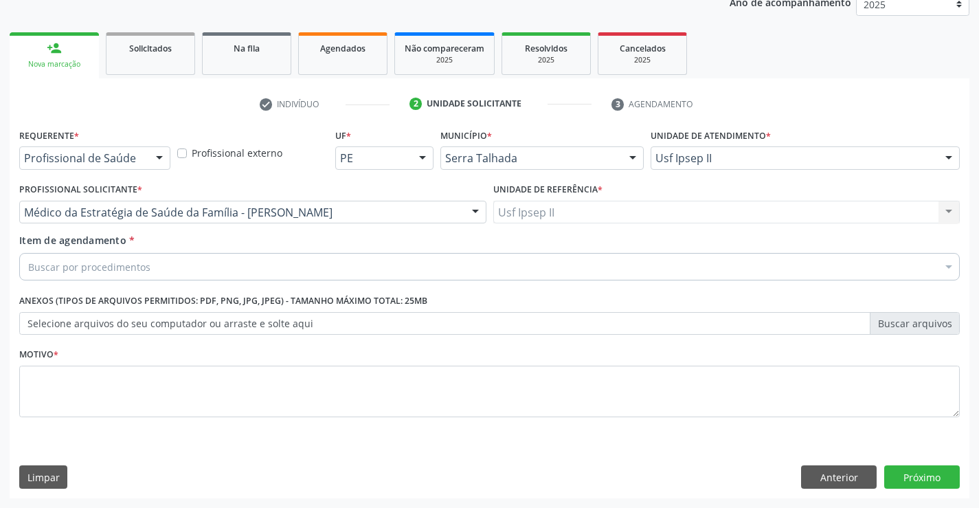
click at [115, 275] on div "Buscar por procedimentos" at bounding box center [489, 266] width 940 height 27
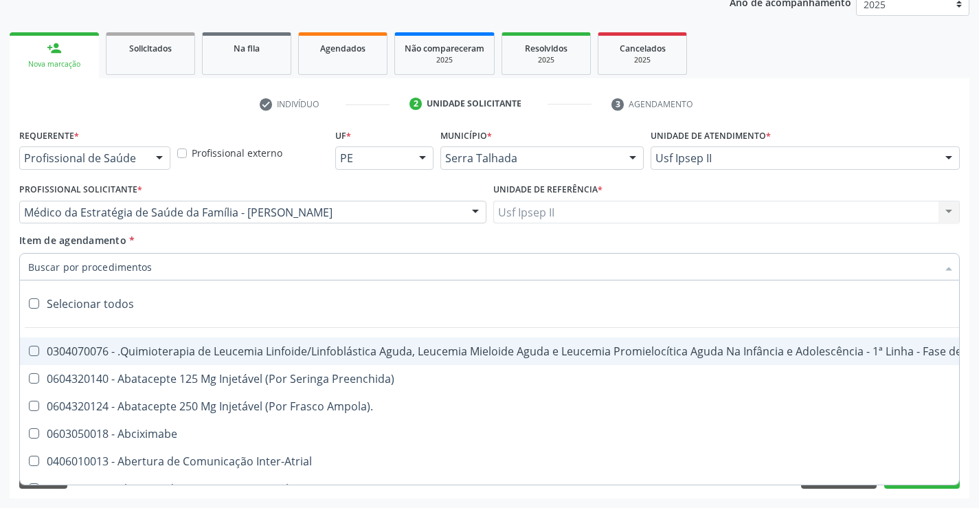
click at [117, 275] on input "Item de agendamento *" at bounding box center [482, 266] width 909 height 27
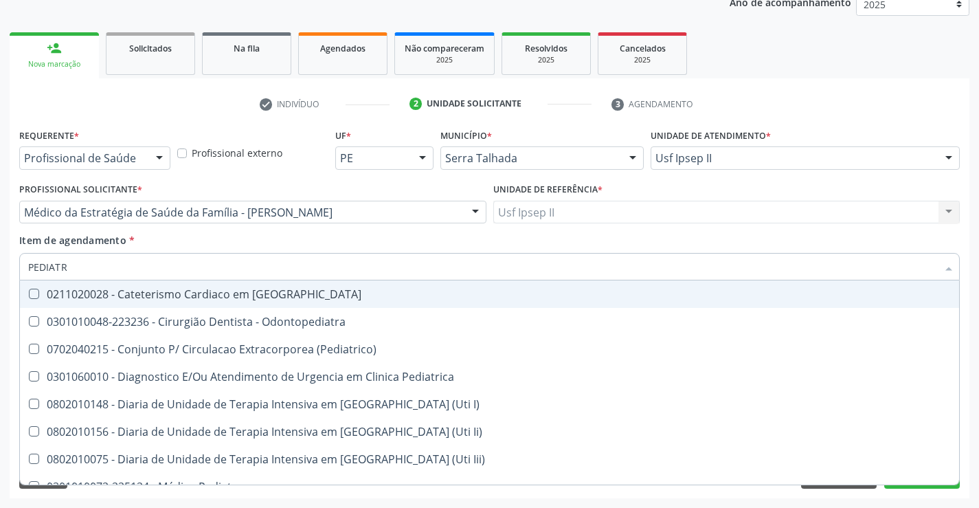
type input "PEDIATRA"
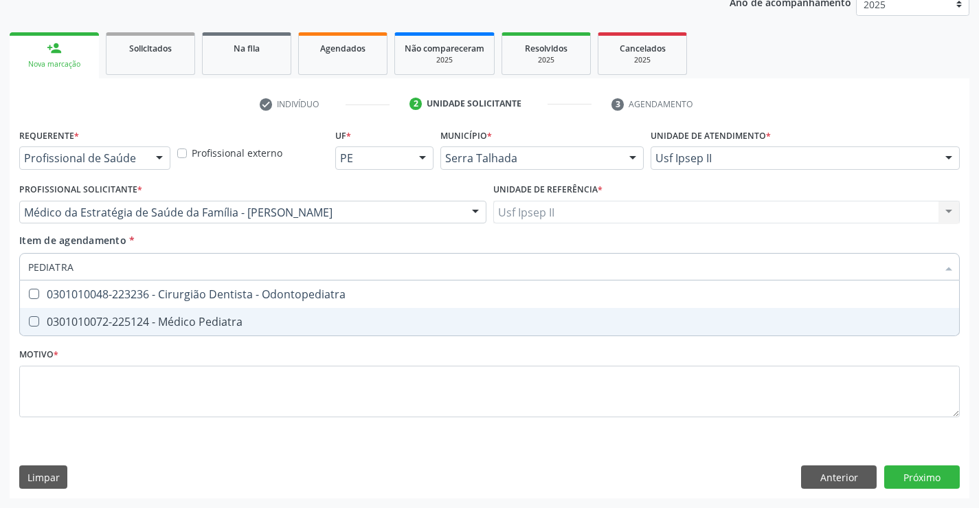
click at [145, 323] on div "0301010072-225124 - Médico Pediatra" at bounding box center [489, 321] width 923 height 11
checkbox Pediatra "true"
click at [114, 395] on div "Requerente * Profissional de Saúde Profissional de Saúde Paciente Nenhum result…" at bounding box center [489, 280] width 940 height 311
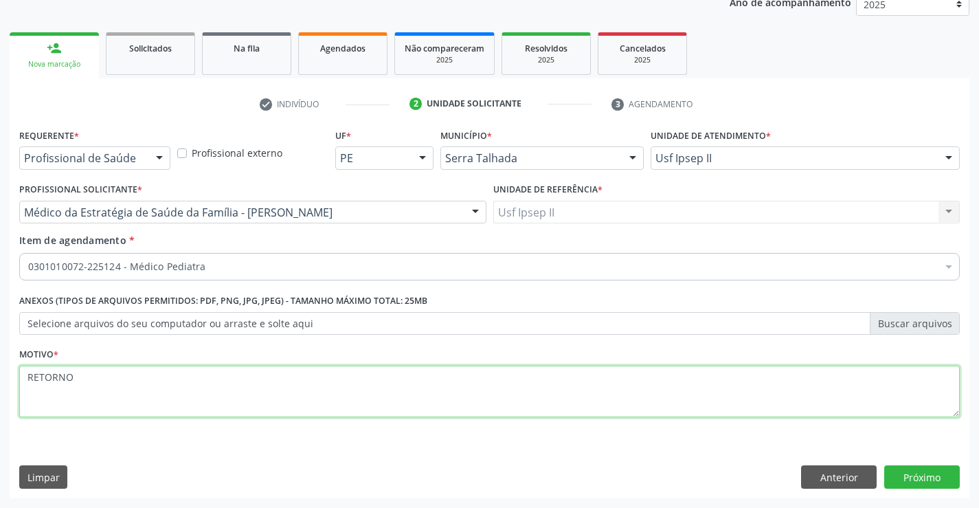
type textarea "RETORNO"
click at [905, 464] on div "Requerente * Profissional de Saúde Profissional de Saúde Paciente Nenhum result…" at bounding box center [490, 311] width 960 height 373
click at [905, 471] on button "Próximo" at bounding box center [922, 476] width 76 height 23
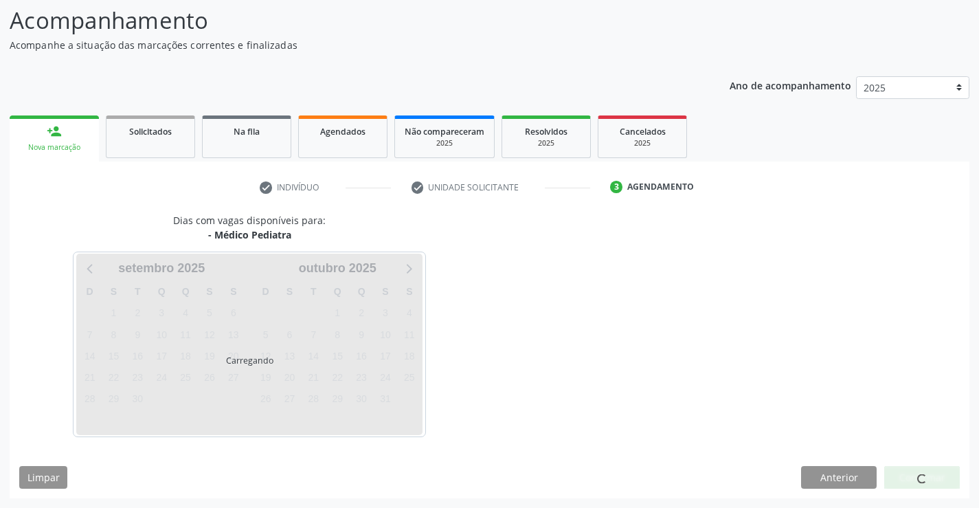
scroll to position [90, 0]
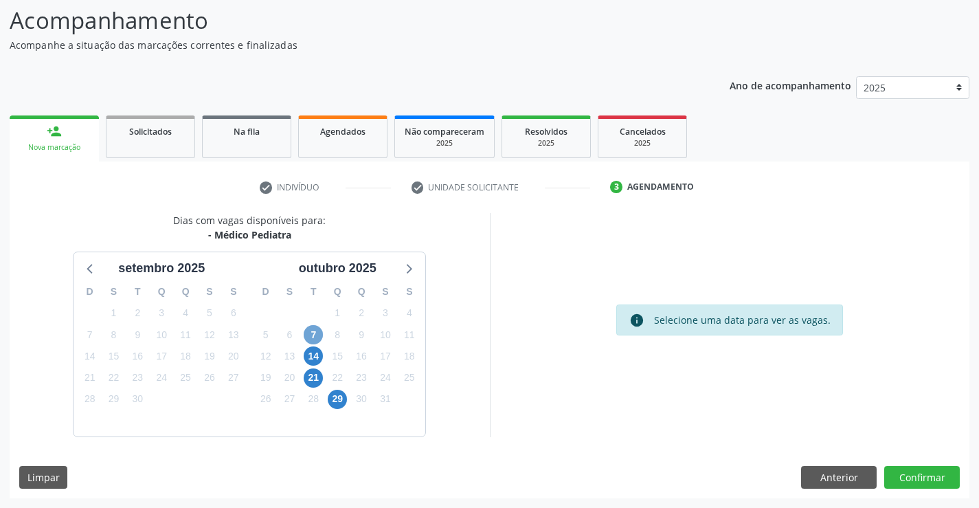
click at [315, 330] on span "7" at bounding box center [313, 334] width 19 height 19
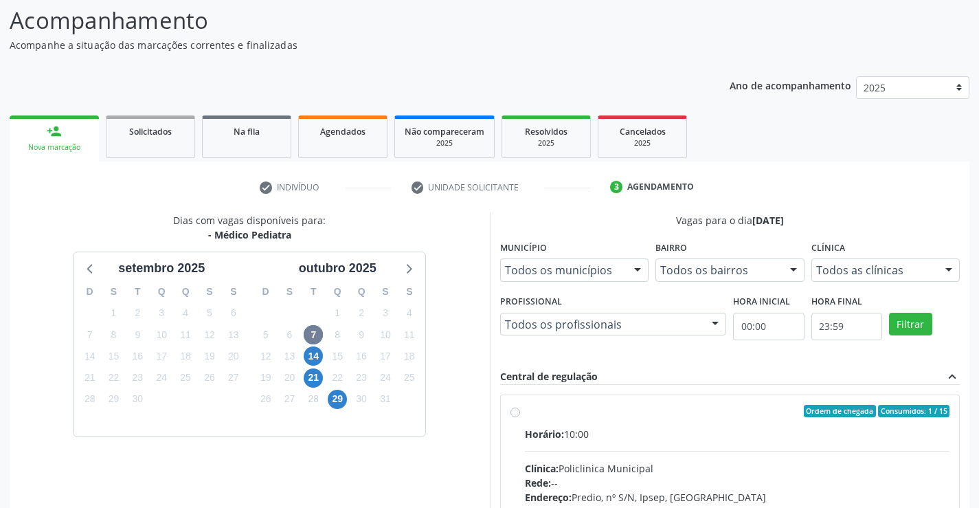
click at [942, 277] on div at bounding box center [948, 270] width 21 height 23
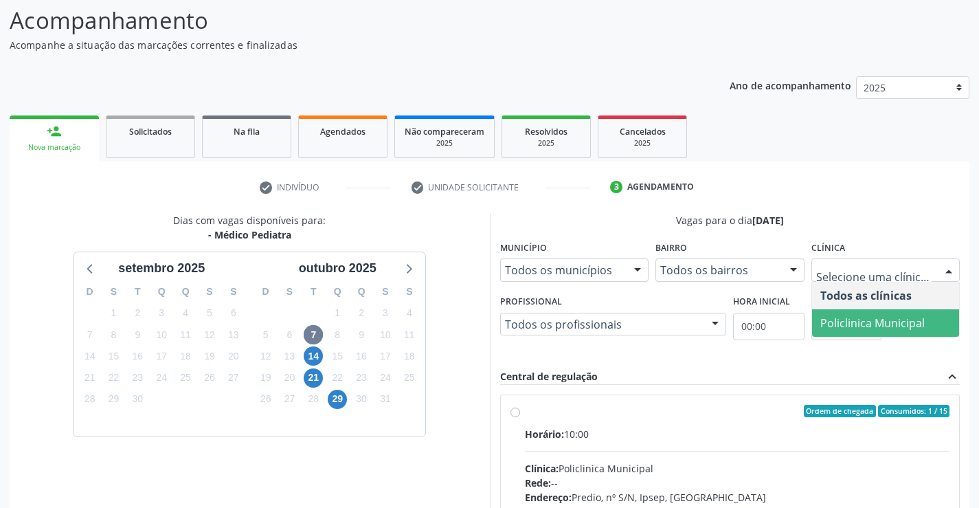
click at [861, 317] on span "Policlinica Municipal" at bounding box center [872, 322] width 104 height 15
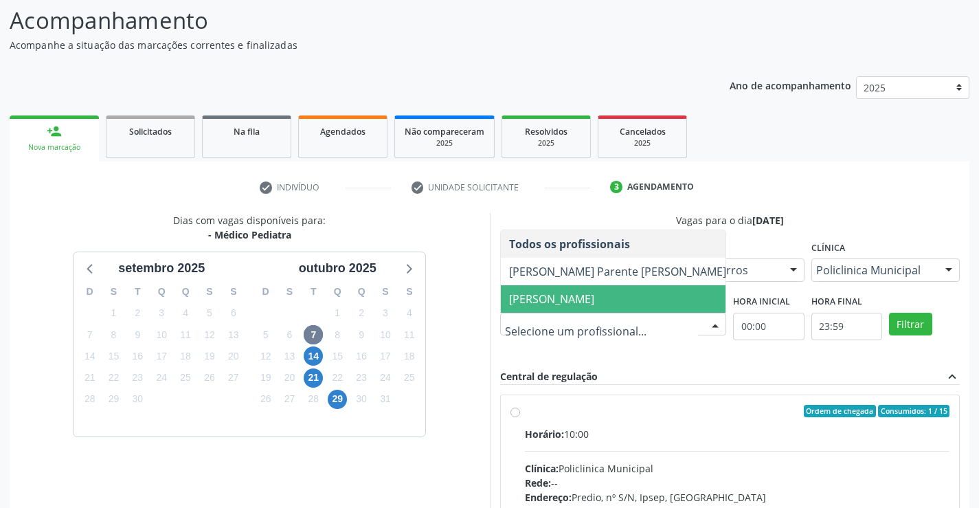
click at [581, 303] on span "Joanice Goncalves dos Santos" at bounding box center [551, 298] width 85 height 15
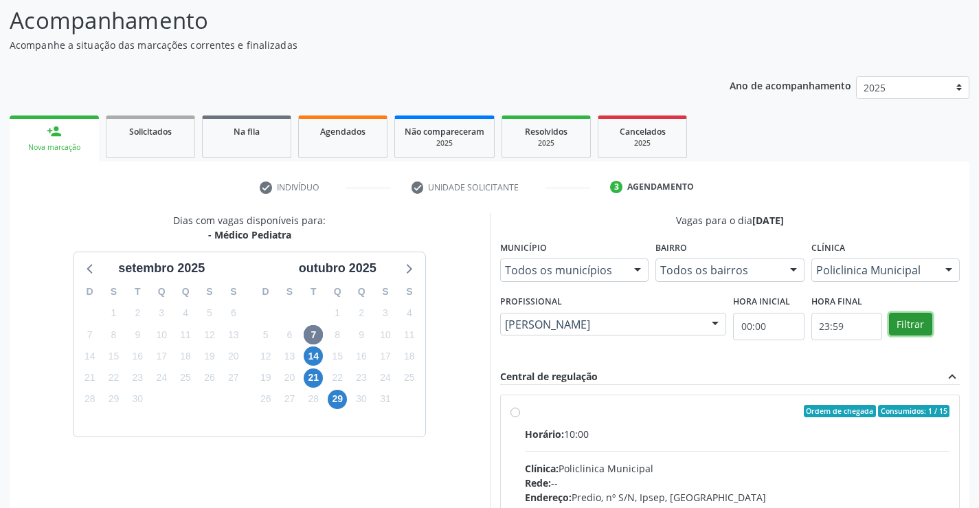
click at [914, 328] on button "Filtrar" at bounding box center [910, 324] width 43 height 23
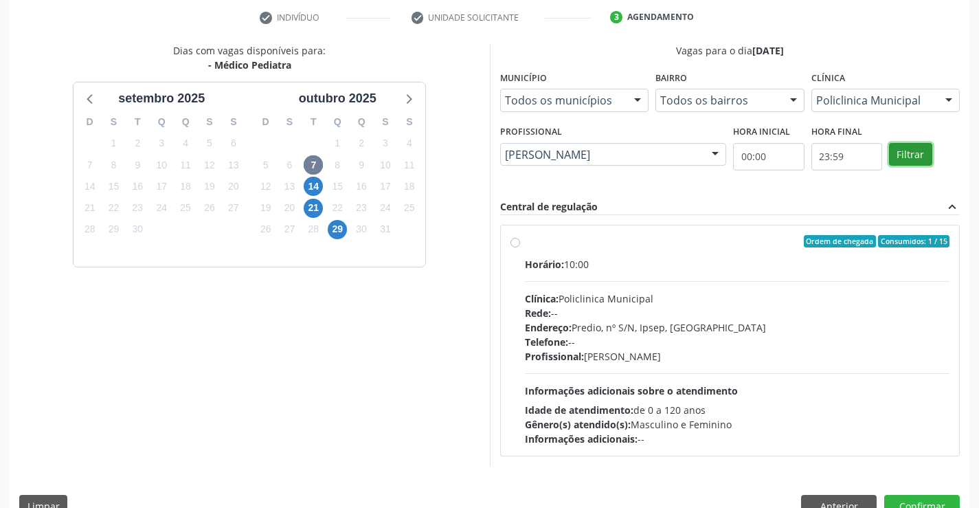
scroll to position [289, 0]
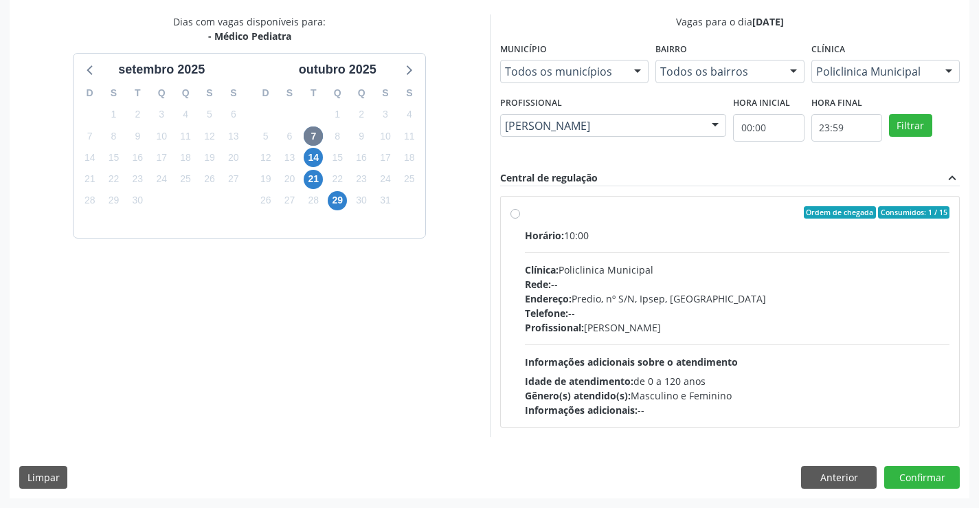
click at [671, 359] on span "Informações adicionais sobre o atendimento" at bounding box center [631, 361] width 213 height 13
click at [520, 218] on input "Ordem de chegada Consumidos: 1 / 15 Horário: 10:00 Clínica: Policlinica Municip…" at bounding box center [515, 212] width 10 height 12
radio input "true"
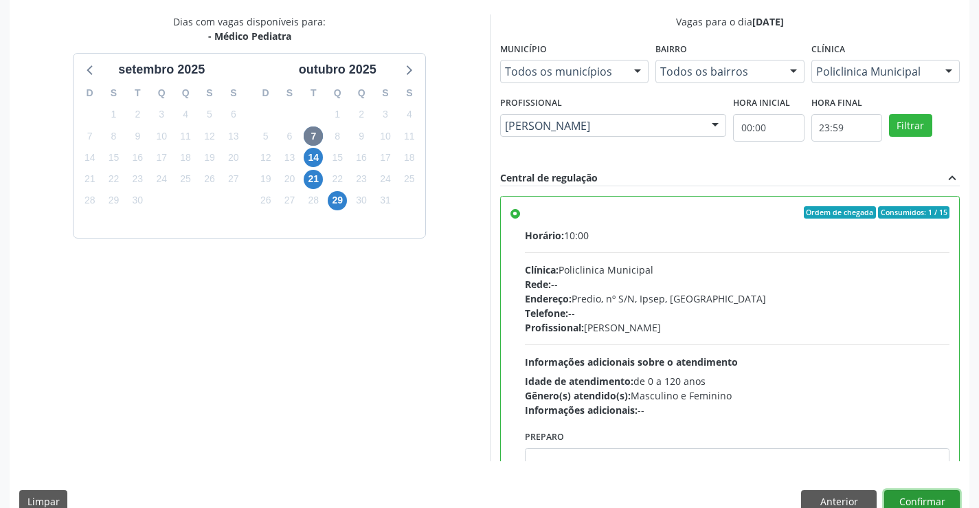
click at [901, 497] on button "Confirmar" at bounding box center [922, 501] width 76 height 23
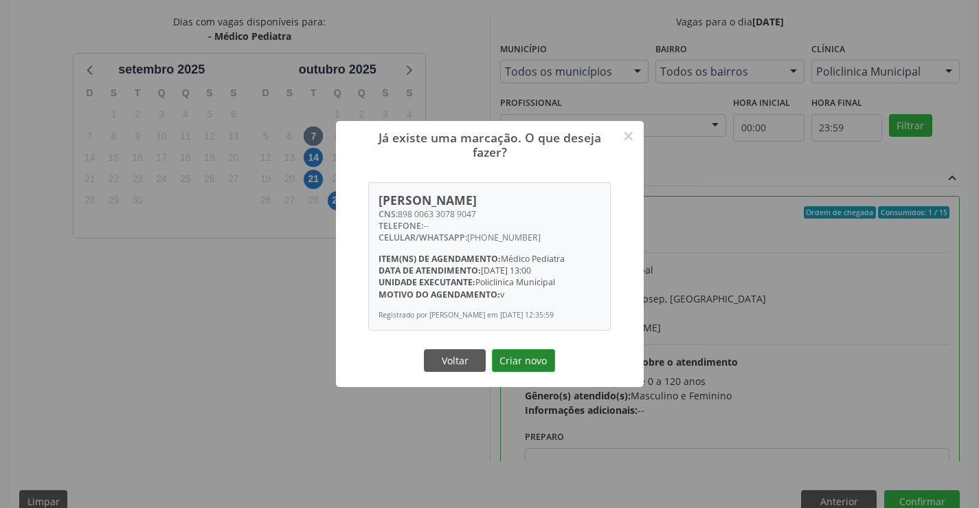
click at [528, 368] on button "Criar novo" at bounding box center [523, 360] width 63 height 23
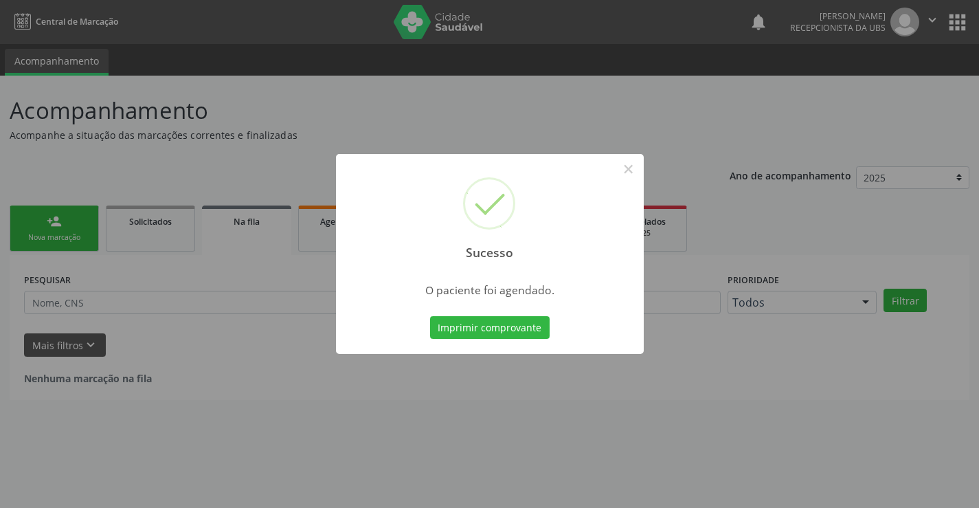
scroll to position [0, 0]
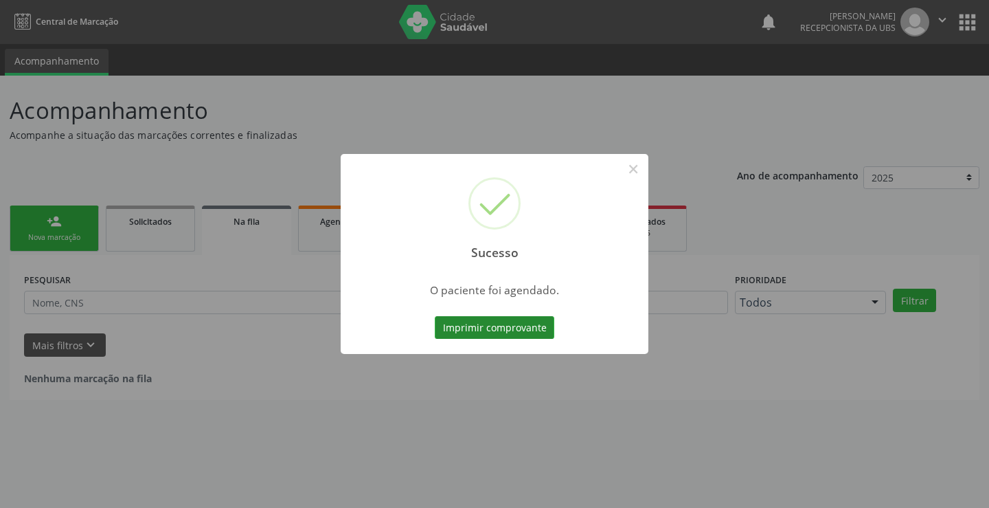
click at [523, 320] on button "Imprimir comprovante" at bounding box center [495, 327] width 120 height 23
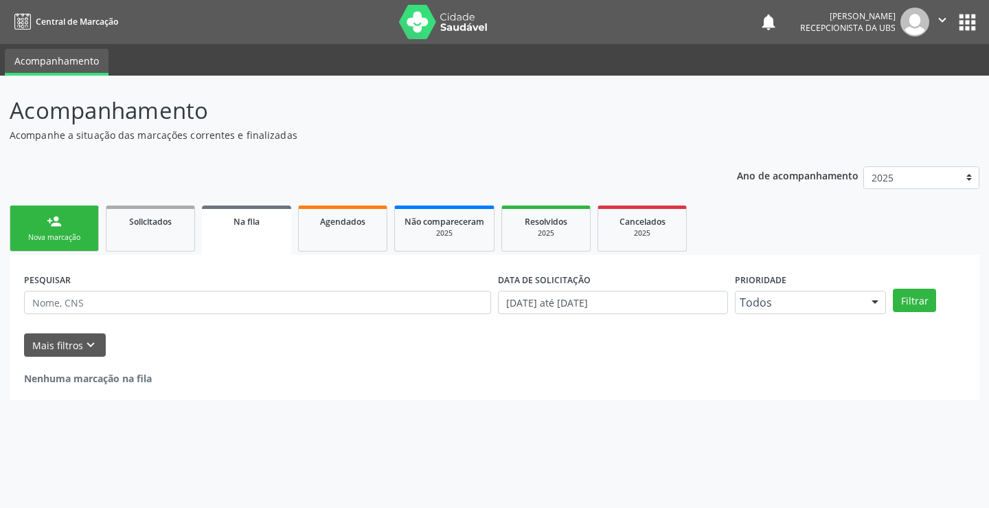
click at [47, 236] on div "Nova marcação" at bounding box center [54, 237] width 69 height 10
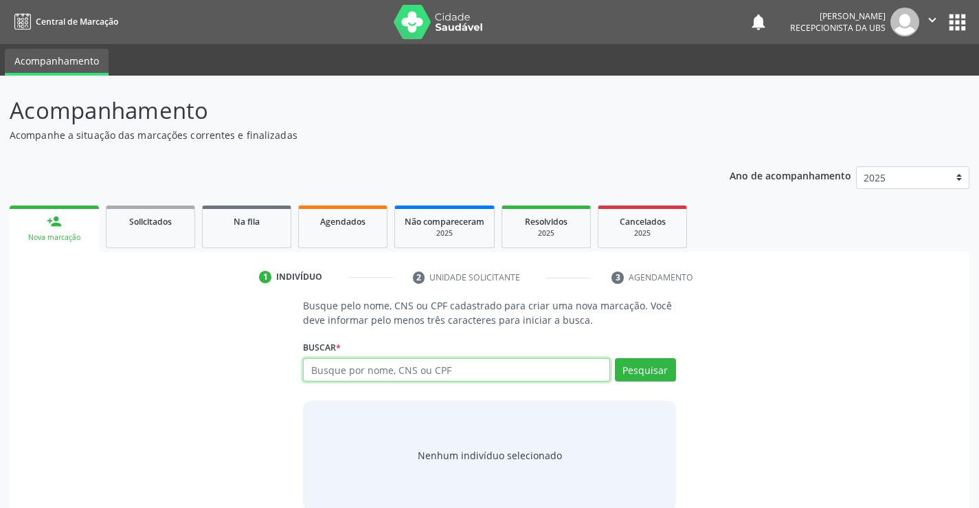
click at [482, 365] on input "text" at bounding box center [456, 369] width 306 height 23
paste input "702507304708138"
type input "702507304708138"
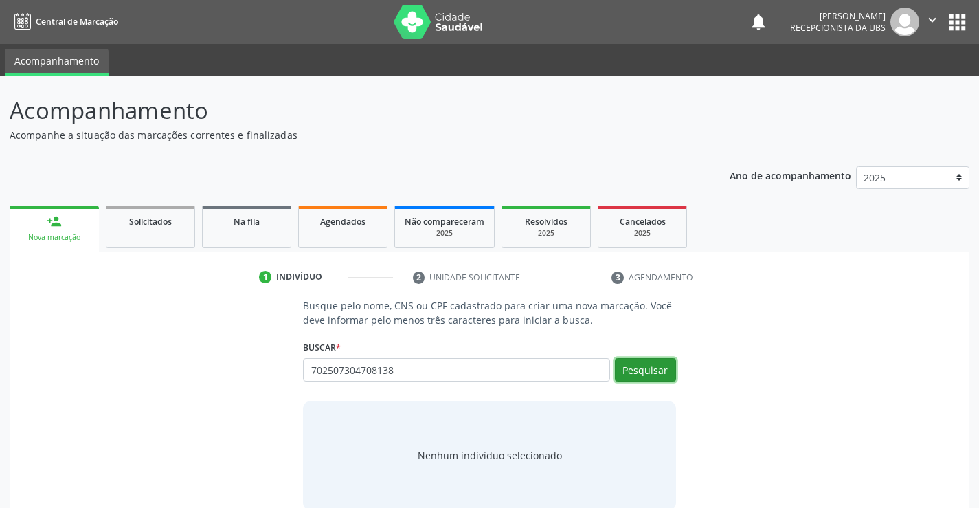
click at [622, 372] on button "Pesquisar" at bounding box center [645, 369] width 61 height 23
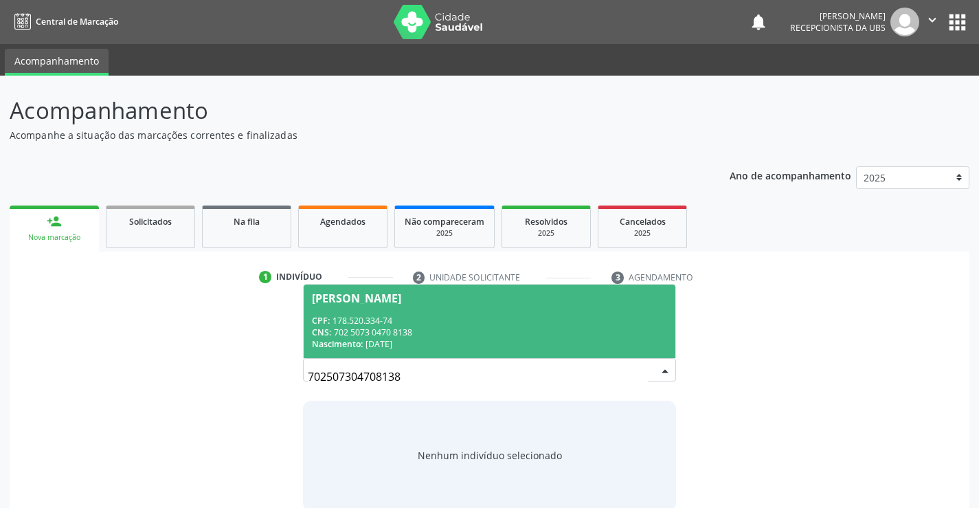
click at [505, 313] on span "Eliz Ribeiro Santos CPF: 178.520.334-74 CNS: 702 5073 0470 8138 Nascimento: 23/…" at bounding box center [489, 321] width 371 height 74
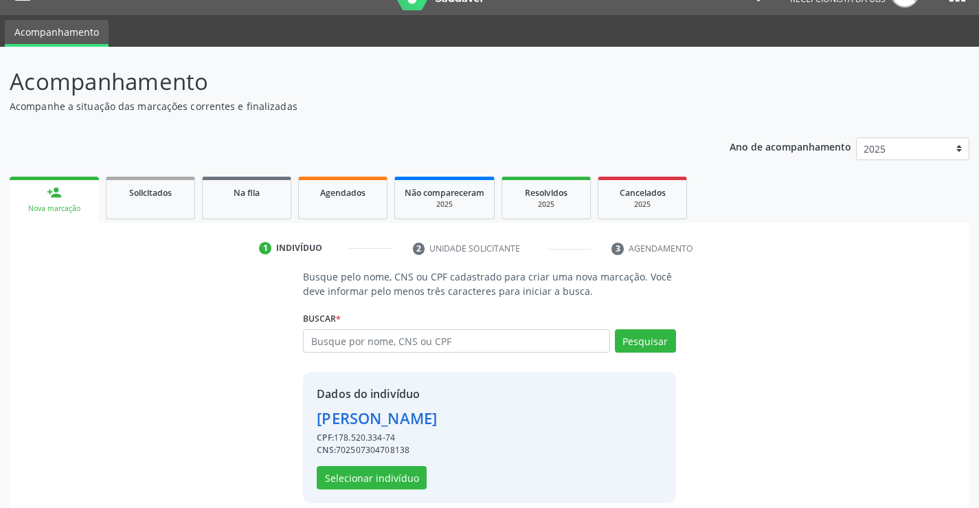
scroll to position [43, 0]
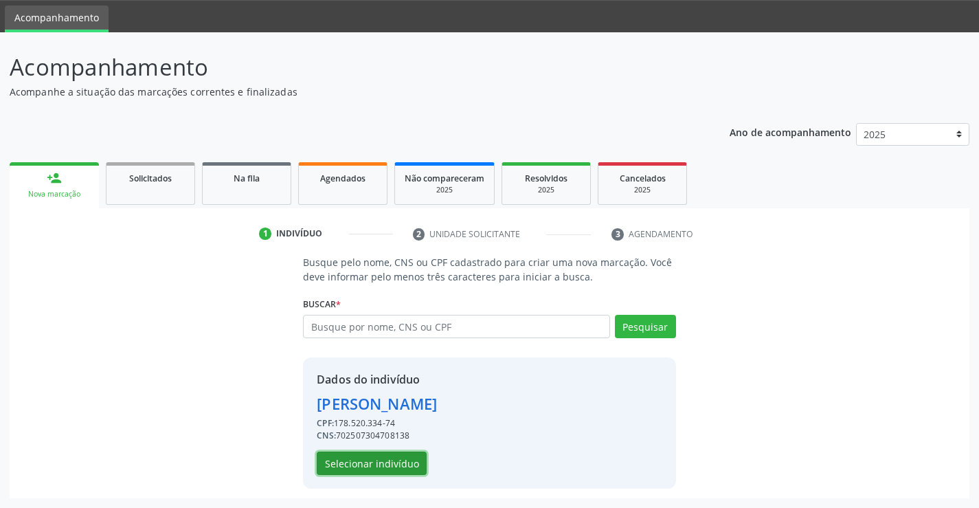
click at [388, 454] on button "Selecionar indivíduo" at bounding box center [372, 462] width 110 height 23
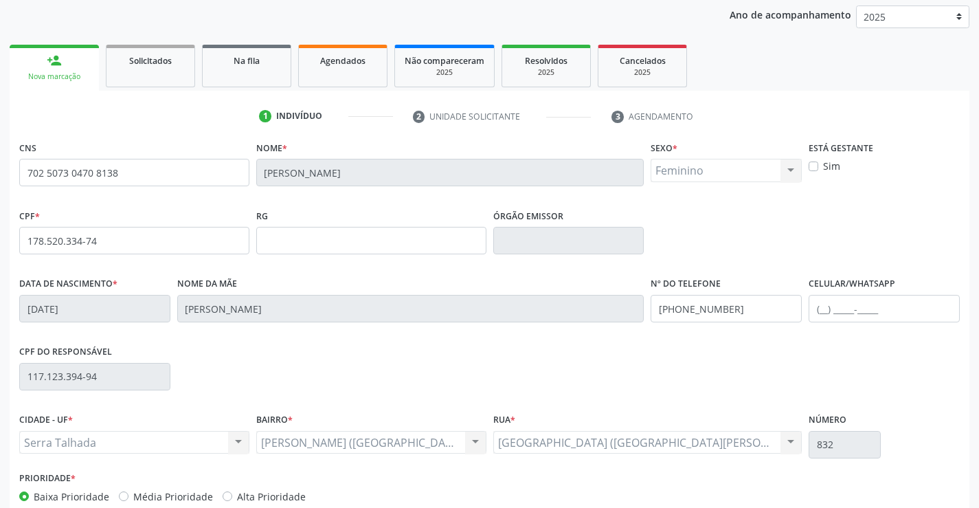
scroll to position [181, 0]
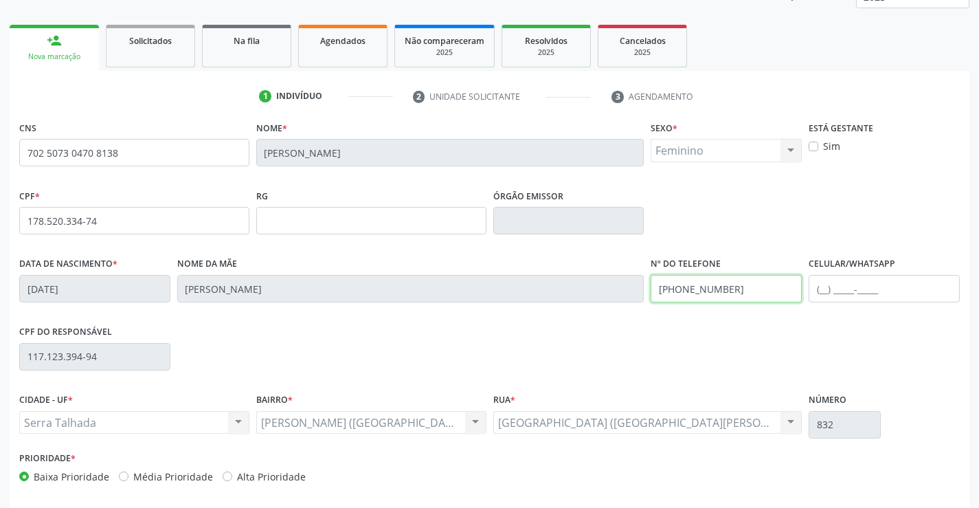
click at [751, 284] on input "(87) 99952-6101" at bounding box center [726, 288] width 151 height 27
type input "(87) 98162-3557"
click at [929, 293] on input "text" at bounding box center [884, 288] width 151 height 27
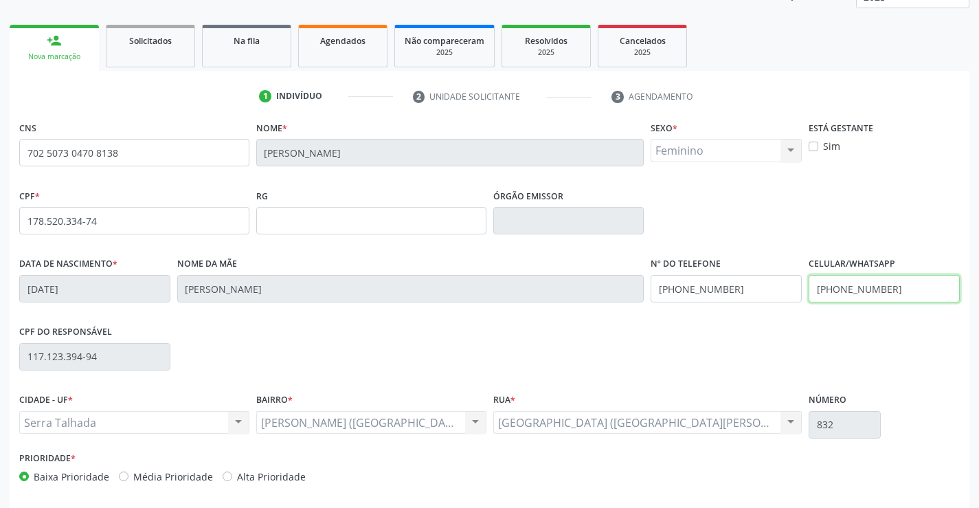
type input "(87) 9910-9499"
click at [861, 370] on div "CPF do responsável 117.123.394-94" at bounding box center [489, 355] width 947 height 68
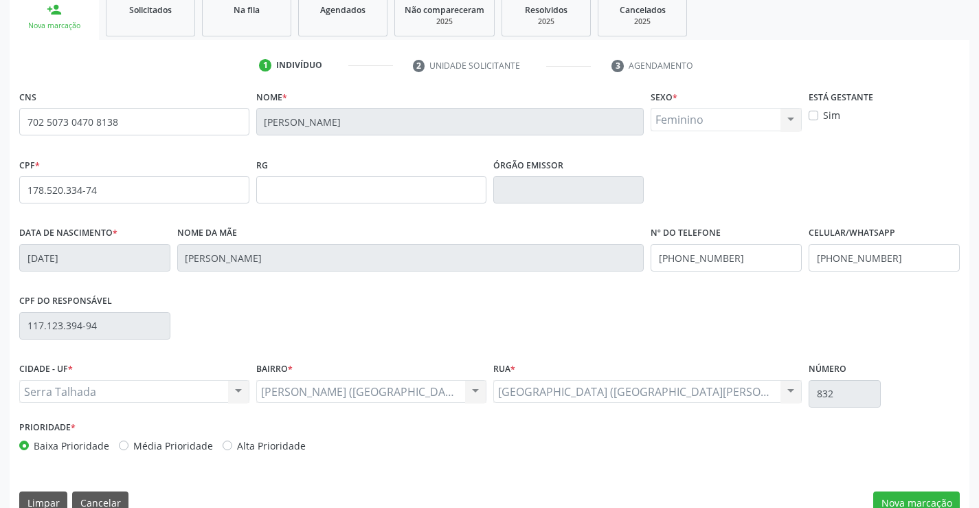
scroll to position [237, 0]
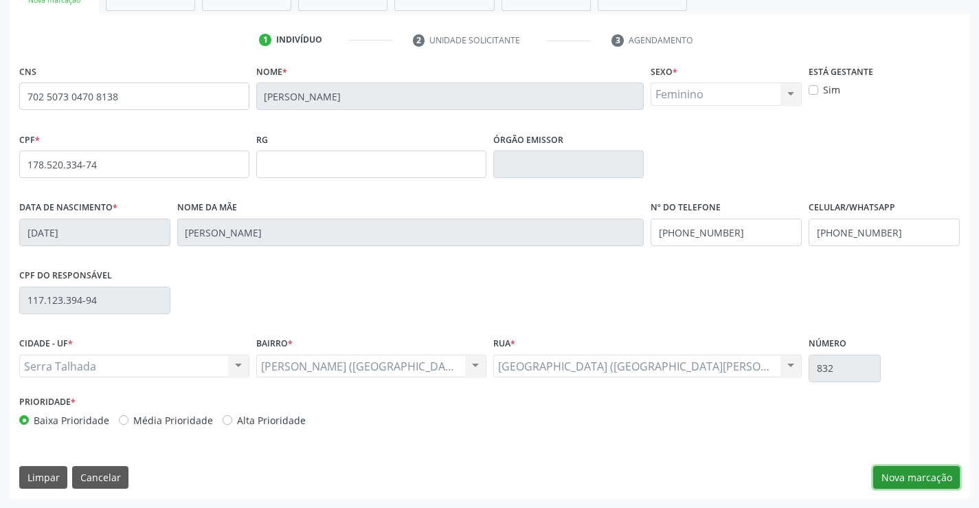
click at [894, 469] on button "Nova marcação" at bounding box center [916, 477] width 87 height 23
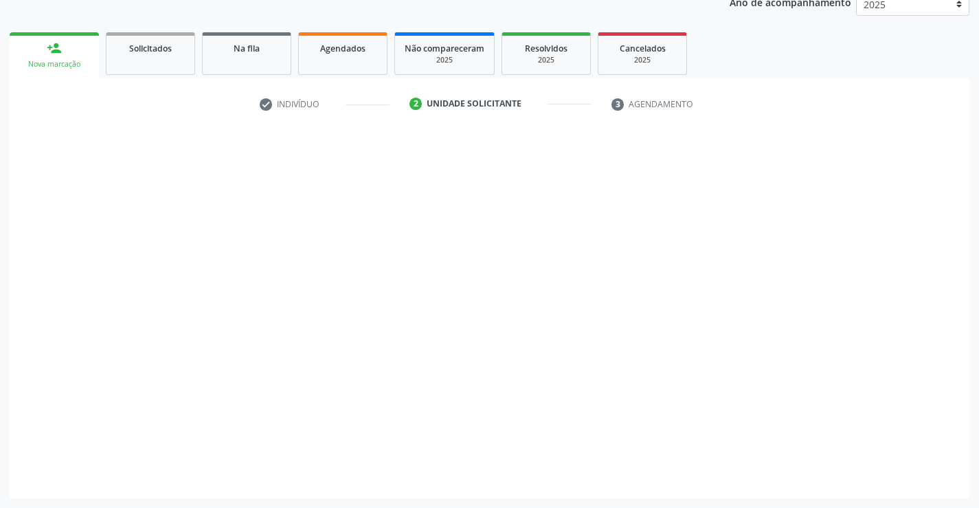
scroll to position [173, 0]
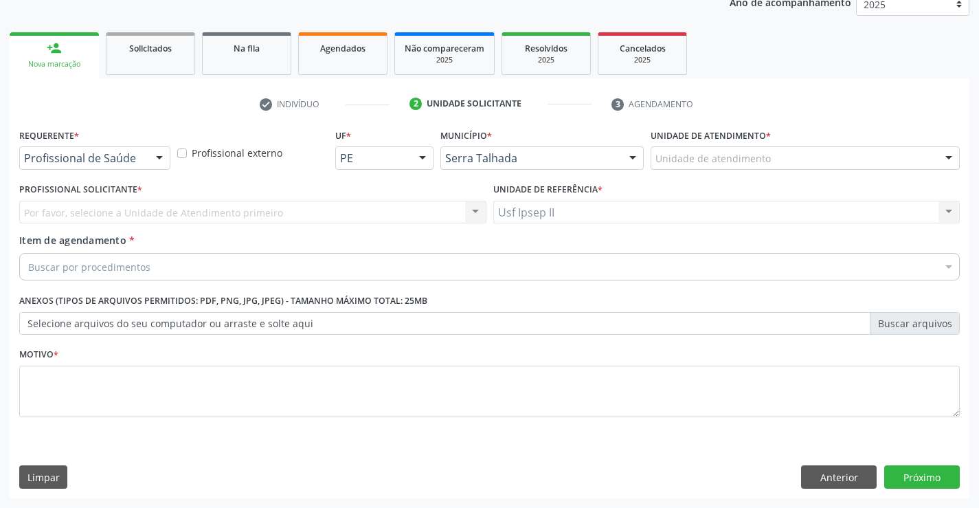
click at [820, 159] on div "Unidade de atendimento" at bounding box center [805, 157] width 309 height 23
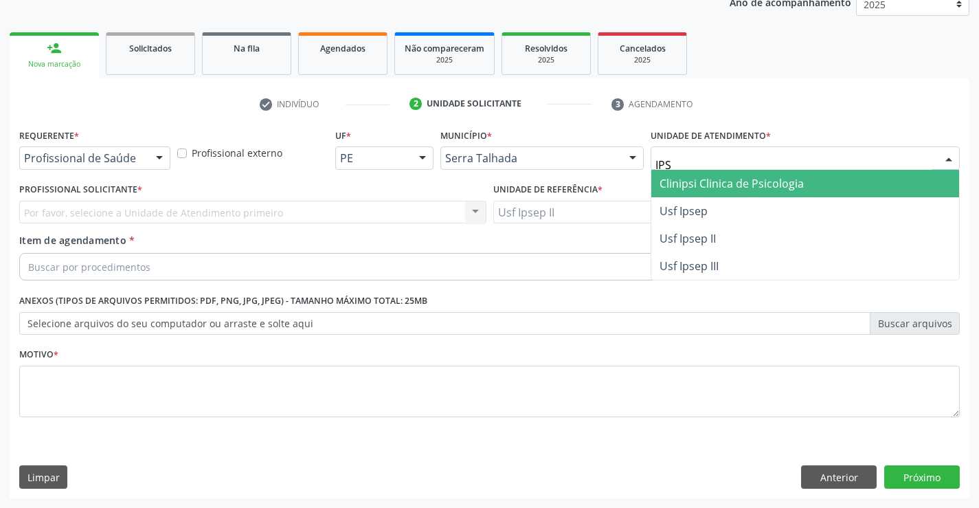
type input "IPSE"
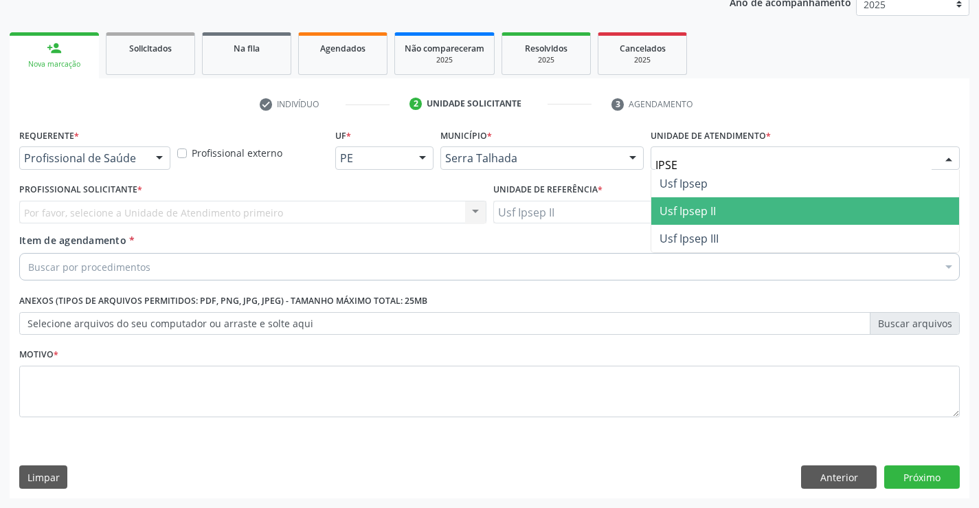
click at [751, 221] on span "Usf Ipsep II" at bounding box center [805, 210] width 308 height 27
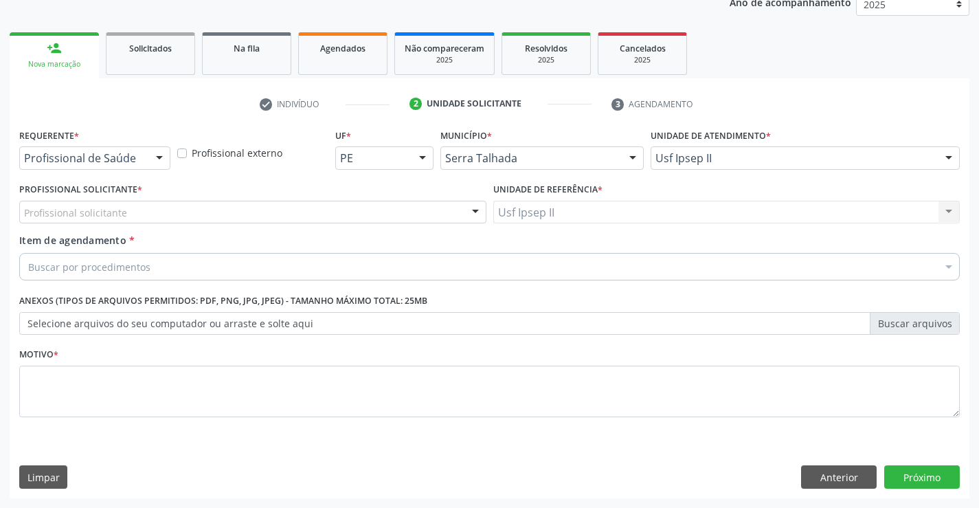
click at [225, 212] on div "Profissional solicitante" at bounding box center [252, 212] width 467 height 23
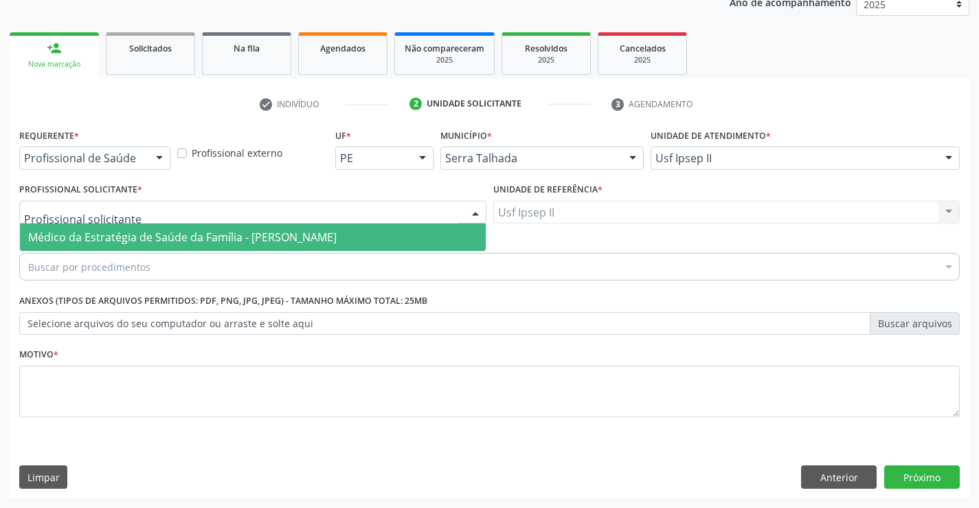
click at [204, 228] on span "Médico da Estratégia de Saúde da Família - [PERSON_NAME]" at bounding box center [253, 236] width 466 height 27
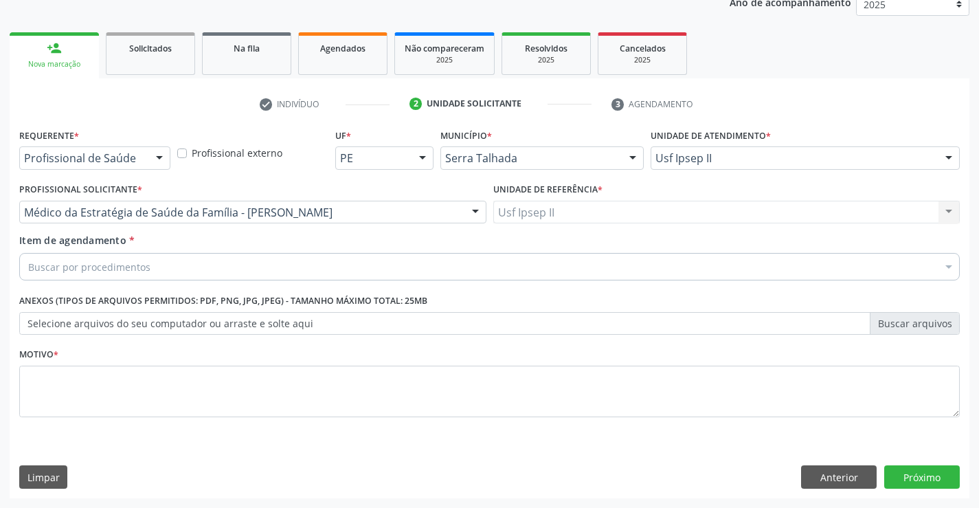
click at [185, 269] on div "Buscar por procedimentos" at bounding box center [489, 266] width 940 height 27
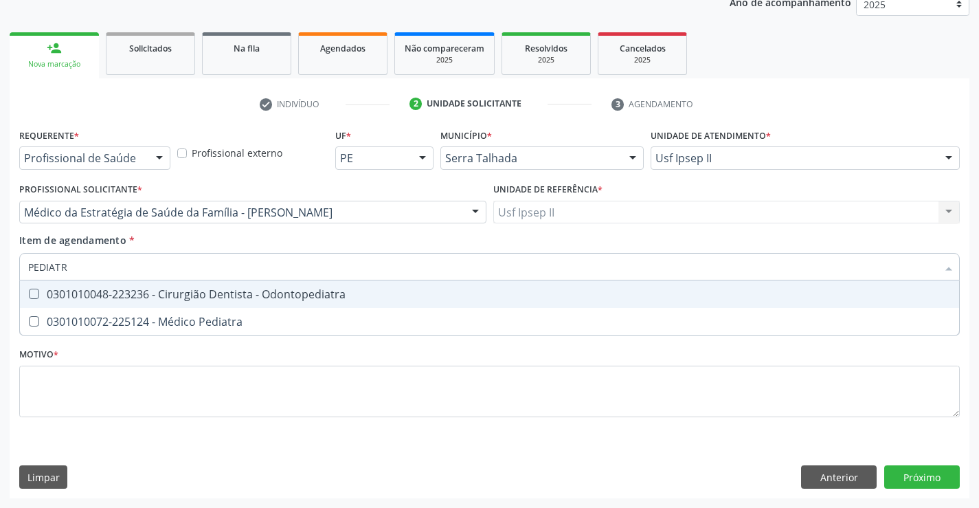
type input "PEDIATRA"
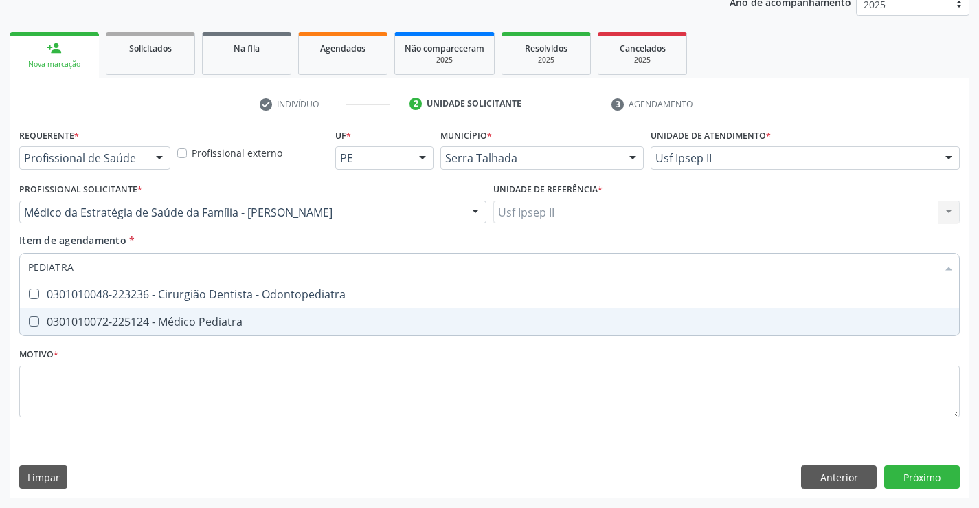
click at [183, 321] on div "0301010072-225124 - Médico Pediatra" at bounding box center [489, 321] width 923 height 11
checkbox Pediatra "true"
click at [162, 403] on div "Requerente * Profissional de Saúde Profissional de Saúde Paciente Nenhum result…" at bounding box center [489, 280] width 940 height 311
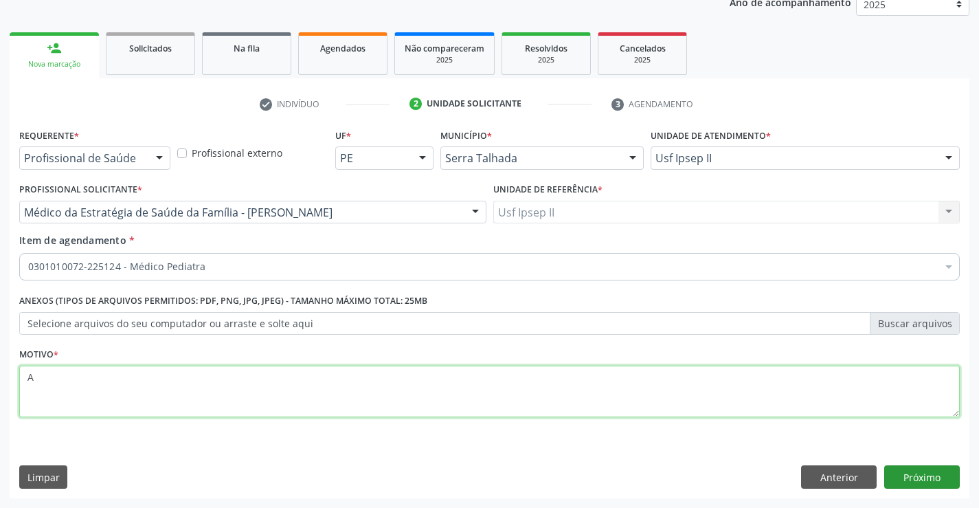
type textarea "A"
click at [914, 474] on button "Próximo" at bounding box center [922, 476] width 76 height 23
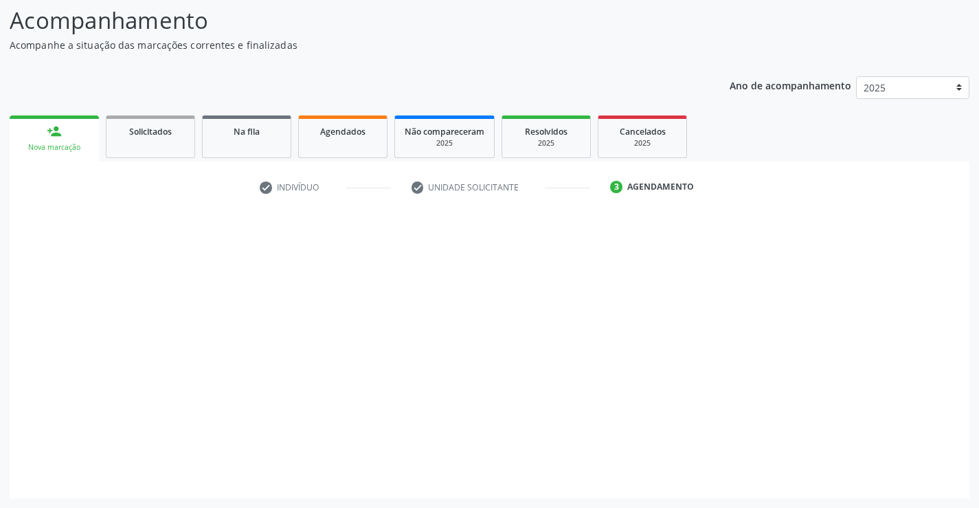
scroll to position [90, 0]
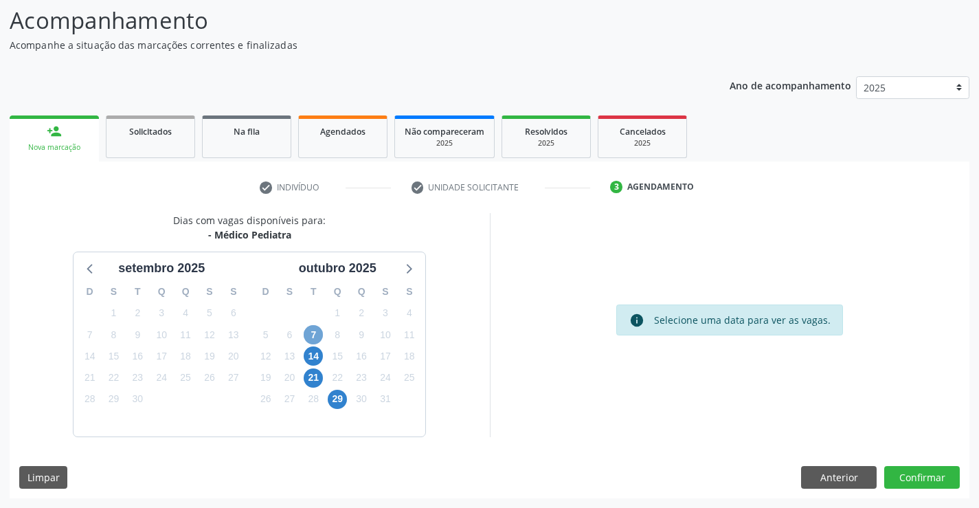
click at [313, 333] on span "7" at bounding box center [313, 334] width 19 height 19
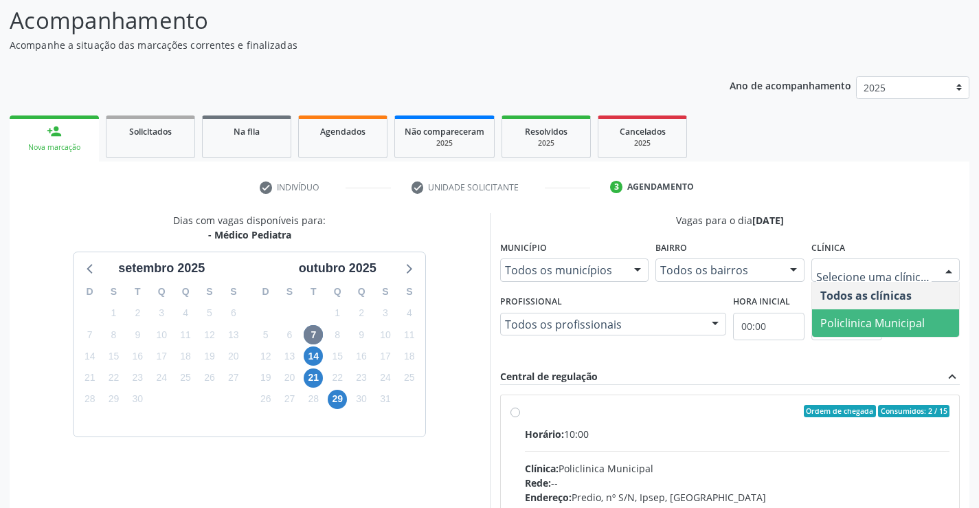
click at [882, 315] on span "Policlinica Municipal" at bounding box center [872, 322] width 104 height 15
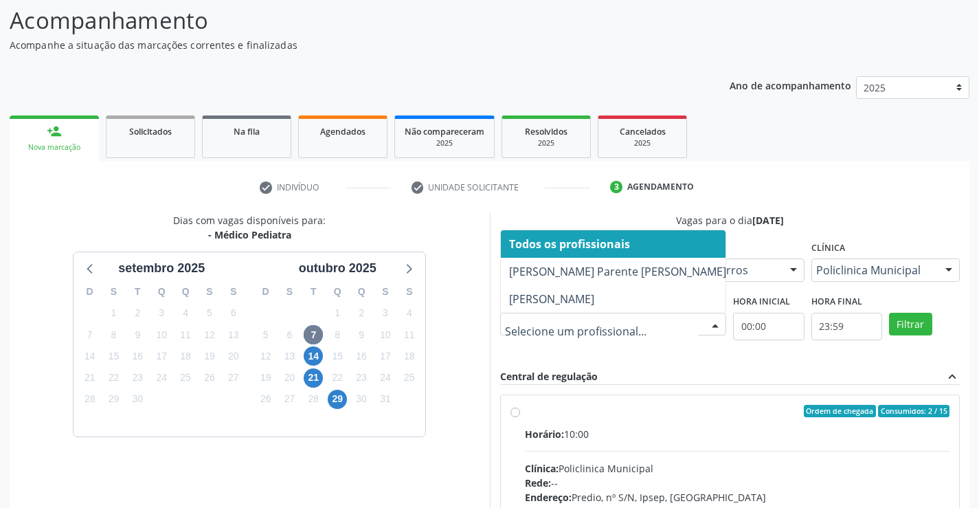
click at [684, 313] on div at bounding box center [613, 324] width 227 height 23
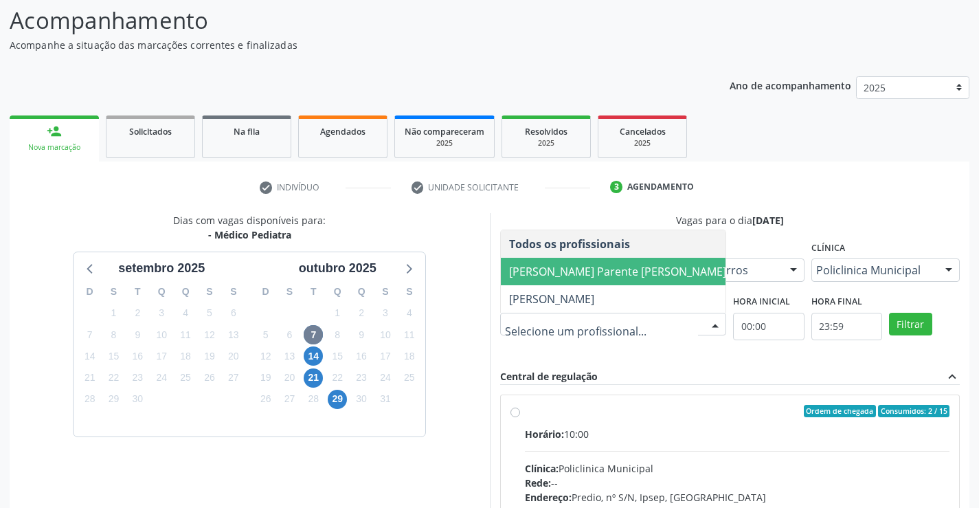
click at [576, 273] on span "Bianca de Oliveira Parente Bezerra" at bounding box center [617, 271] width 217 height 15
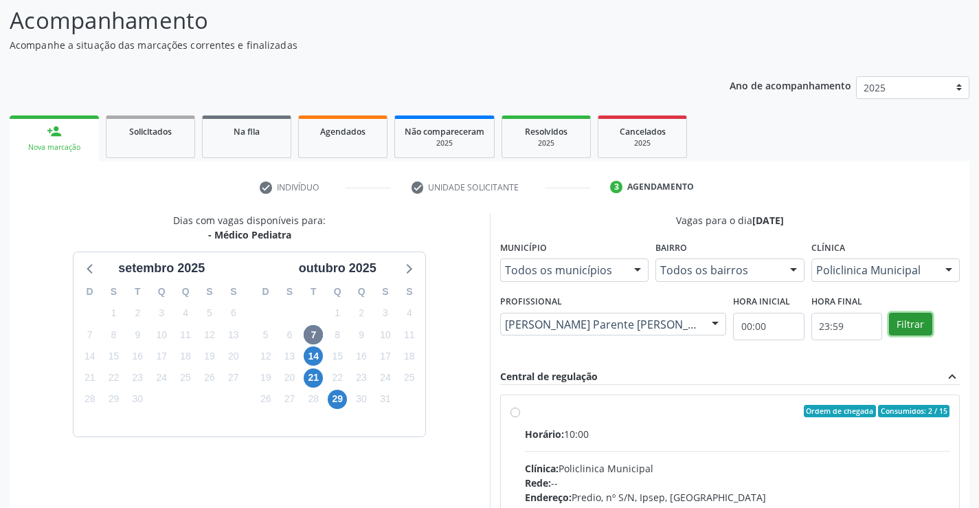
click at [907, 321] on button "Filtrar" at bounding box center [910, 324] width 43 height 23
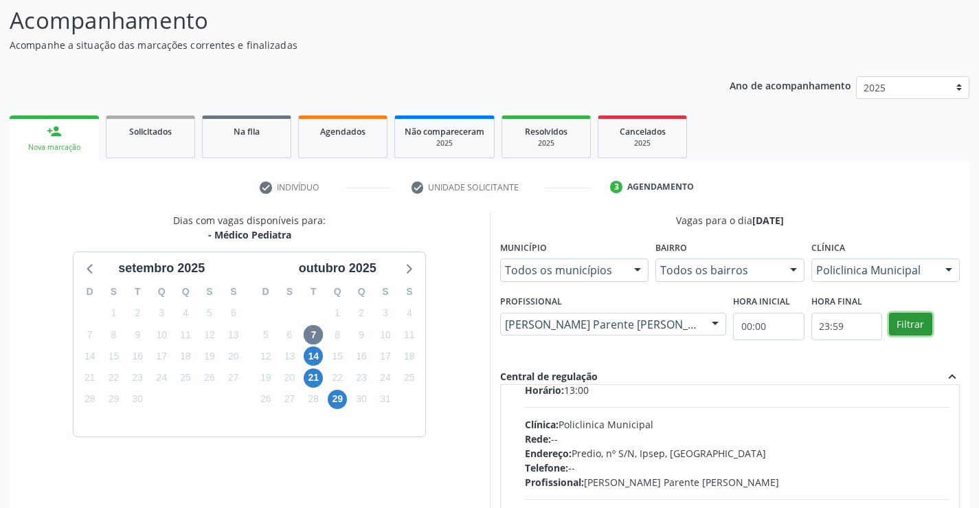
scroll to position [69, 0]
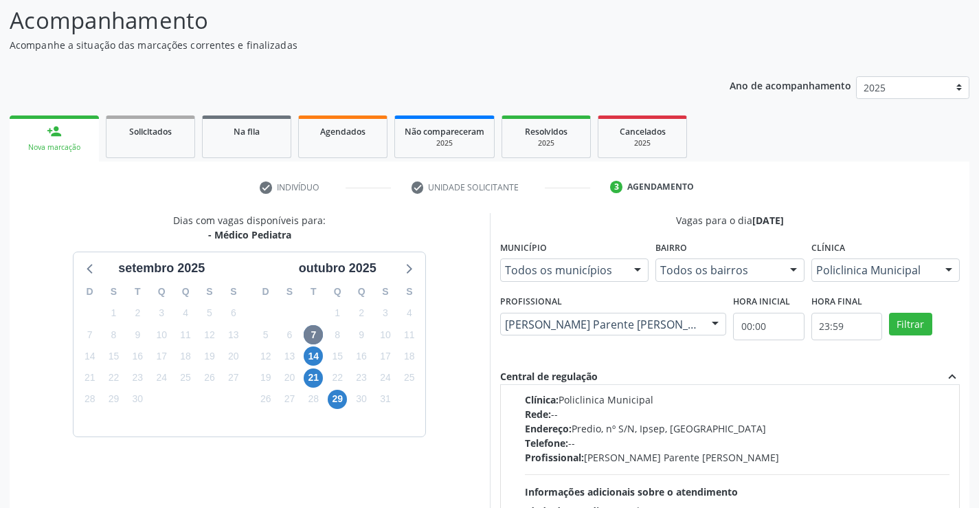
click at [646, 407] on div "Rede: --" at bounding box center [737, 414] width 425 height 14
click at [520, 348] on input "Ordem de chegada Consumidos: 4 / 15 Horário: 13:00 Clínica: Policlinica Municip…" at bounding box center [515, 342] width 10 height 12
radio input "true"
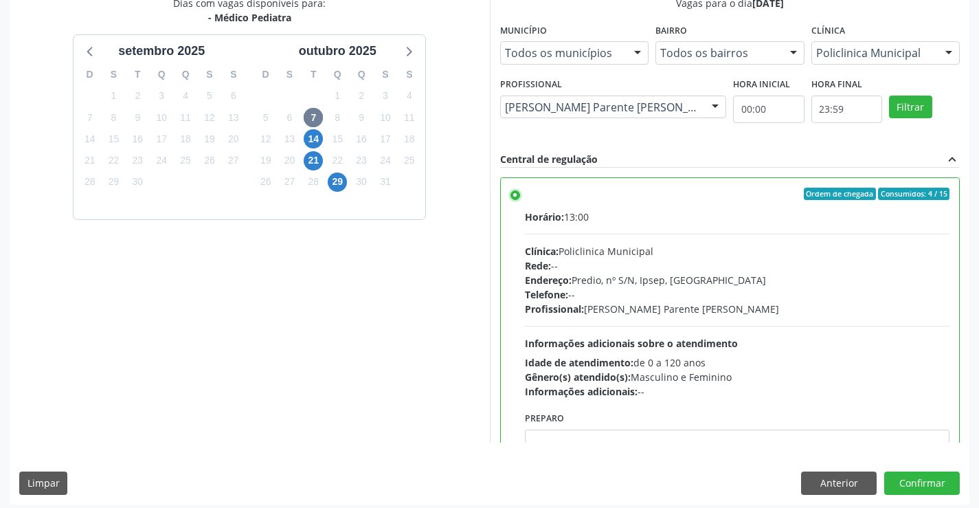
scroll to position [313, 0]
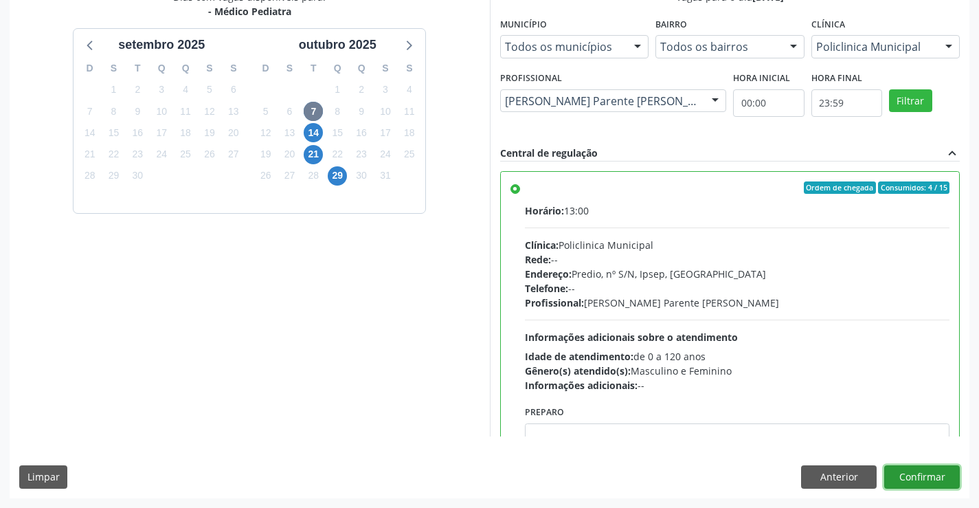
click at [936, 478] on button "Confirmar" at bounding box center [922, 476] width 76 height 23
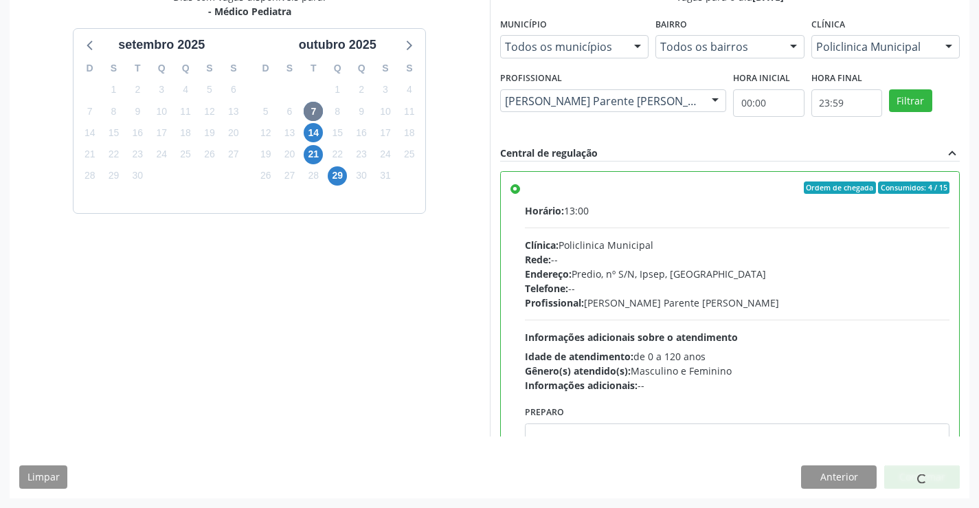
scroll to position [0, 0]
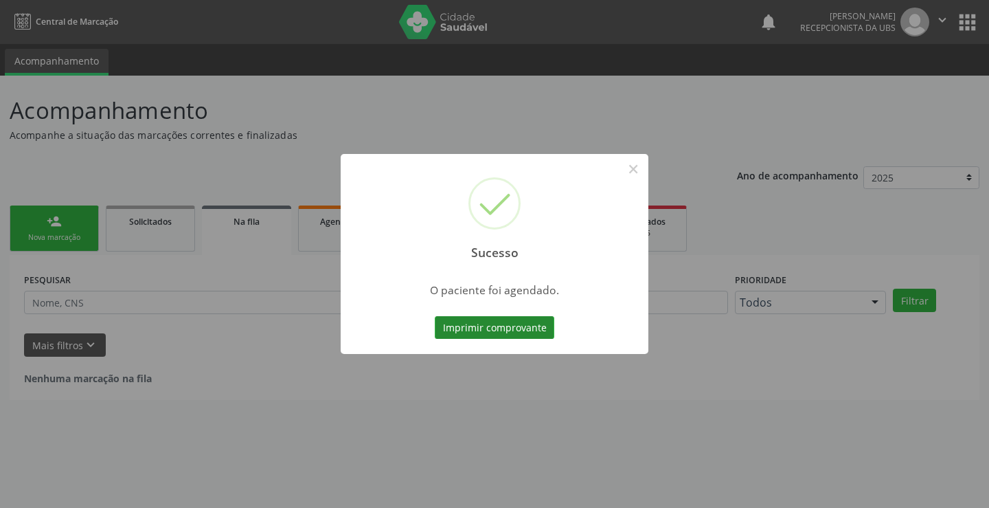
click at [530, 325] on button "Imprimir comprovante" at bounding box center [495, 327] width 120 height 23
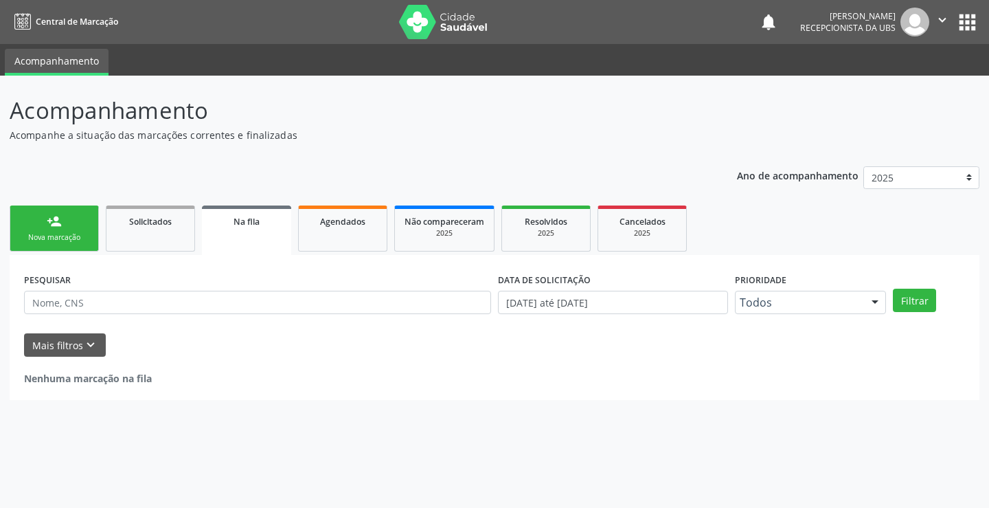
click at [43, 234] on div "Nova marcação" at bounding box center [54, 237] width 69 height 10
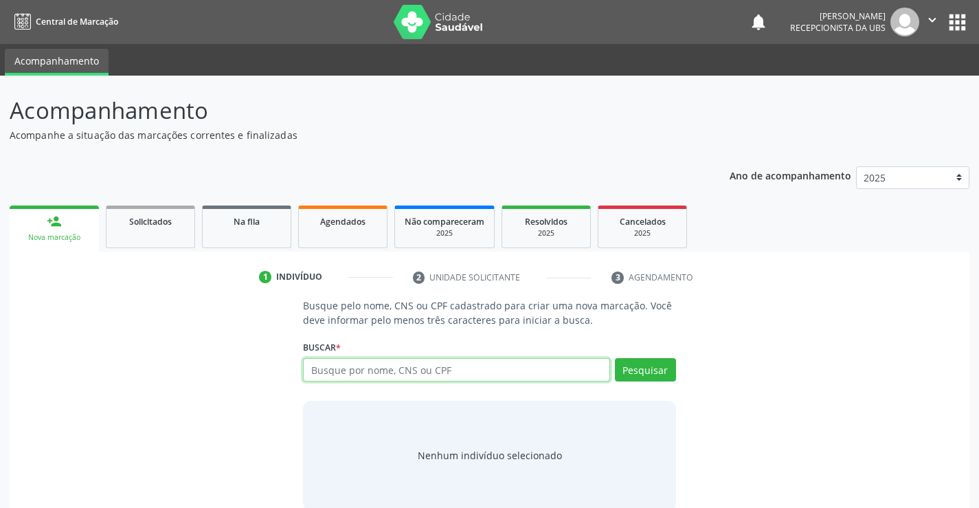
click at [395, 364] on input "text" at bounding box center [456, 369] width 306 height 23
paste input "898005867021965"
type input "898005867021965"
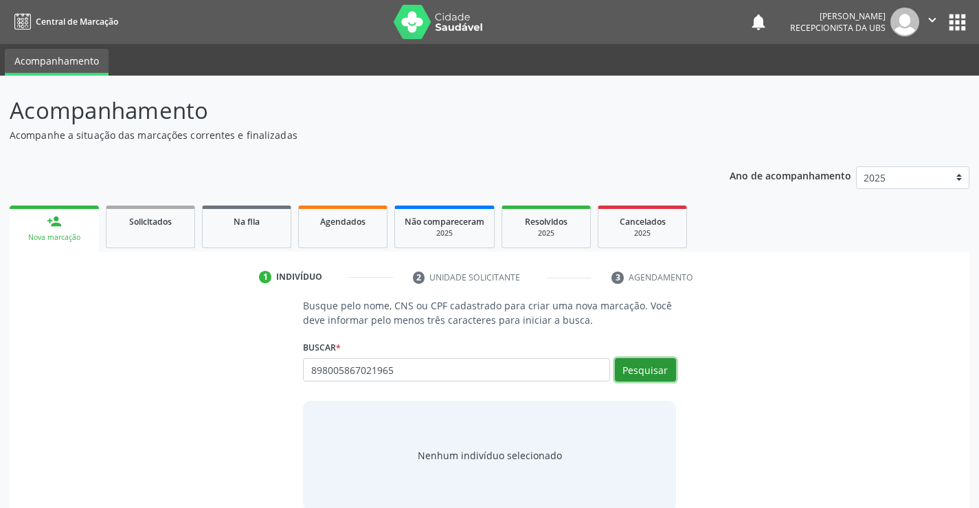
click at [643, 364] on button "Pesquisar" at bounding box center [645, 369] width 61 height 23
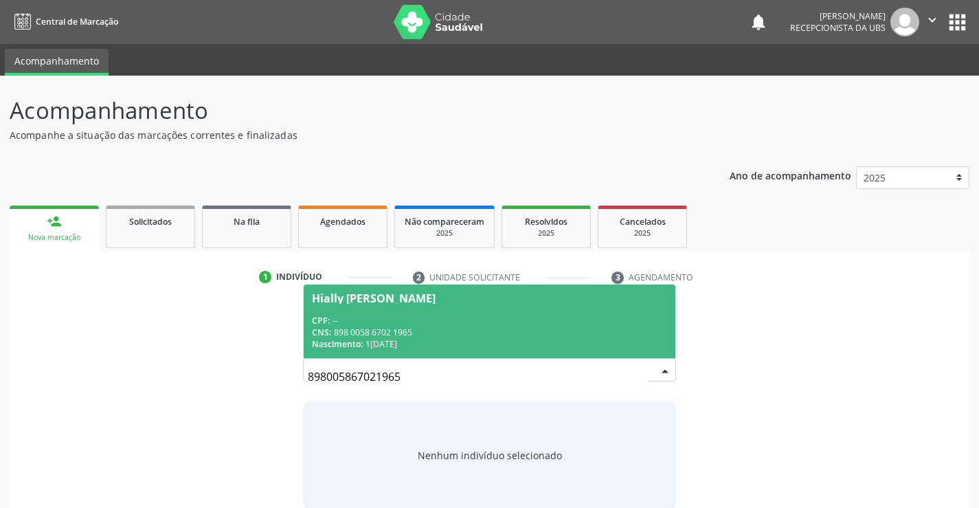
click at [423, 326] on div "CNS: 898 0058 6702 1965" at bounding box center [489, 332] width 354 height 12
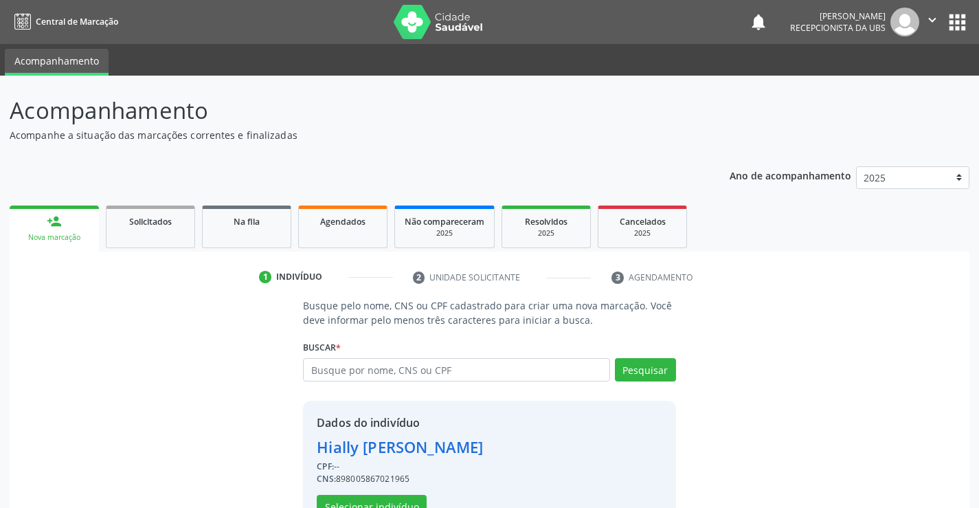
scroll to position [43, 0]
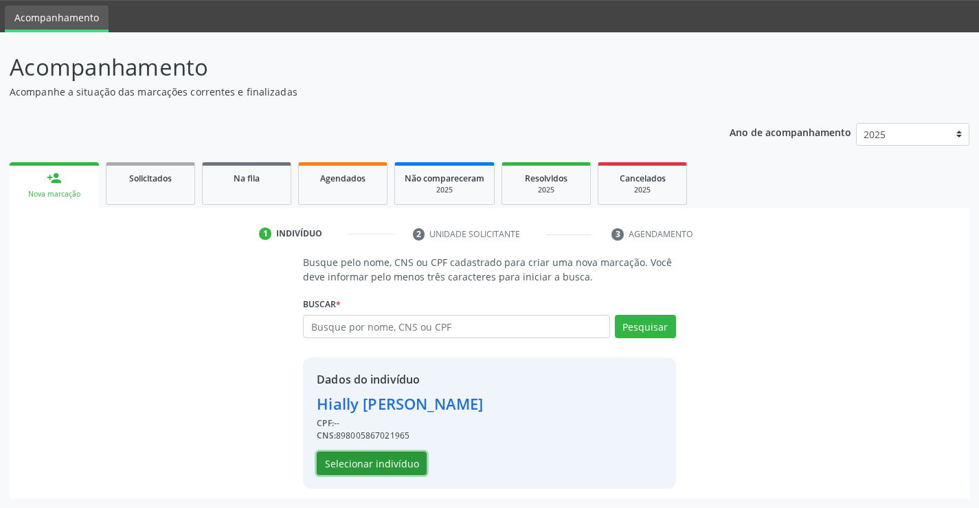
click at [367, 460] on button "Selecionar indivíduo" at bounding box center [372, 462] width 110 height 23
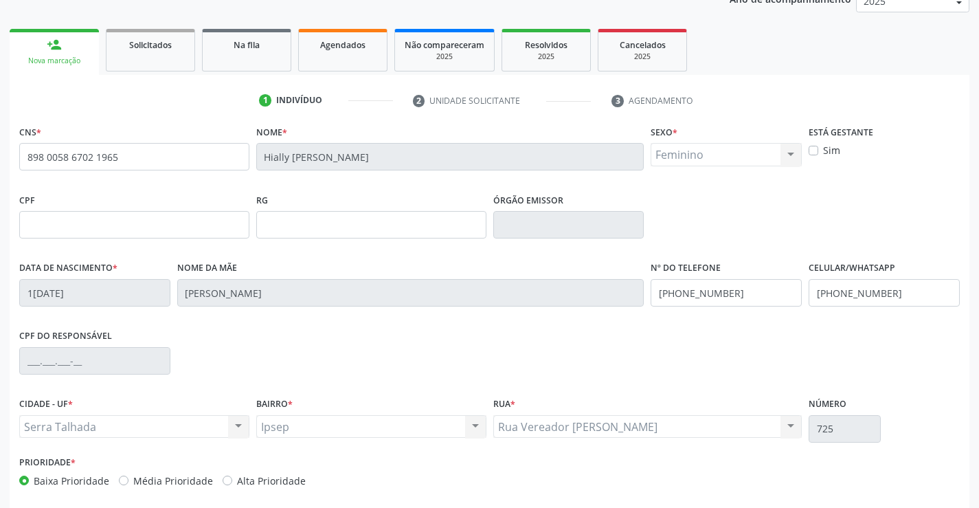
scroll to position [181, 0]
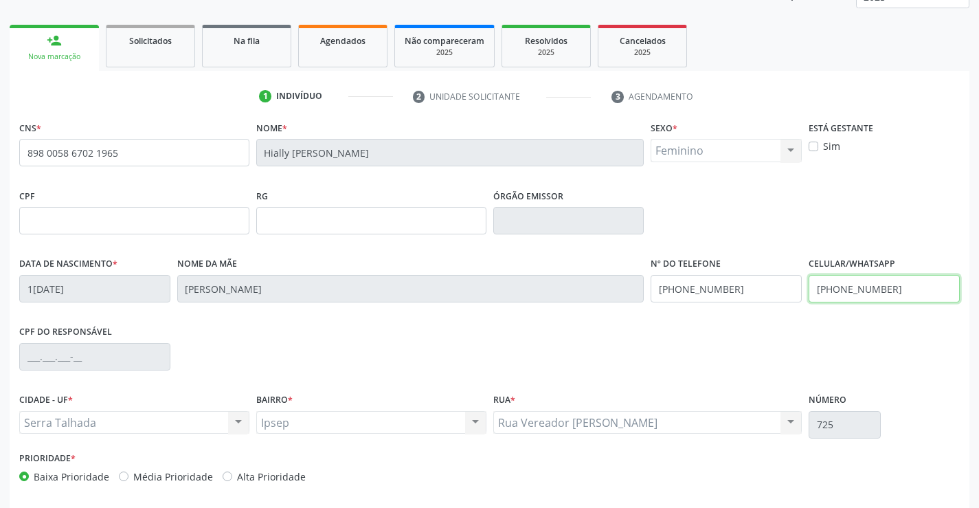
click at [851, 287] on input "(87) 96336-5228" at bounding box center [884, 288] width 151 height 27
type input "(87) 99999-9999"
click at [763, 291] on input "(87) 96336-5228" at bounding box center [726, 288] width 151 height 27
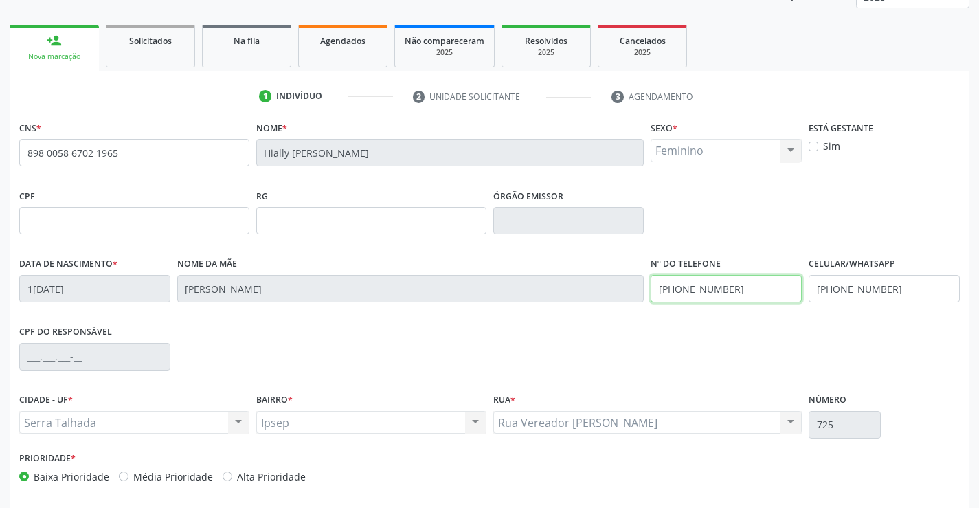
click at [763, 291] on input "(87) 96336-5228" at bounding box center [726, 288] width 151 height 27
click at [677, 289] on input "(87) 9945-8213" at bounding box center [726, 288] width 151 height 27
type input "(87) 99945-8213"
click at [667, 352] on div "CPF do responsável" at bounding box center [489, 355] width 947 height 68
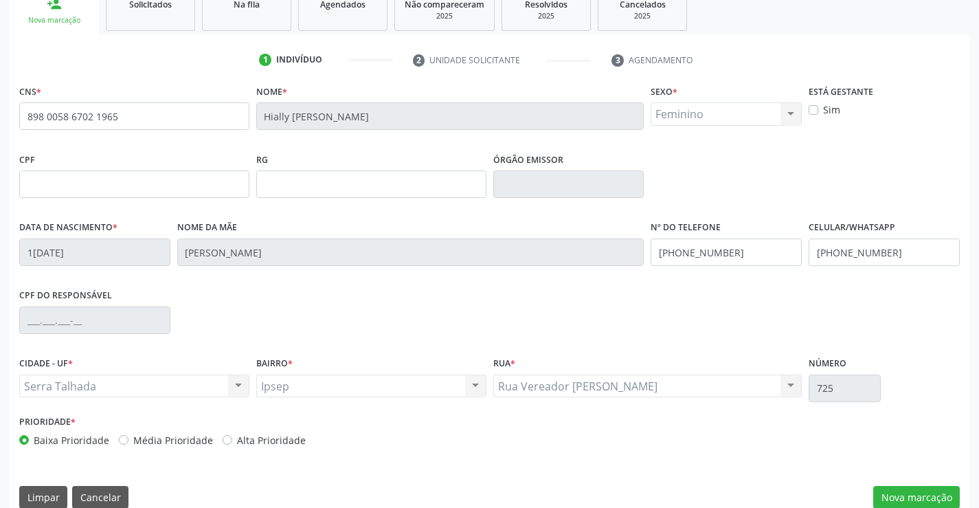
scroll to position [237, 0]
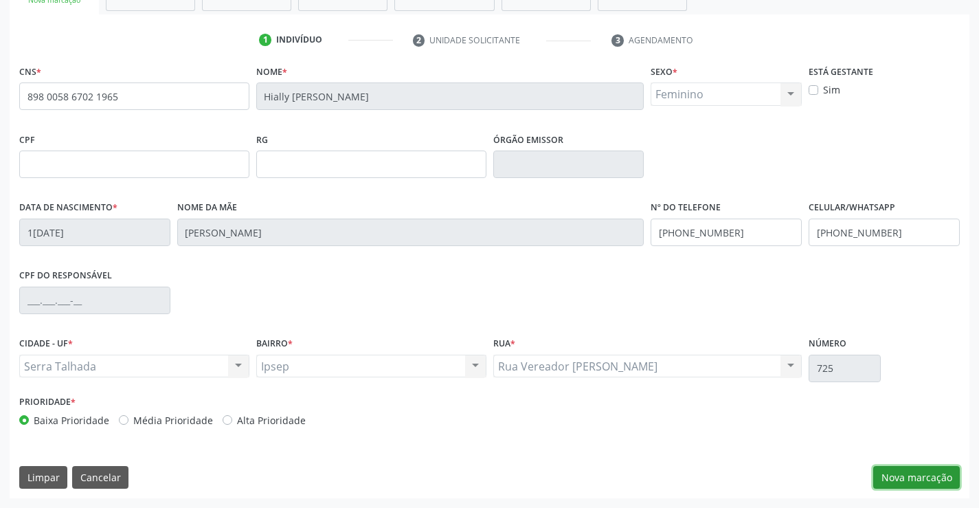
click at [916, 488] on button "Nova marcação" at bounding box center [916, 477] width 87 height 23
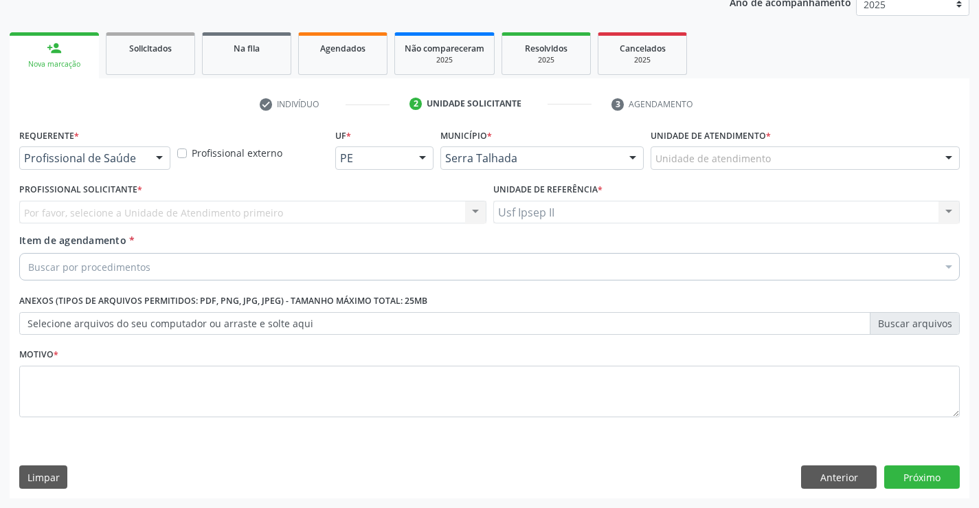
scroll to position [173, 0]
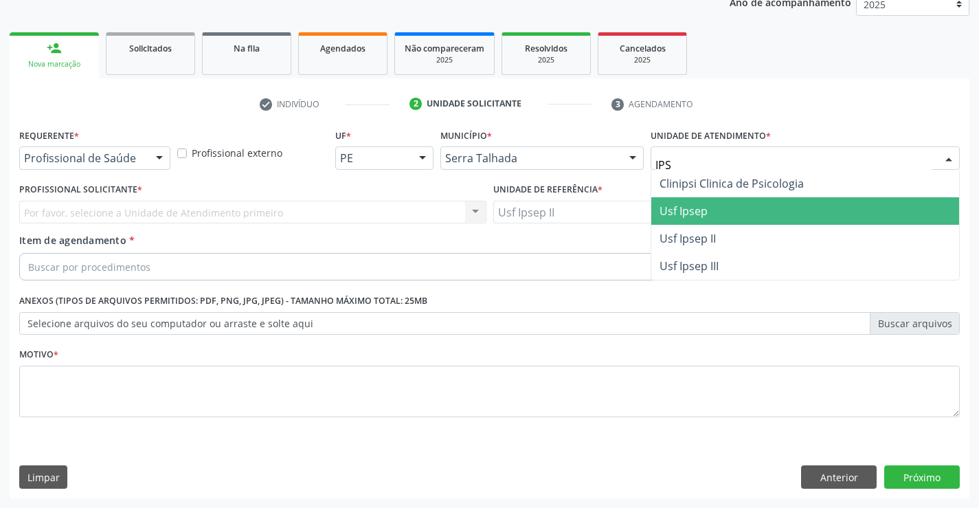
click at [716, 221] on span "Usf Ipsep" at bounding box center [805, 210] width 308 height 27
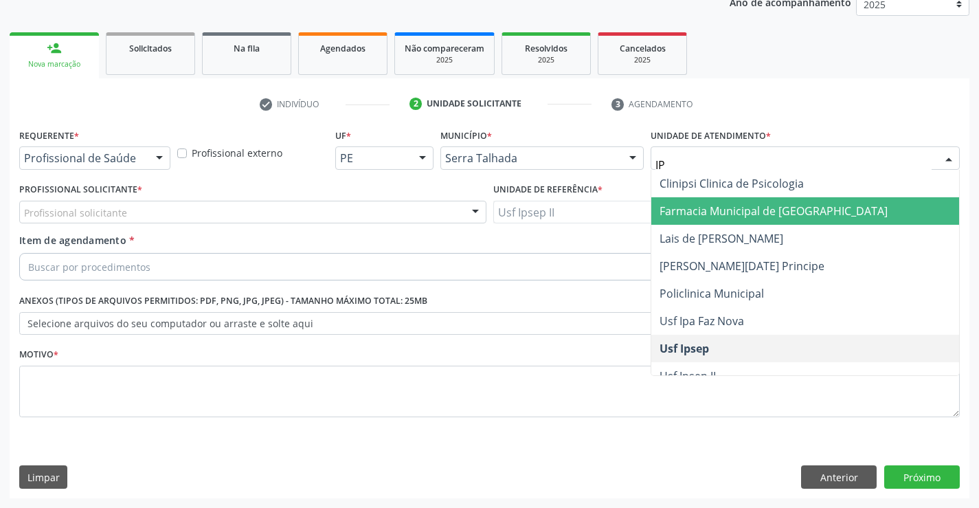
type input "IPS"
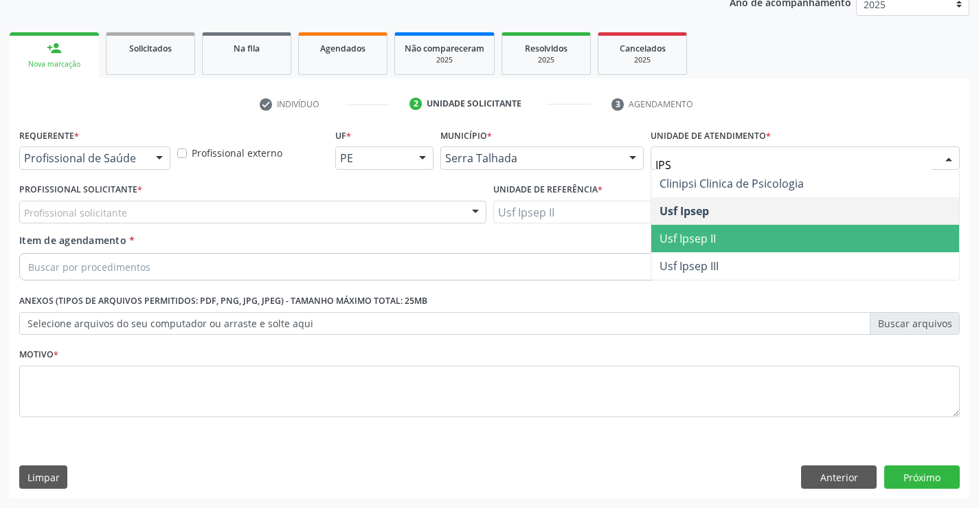
click at [705, 240] on span "Usf Ipsep II" at bounding box center [687, 238] width 56 height 15
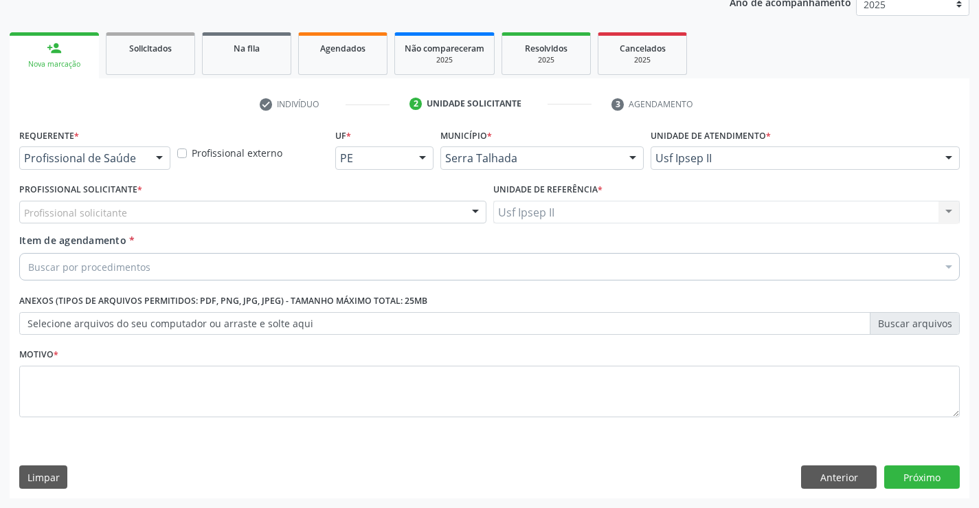
click at [214, 212] on div "Profissional solicitante" at bounding box center [252, 212] width 467 height 23
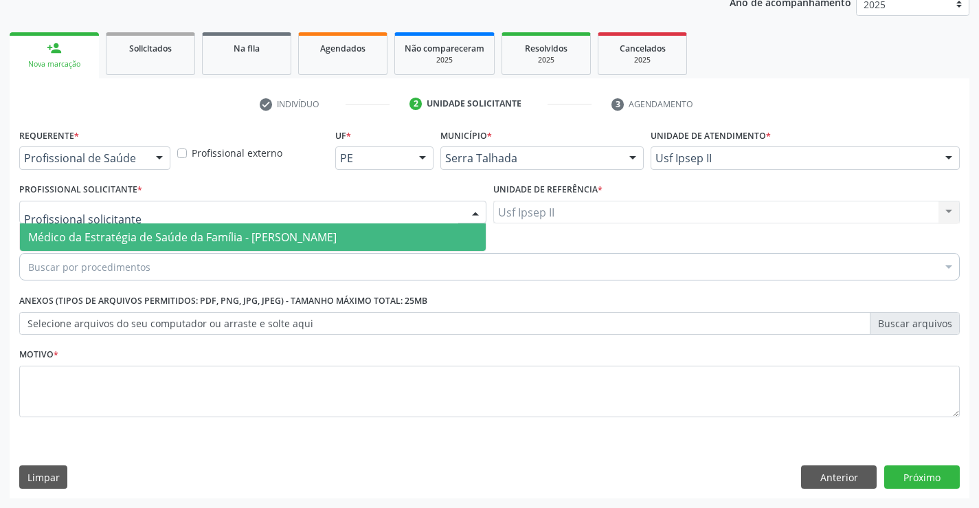
click at [199, 227] on span "Médico da Estratégia de Saúde da Família - [PERSON_NAME]" at bounding box center [253, 236] width 466 height 27
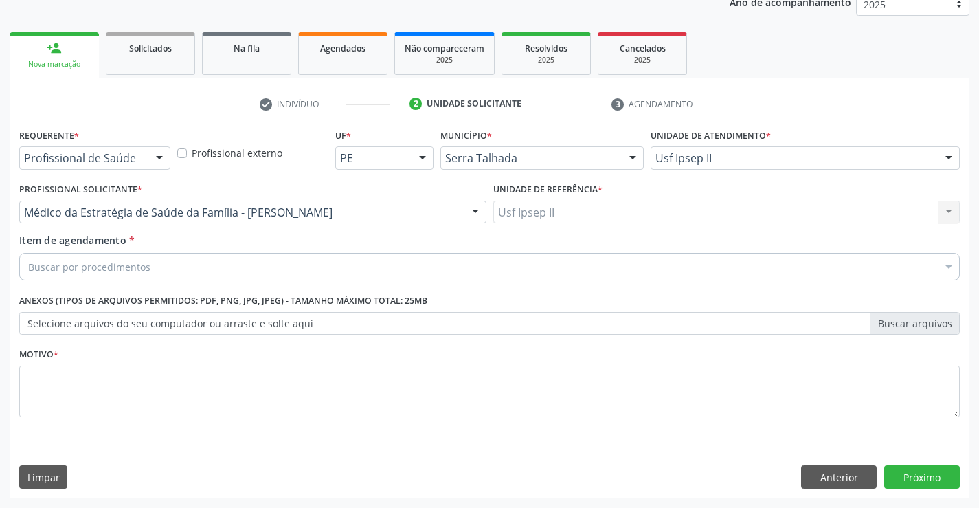
click at [178, 264] on div "Buscar por procedimentos" at bounding box center [489, 266] width 940 height 27
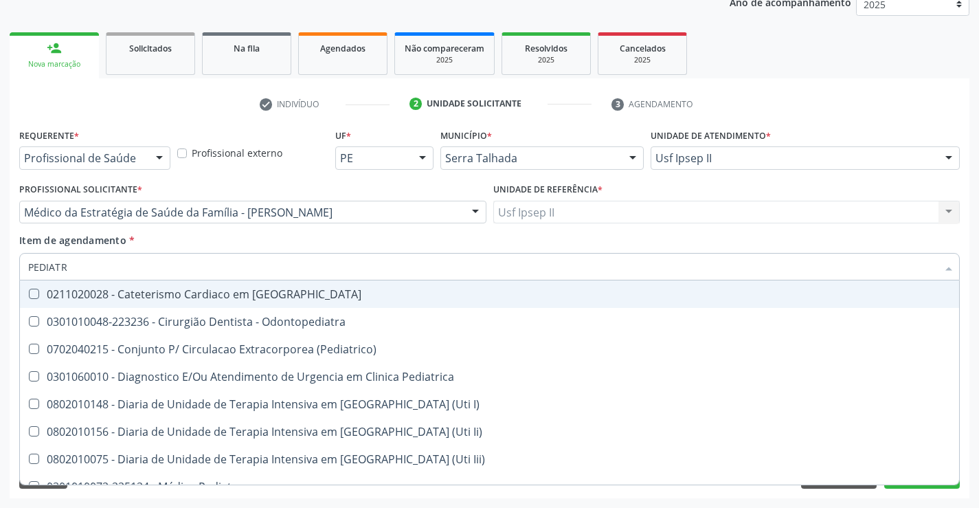
type input "PEDIATRA"
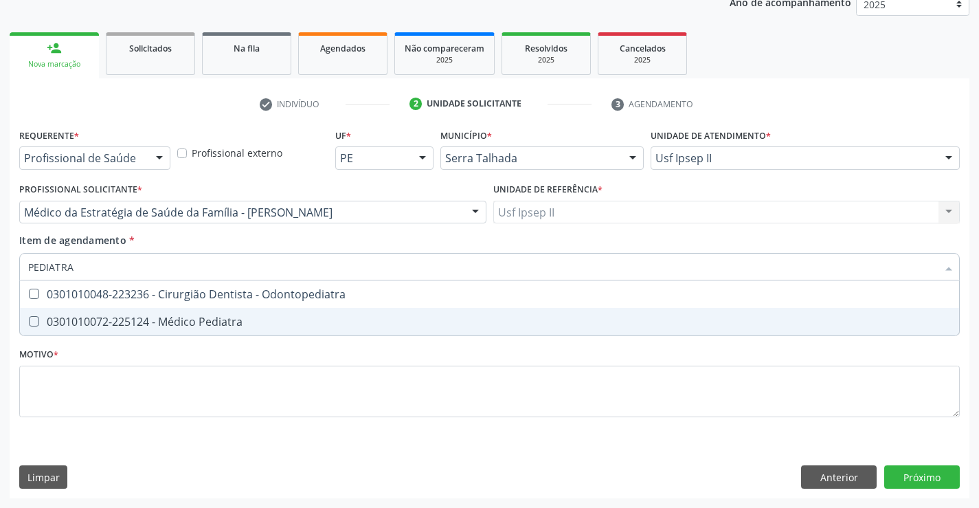
click at [171, 313] on span "0301010072-225124 - Médico Pediatra" at bounding box center [489, 321] width 939 height 27
checkbox Pediatra "true"
click at [122, 394] on div "Requerente * Profissional de Saúde Profissional de Saúde Paciente Nenhum result…" at bounding box center [489, 280] width 940 height 311
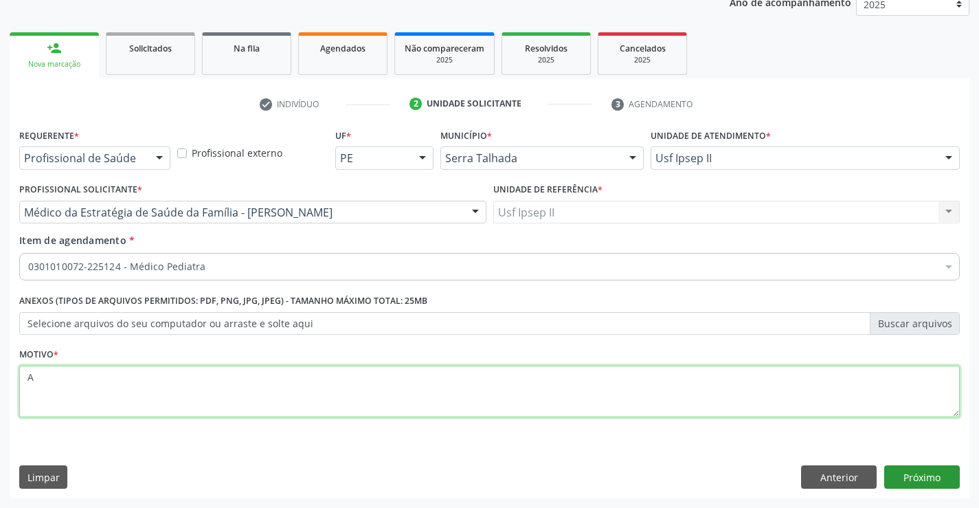
type textarea "A"
click at [918, 477] on button "Próximo" at bounding box center [922, 476] width 76 height 23
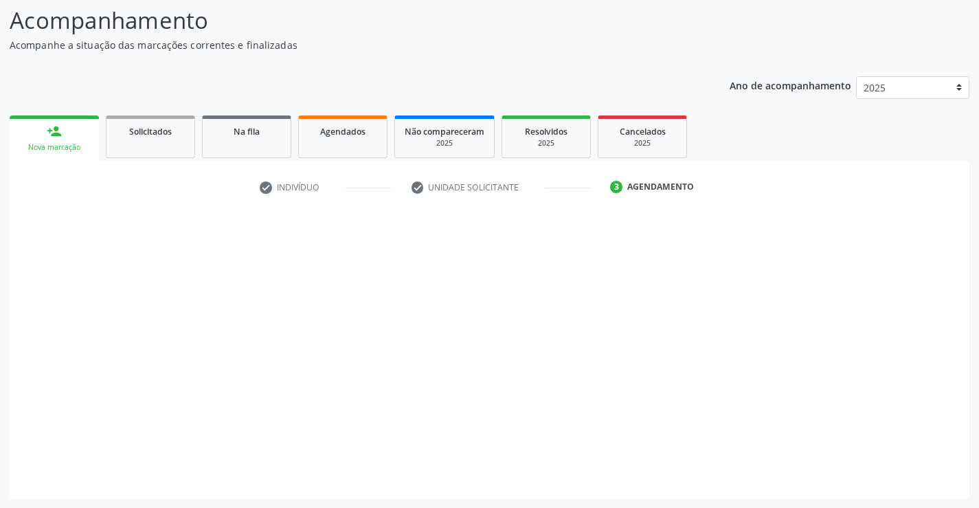
scroll to position [90, 0]
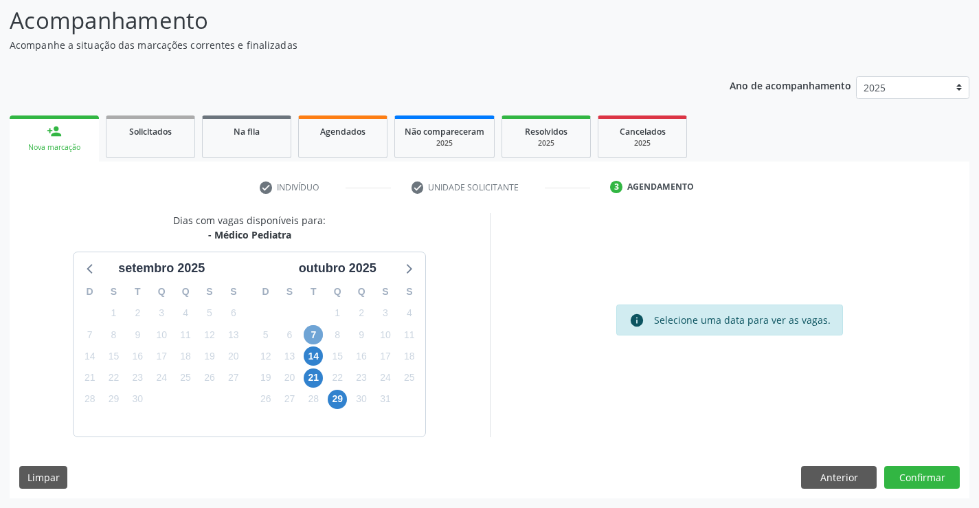
click at [318, 332] on span "7" at bounding box center [313, 334] width 19 height 19
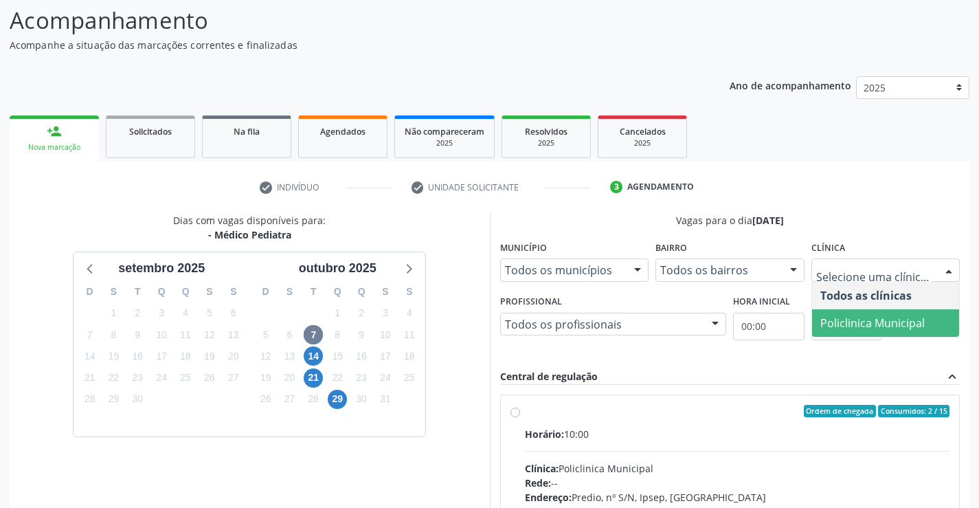
click at [837, 317] on span "Policlinica Municipal" at bounding box center [872, 322] width 104 height 15
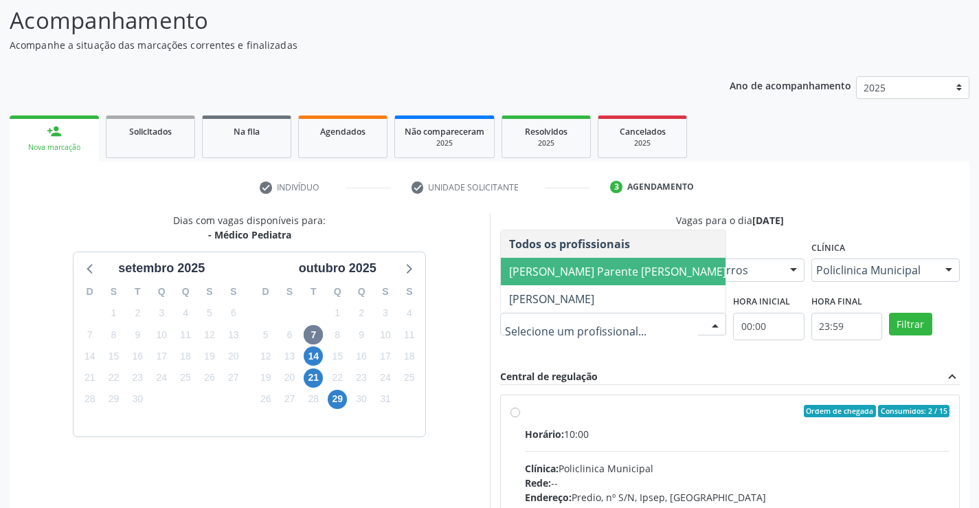
click at [594, 268] on span "Bianca de Oliveira Parente Bezerra" at bounding box center [617, 271] width 217 height 15
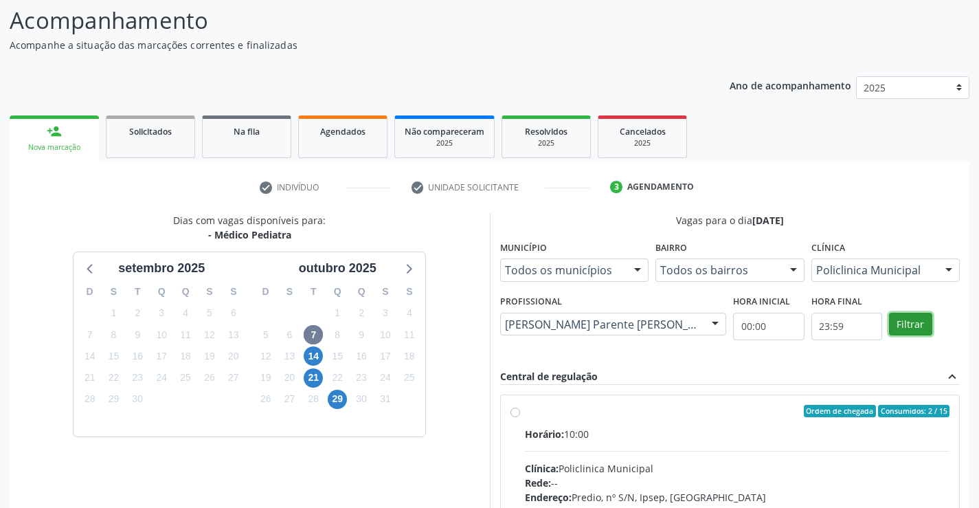
click at [912, 330] on button "Filtrar" at bounding box center [910, 324] width 43 height 23
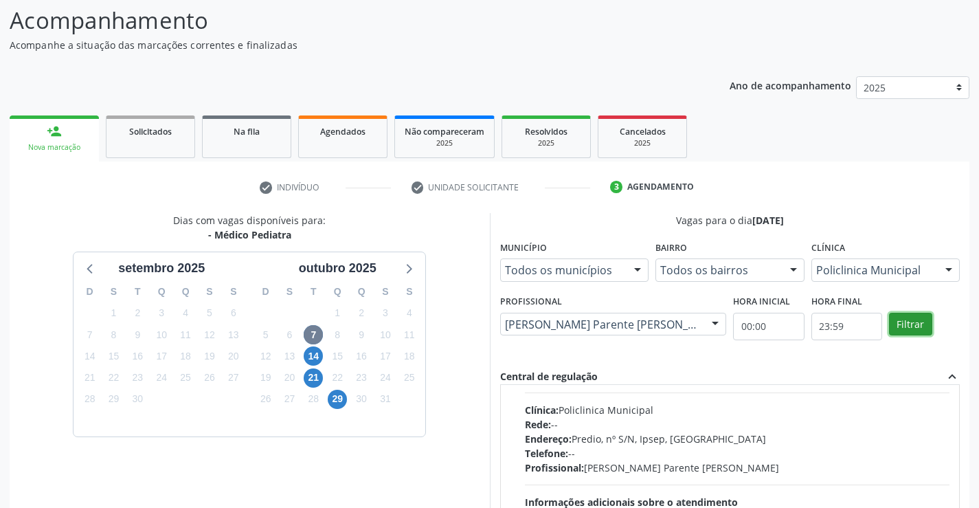
scroll to position [0, 0]
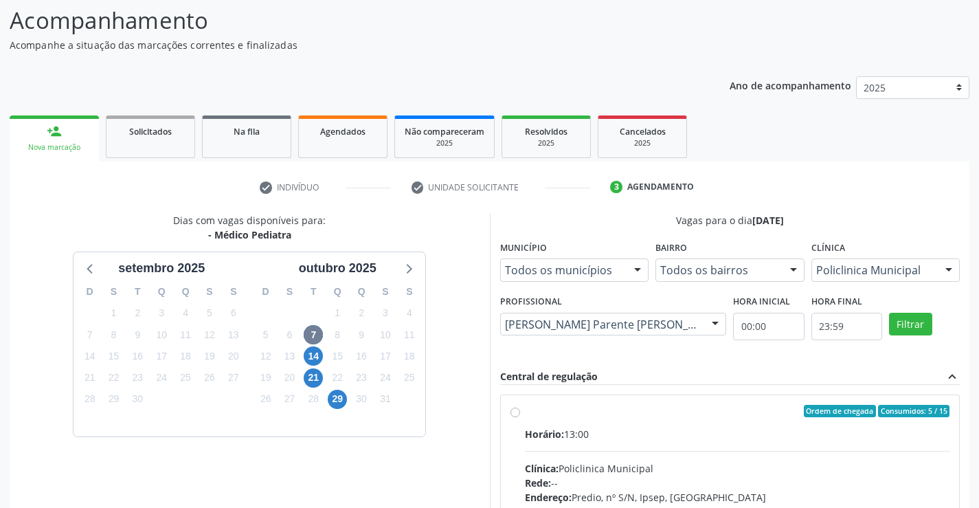
click at [520, 417] on input "Ordem de chegada Consumidos: 5 / 15 Horário: 13:00 Clínica: Policlinica Municip…" at bounding box center [515, 411] width 10 height 12
radio input "true"
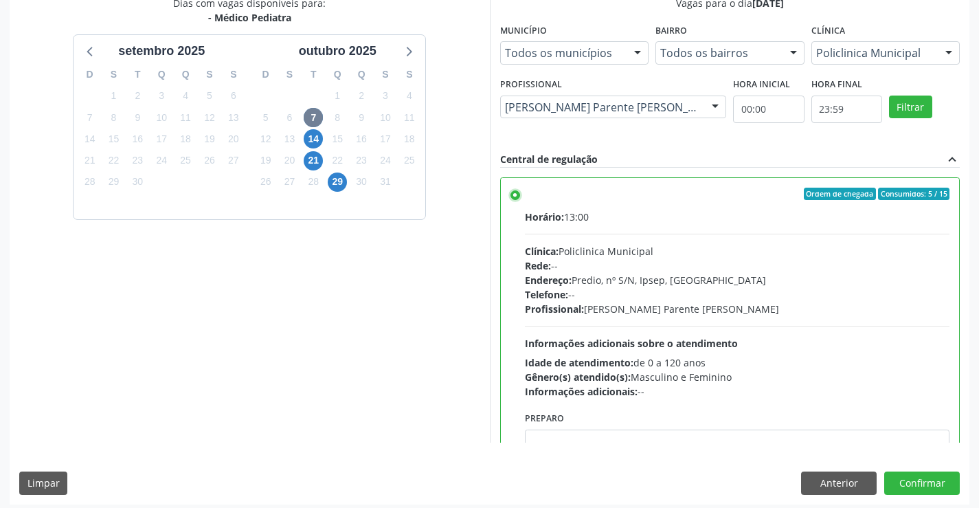
scroll to position [313, 0]
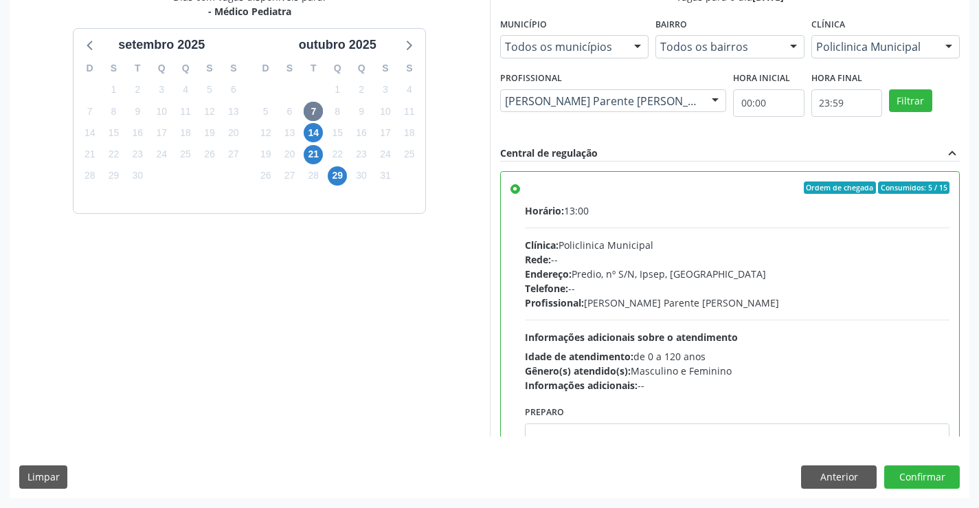
click at [911, 464] on div "Dias com vagas disponíveis para: - Médico Pediatra setembro 2025 D S T Q Q S S …" at bounding box center [490, 244] width 960 height 508
click at [913, 468] on button "Confirmar" at bounding box center [922, 476] width 76 height 23
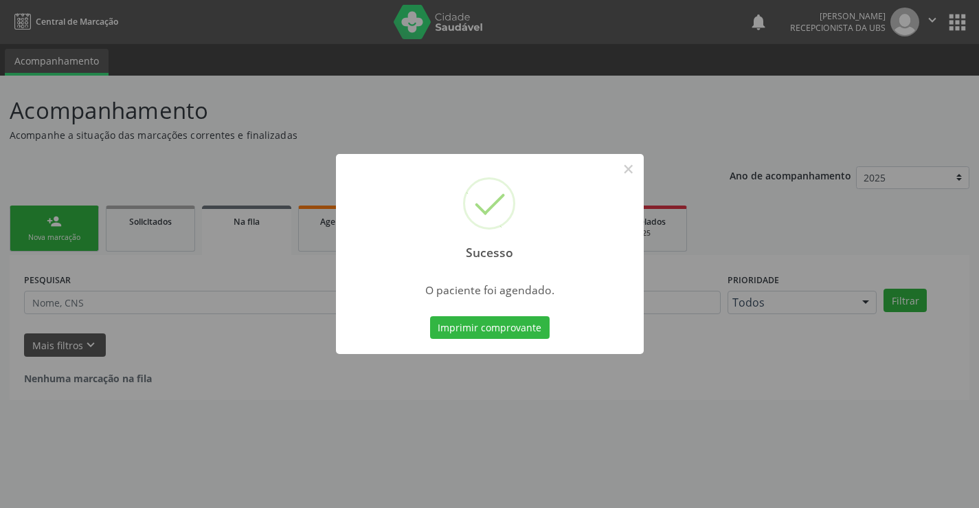
scroll to position [0, 0]
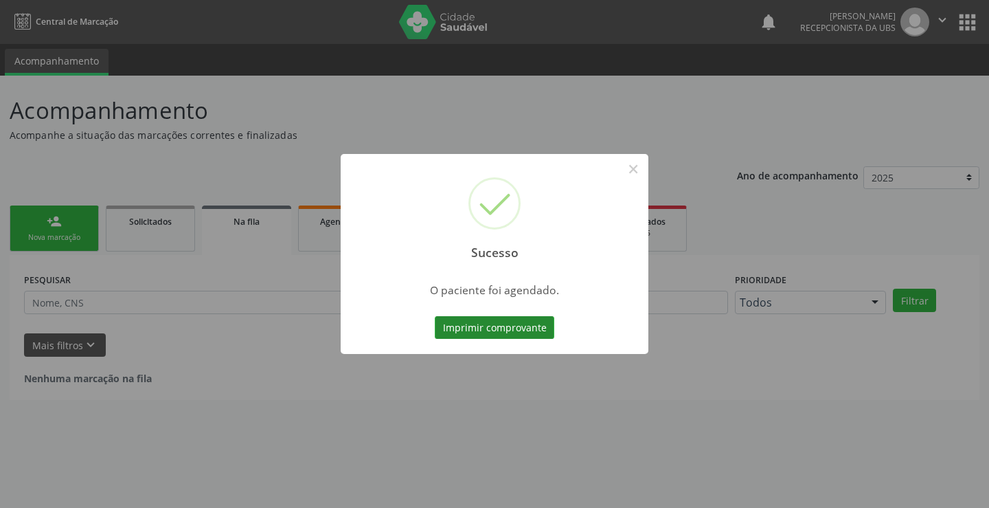
click at [470, 331] on button "Imprimir comprovante" at bounding box center [495, 327] width 120 height 23
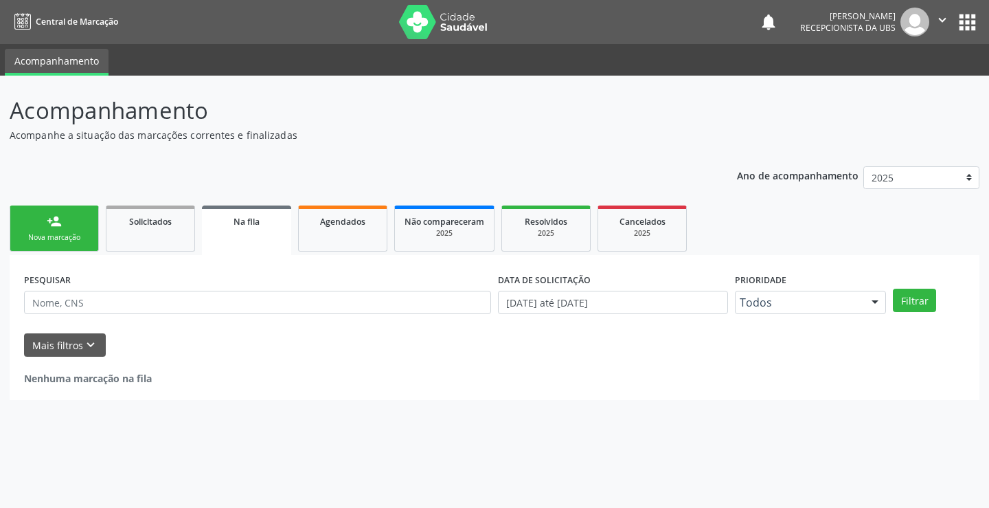
click at [78, 216] on link "person_add Nova marcação" at bounding box center [54, 228] width 89 height 46
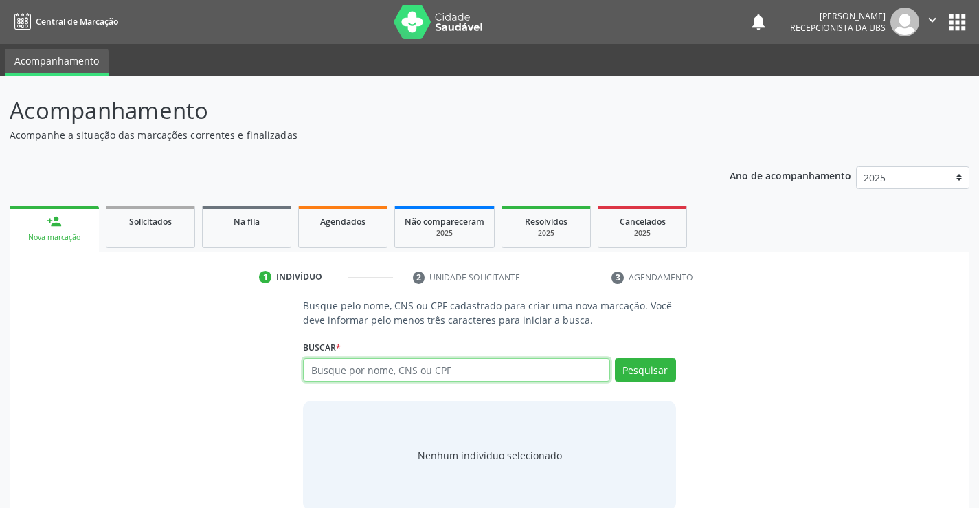
click at [418, 372] on input "text" at bounding box center [456, 369] width 306 height 23
paste input "898005192200352"
type input "898005192200352"
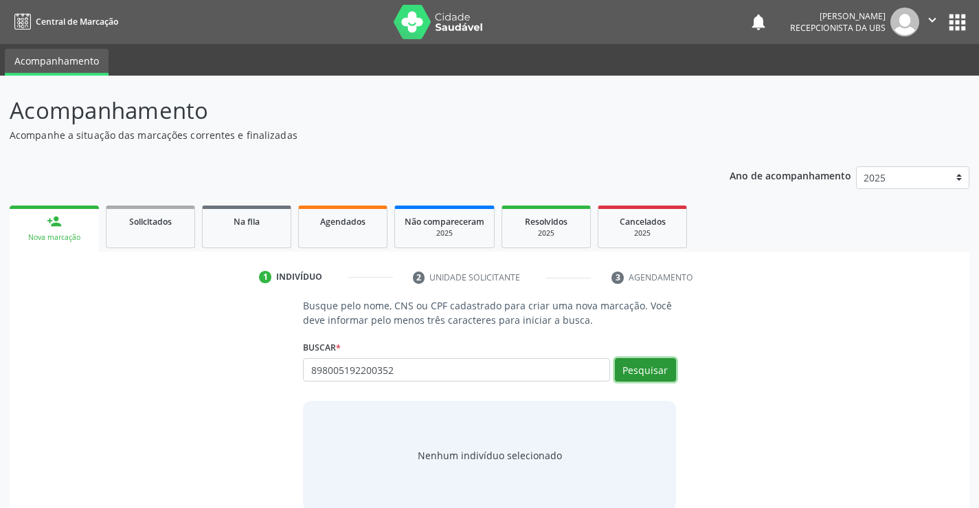
click at [634, 363] on button "Pesquisar" at bounding box center [645, 369] width 61 height 23
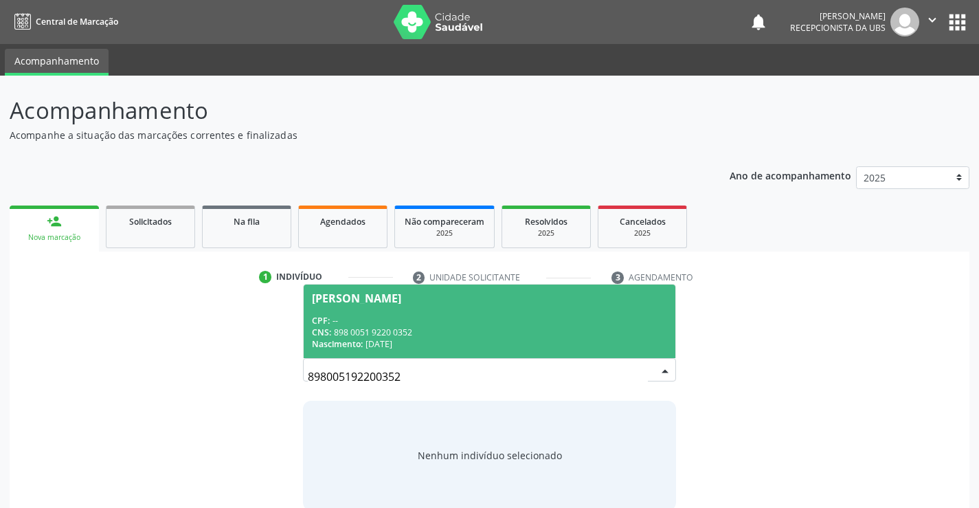
click at [453, 335] on div "CNS: 898 0051 9220 0352" at bounding box center [489, 332] width 354 height 12
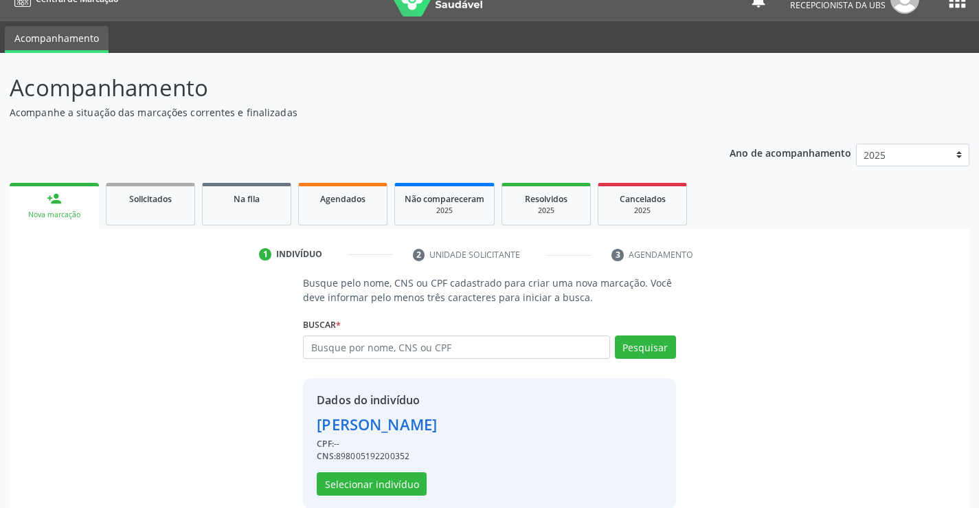
scroll to position [43, 0]
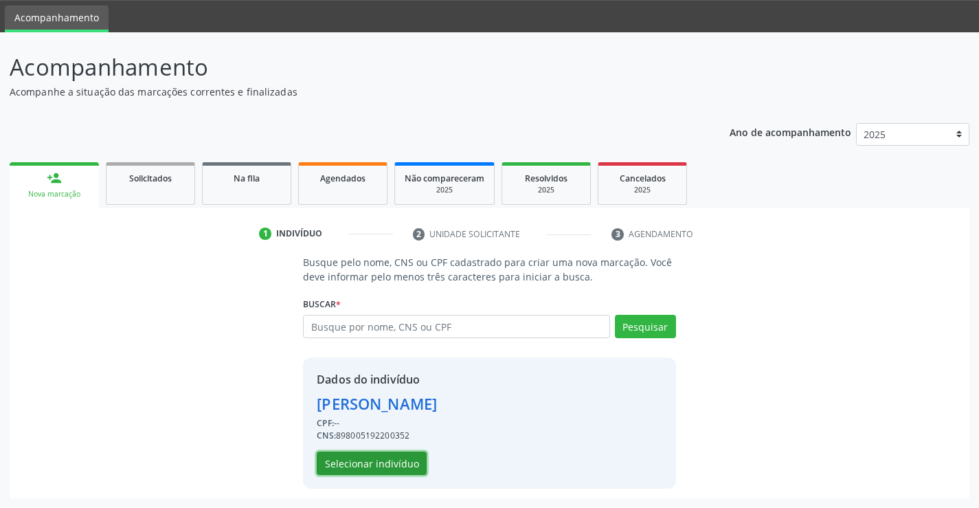
click at [394, 459] on button "Selecionar indivíduo" at bounding box center [372, 462] width 110 height 23
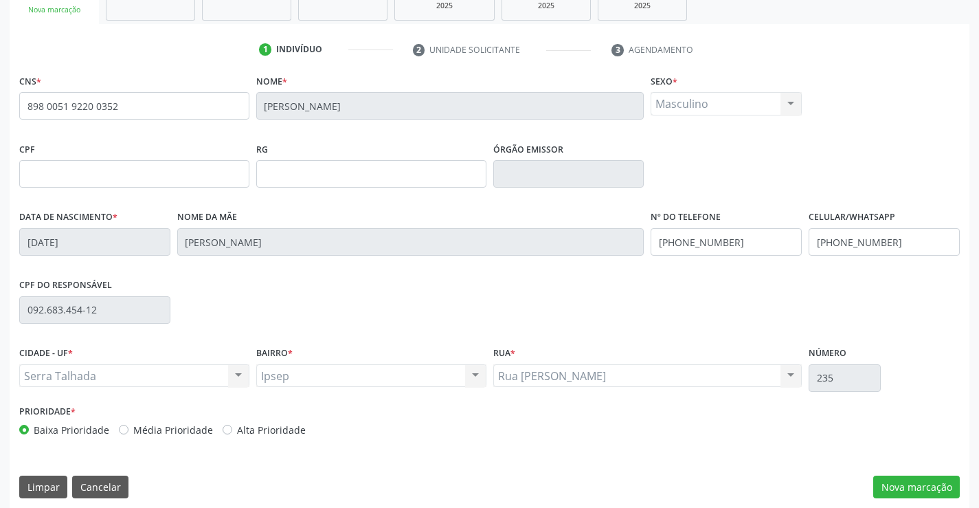
scroll to position [237, 0]
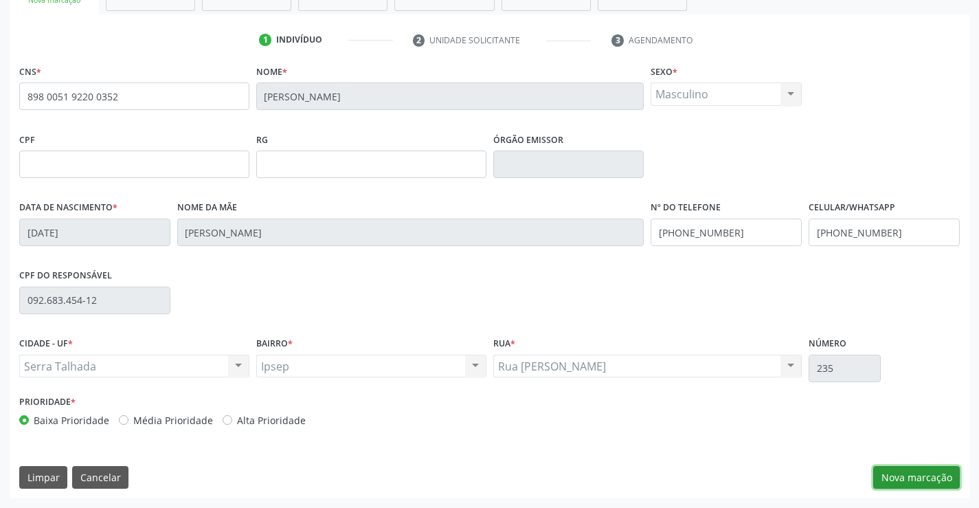
click at [915, 477] on button "Nova marcação" at bounding box center [916, 477] width 87 height 23
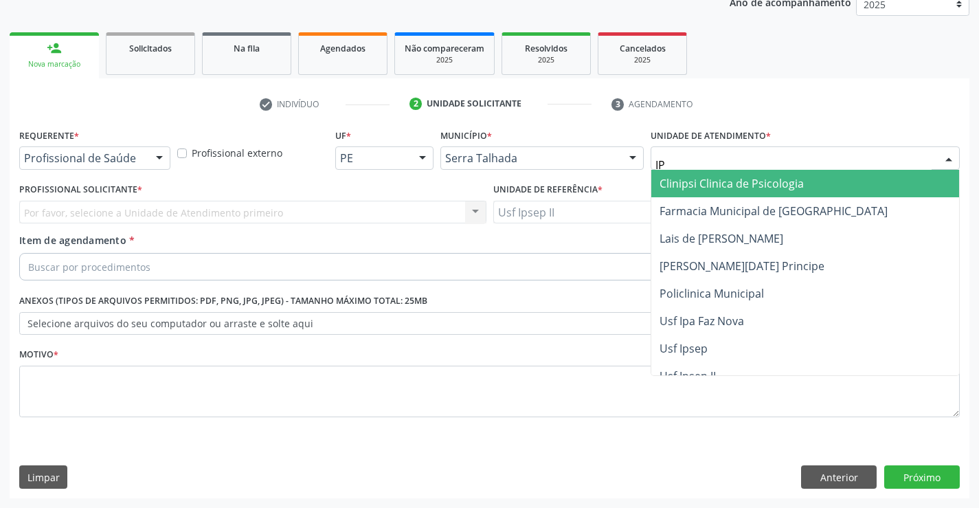
type input "IPS"
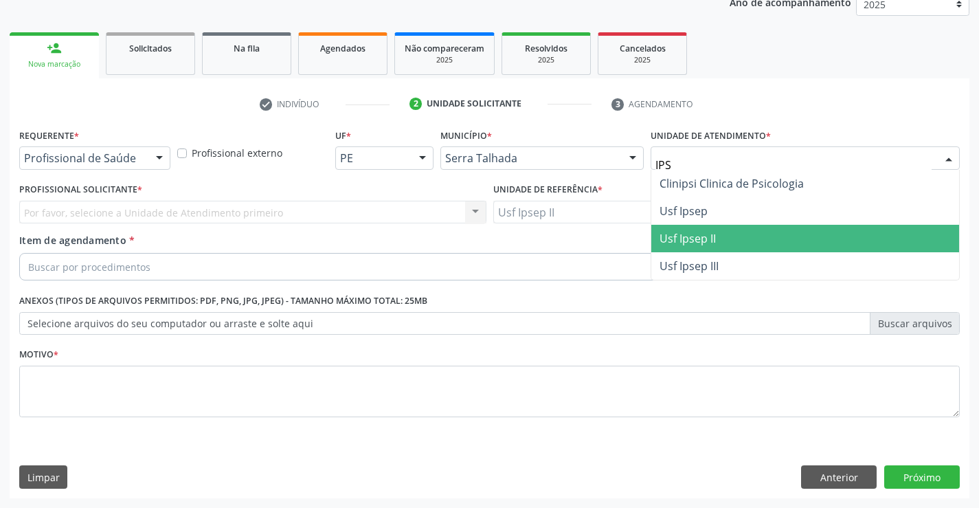
click at [694, 237] on span "Usf Ipsep II" at bounding box center [687, 238] width 56 height 15
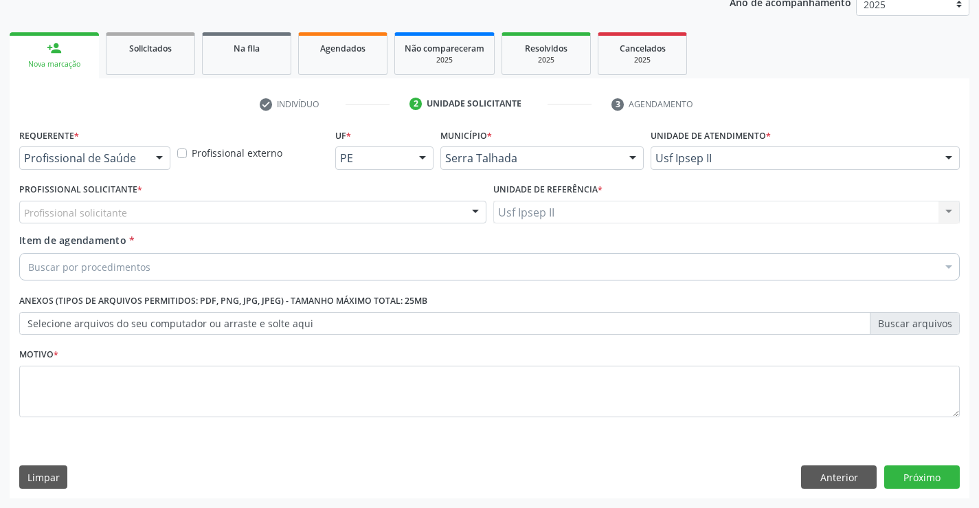
click at [269, 211] on div "Profissional solicitante" at bounding box center [252, 212] width 467 height 23
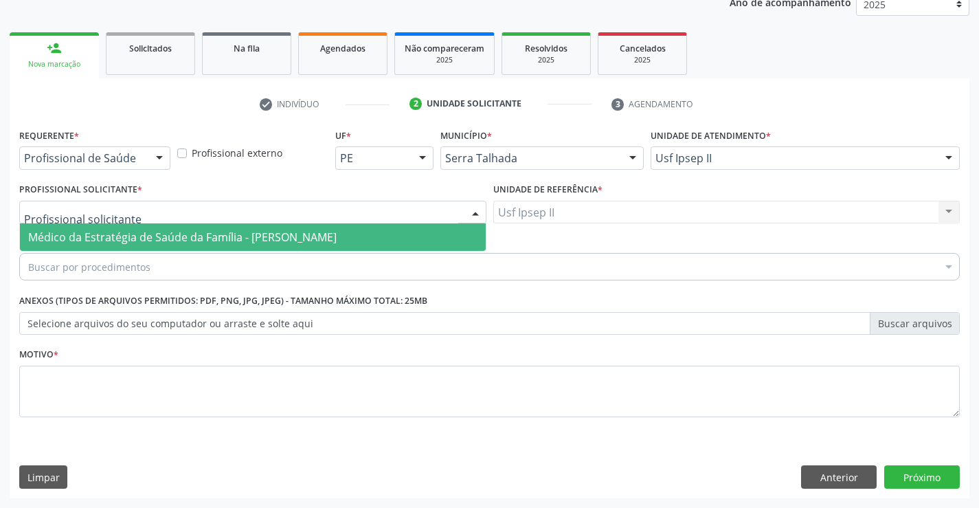
click at [253, 228] on span "Médico da Estratégia de Saúde da Família - [PERSON_NAME]" at bounding box center [253, 236] width 466 height 27
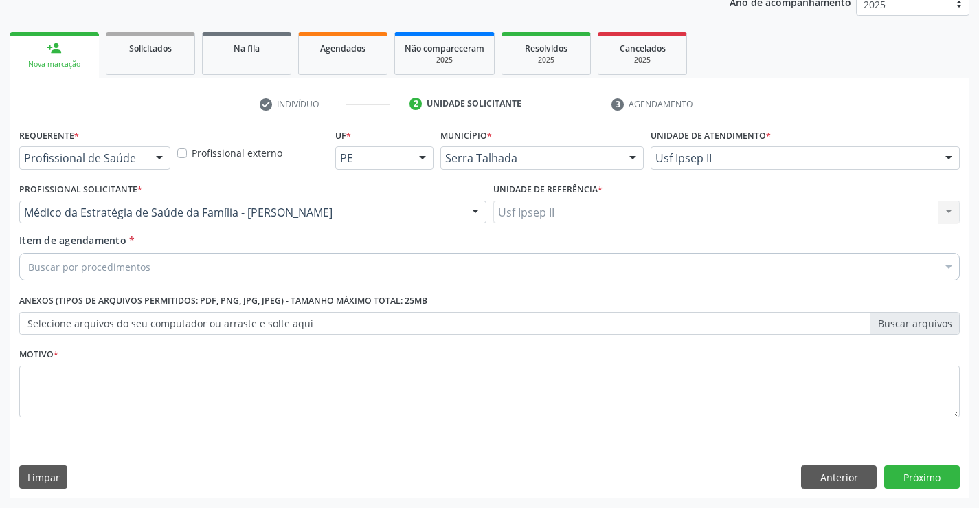
click at [209, 273] on div "Buscar por procedimentos" at bounding box center [489, 266] width 940 height 27
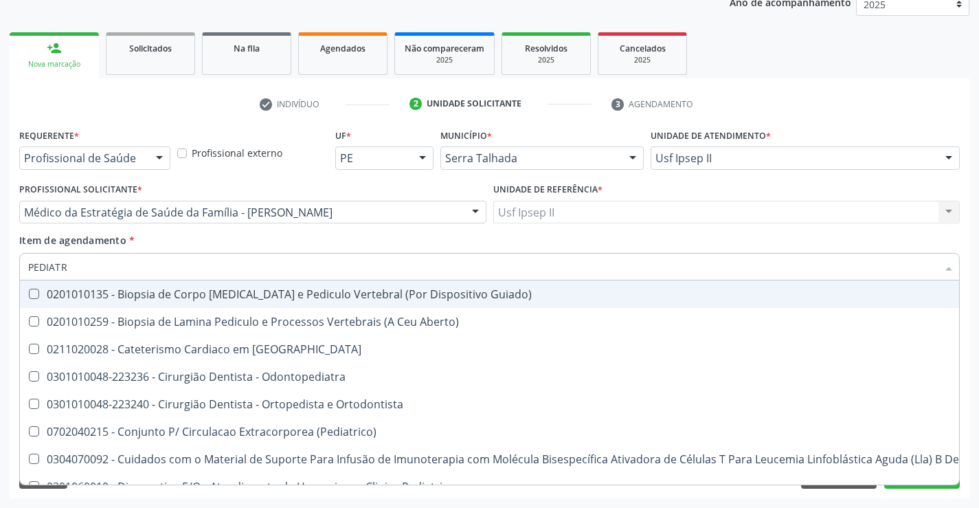
type input "PEDIATRA"
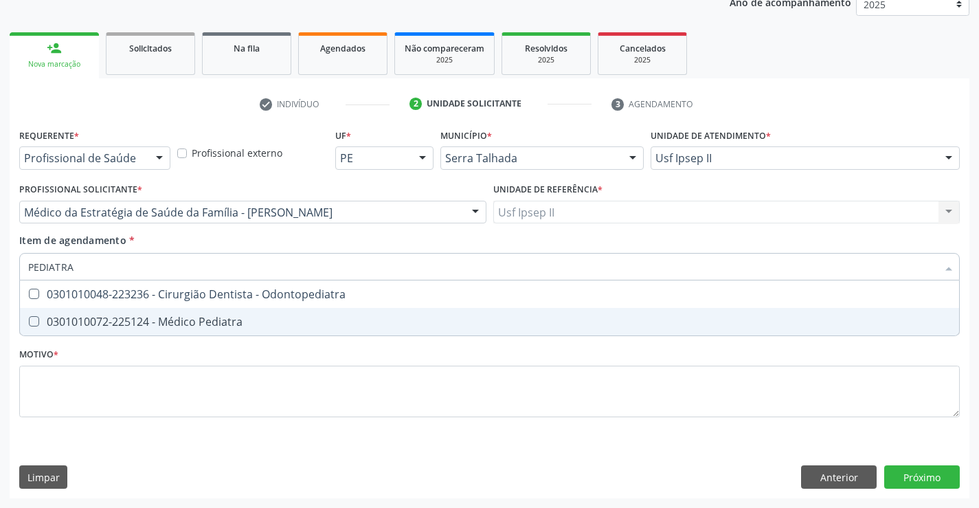
click at [196, 321] on div "0301010072-225124 - Médico Pediatra" at bounding box center [489, 321] width 923 height 11
checkbox Pediatra "true"
click at [116, 408] on div "Requerente * Profissional de Saúde Profissional de Saúde Paciente Nenhum result…" at bounding box center [489, 280] width 940 height 311
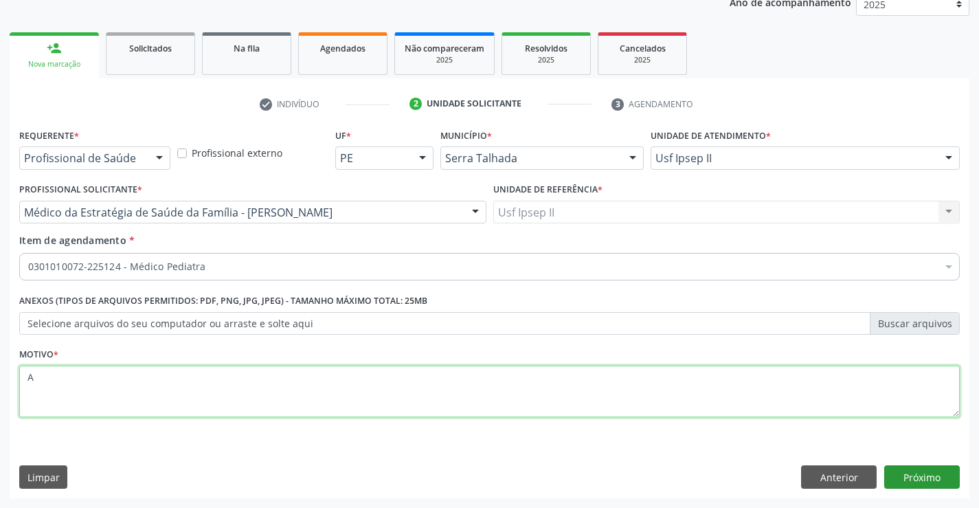
type textarea "A"
click at [897, 477] on button "Próximo" at bounding box center [922, 476] width 76 height 23
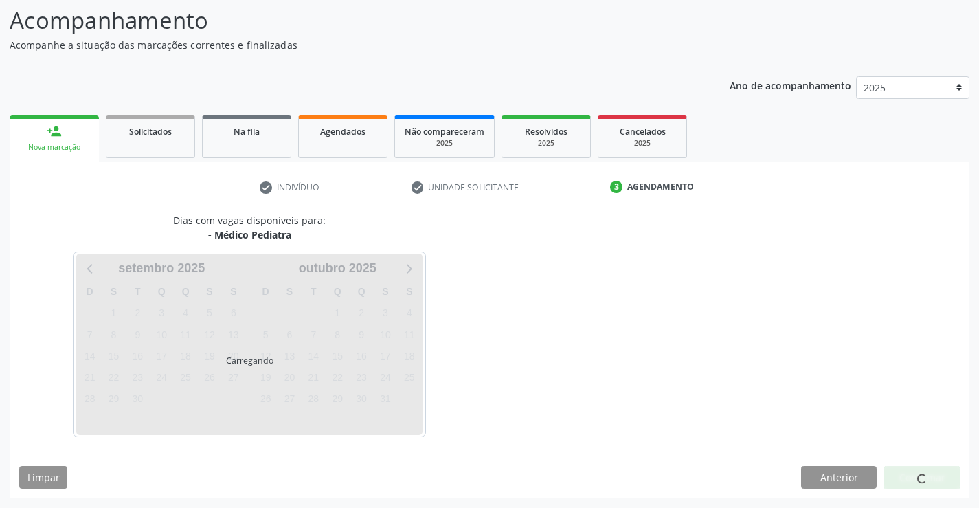
scroll to position [90, 0]
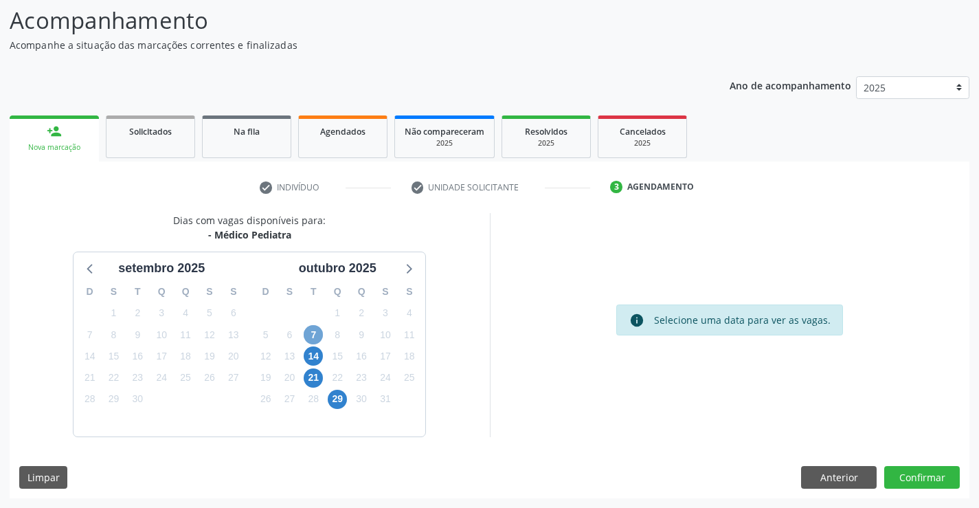
click at [315, 332] on span "7" at bounding box center [313, 334] width 19 height 19
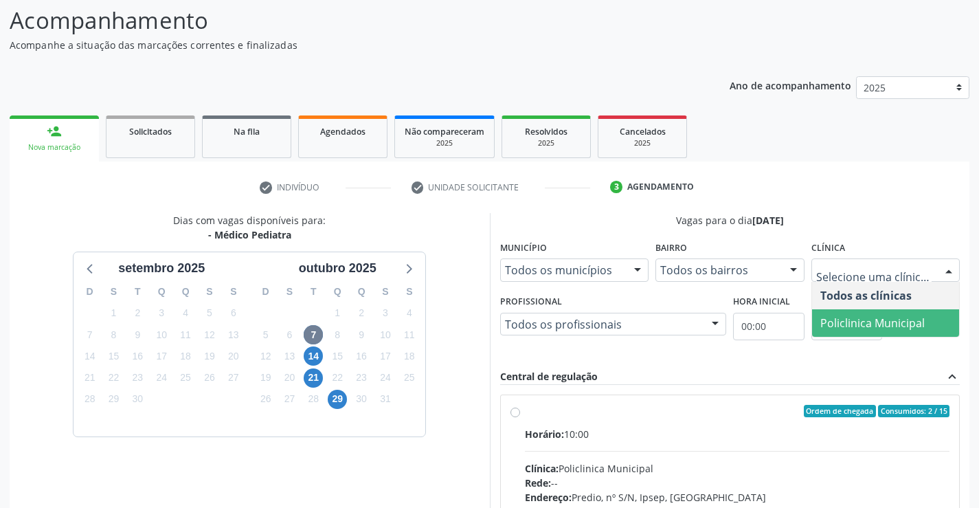
click at [845, 317] on span "Policlinica Municipal" at bounding box center [872, 322] width 104 height 15
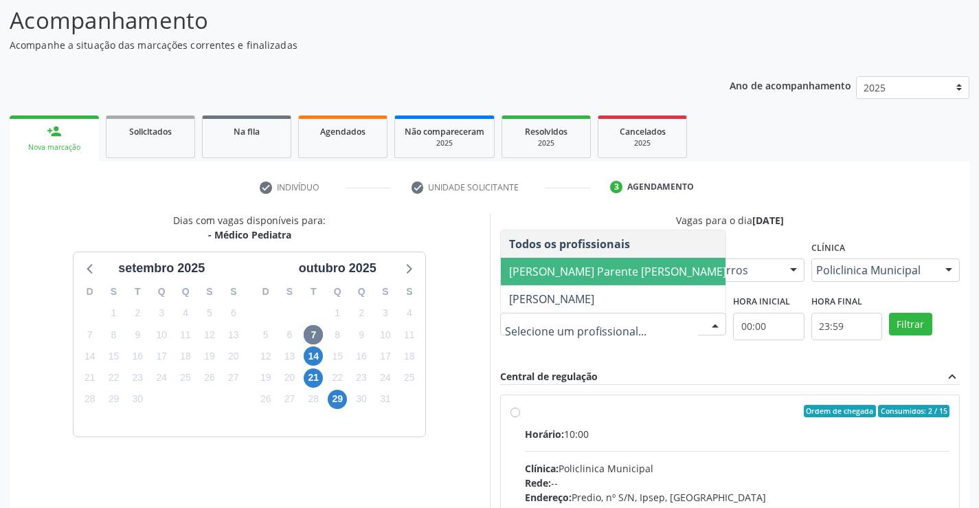
click at [539, 272] on span "Bianca de Oliveira Parente Bezerra" at bounding box center [617, 271] width 217 height 15
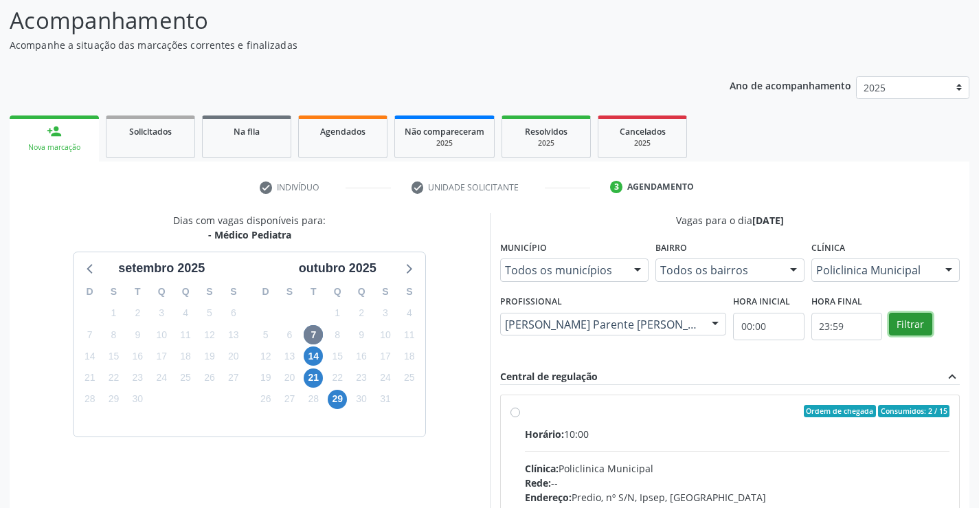
click at [907, 330] on button "Filtrar" at bounding box center [910, 324] width 43 height 23
click at [614, 421] on label "Ordem de chegada Consumidos: 6 / 15 Horário: 13:00 Clínica: Policlinica Municip…" at bounding box center [737, 510] width 425 height 211
click at [520, 417] on input "Ordem de chegada Consumidos: 6 / 15 Horário: 13:00 Clínica: Policlinica Municip…" at bounding box center [515, 411] width 10 height 12
radio input "true"
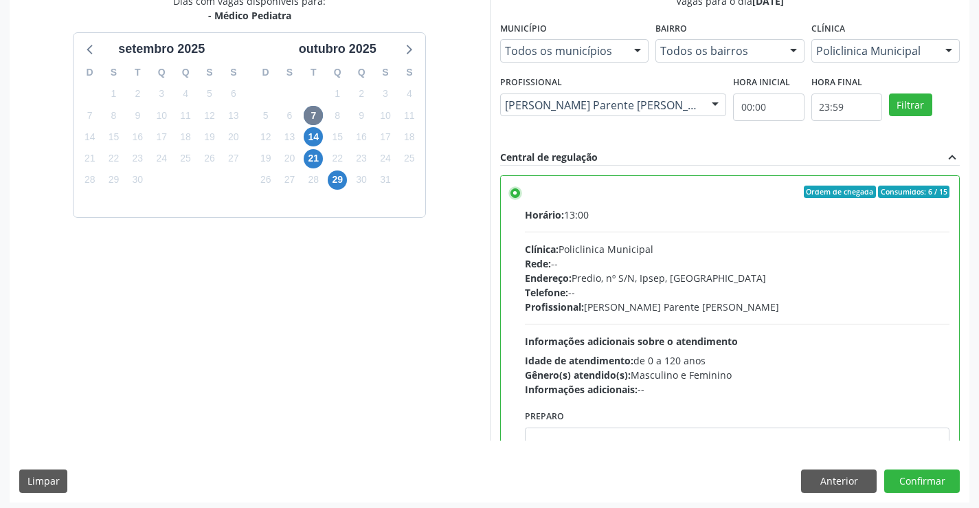
scroll to position [313, 0]
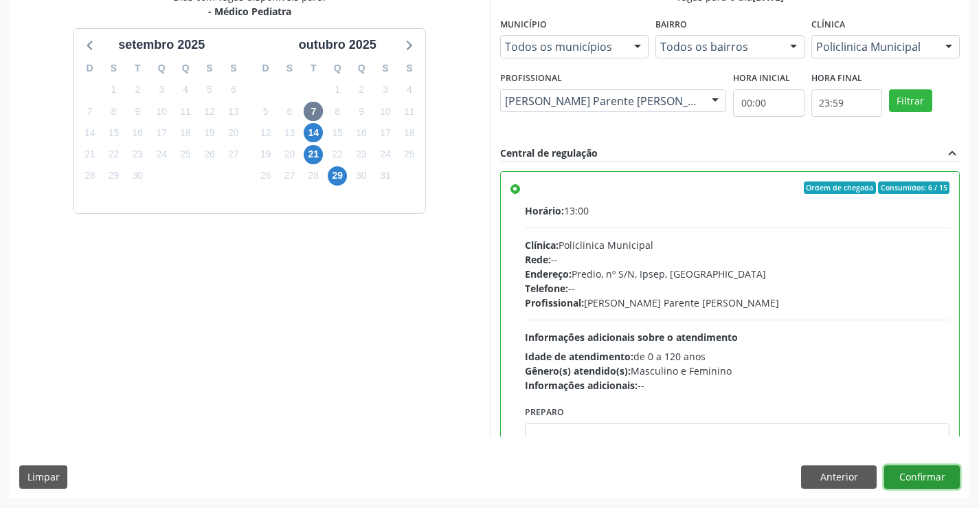
click at [906, 466] on button "Confirmar" at bounding box center [922, 476] width 76 height 23
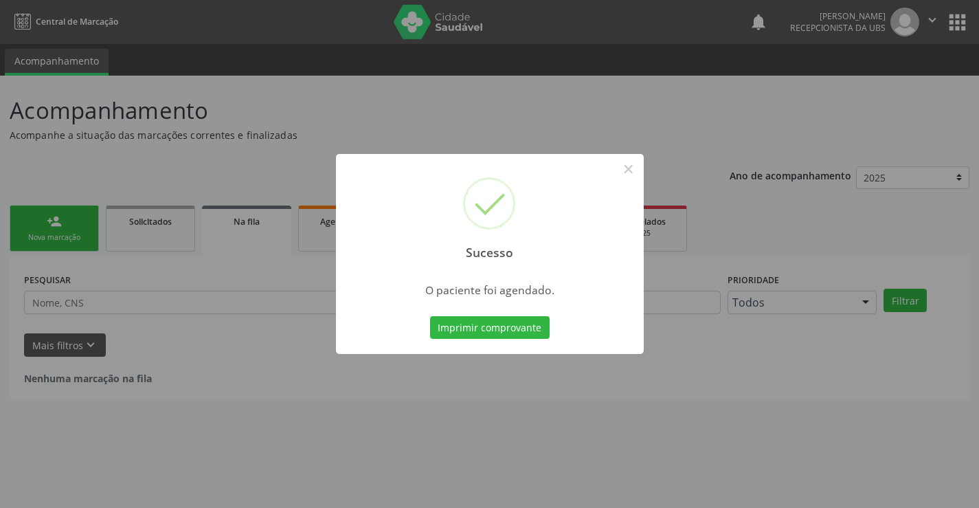
scroll to position [0, 0]
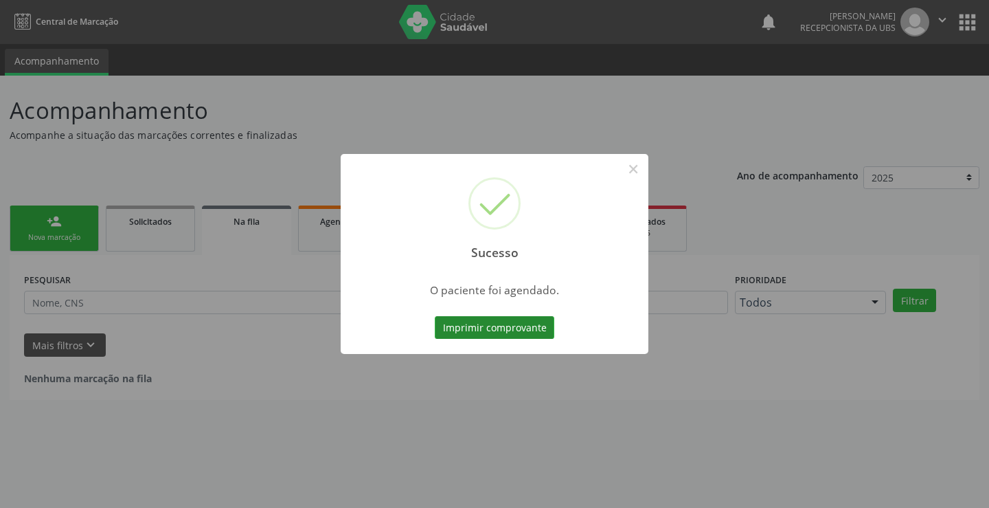
click at [536, 331] on button "Imprimir comprovante" at bounding box center [495, 327] width 120 height 23
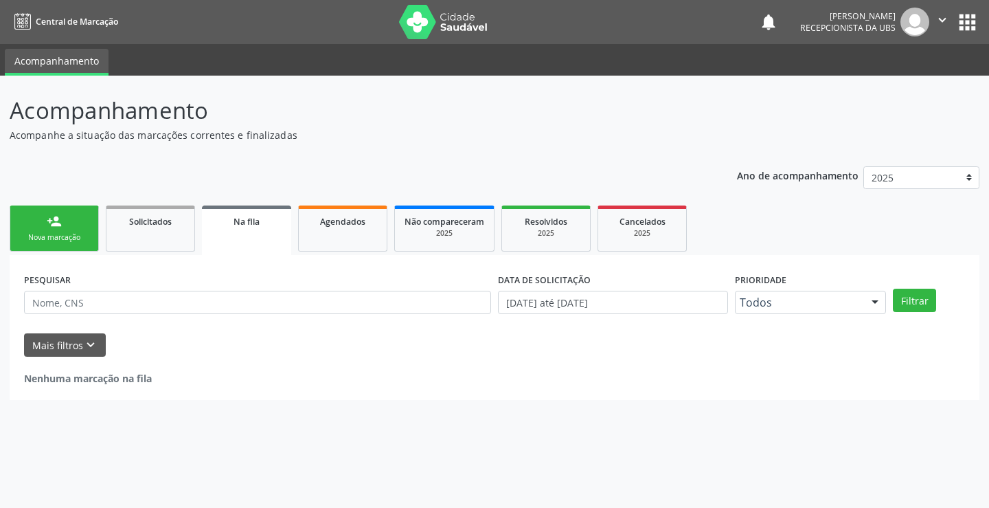
click at [58, 215] on div "person_add" at bounding box center [54, 221] width 15 height 15
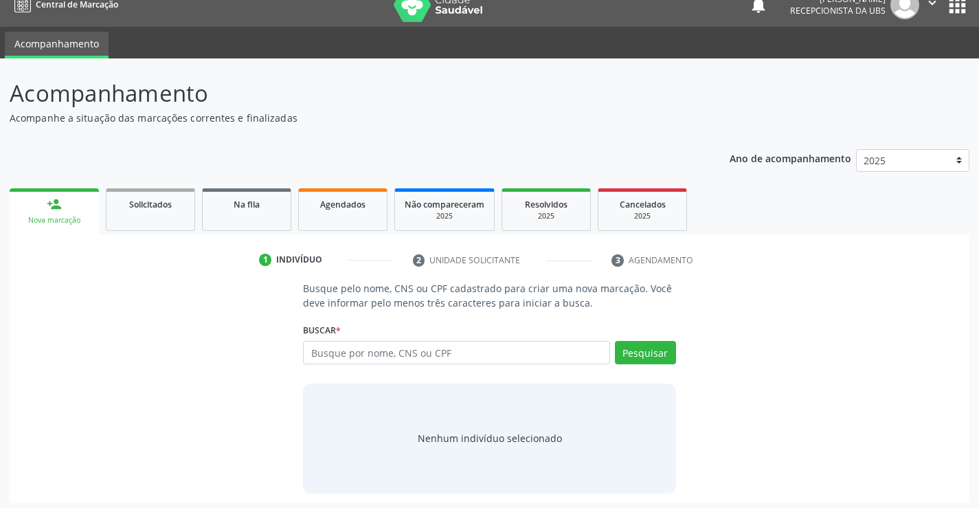
scroll to position [22, 0]
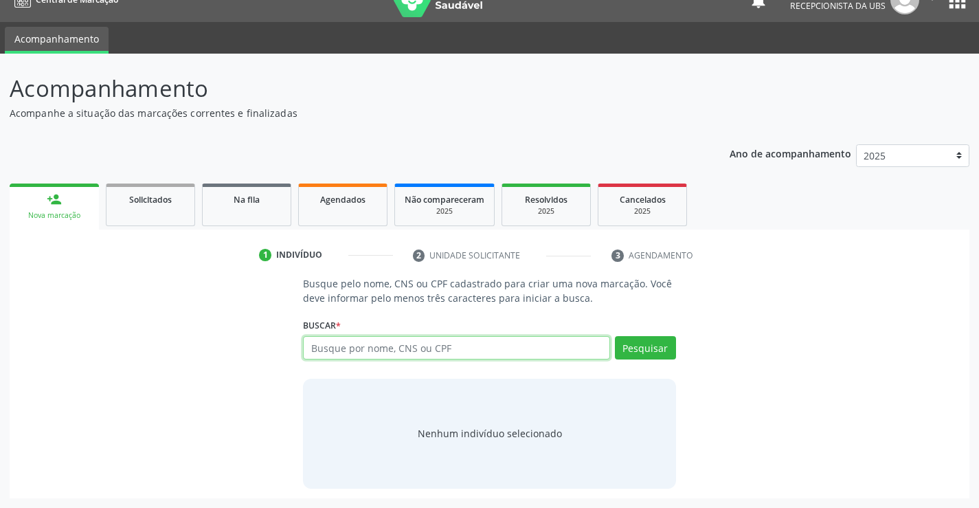
click at [384, 341] on input "text" at bounding box center [456, 347] width 306 height 23
paste input "898006383145535"
type input "898006383145535"
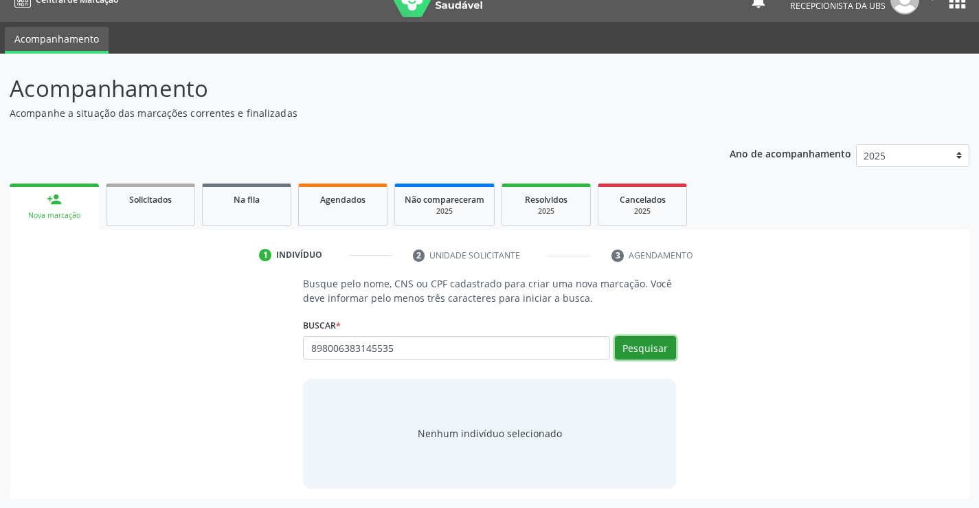
click at [633, 337] on button "Pesquisar" at bounding box center [645, 347] width 61 height 23
type input "898006383145535"
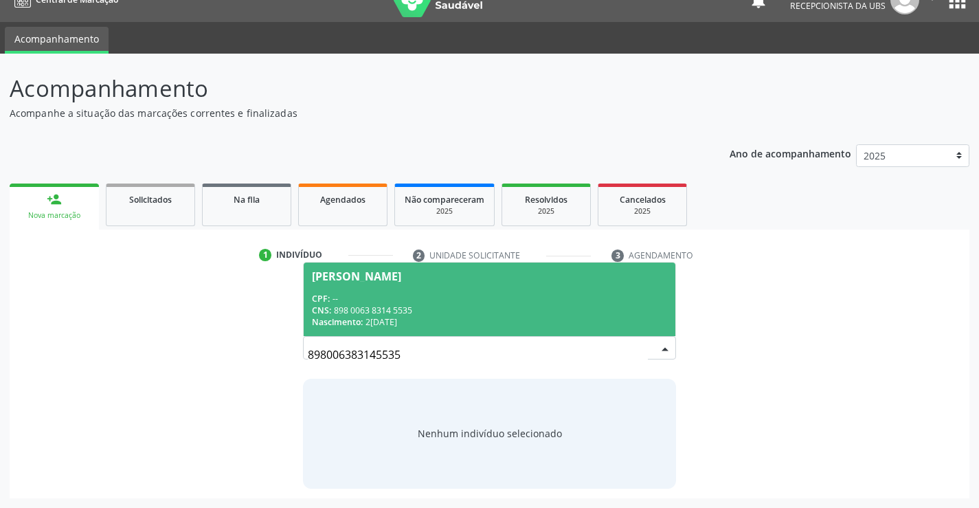
click at [407, 313] on div "CNS: 898 0063 8314 5535" at bounding box center [489, 310] width 354 height 12
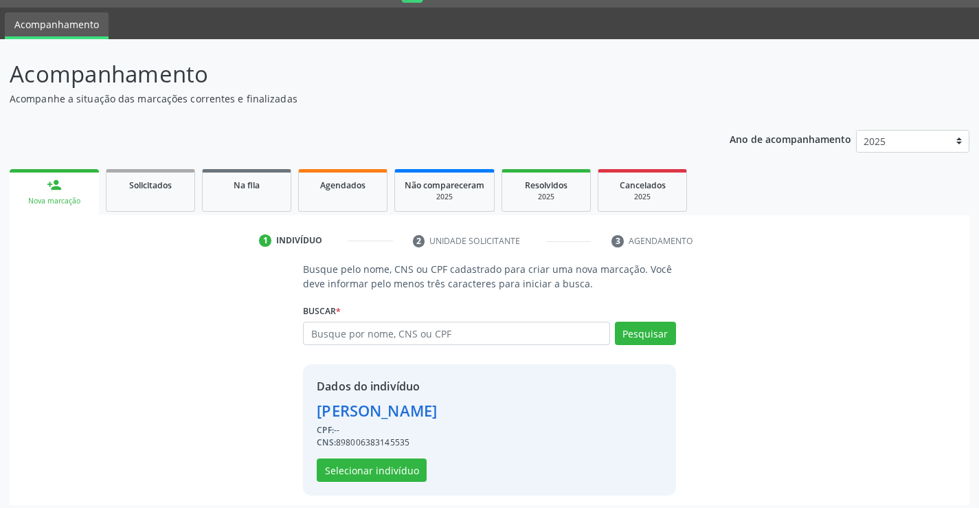
scroll to position [43, 0]
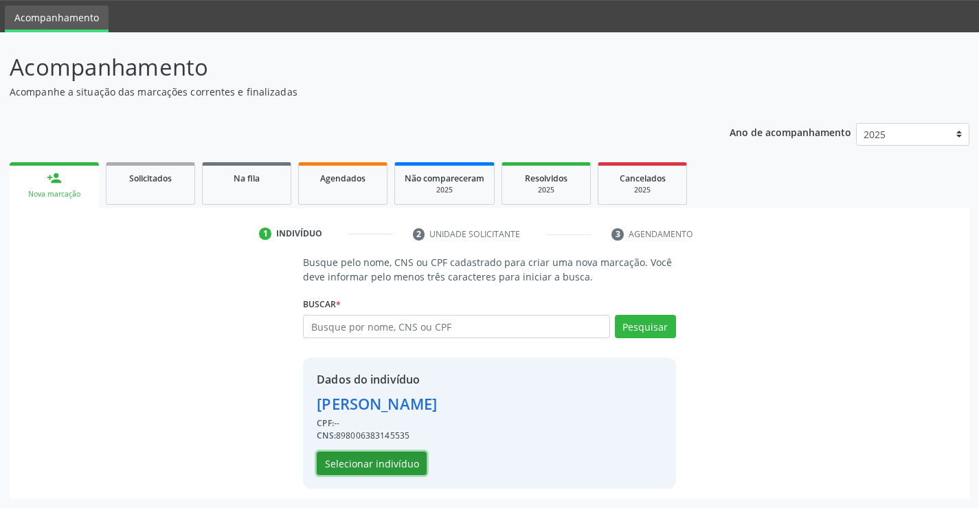
click at [382, 471] on button "Selecionar indivíduo" at bounding box center [372, 462] width 110 height 23
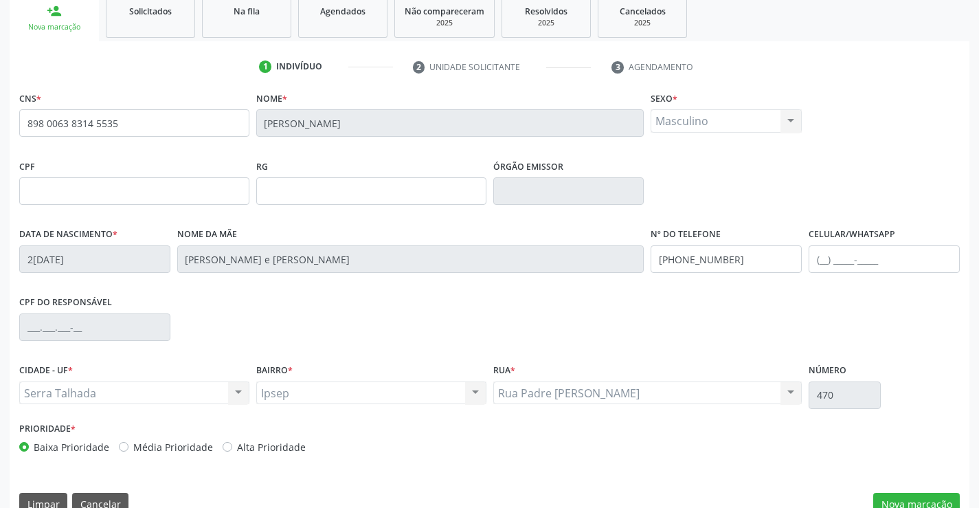
scroll to position [237, 0]
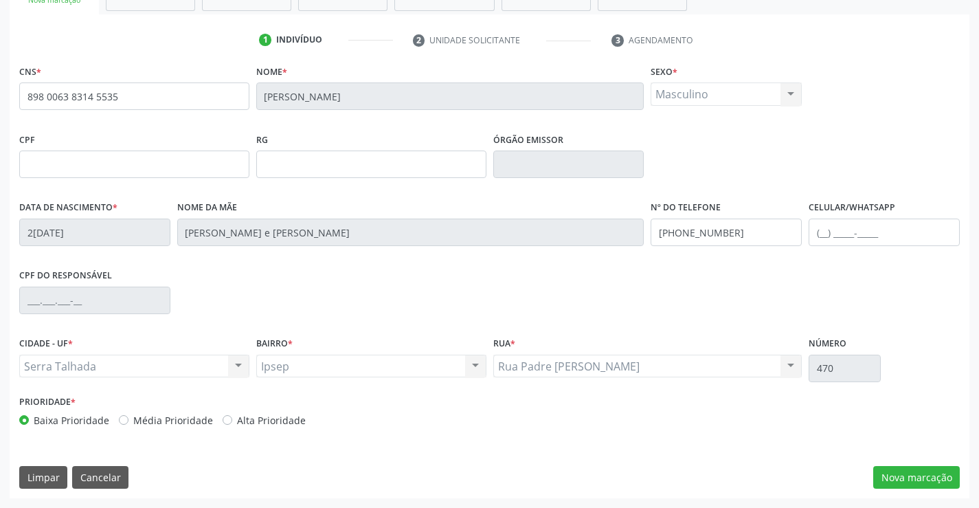
click at [640, 320] on div "CPF do responsável" at bounding box center [489, 299] width 947 height 68
click at [938, 481] on button "Nova marcação" at bounding box center [916, 477] width 87 height 23
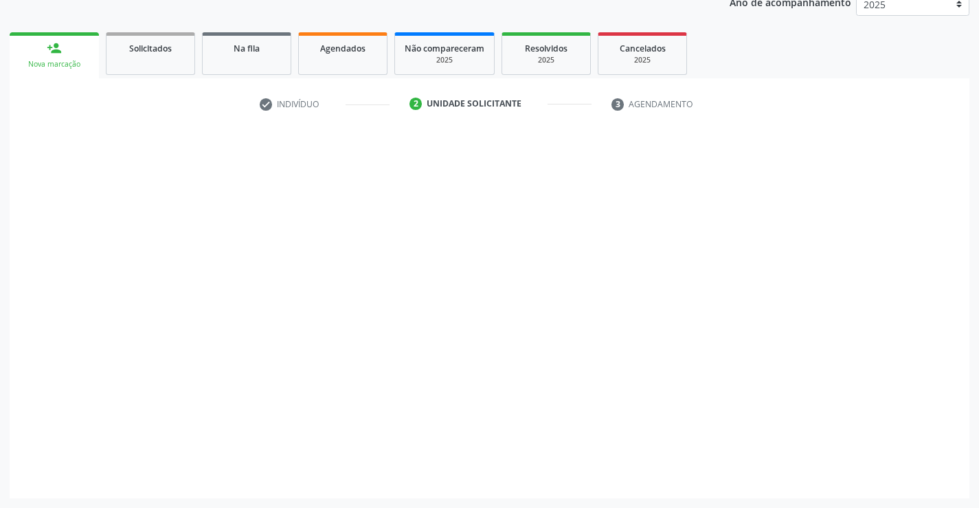
scroll to position [173, 0]
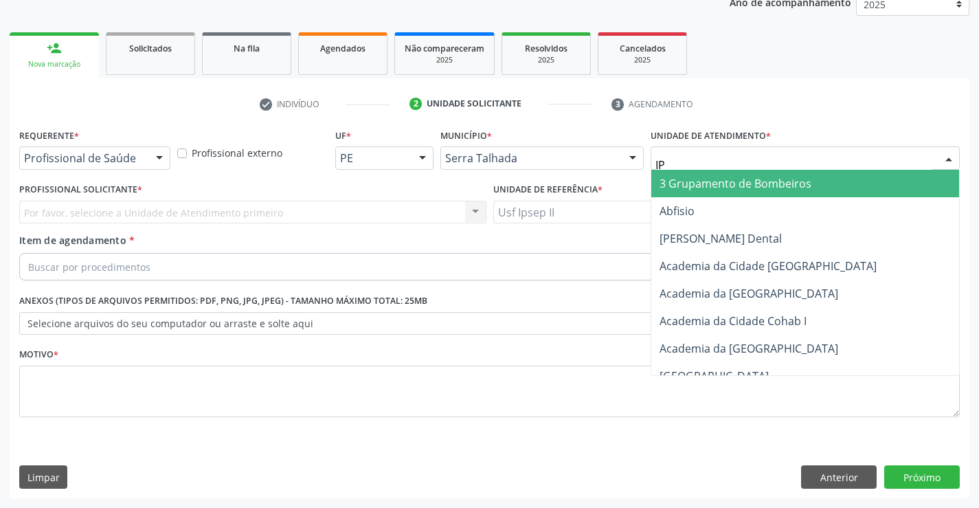
type input "IPS"
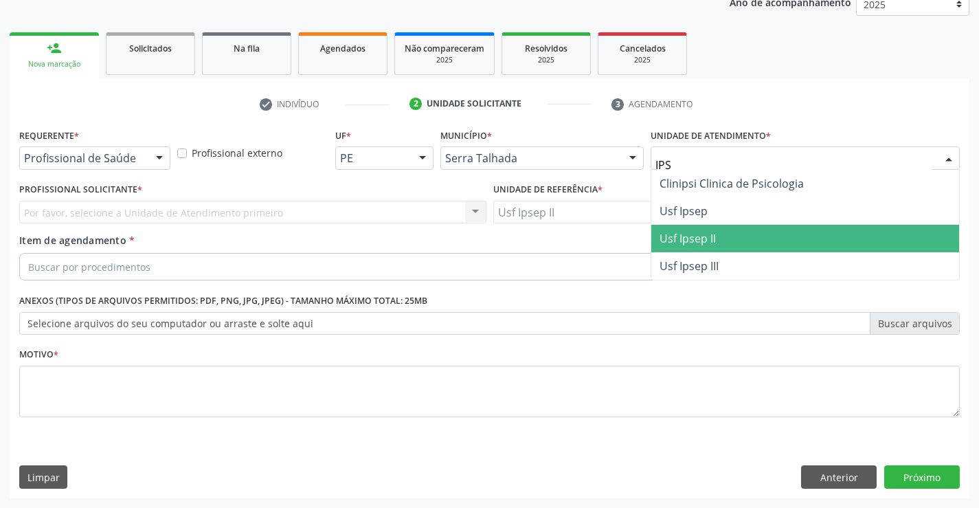
click at [671, 247] on span "Usf Ipsep II" at bounding box center [805, 238] width 308 height 27
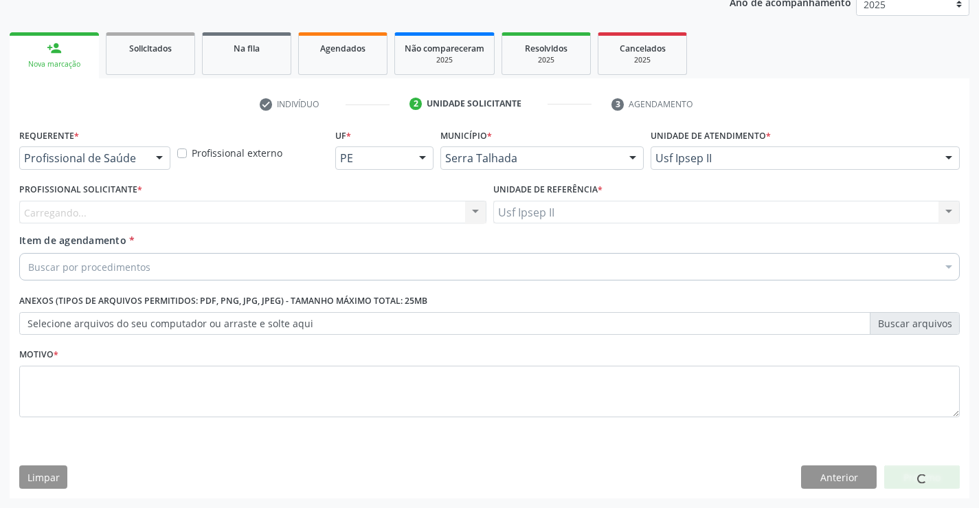
click at [290, 217] on div "Carregando... Nenhum resultado encontrado para: " " Não há nenhuma opção para s…" at bounding box center [252, 212] width 467 height 23
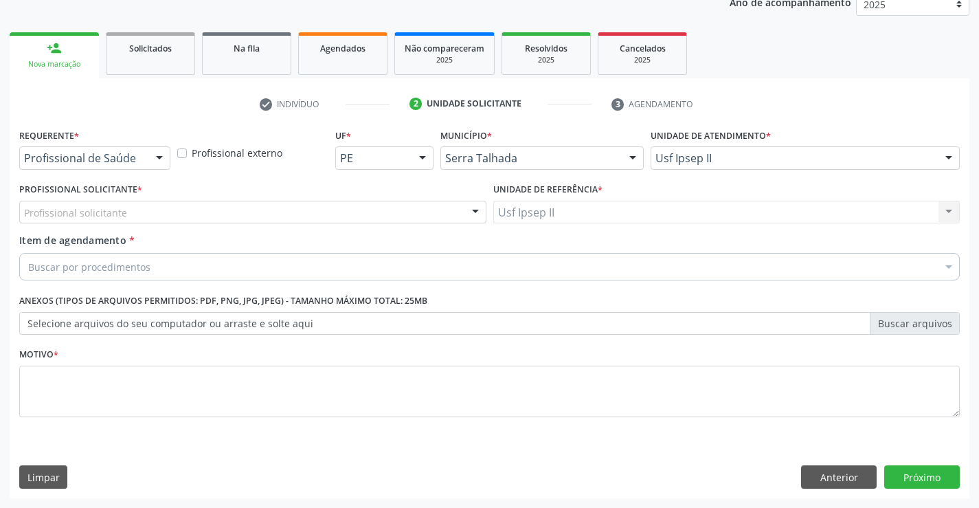
click at [290, 213] on div "Profissional solicitante" at bounding box center [252, 212] width 467 height 23
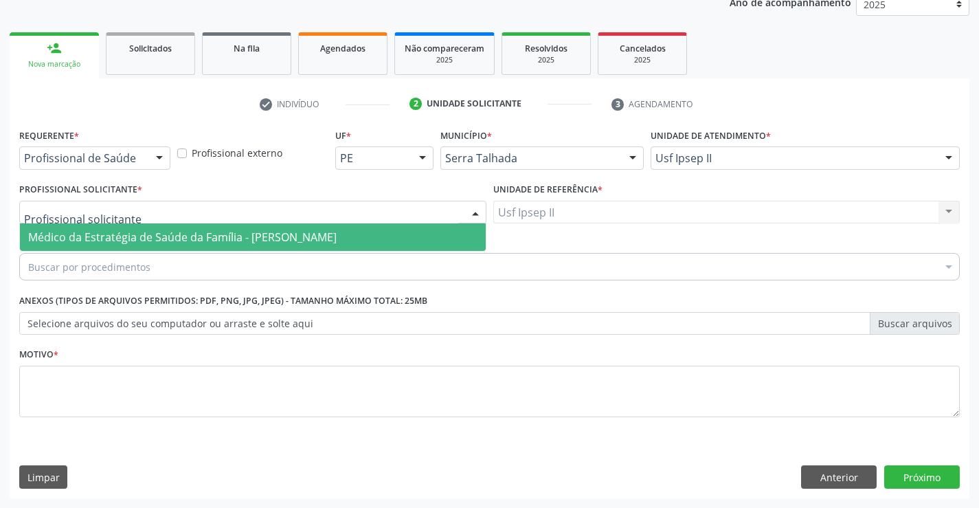
click at [284, 230] on span "Médico da Estratégia de Saúde da Família - [PERSON_NAME]" at bounding box center [182, 236] width 308 height 15
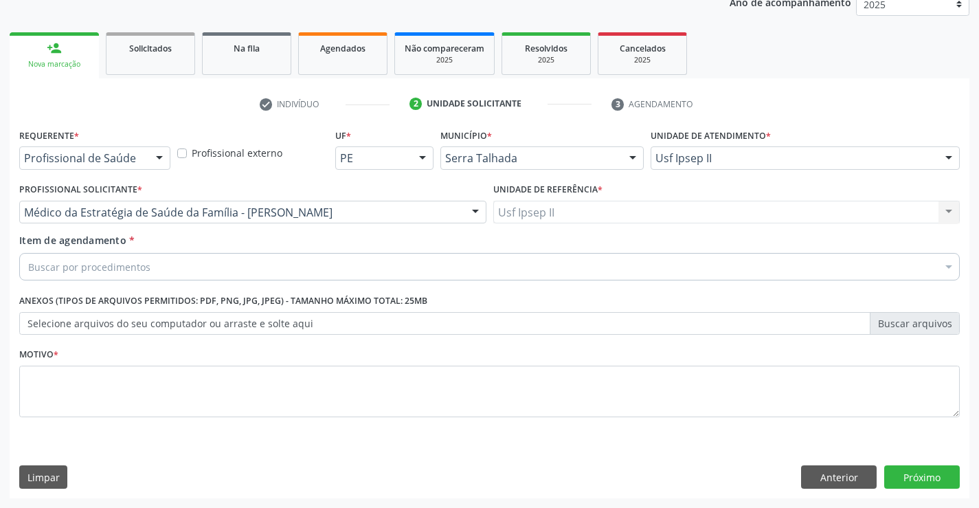
click at [395, 265] on div "Buscar por procedimentos" at bounding box center [489, 266] width 940 height 27
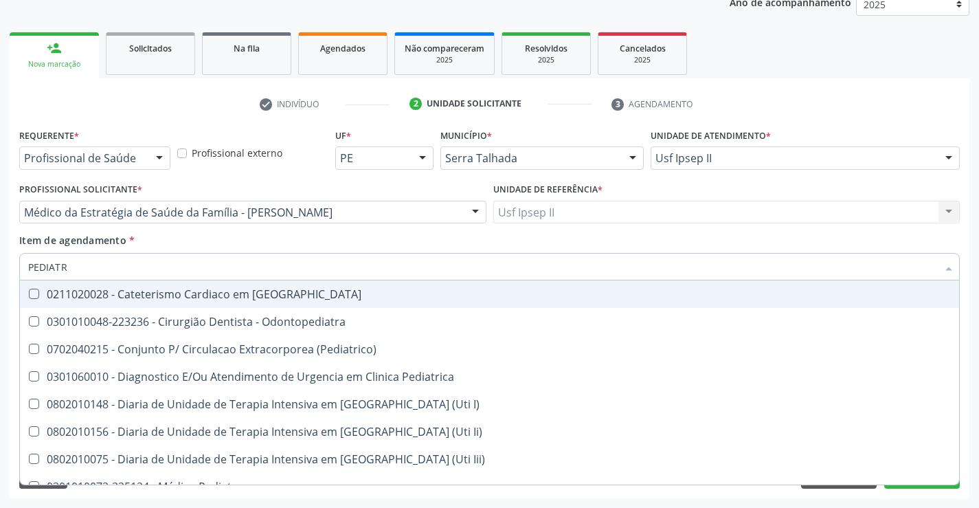
type input "PEDIATRA"
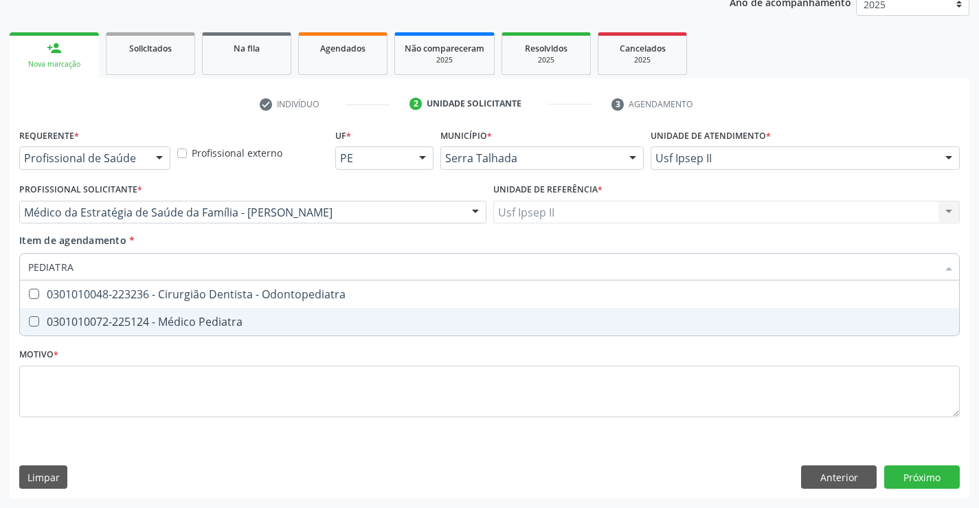
click at [245, 311] on span "0301010072-225124 - Médico Pediatra" at bounding box center [489, 321] width 939 height 27
checkbox Pediatra "true"
click at [192, 392] on div "Requerente * Profissional de Saúde Profissional de Saúde Paciente Nenhum result…" at bounding box center [489, 280] width 940 height 311
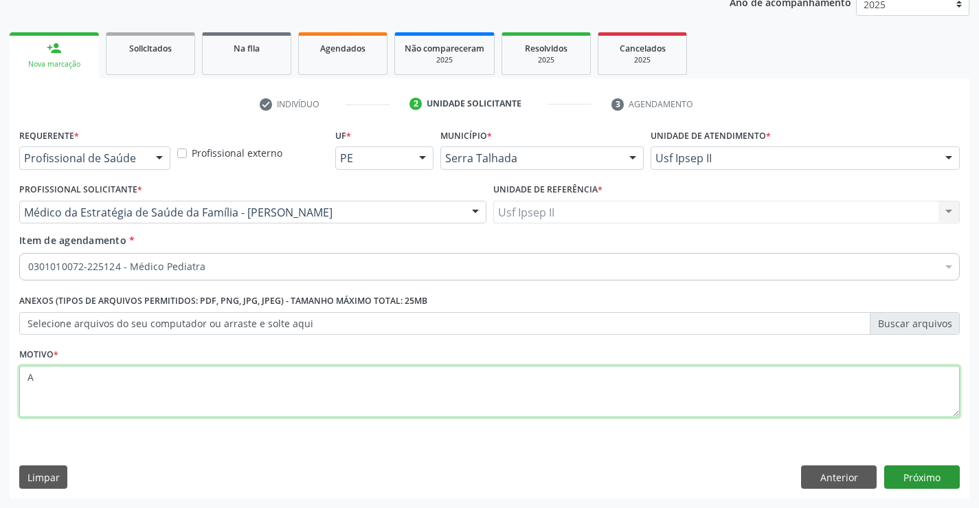
type textarea "A"
click at [937, 476] on button "Próximo" at bounding box center [922, 476] width 76 height 23
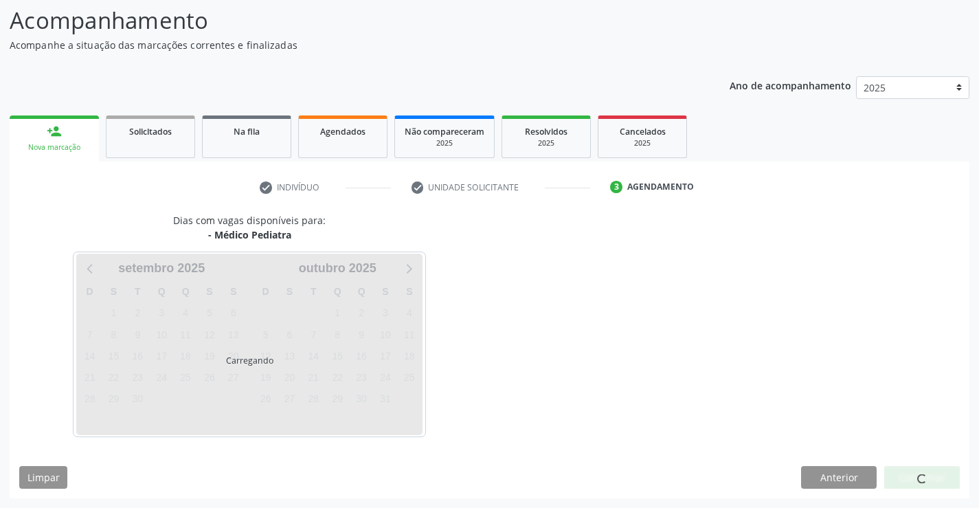
scroll to position [131, 0]
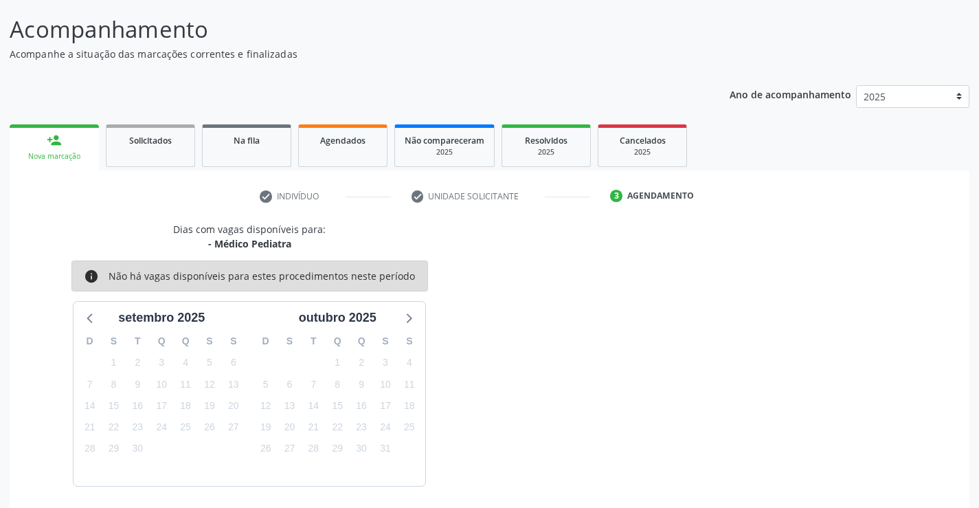
scroll to position [131, 0]
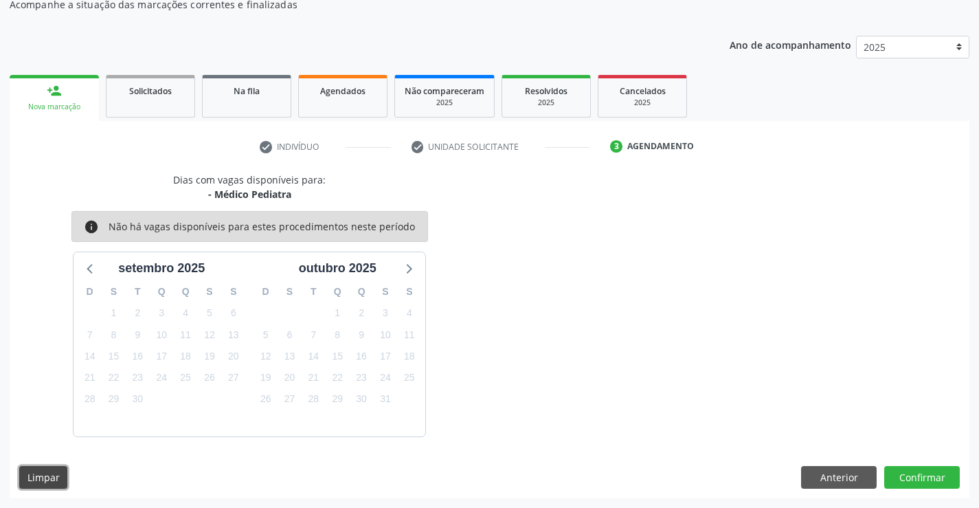
click at [52, 477] on button "Limpar" at bounding box center [43, 477] width 48 height 23
click at [857, 475] on button "Anterior" at bounding box center [839, 477] width 76 height 23
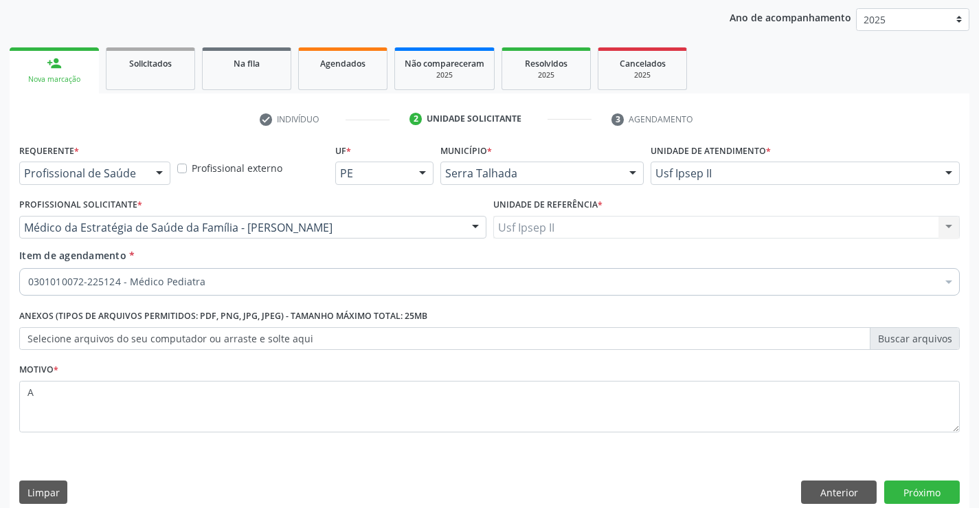
scroll to position [173, 0]
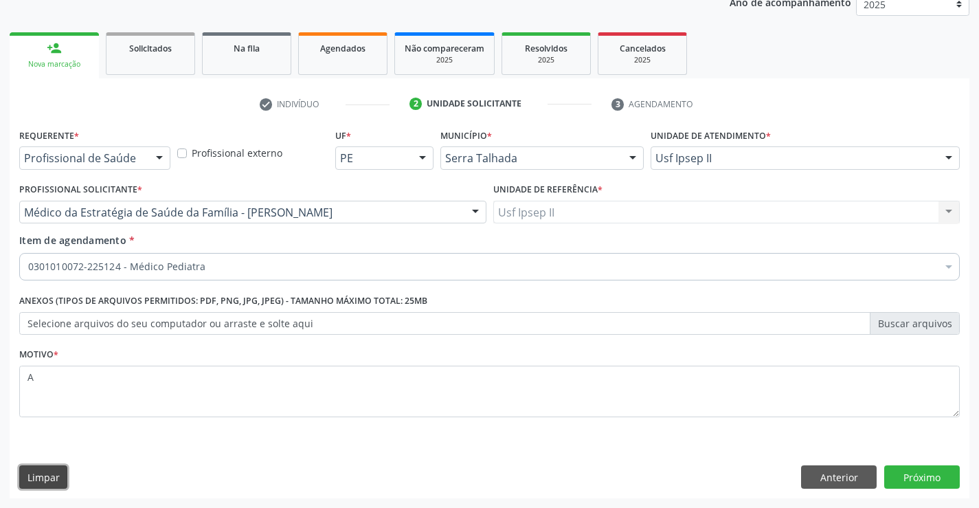
click at [56, 475] on button "Limpar" at bounding box center [43, 476] width 48 height 23
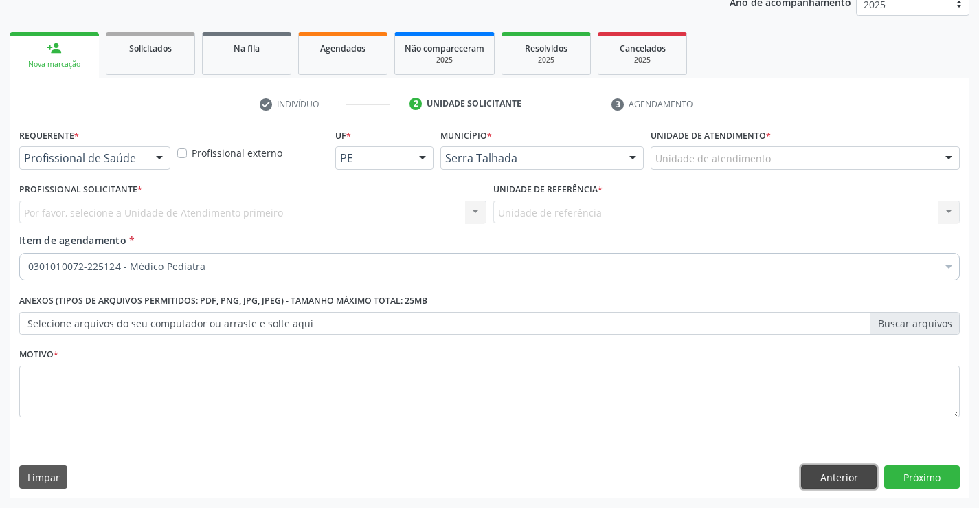
click at [848, 478] on button "Anterior" at bounding box center [839, 476] width 76 height 23
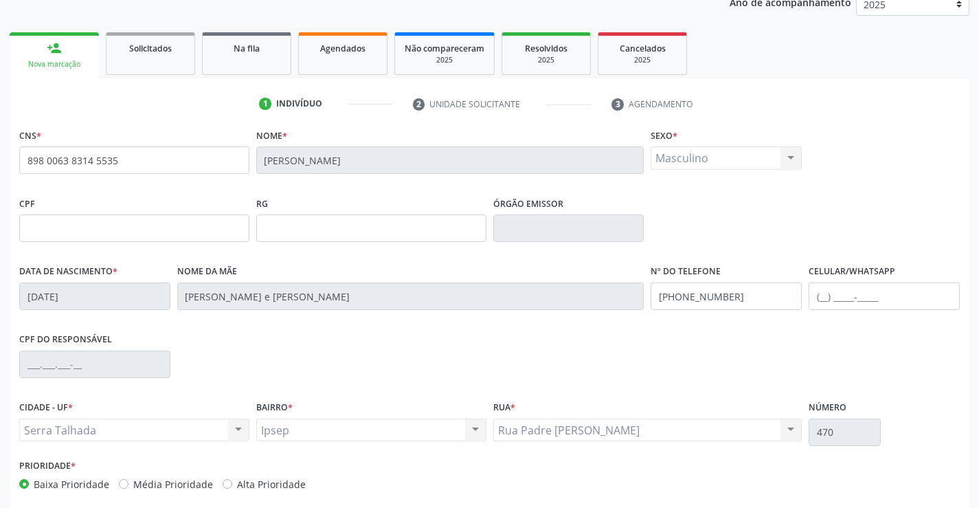
scroll to position [237, 0]
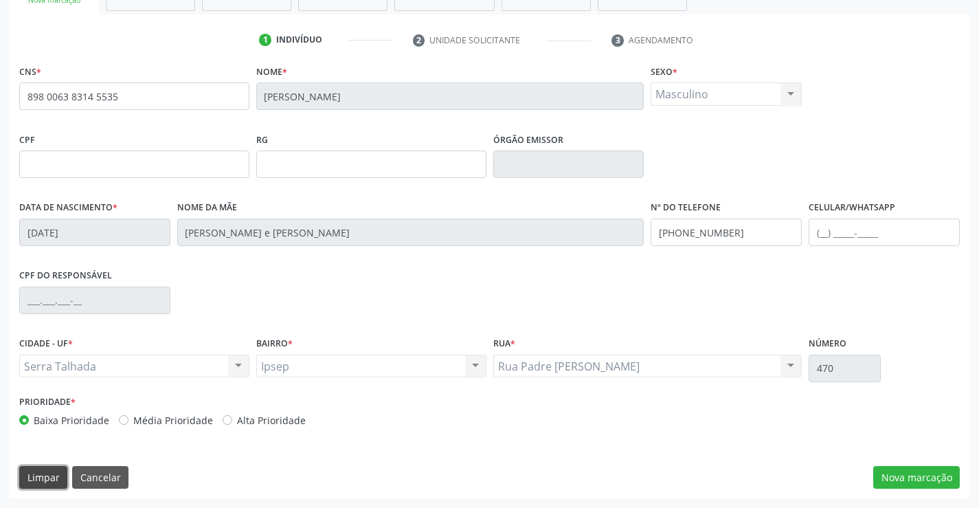
click at [52, 475] on button "Limpar" at bounding box center [43, 477] width 48 height 23
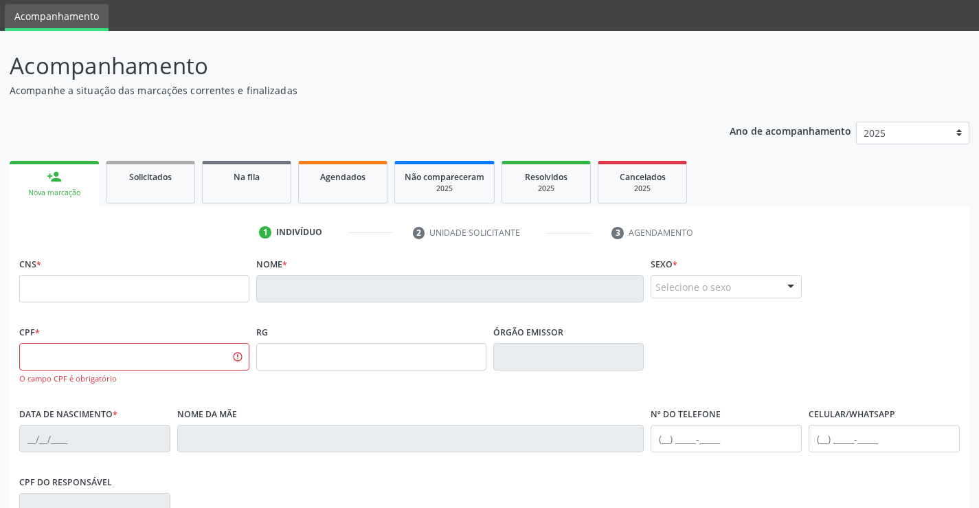
scroll to position [0, 0]
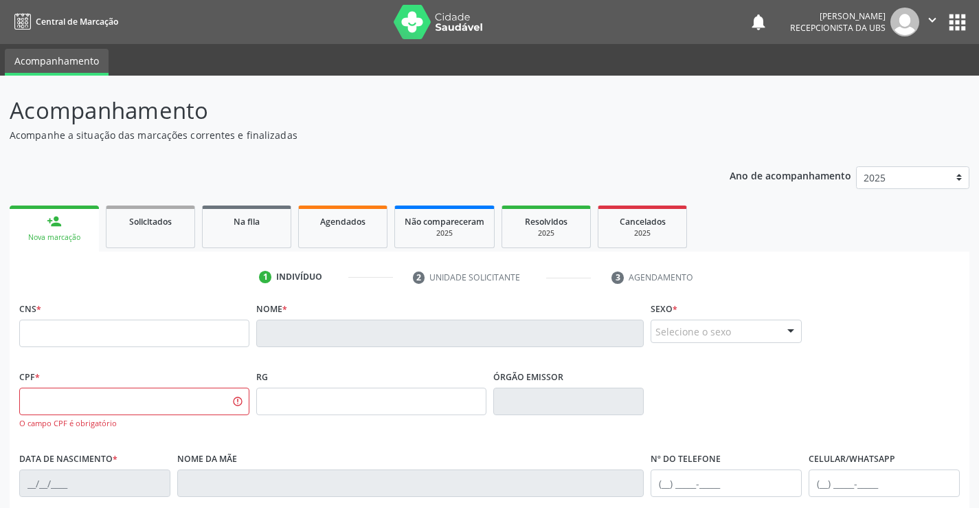
click at [61, 228] on div "person_add" at bounding box center [54, 221] width 15 height 15
